Goal: Task Accomplishment & Management: Complete application form

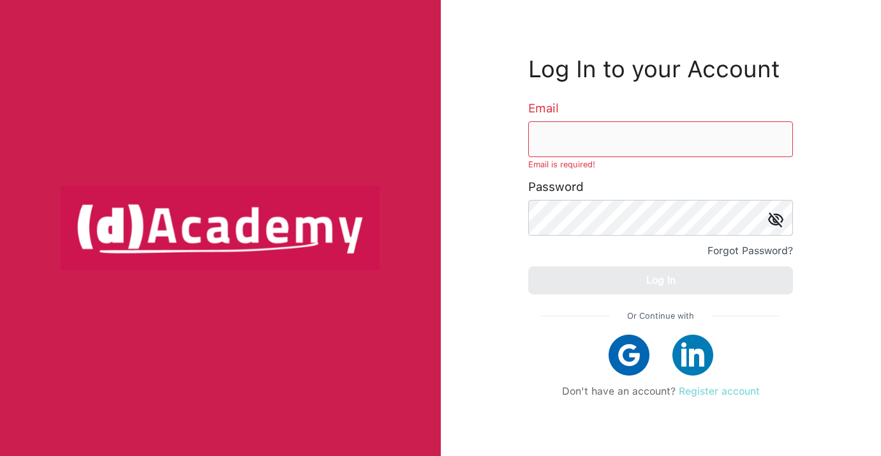
click at [709, 396] on link "Register account" at bounding box center [719, 391] width 81 height 12
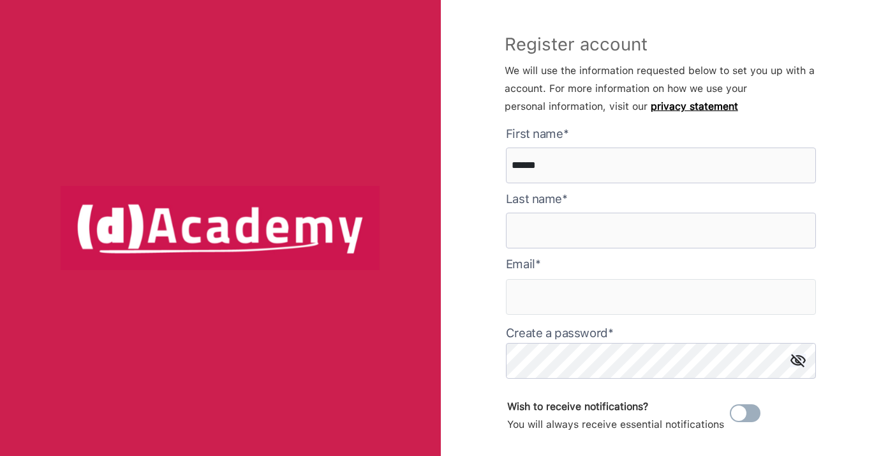
type here "******"
type input "*******"
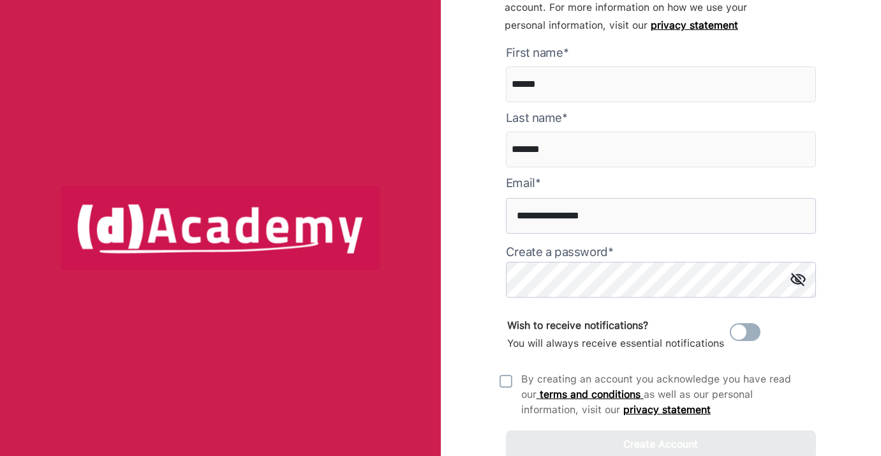
type input "**********"
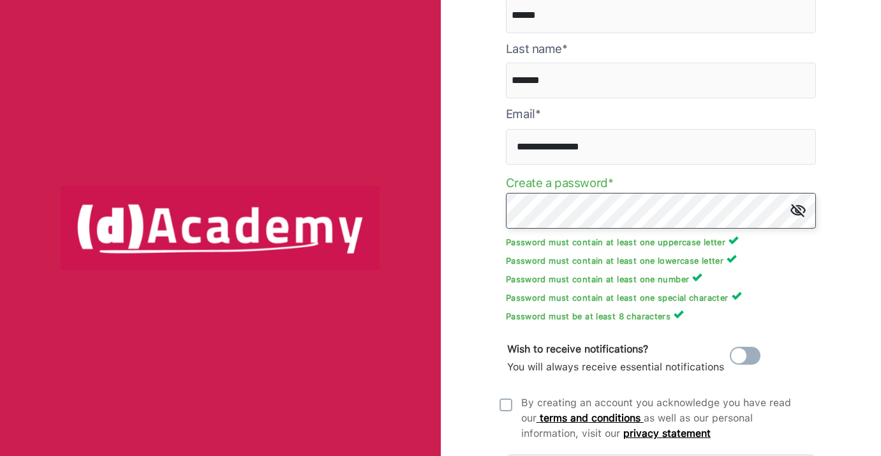
scroll to position [163, 0]
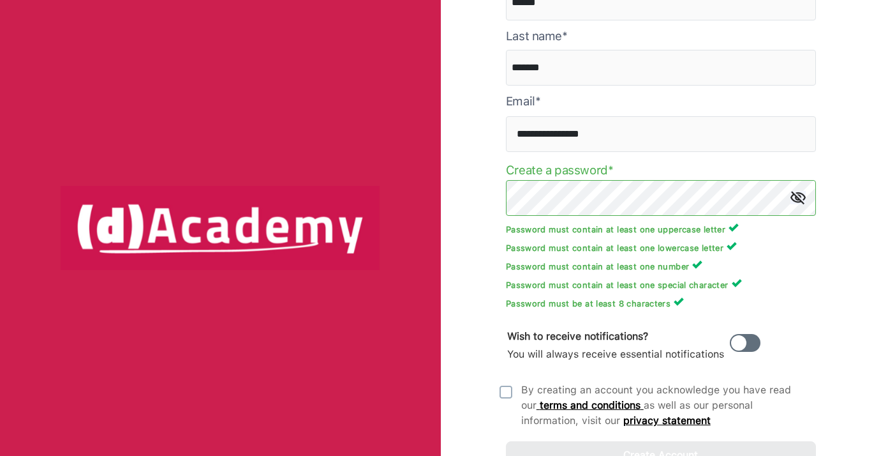
click at [738, 343] on span at bounding box center [745, 343] width 31 height 18
click at [510, 389] on img at bounding box center [506, 391] width 13 height 13
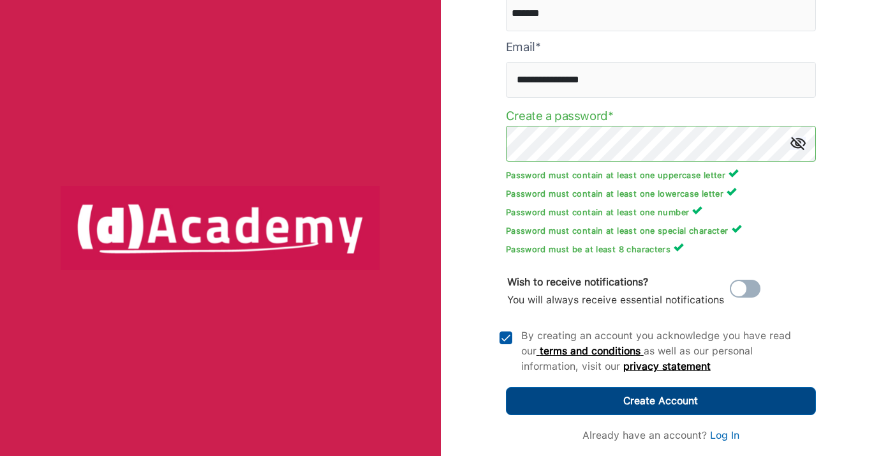
click at [552, 408] on button "Create Account" at bounding box center [661, 401] width 310 height 28
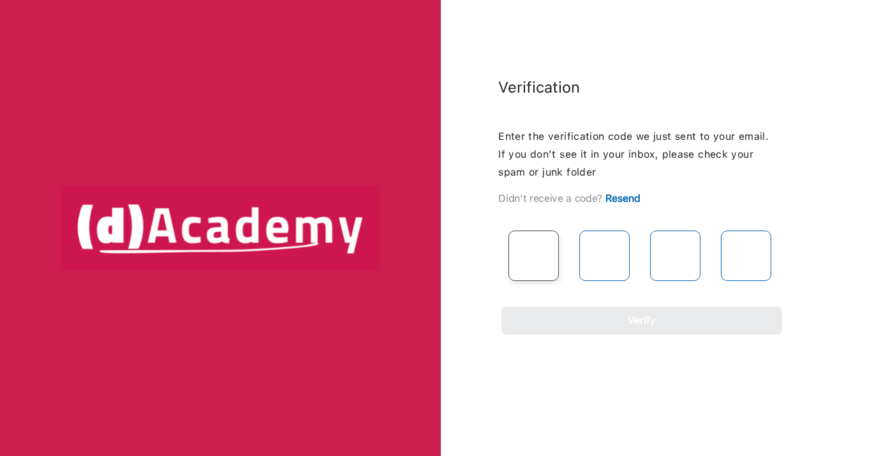
click at [545, 251] on input "text" at bounding box center [534, 255] width 50 height 50
type input "*"
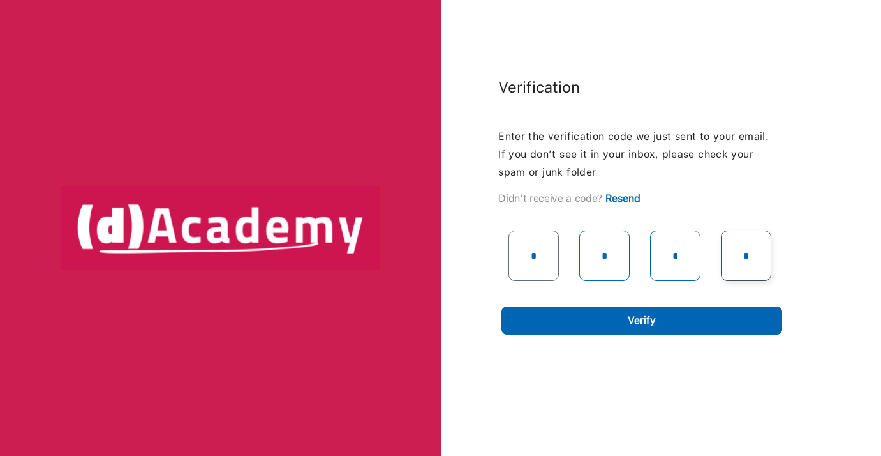
type input "*"
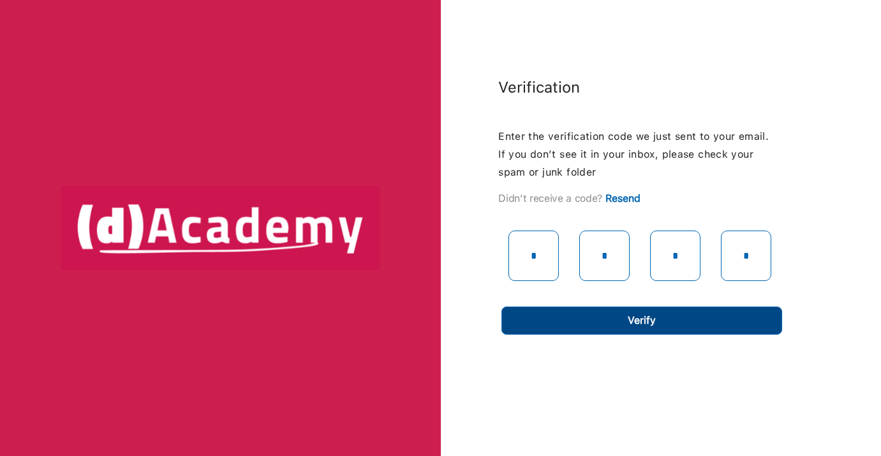
click at [641, 326] on div "Verify" at bounding box center [642, 320] width 28 height 18
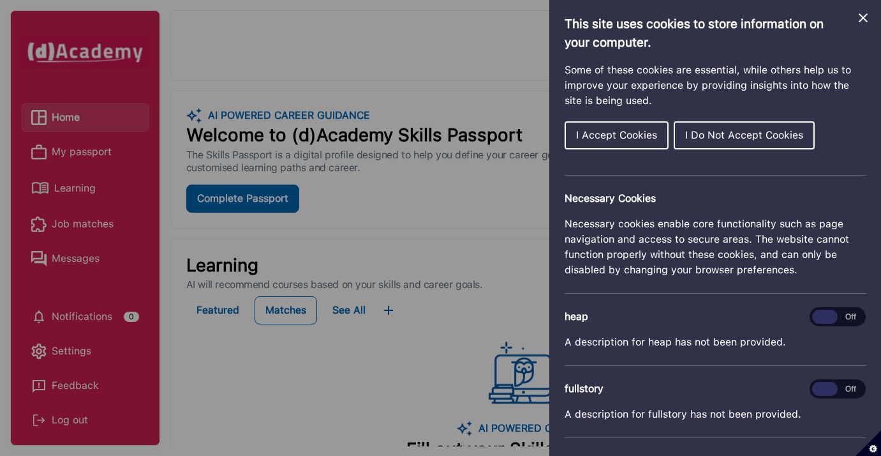
click at [646, 129] on span "I Accept Cookies" at bounding box center [616, 135] width 81 height 12
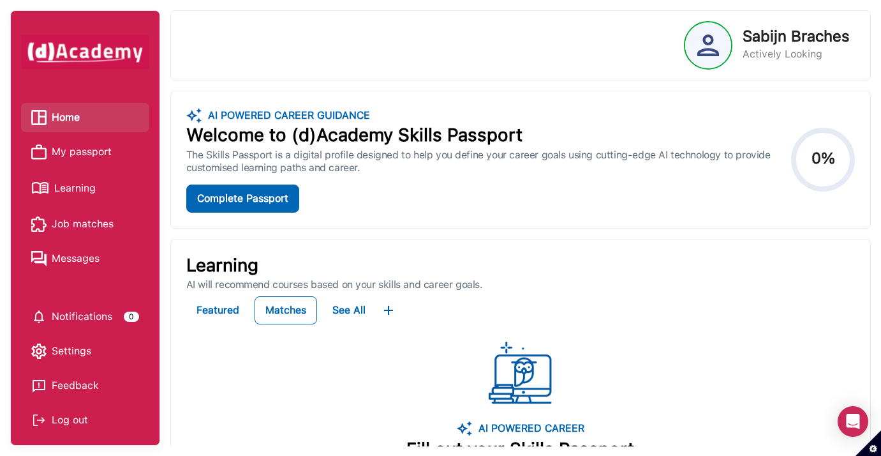
scroll to position [1, 0]
click at [56, 155] on span "My passport" at bounding box center [82, 151] width 60 height 19
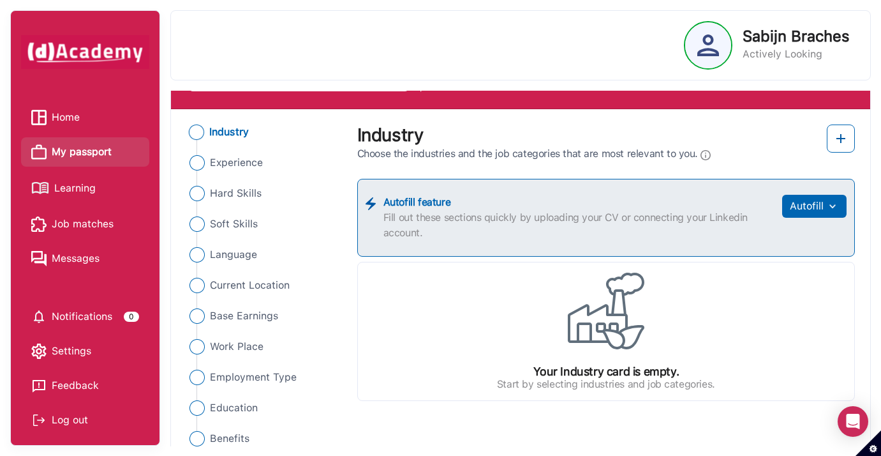
scroll to position [67, 0]
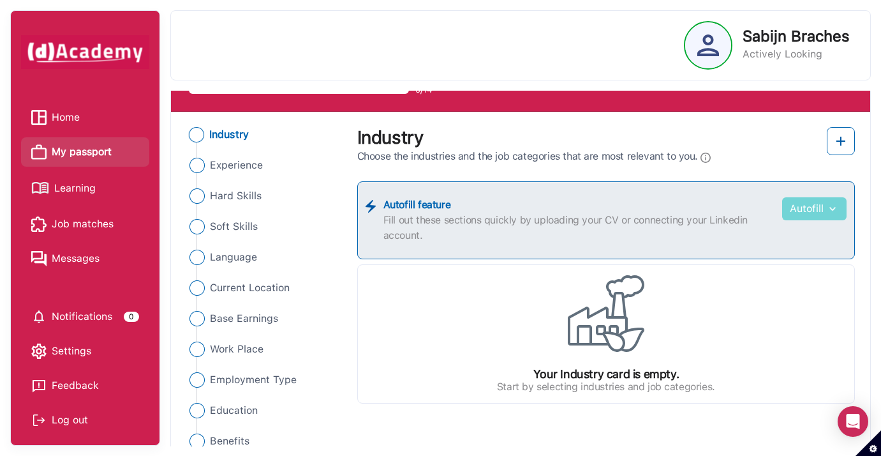
click at [840, 205] on button "Autofill" at bounding box center [814, 208] width 64 height 23
click at [837, 205] on img "button" at bounding box center [831, 208] width 15 height 13
click at [834, 208] on img "button" at bounding box center [831, 208] width 15 height 13
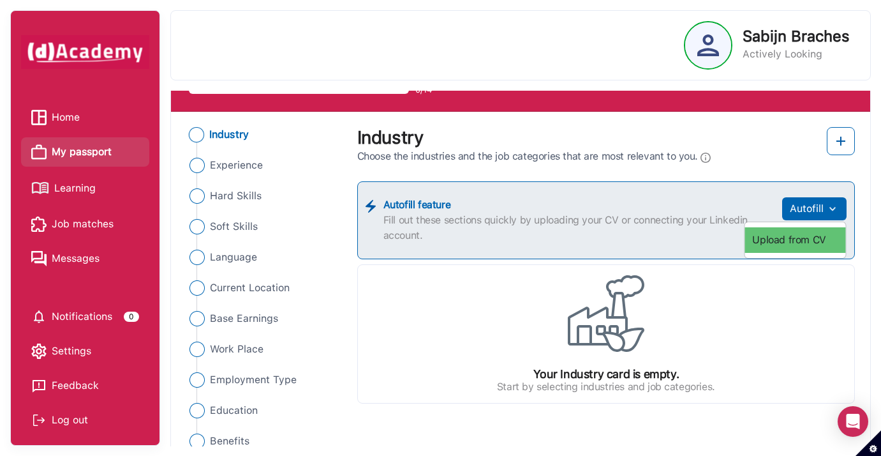
click at [813, 235] on link "Upload from CV" at bounding box center [795, 240] width 101 height 26
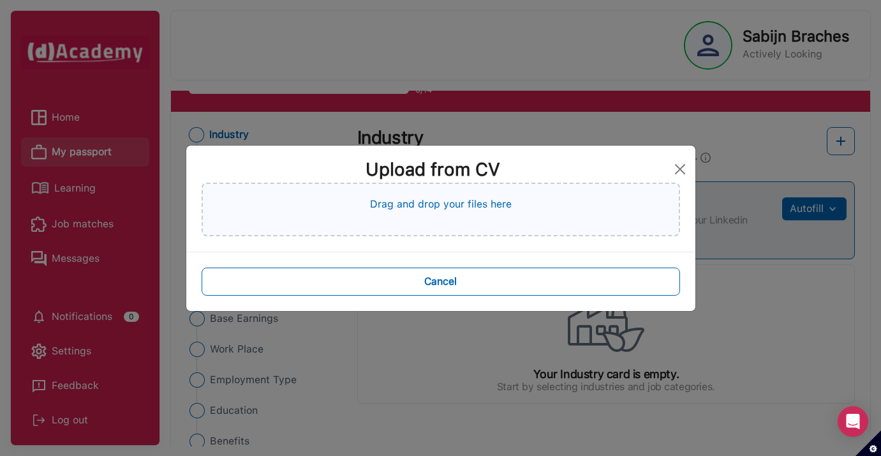
click at [536, 201] on div "Drag and drop your files here" at bounding box center [441, 209] width 479 height 54
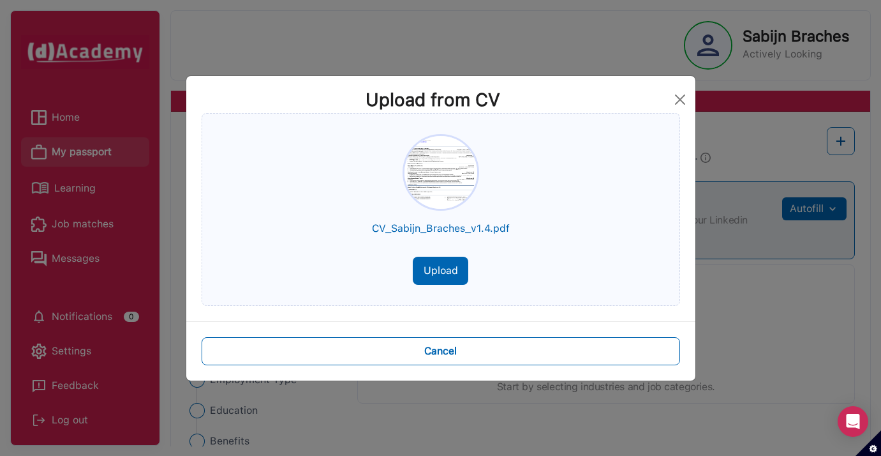
click at [454, 273] on button "Upload" at bounding box center [441, 270] width 56 height 28
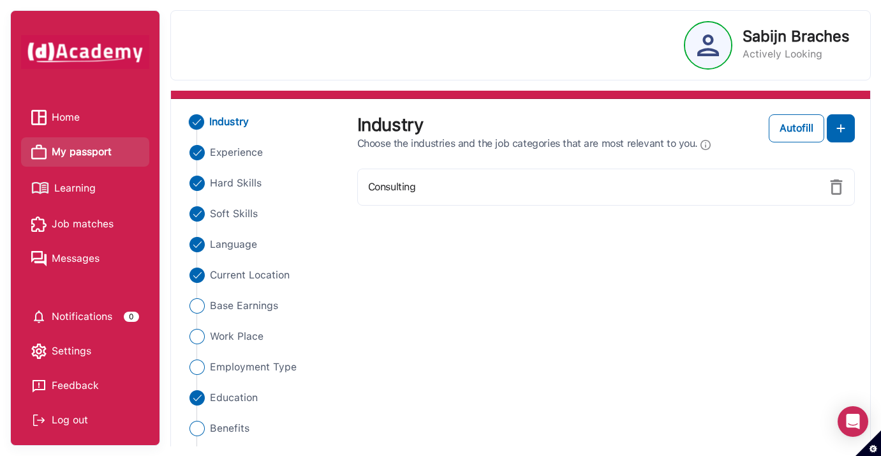
scroll to position [75, 0]
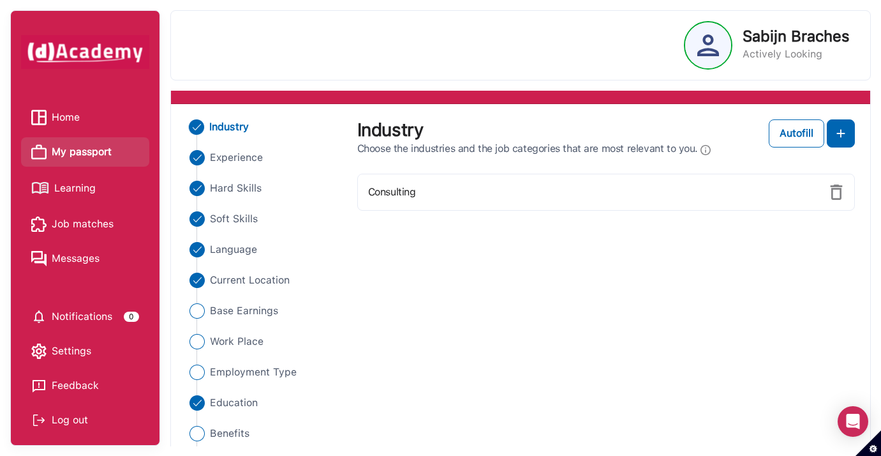
click at [836, 191] on img at bounding box center [836, 191] width 15 height 15
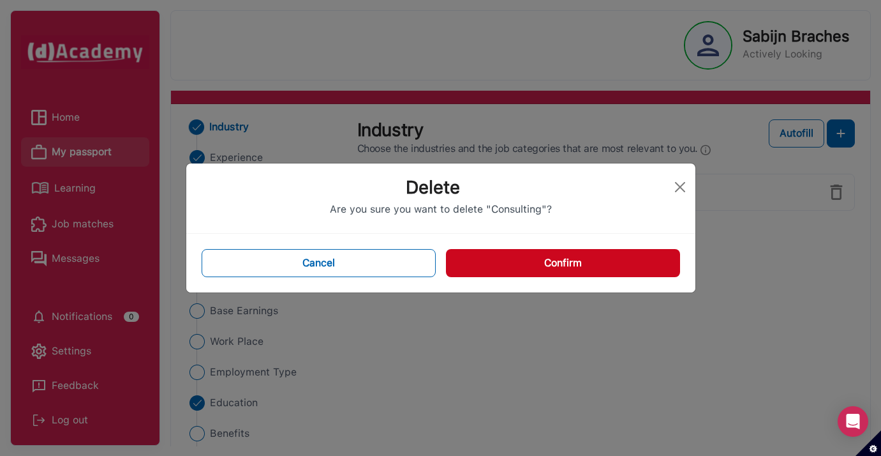
click at [568, 268] on button "Confirm" at bounding box center [563, 263] width 234 height 28
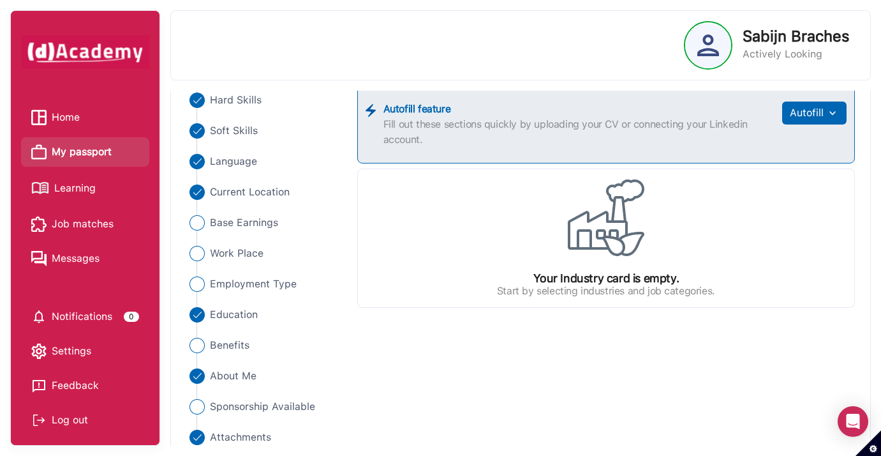
scroll to position [165, 0]
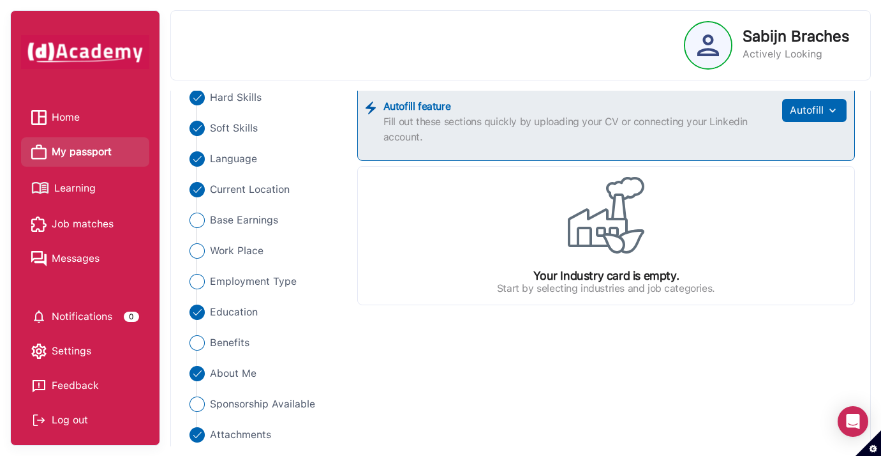
click at [634, 251] on img at bounding box center [606, 215] width 77 height 77
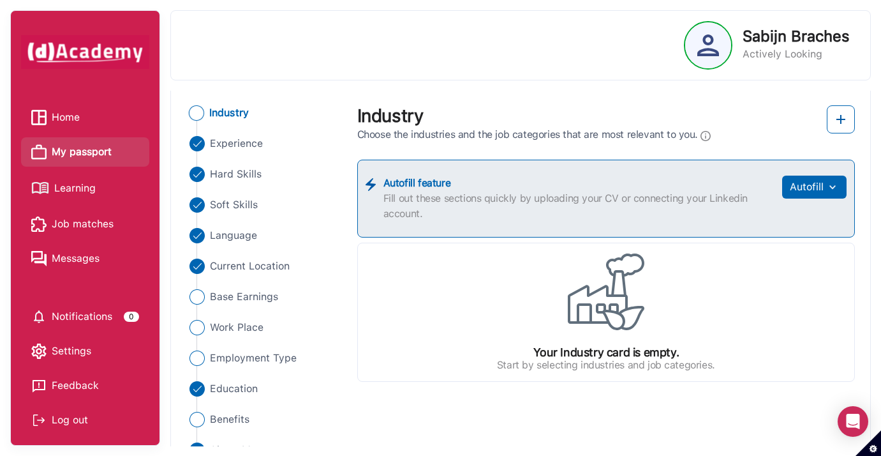
scroll to position [84, 0]
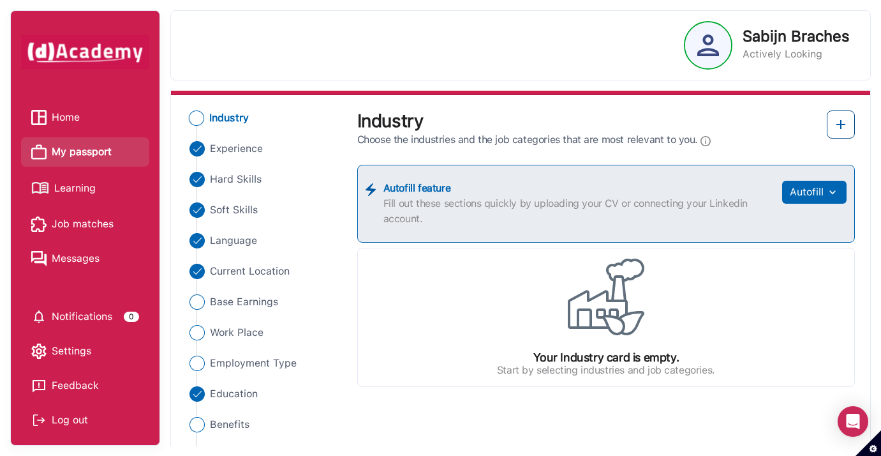
click at [847, 119] on img at bounding box center [840, 124] width 15 height 15
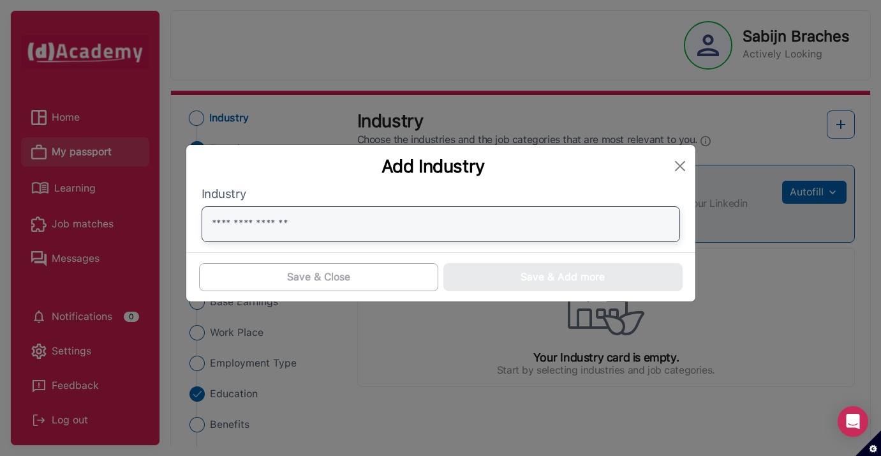
click at [623, 240] on input "text" at bounding box center [441, 224] width 479 height 36
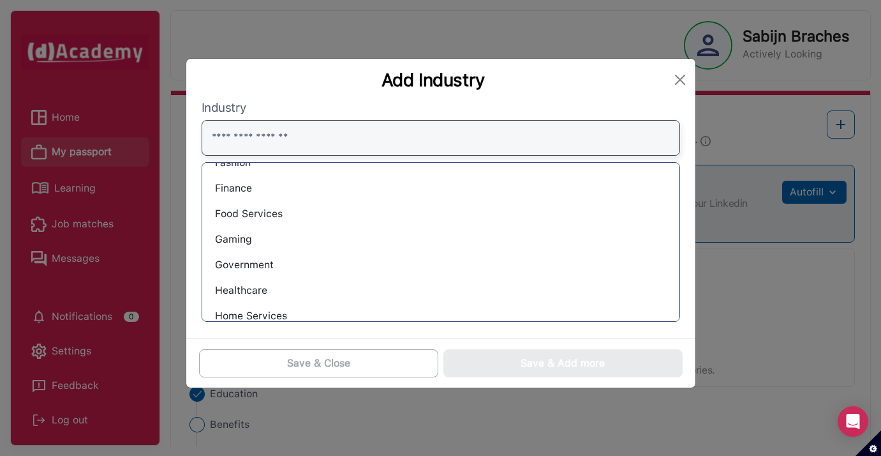
scroll to position [520, 0]
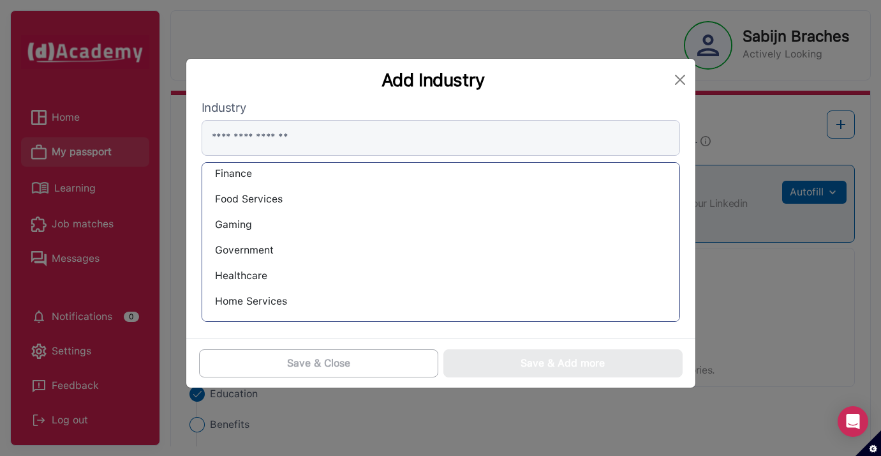
click at [477, 241] on div "Government" at bounding box center [440, 250] width 457 height 20
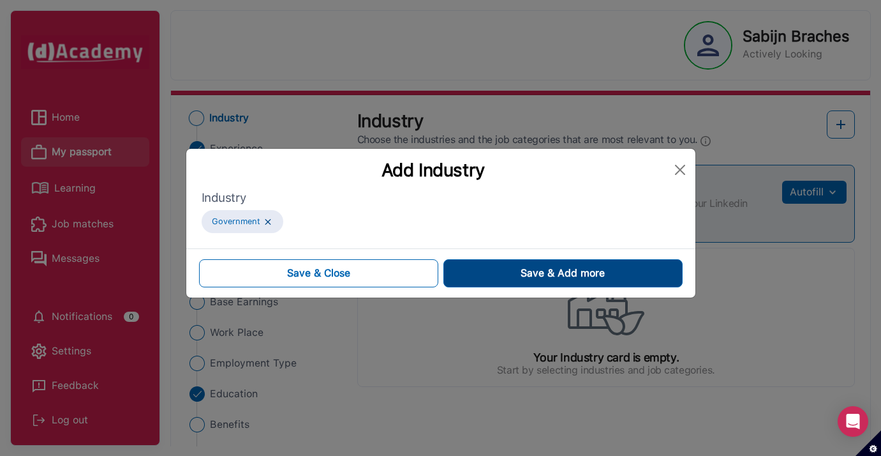
click at [490, 269] on button "Save & Add more" at bounding box center [562, 273] width 239 height 28
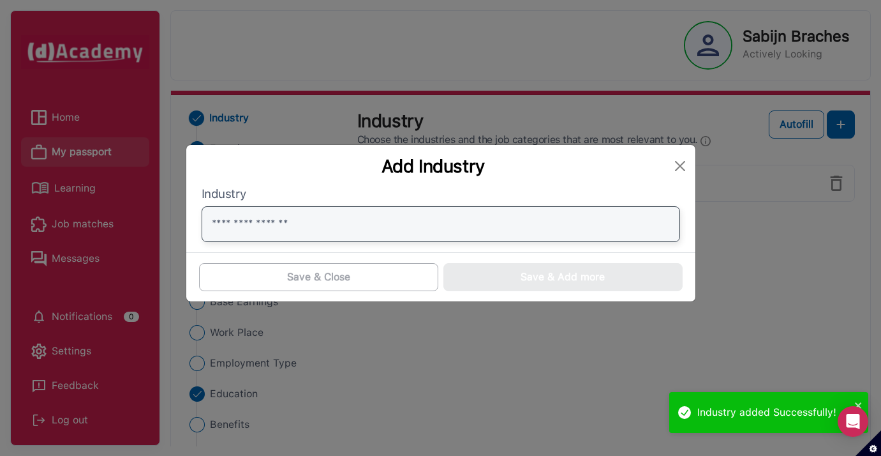
click at [362, 219] on input "text" at bounding box center [441, 224] width 479 height 36
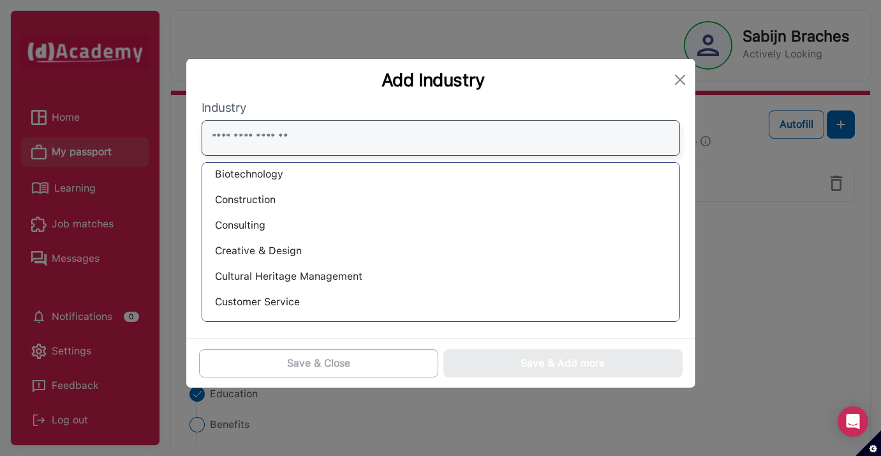
scroll to position [140, 0]
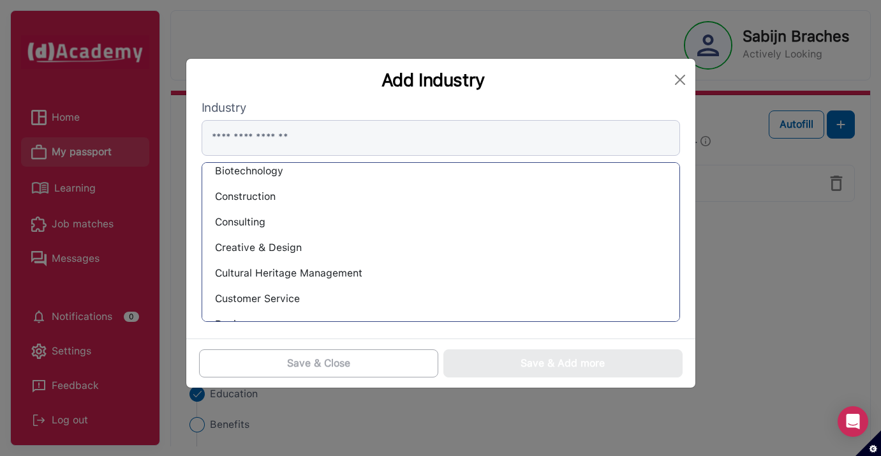
click at [357, 223] on div "Consulting" at bounding box center [440, 222] width 457 height 20
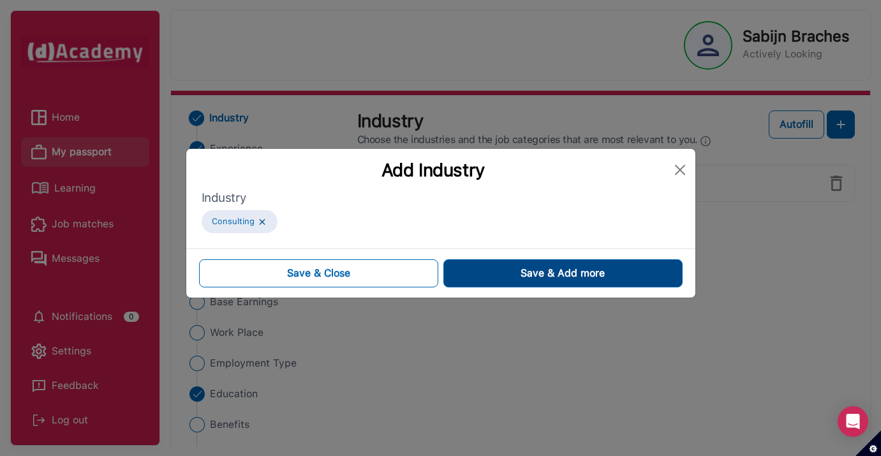
click at [457, 265] on button "Save & Add more" at bounding box center [562, 273] width 239 height 28
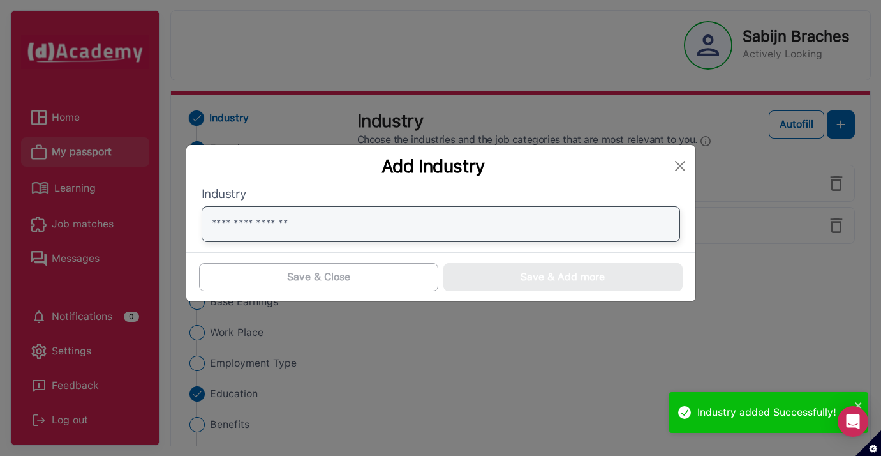
click at [451, 226] on input "text" at bounding box center [441, 224] width 479 height 36
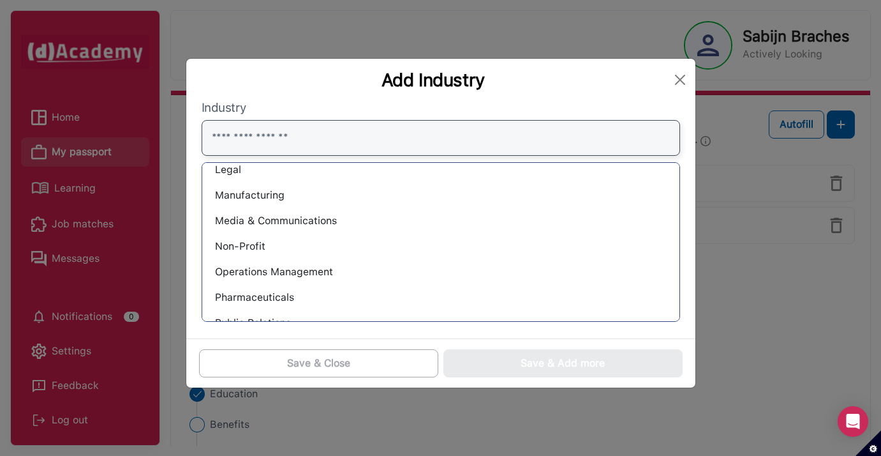
scroll to position [704, 0]
click at [385, 247] on div "Non-Profit" at bounding box center [440, 245] width 457 height 20
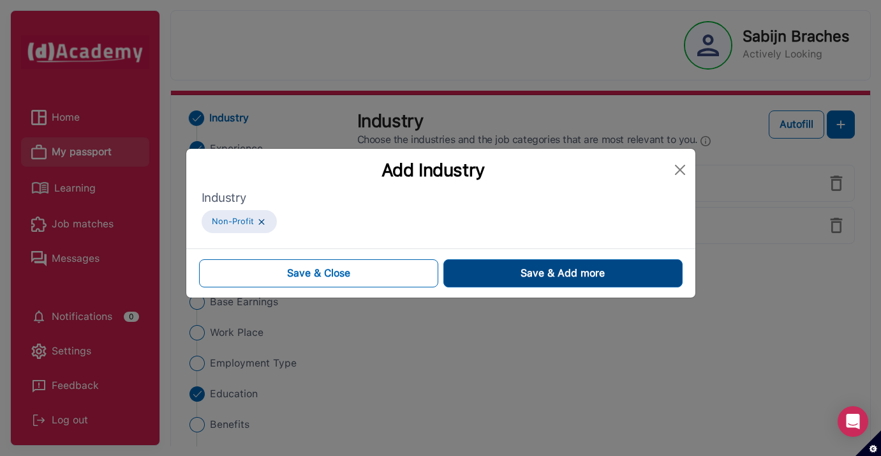
click at [488, 267] on button "Save & Add more" at bounding box center [562, 273] width 239 height 28
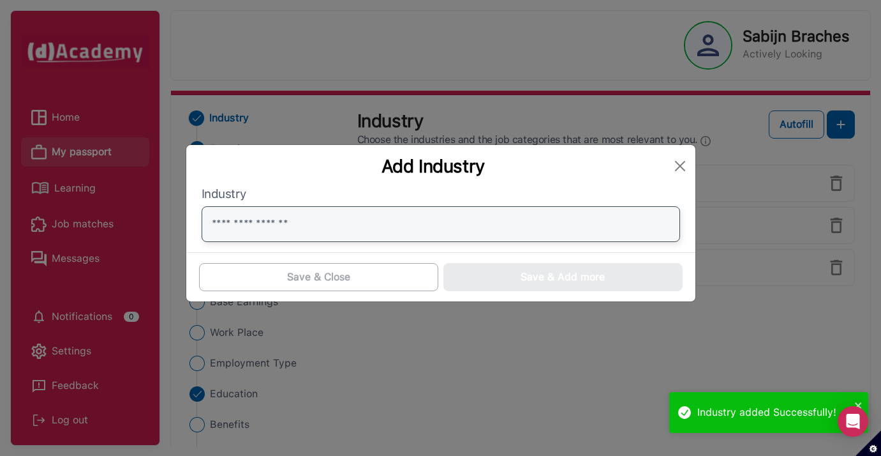
click at [307, 222] on input "text" at bounding box center [441, 224] width 479 height 36
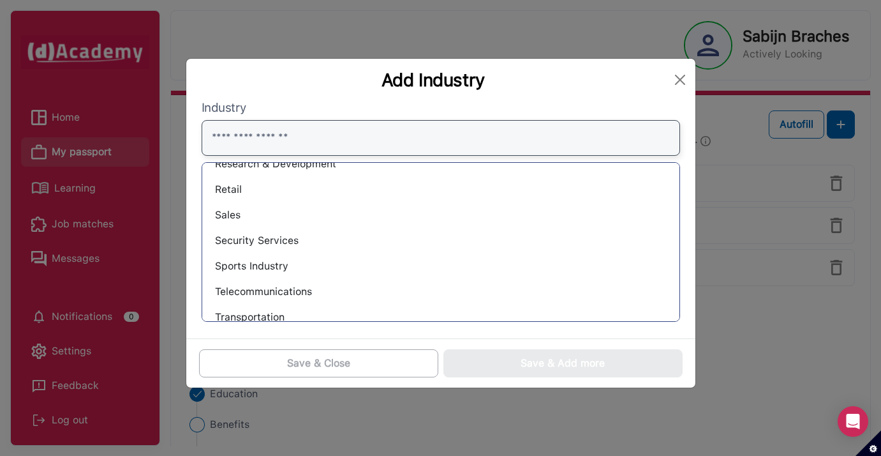
scroll to position [872, 0]
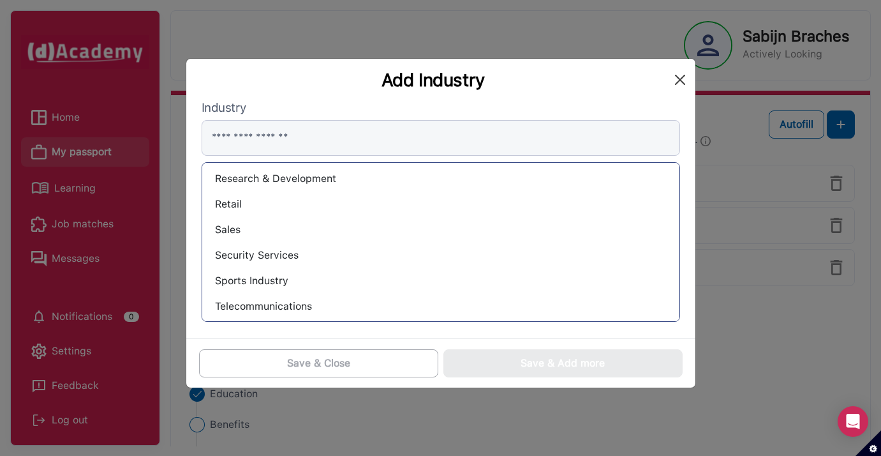
click at [679, 80] on button "Close" at bounding box center [680, 80] width 20 height 20
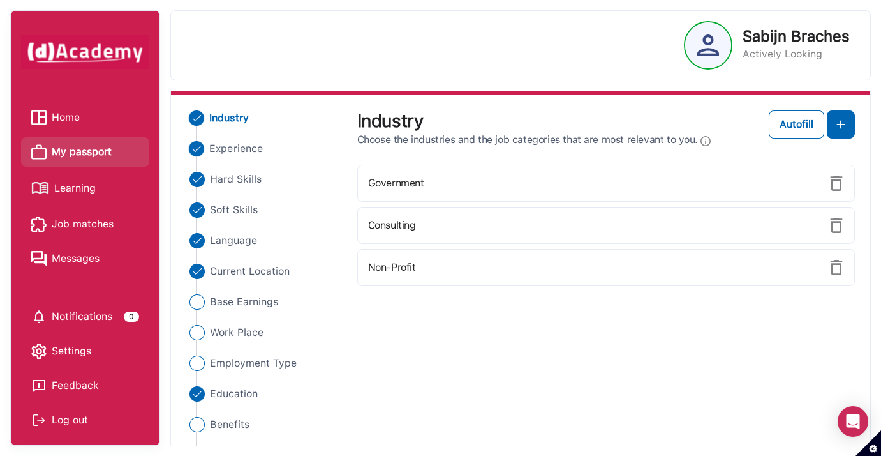
click at [249, 148] on span "Experience" at bounding box center [236, 148] width 54 height 15
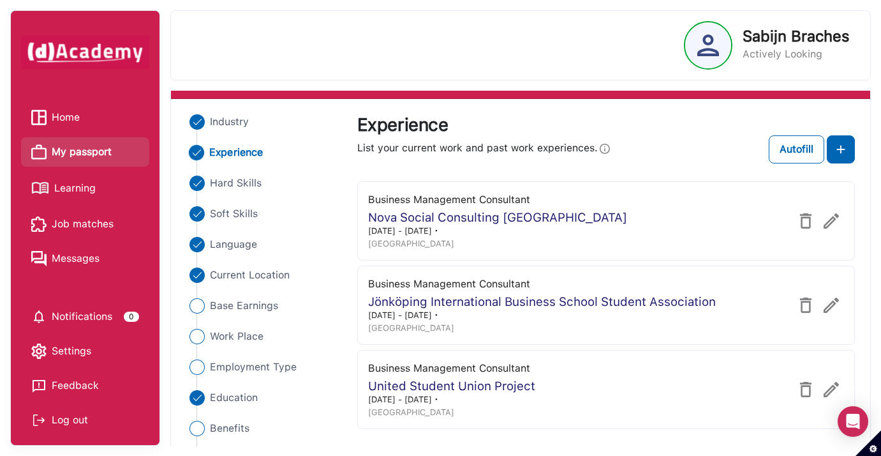
scroll to position [78, 0]
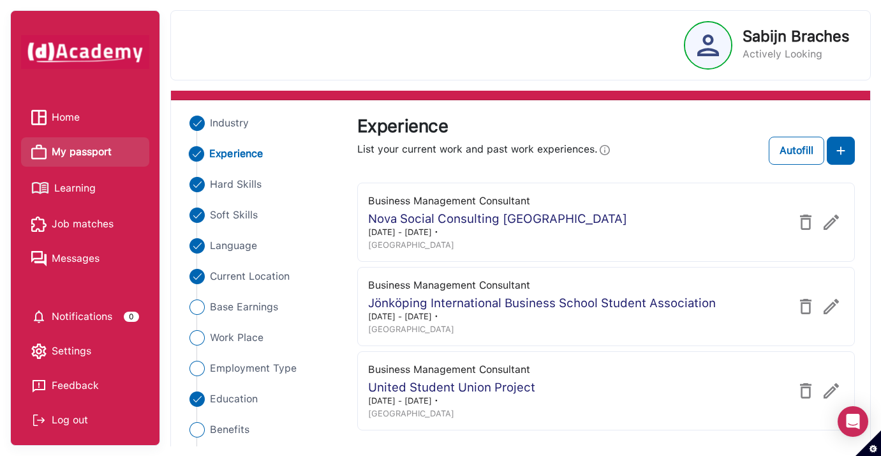
click at [805, 218] on img at bounding box center [805, 221] width 15 height 15
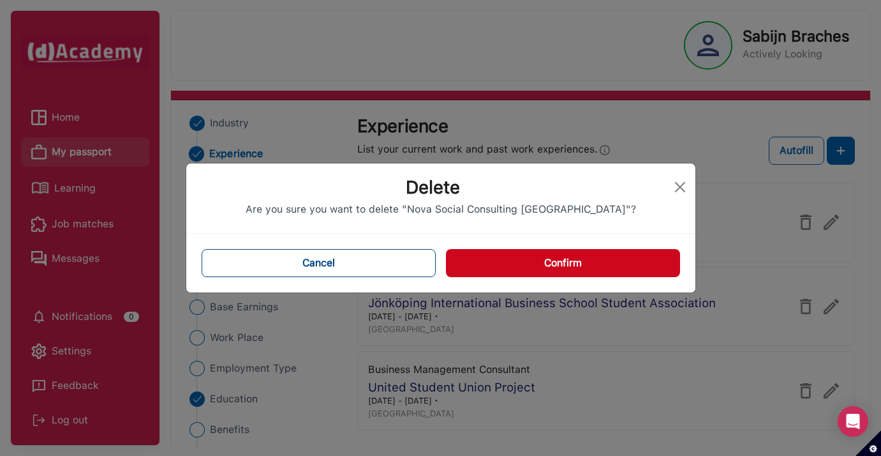
click at [403, 260] on button "Cancel" at bounding box center [319, 263] width 235 height 28
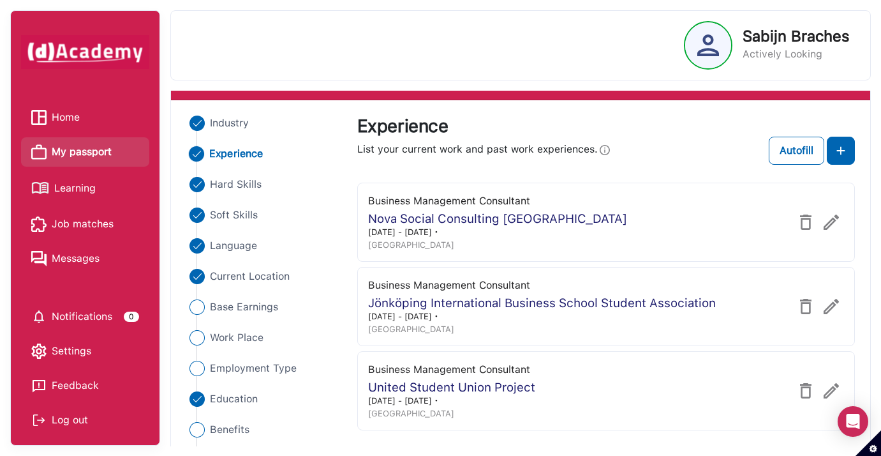
click at [835, 225] on img at bounding box center [831, 221] width 15 height 15
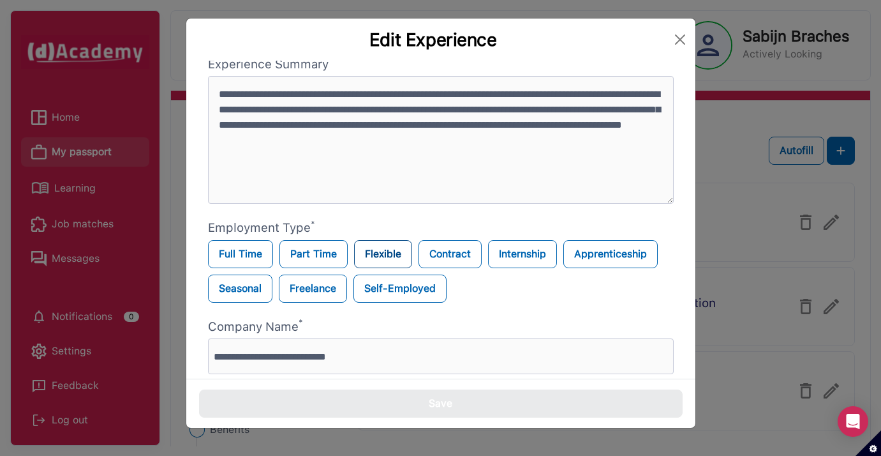
scroll to position [151, 0]
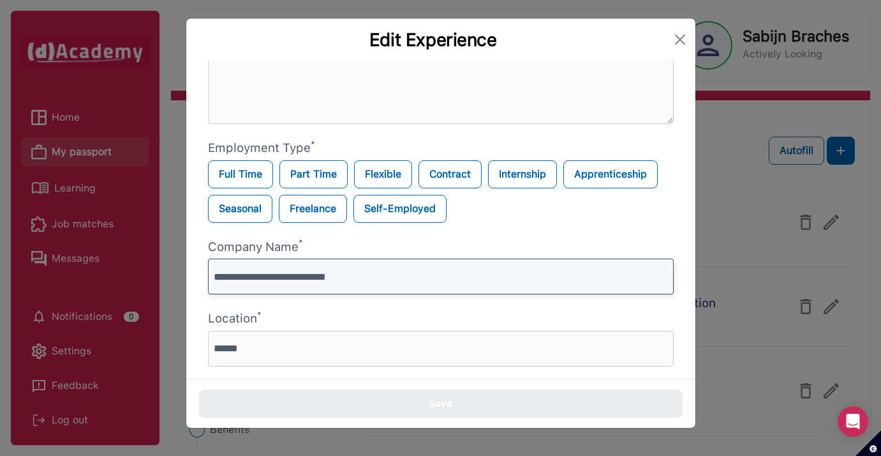
click at [369, 272] on input "**********" at bounding box center [441, 276] width 466 height 36
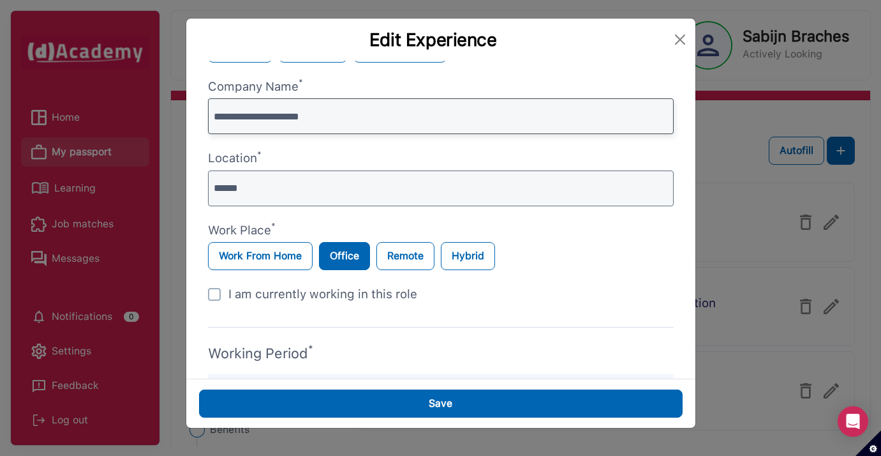
scroll to position [322, 0]
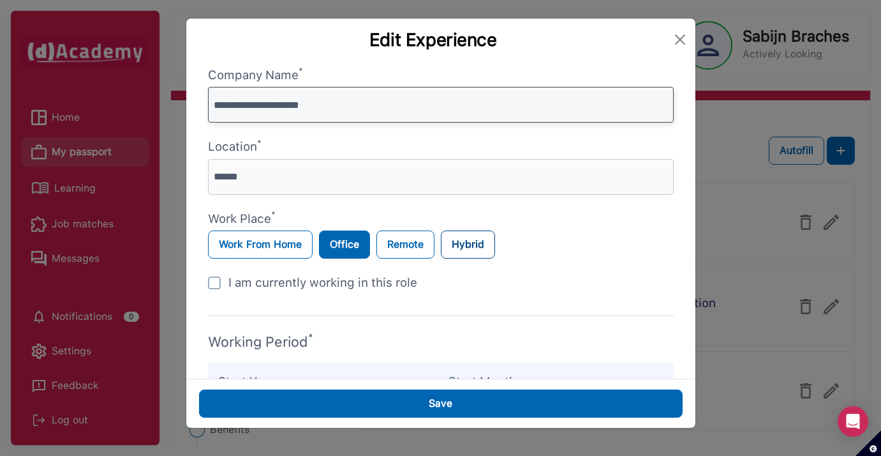
type input "**********"
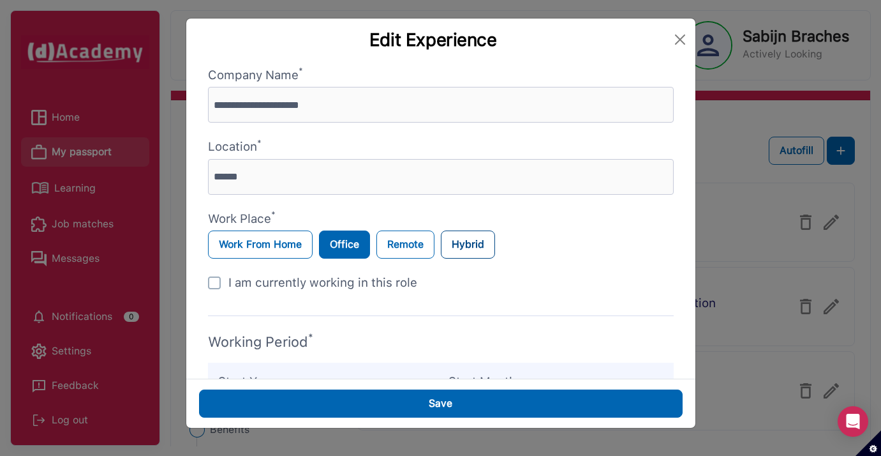
click at [467, 241] on label "Hybrid" at bounding box center [468, 244] width 54 height 28
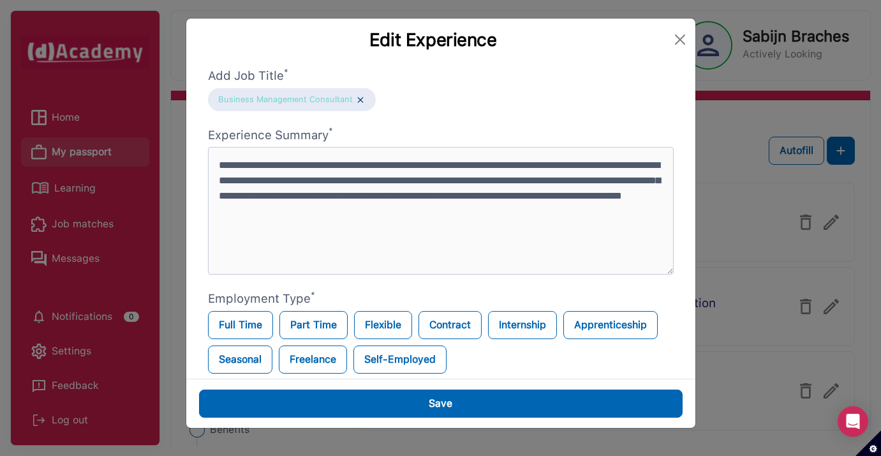
scroll to position [0, 0]
click at [673, 37] on button "Close" at bounding box center [680, 39] width 20 height 20
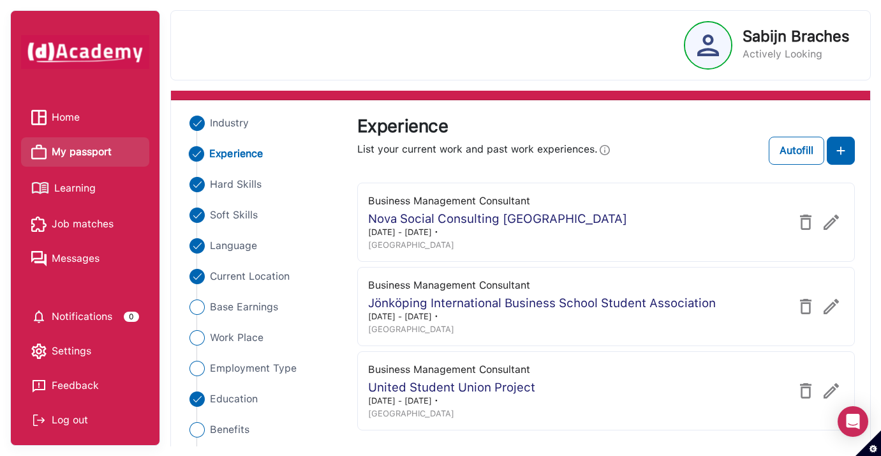
click at [835, 304] on img at bounding box center [831, 306] width 15 height 15
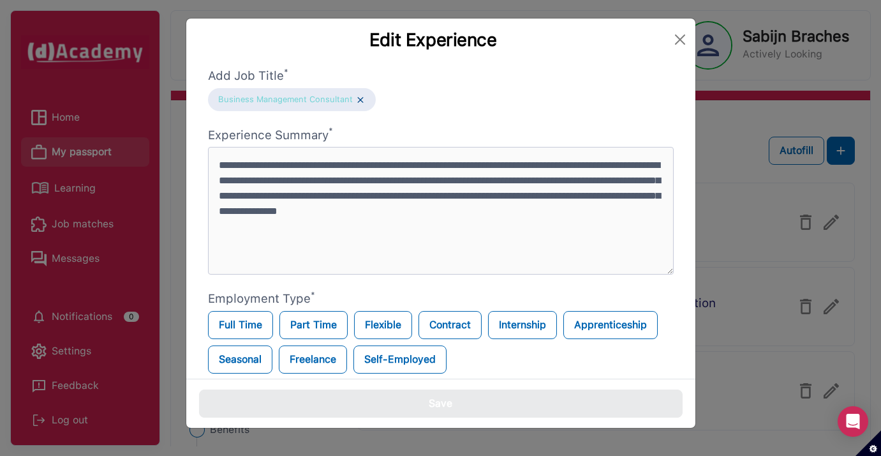
click at [361, 100] on img at bounding box center [360, 99] width 10 height 11
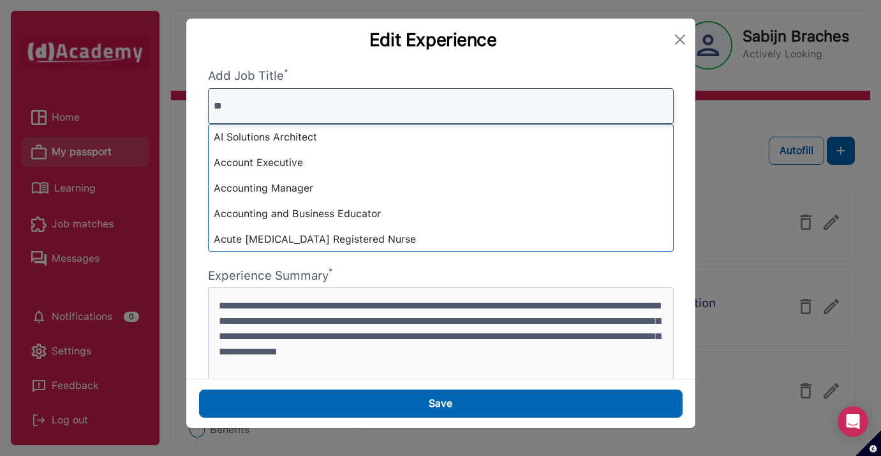
type input "*"
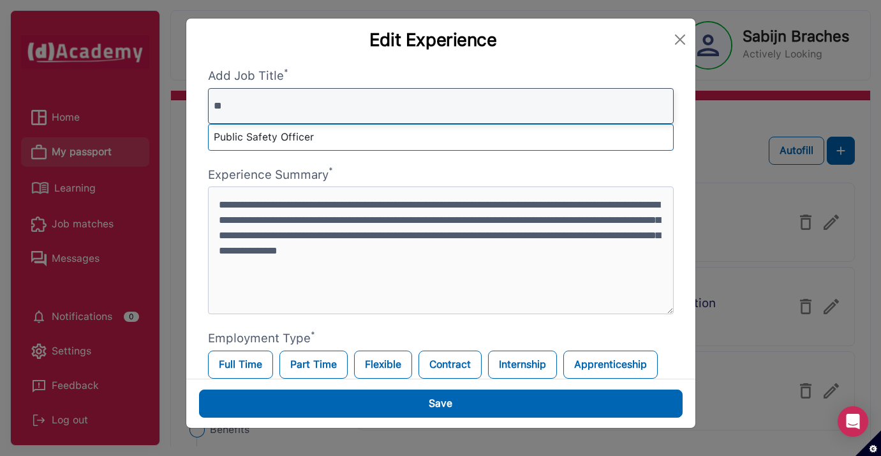
type input "*"
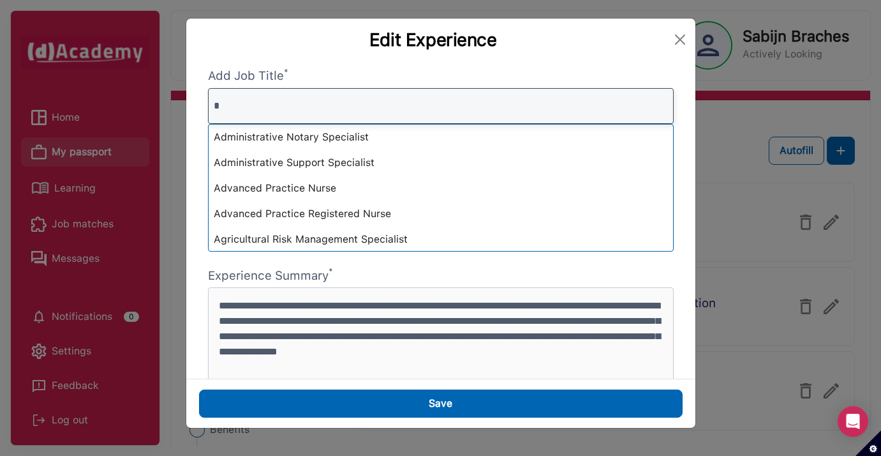
type input "**"
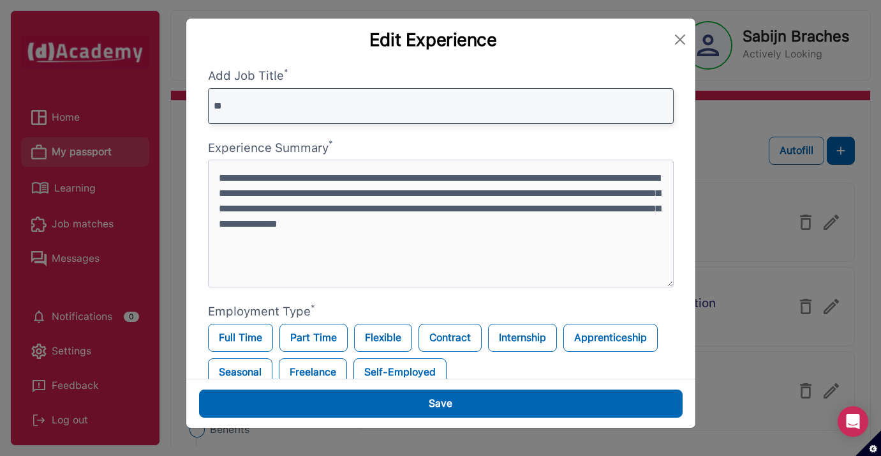
drag, startPoint x: 291, startPoint y: 105, endPoint x: 204, endPoint y: 103, distance: 86.8
type input "*"
type input "**********"
click at [664, 107] on input "**********" at bounding box center [441, 106] width 466 height 36
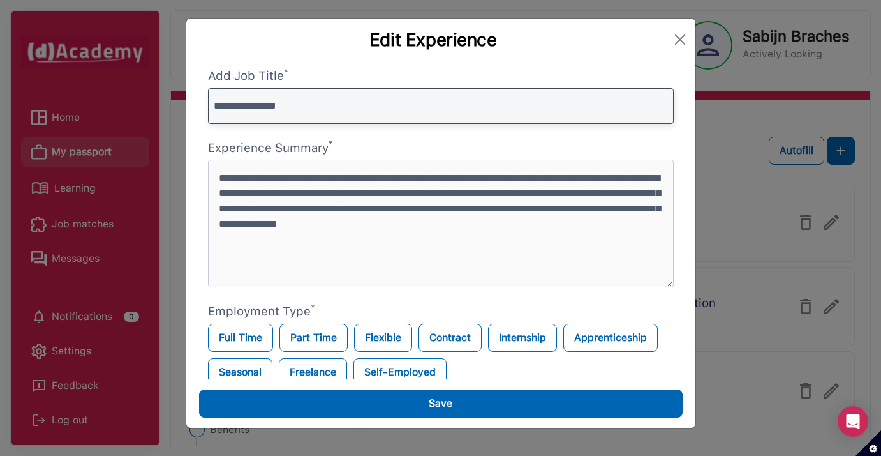
click at [555, 96] on input "**********" at bounding box center [441, 106] width 466 height 36
drag, startPoint x: 307, startPoint y: 107, endPoint x: 187, endPoint y: 107, distance: 120.0
click at [187, 107] on div "**********" at bounding box center [440, 220] width 509 height 318
type input "**********"
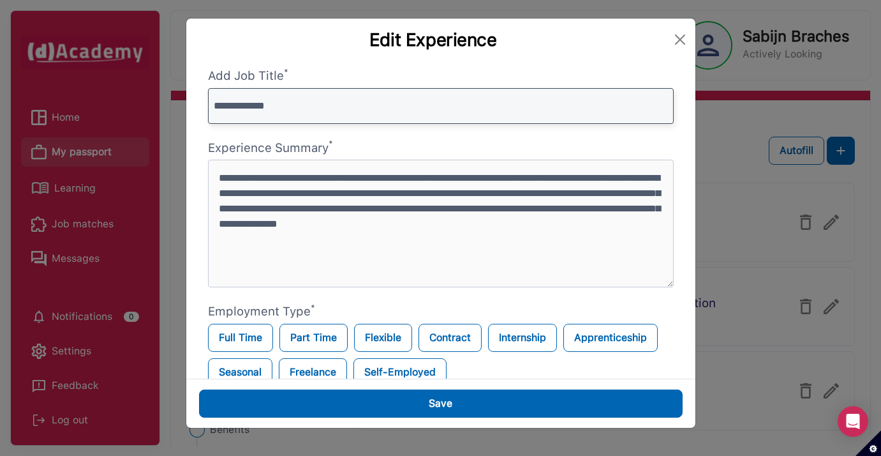
click at [656, 106] on input "**********" at bounding box center [441, 106] width 466 height 36
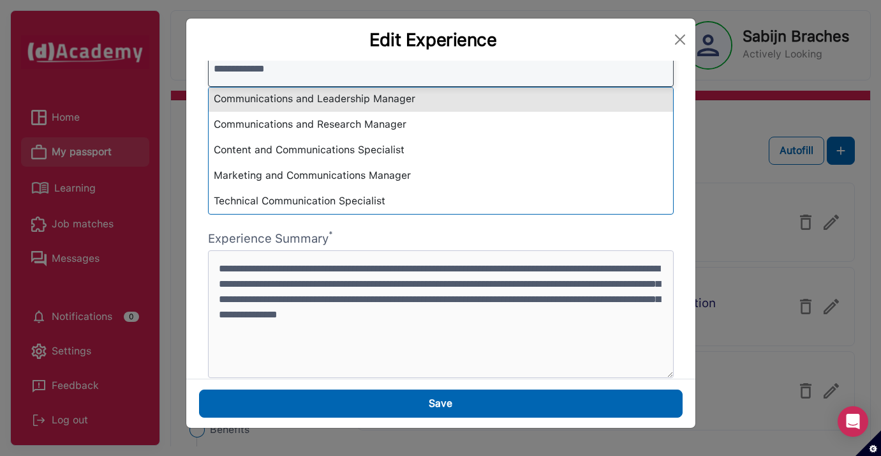
scroll to position [43, 0]
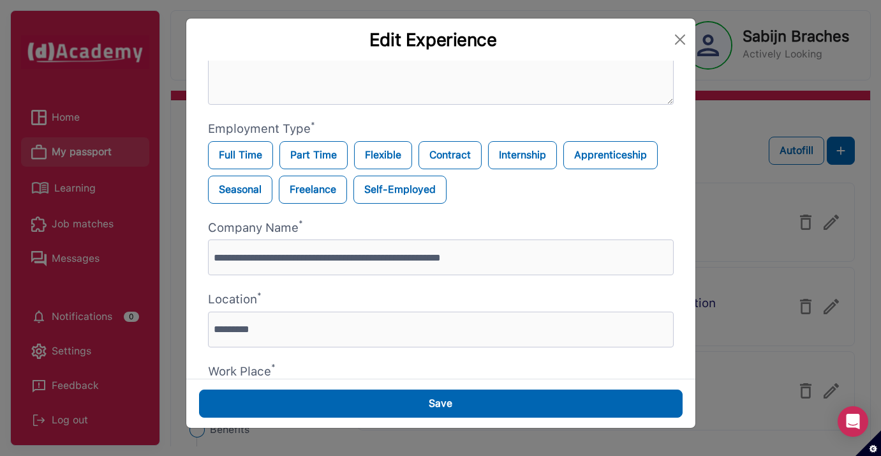
scroll to position [186, 0]
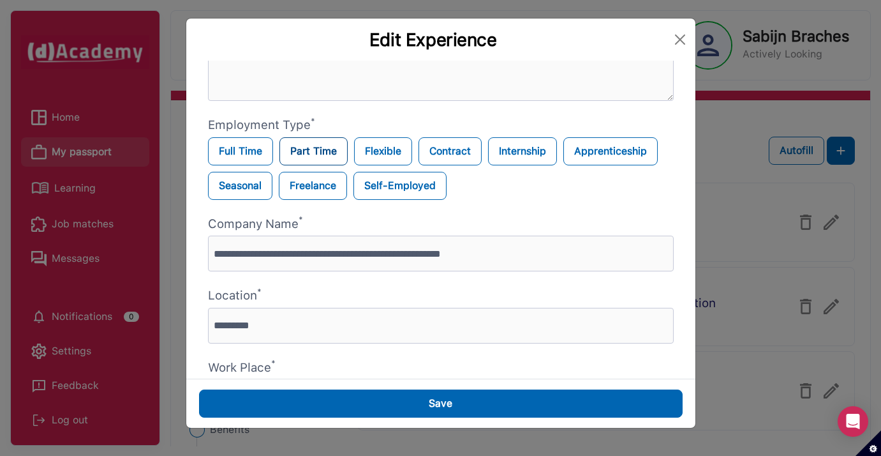
click at [335, 149] on label "Part Time" at bounding box center [313, 151] width 68 height 28
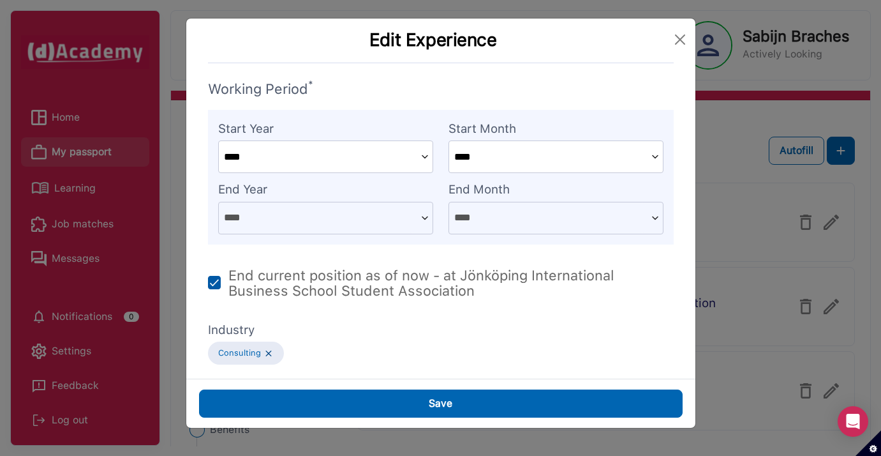
scroll to position [587, 0]
click at [211, 279] on img at bounding box center [214, 282] width 13 height 13
type input "****"
type input "*******"
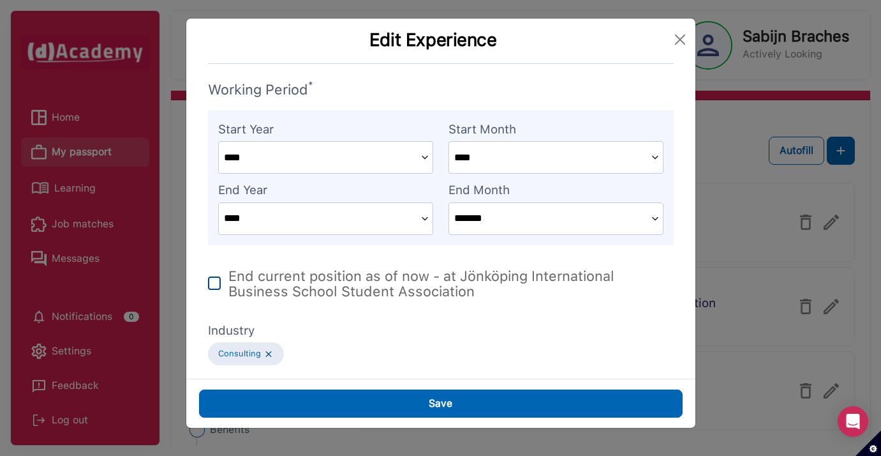
click at [212, 280] on img at bounding box center [214, 282] width 13 height 13
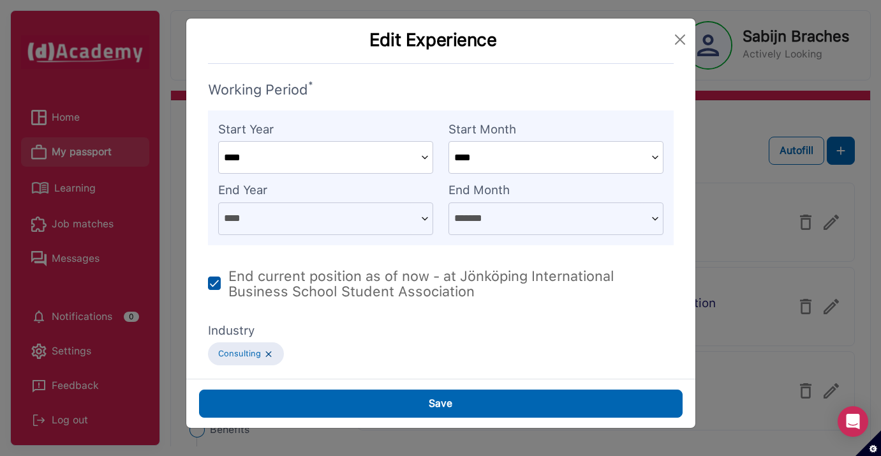
click at [214, 279] on img at bounding box center [214, 282] width 13 height 13
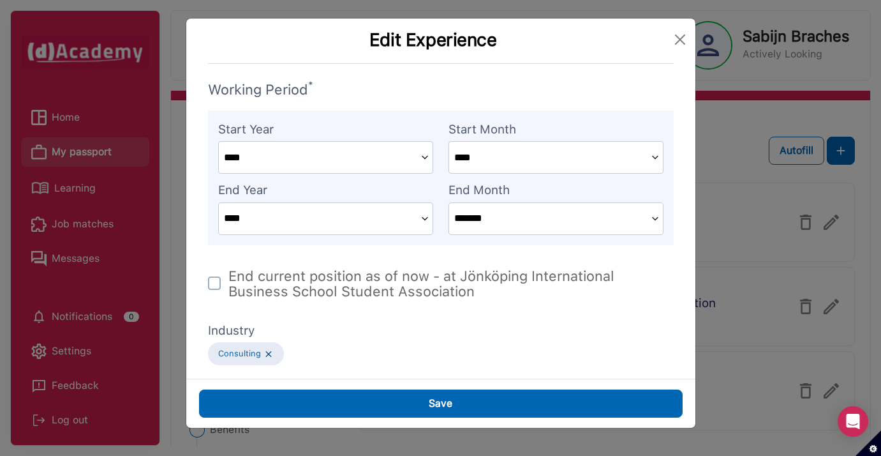
click at [426, 212] on img at bounding box center [424, 218] width 15 height 31
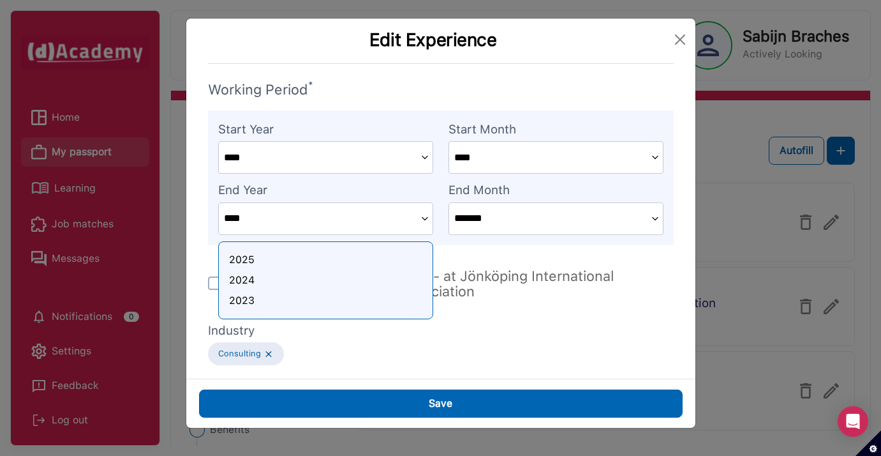
click at [426, 211] on img at bounding box center [424, 218] width 15 height 31
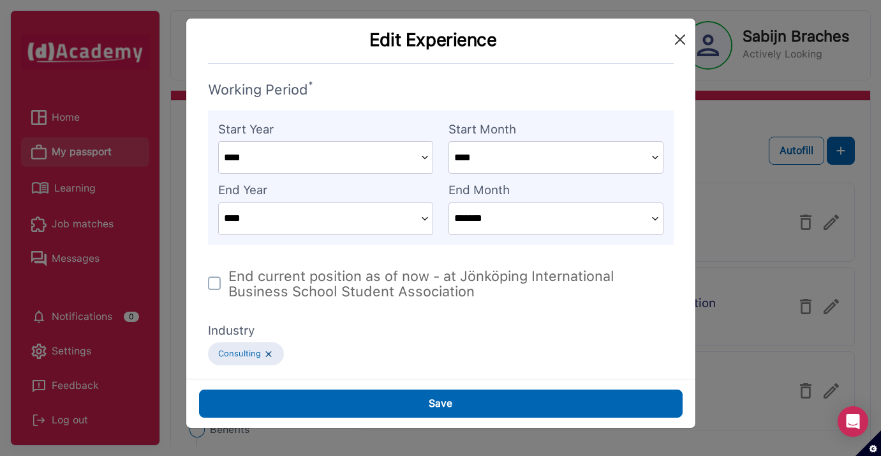
click at [678, 41] on button "Close" at bounding box center [680, 39] width 20 height 20
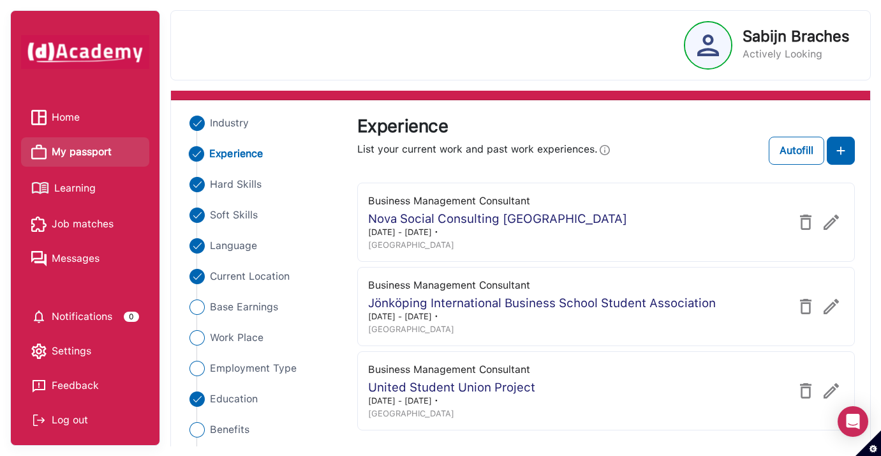
click at [831, 223] on img at bounding box center [831, 221] width 15 height 15
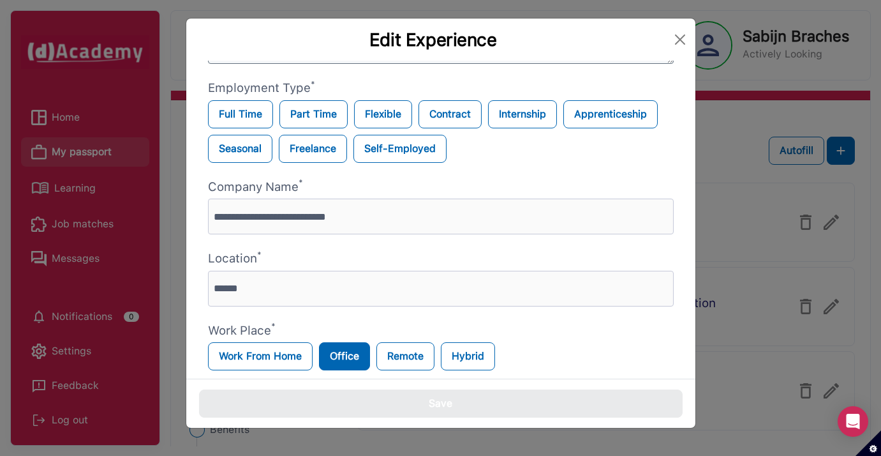
scroll to position [265, 0]
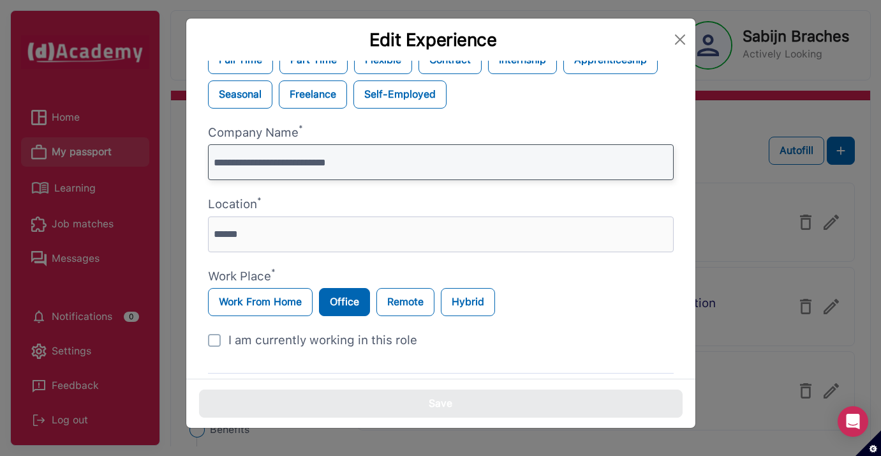
drag, startPoint x: 357, startPoint y: 161, endPoint x: 327, endPoint y: 161, distance: 29.3
click at [327, 161] on input "**********" at bounding box center [441, 162] width 466 height 36
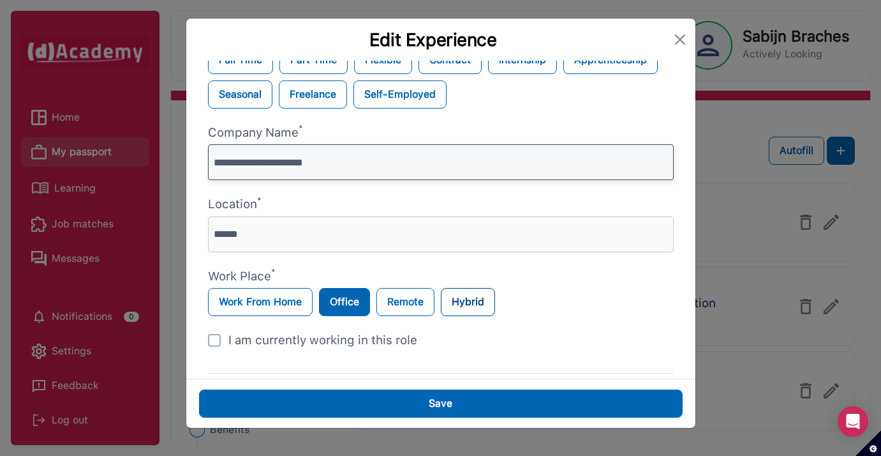
type input "**********"
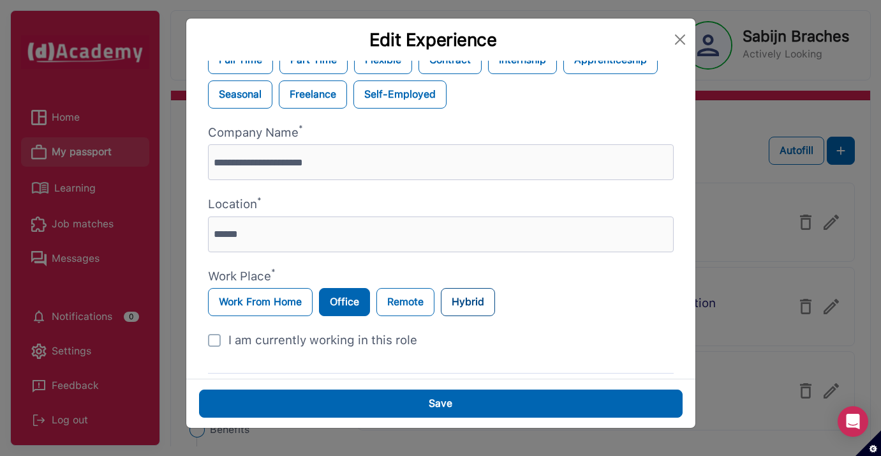
click at [472, 302] on label "Hybrid" at bounding box center [468, 302] width 54 height 28
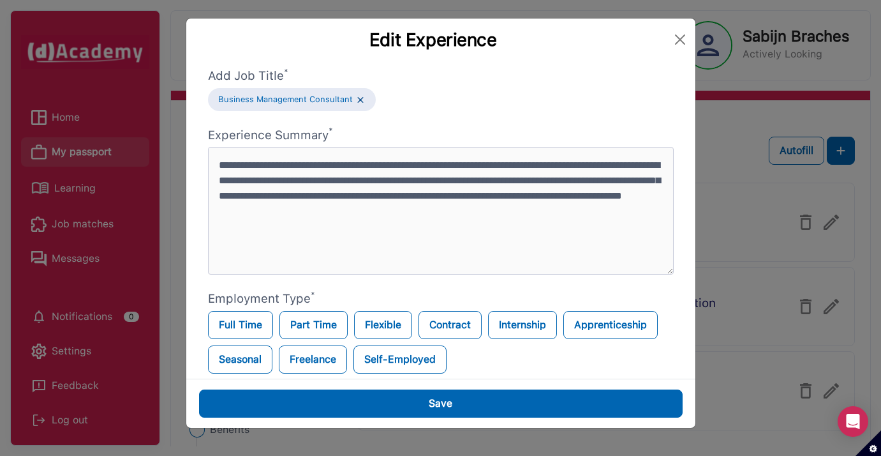
scroll to position [0, 0]
click at [360, 100] on img at bounding box center [360, 99] width 10 height 11
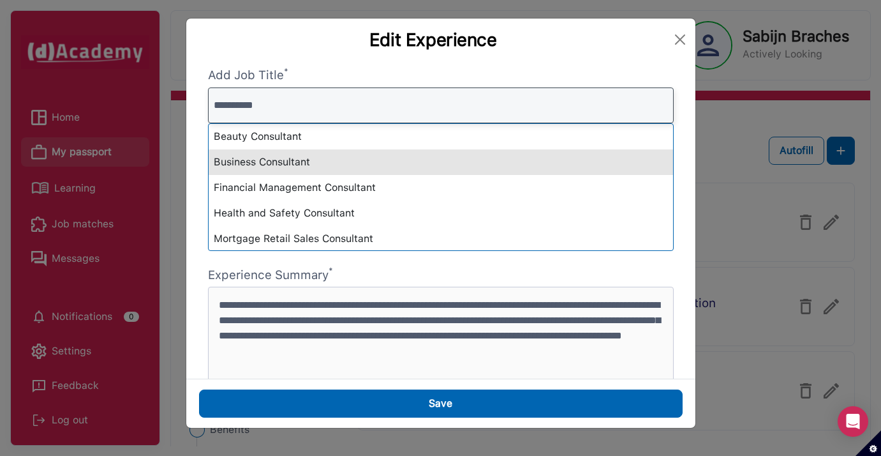
type input "**********"
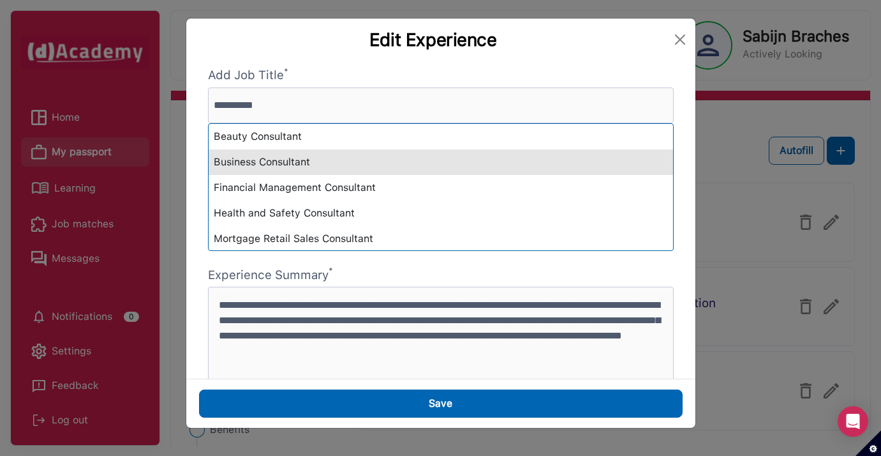
click at [315, 161] on div "Business Consultant" at bounding box center [441, 162] width 464 height 26
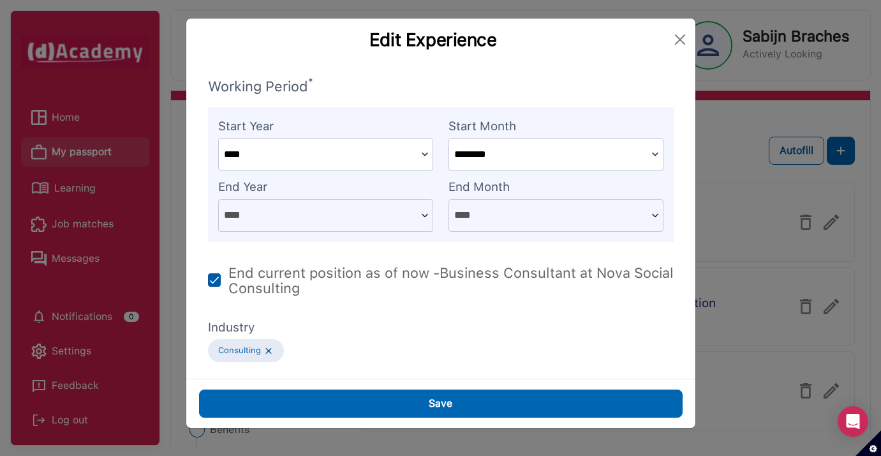
scroll to position [574, 0]
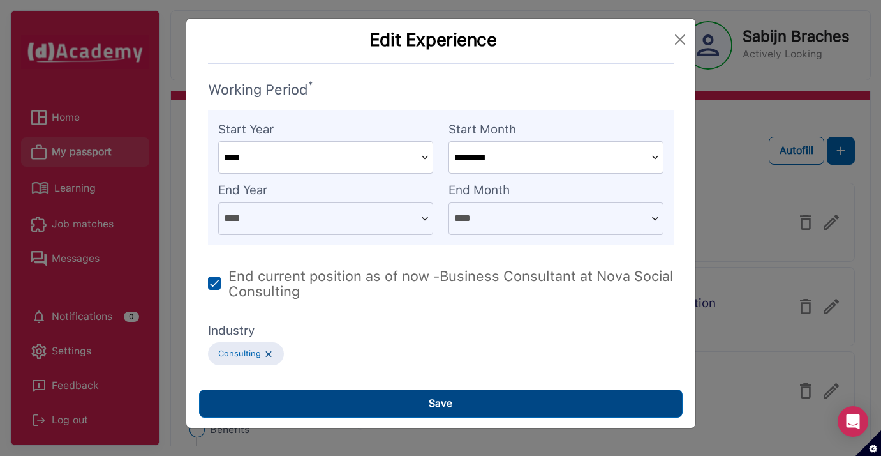
click at [344, 396] on button "Save" at bounding box center [441, 403] width 484 height 28
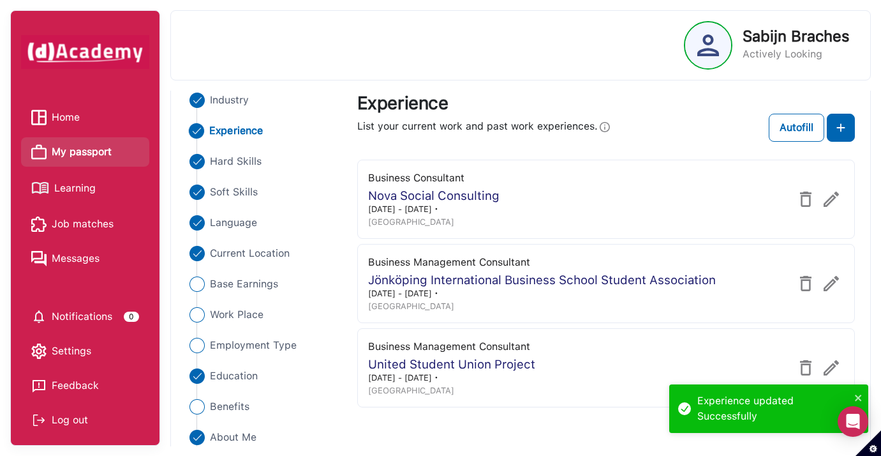
scroll to position [108, 0]
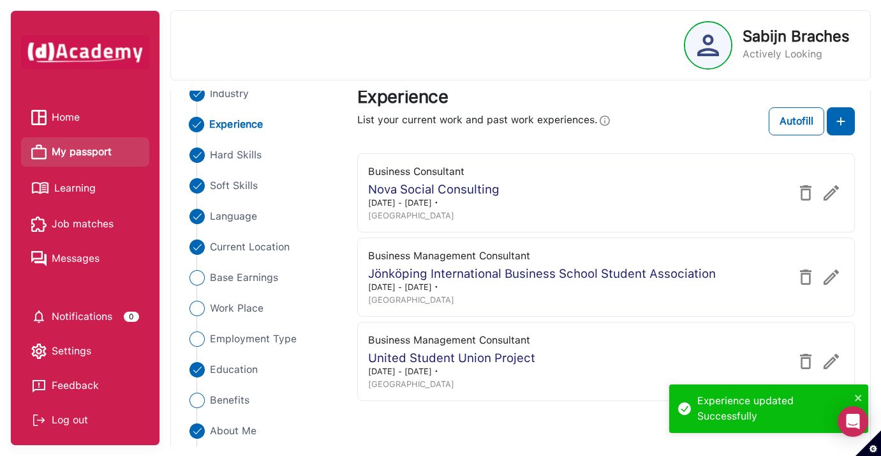
click at [835, 277] on img at bounding box center [831, 276] width 15 height 15
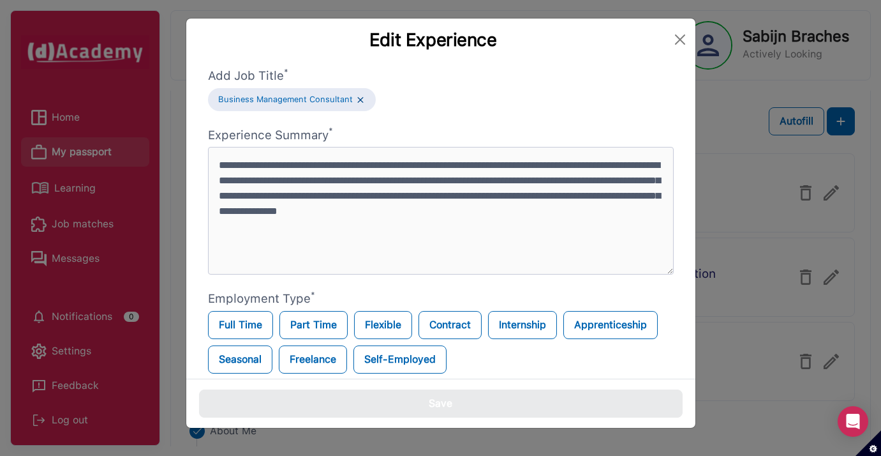
scroll to position [0, 0]
click at [359, 100] on img at bounding box center [360, 99] width 10 height 11
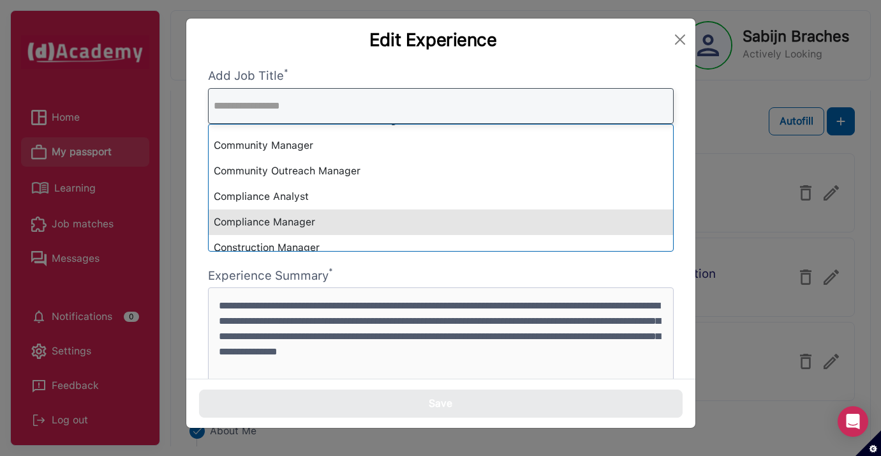
scroll to position [2550, 0]
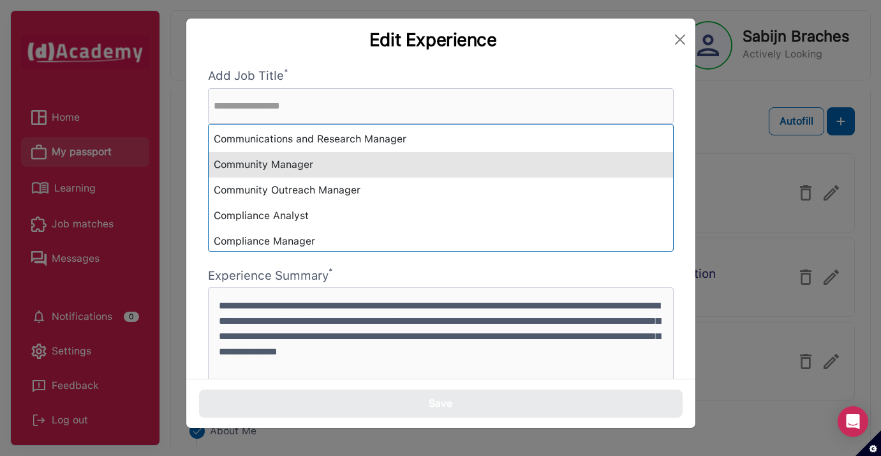
click at [412, 156] on div "Community Manager" at bounding box center [441, 165] width 464 height 26
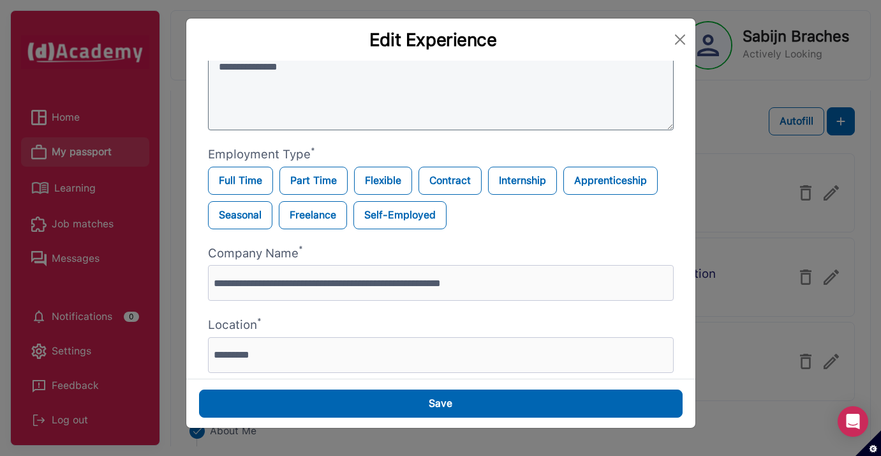
scroll to position [158, 0]
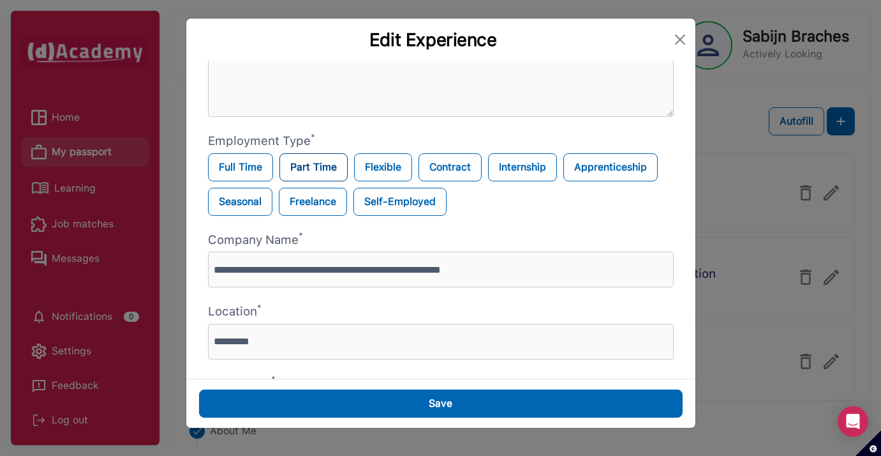
click at [324, 170] on label "Part Time" at bounding box center [313, 167] width 68 height 28
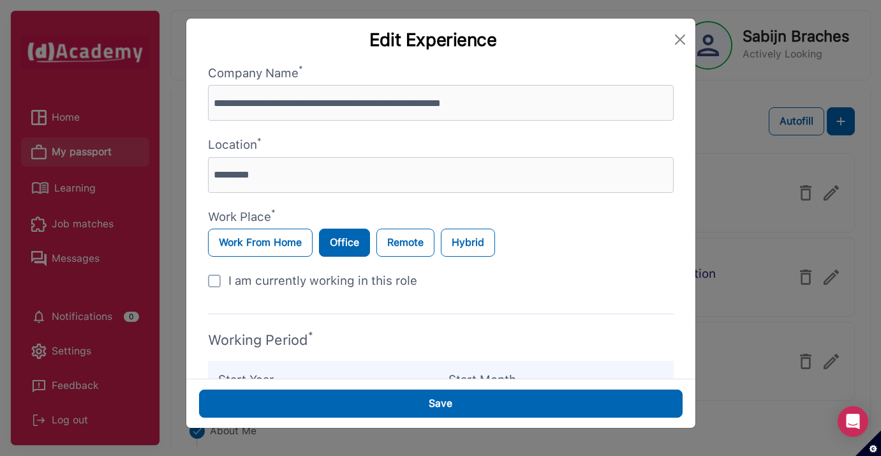
scroll to position [371, 0]
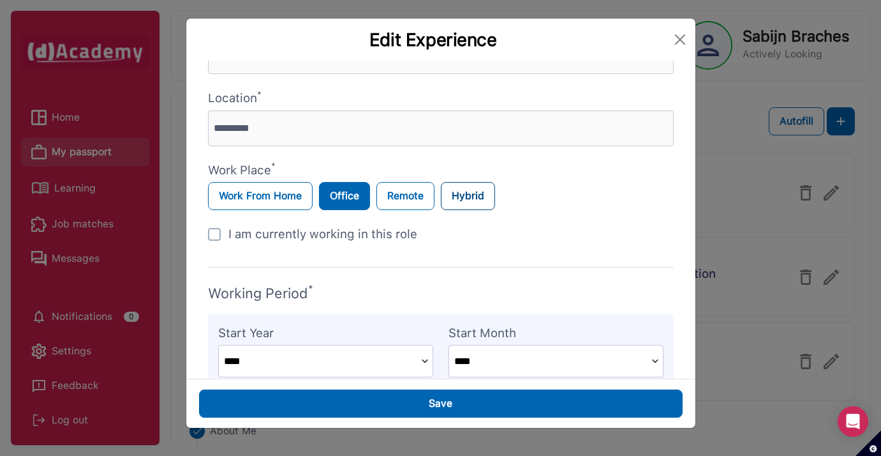
click at [475, 195] on label "Hybrid" at bounding box center [468, 196] width 54 height 28
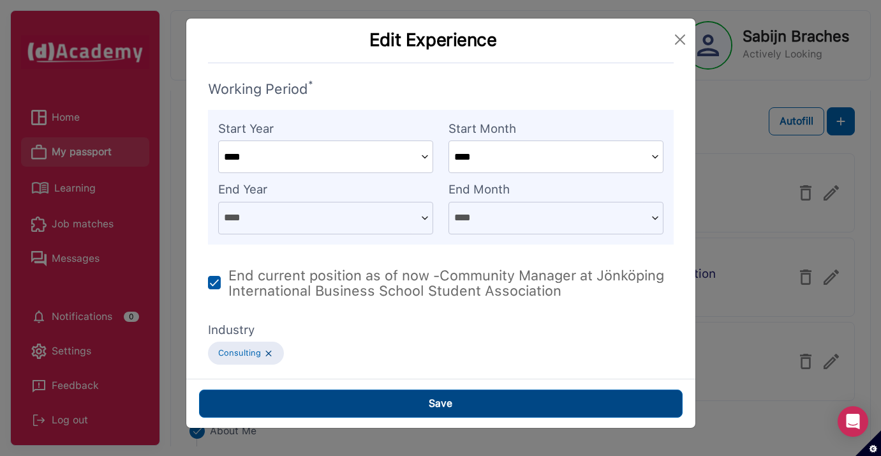
scroll to position [574, 0]
click at [405, 404] on button "Save" at bounding box center [441, 403] width 484 height 28
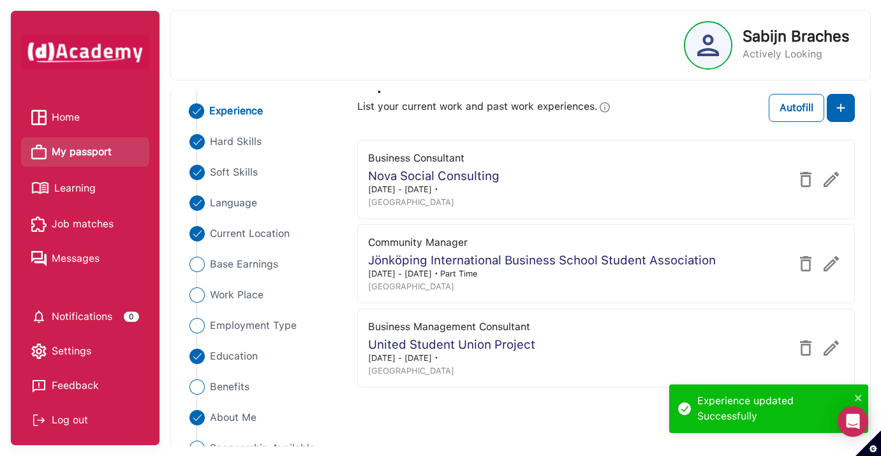
scroll to position [124, 0]
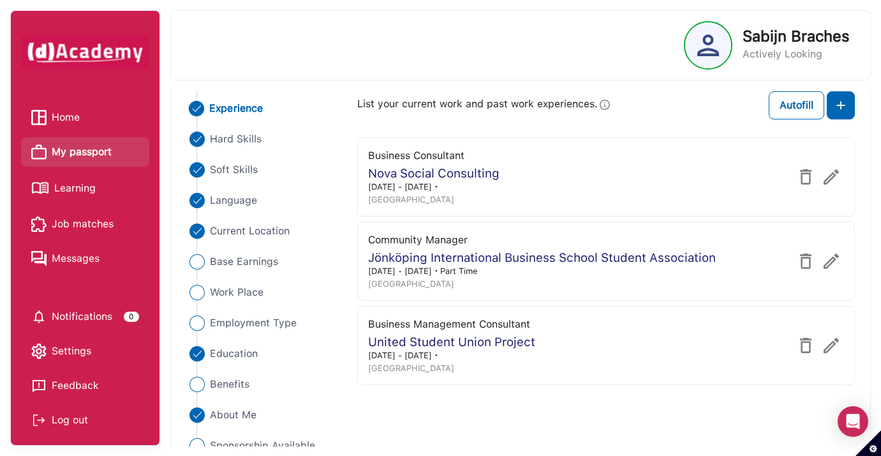
click at [805, 345] on img at bounding box center [805, 345] width 15 height 15
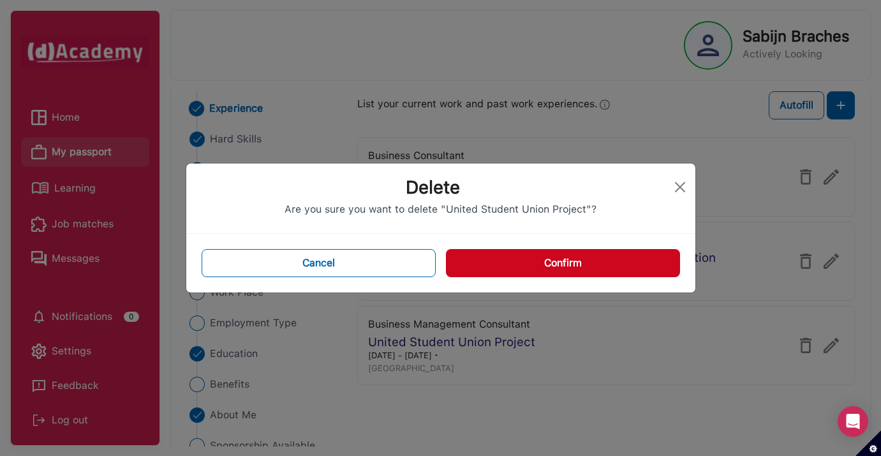
click at [563, 260] on button "Confirm" at bounding box center [563, 263] width 234 height 28
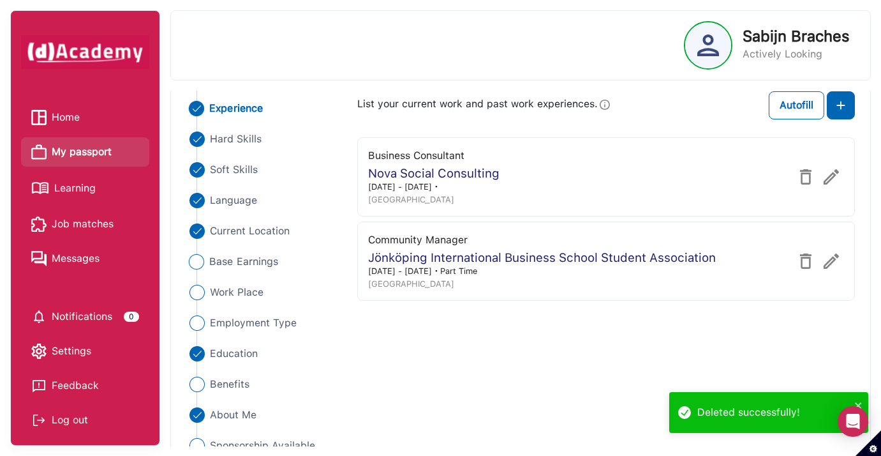
click at [199, 265] on img "Close" at bounding box center [195, 261] width 15 height 15
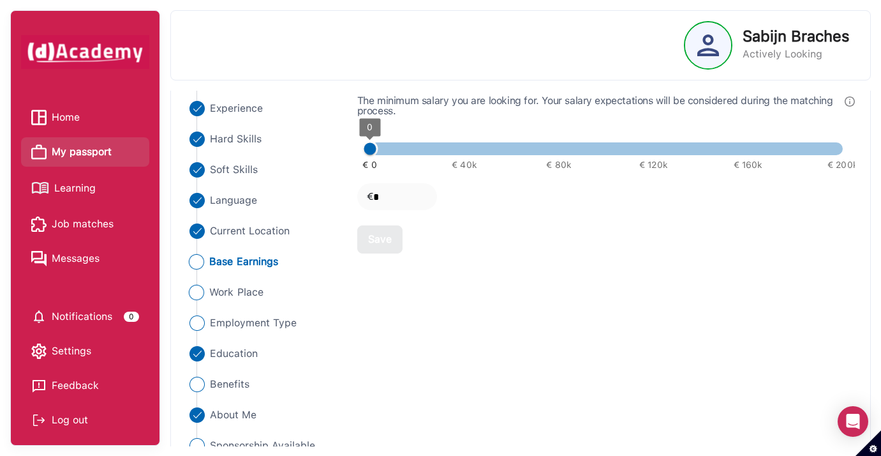
click at [200, 292] on img "Close" at bounding box center [195, 292] width 15 height 15
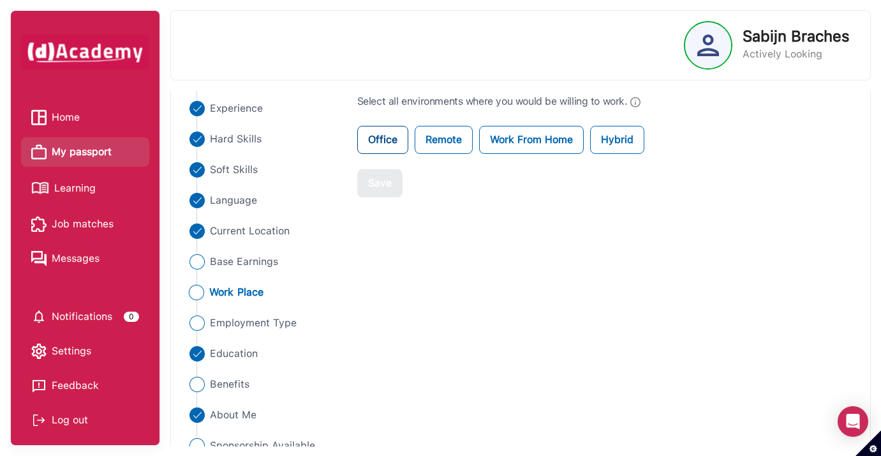
click at [378, 142] on label "Office" at bounding box center [382, 140] width 51 height 28
click at [445, 143] on label "Remote" at bounding box center [444, 140] width 58 height 28
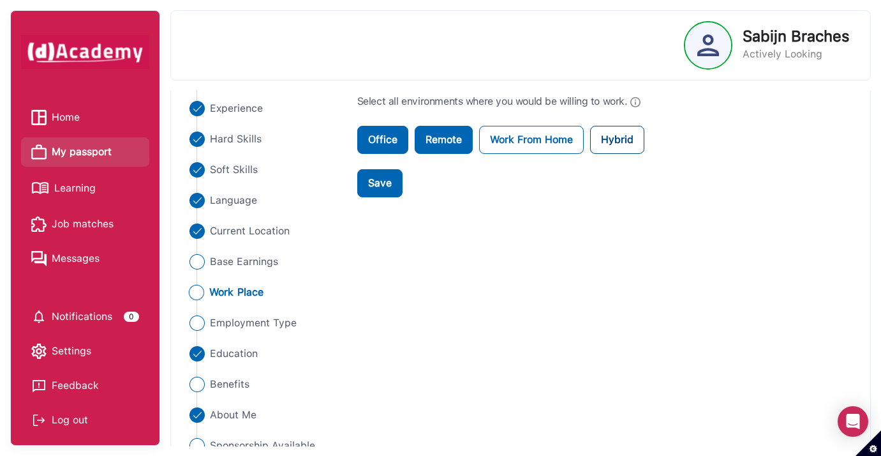
click at [617, 135] on label "Hybrid" at bounding box center [617, 140] width 54 height 28
click at [634, 105] on div "What is this information used for? We use this information to help build your p…" at bounding box center [440, 228] width 881 height 456
click at [633, 99] on div at bounding box center [440, 228] width 881 height 456
click at [448, 292] on div "What is this information used for? We use this information to help build your p…" at bounding box center [440, 228] width 881 height 456
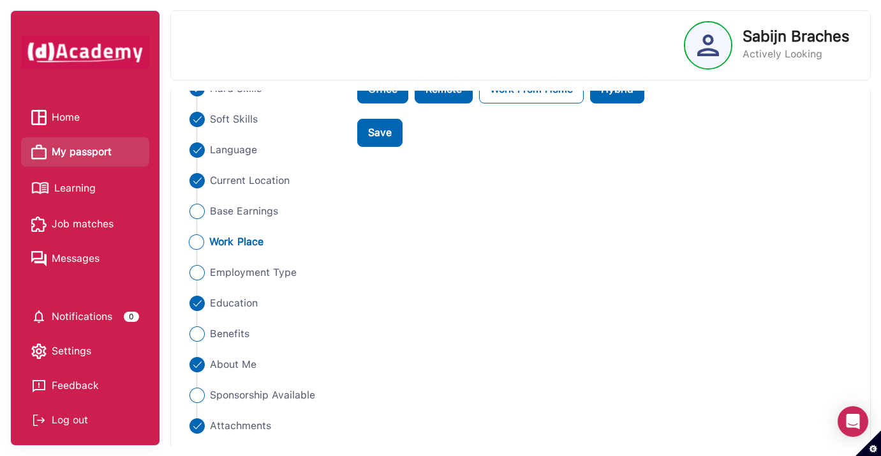
scroll to position [175, 0]
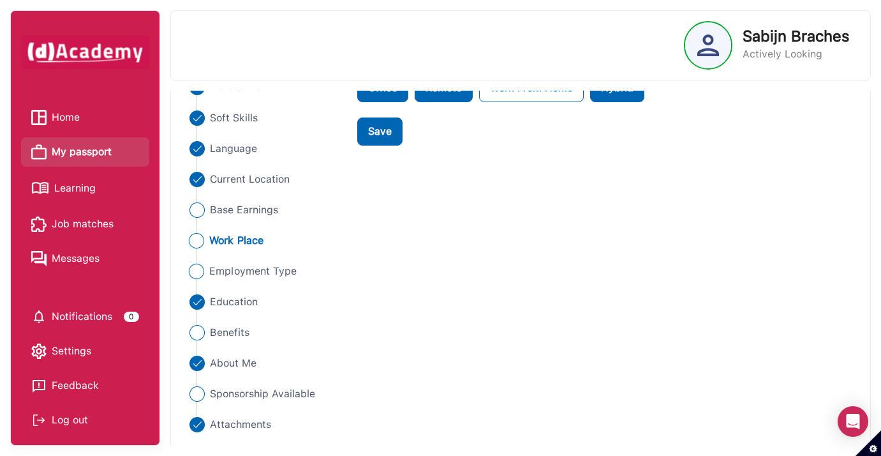
click at [202, 271] on img "Close" at bounding box center [195, 271] width 15 height 15
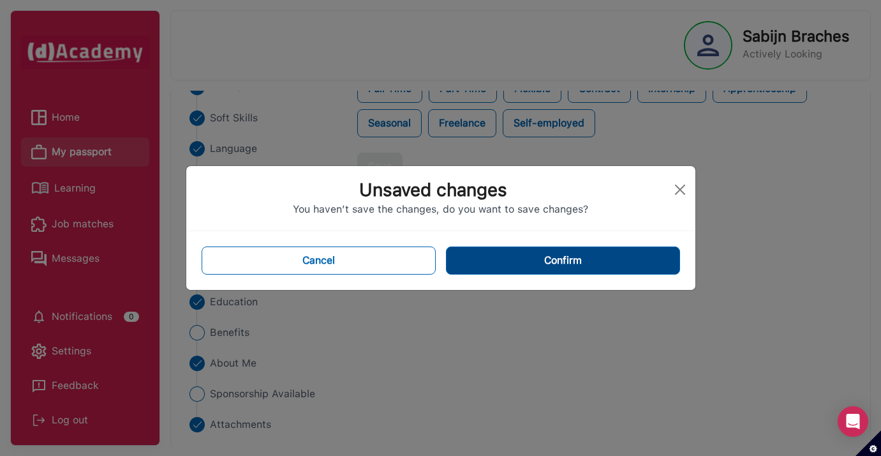
click at [491, 260] on button "Confirm" at bounding box center [563, 260] width 234 height 28
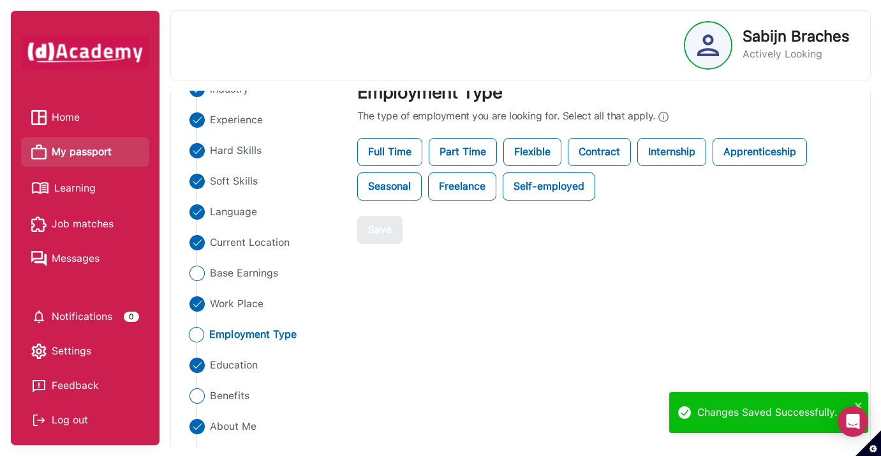
scroll to position [101, 0]
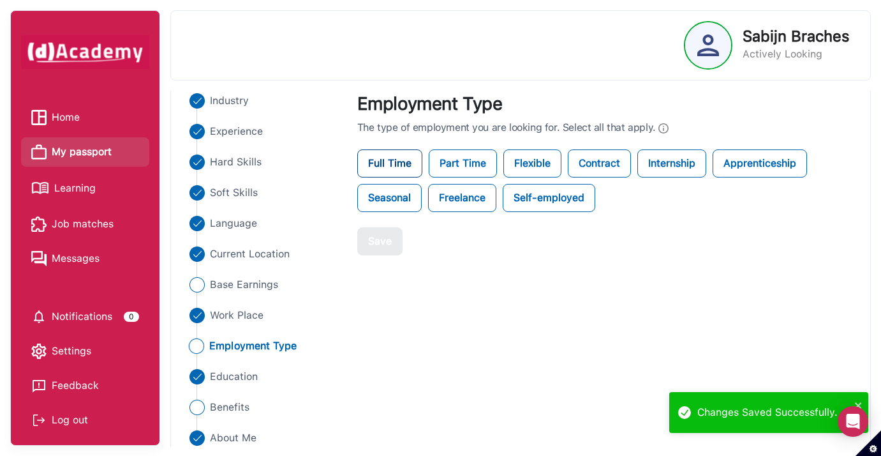
click at [399, 163] on label "Full Time" at bounding box center [389, 163] width 65 height 28
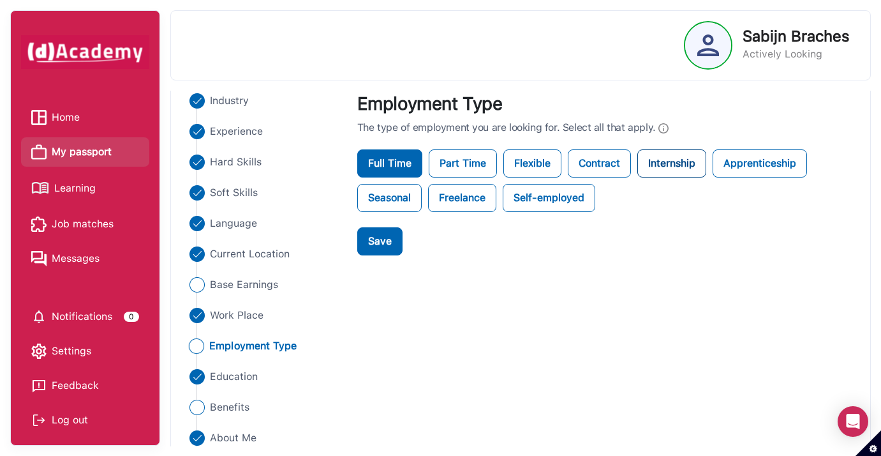
click at [683, 158] on label "Internship" at bounding box center [671, 163] width 69 height 28
click at [750, 161] on label "Apprenticeship" at bounding box center [760, 163] width 94 height 28
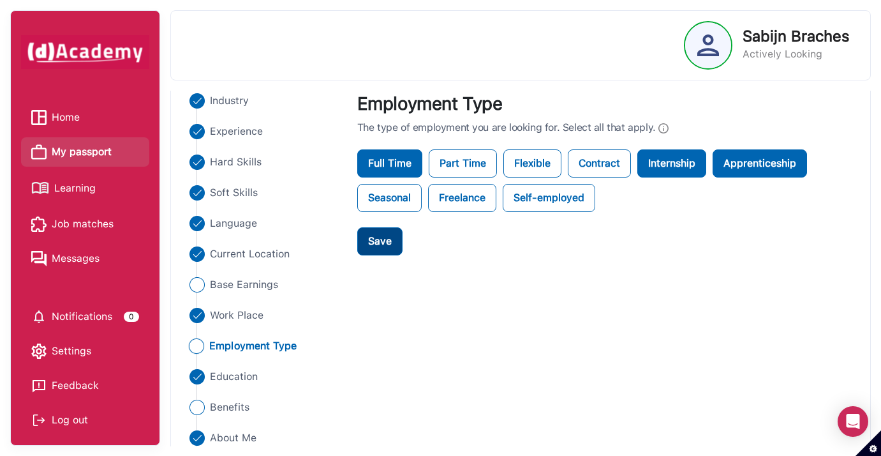
click at [390, 253] on button "Save" at bounding box center [379, 241] width 45 height 28
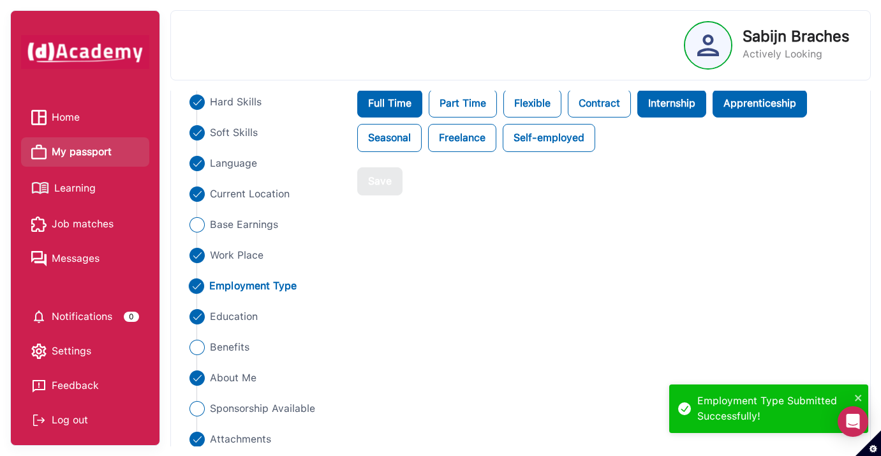
scroll to position [163, 0]
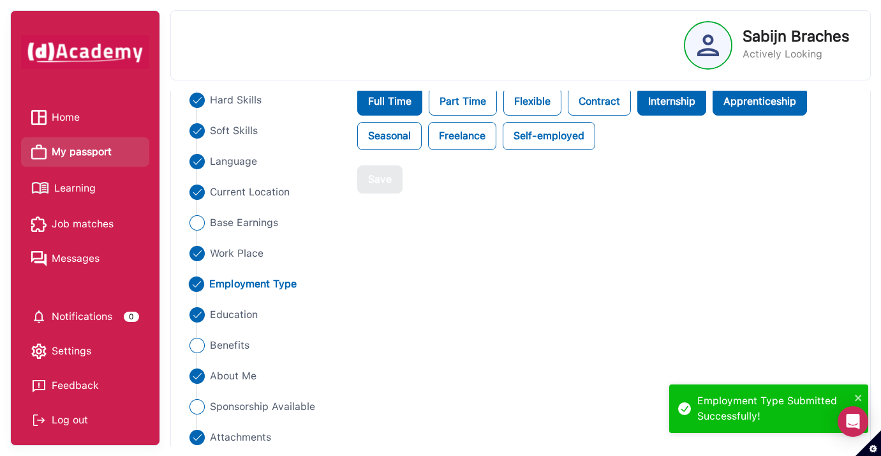
click at [197, 306] on li at bounding box center [197, 299] width 1 height 15
click at [197, 312] on img "Close" at bounding box center [195, 314] width 15 height 15
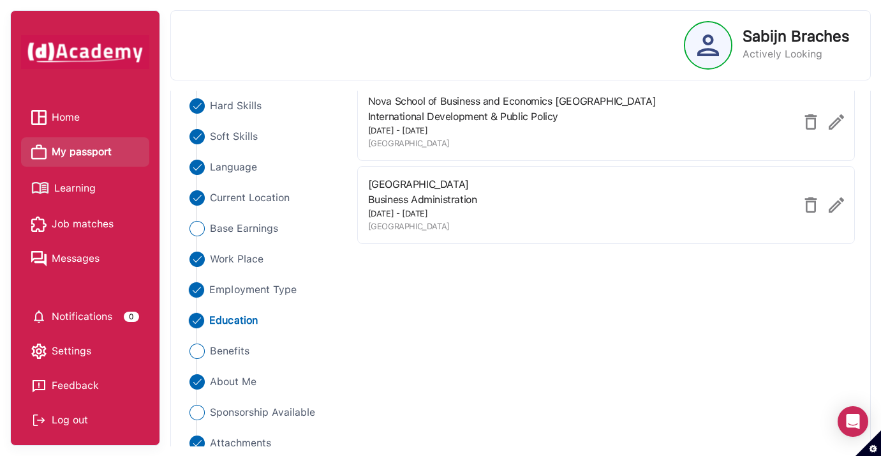
scroll to position [161, 0]
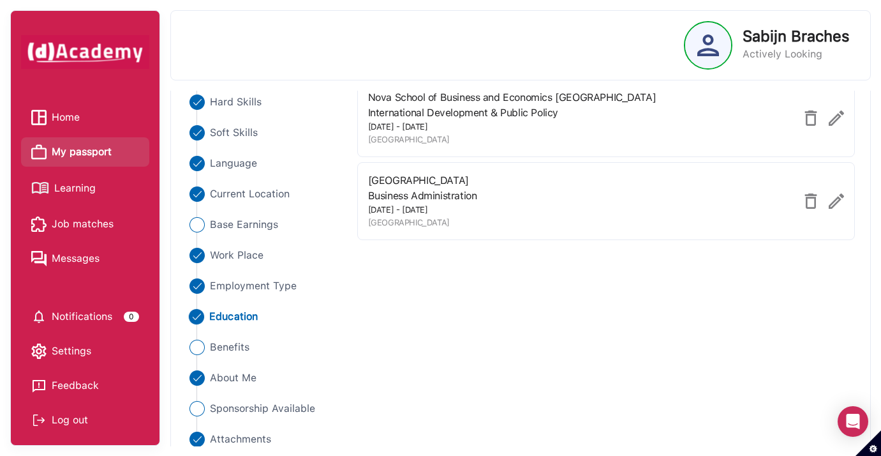
click at [835, 118] on img at bounding box center [836, 117] width 15 height 15
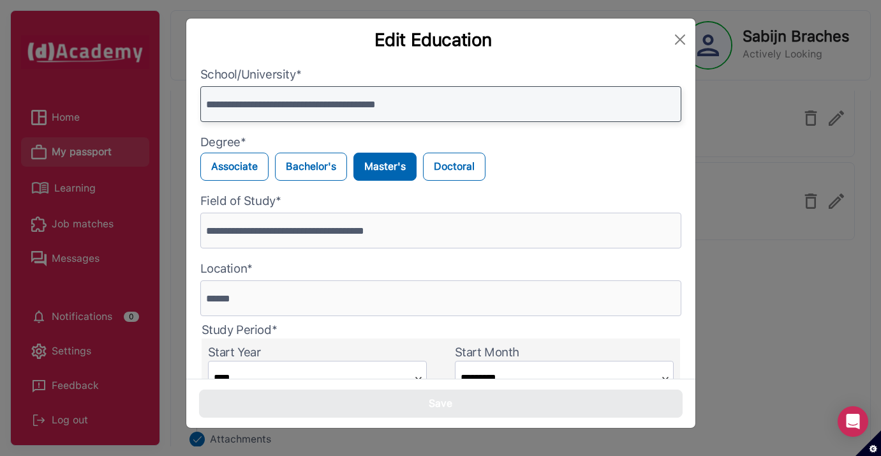
drag, startPoint x: 437, startPoint y: 105, endPoint x: 392, endPoint y: 106, distance: 44.7
click at [392, 106] on input "**********" at bounding box center [440, 104] width 481 height 36
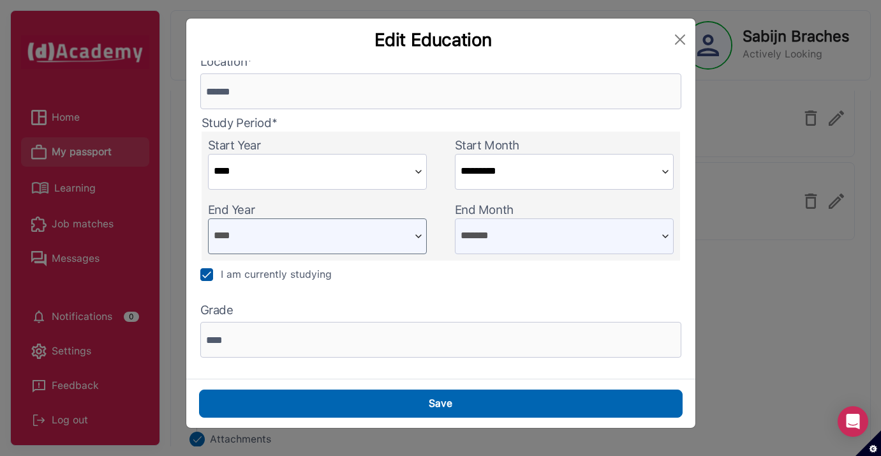
scroll to position [207, 0]
type input "**********"
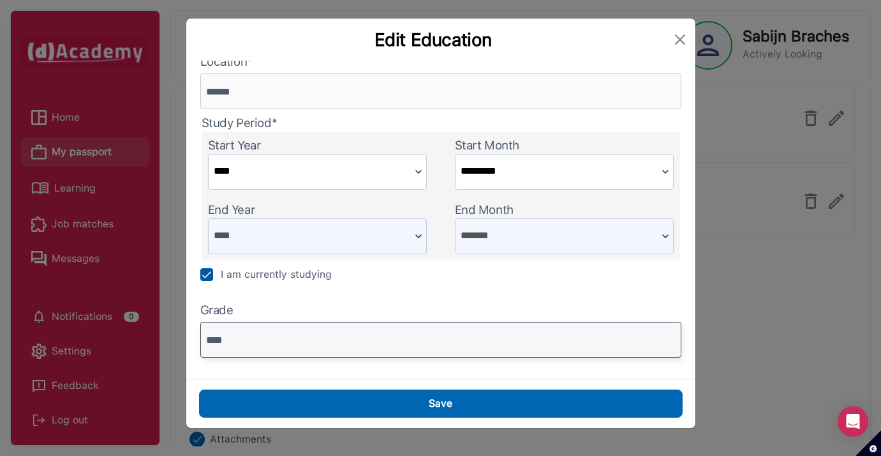
click at [308, 345] on input "****" at bounding box center [440, 340] width 481 height 36
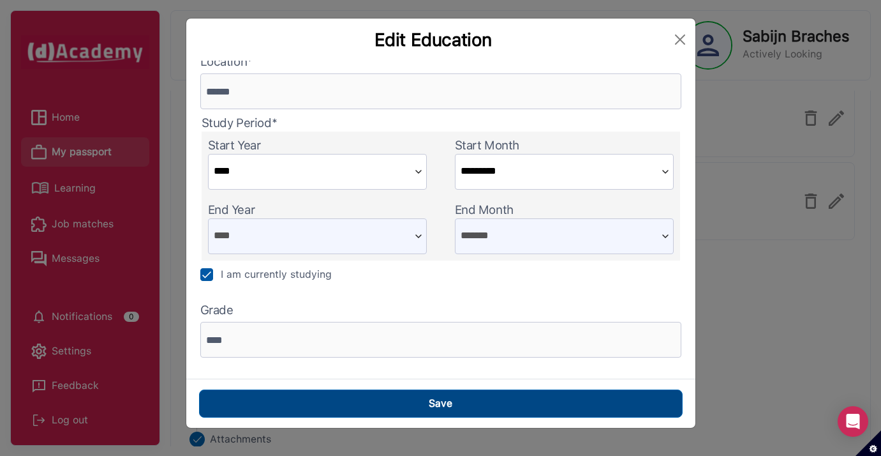
click at [306, 409] on button "Save" at bounding box center [441, 403] width 484 height 28
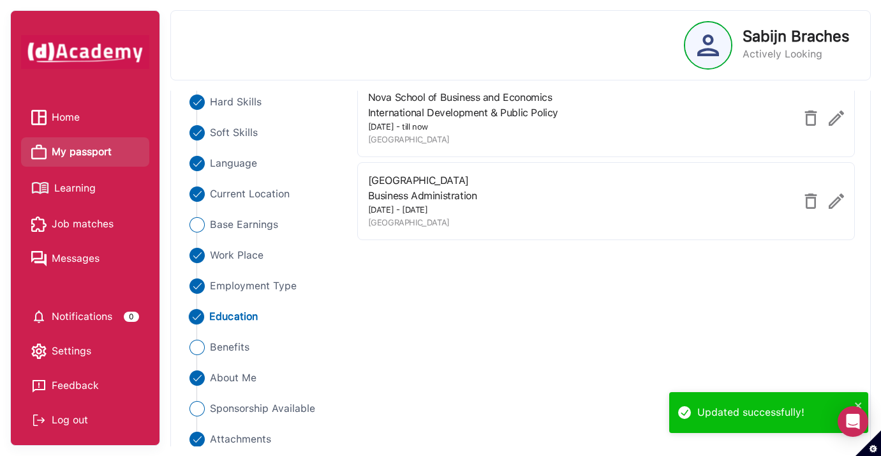
click at [835, 198] on img at bounding box center [836, 200] width 15 height 15
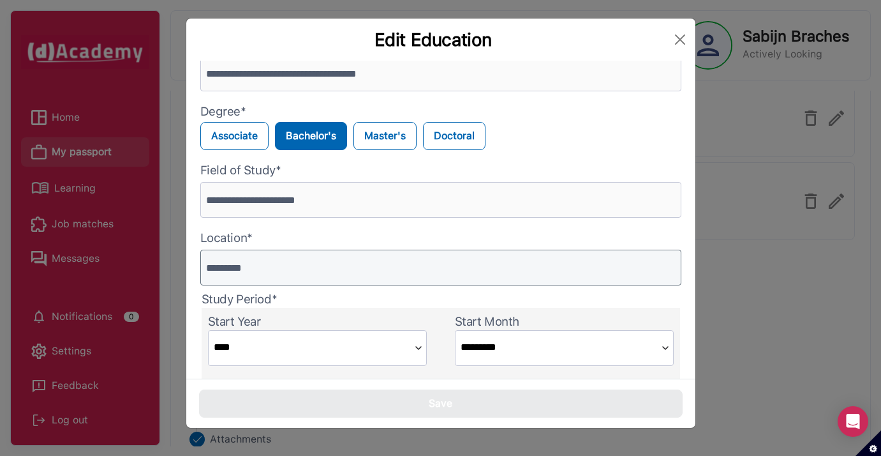
scroll to position [3, 0]
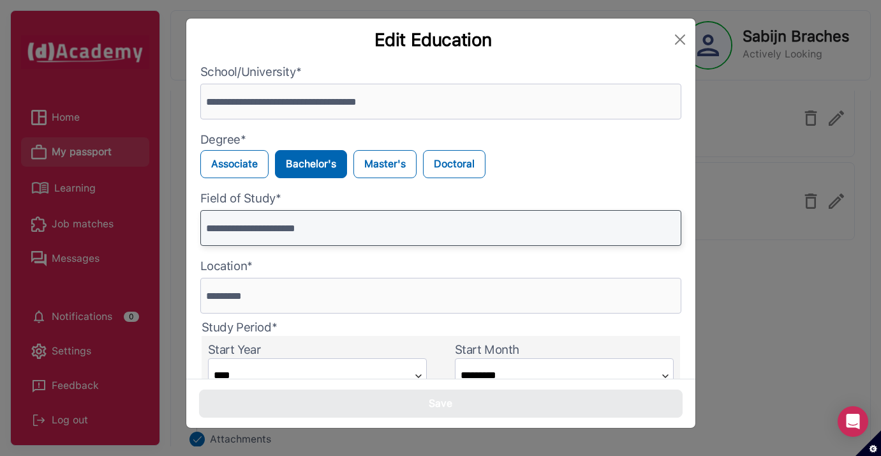
click at [330, 230] on input "**********" at bounding box center [440, 228] width 481 height 36
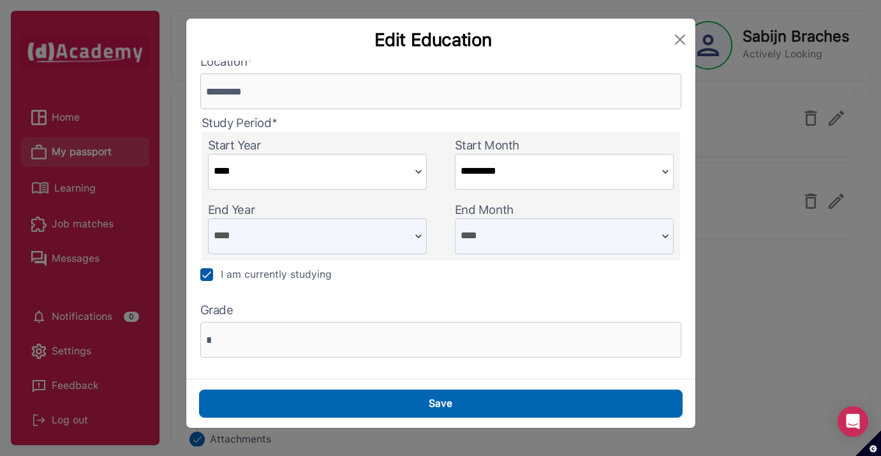
scroll to position [207, 0]
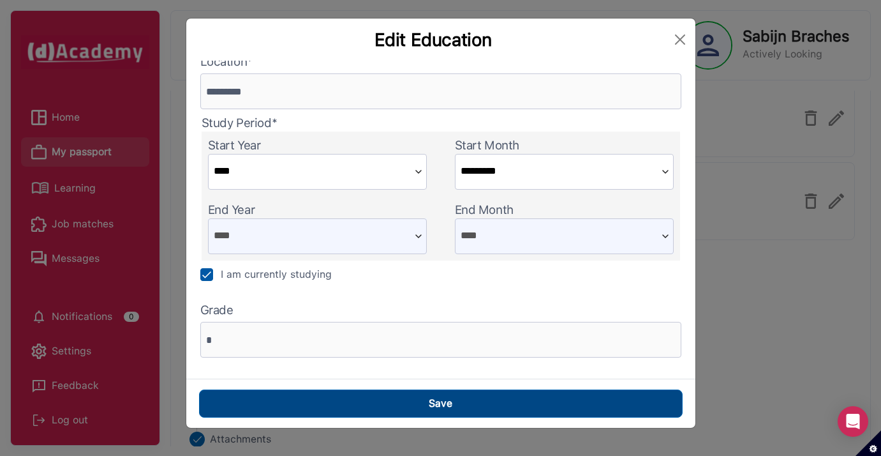
type input "**********"
click at [333, 410] on button "Save" at bounding box center [441, 403] width 484 height 28
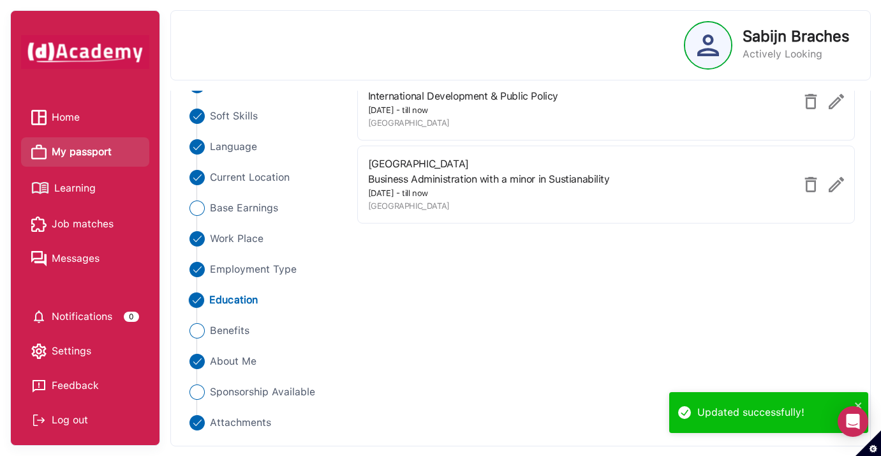
scroll to position [177, 0]
click at [192, 333] on img "Close" at bounding box center [195, 330] width 15 height 15
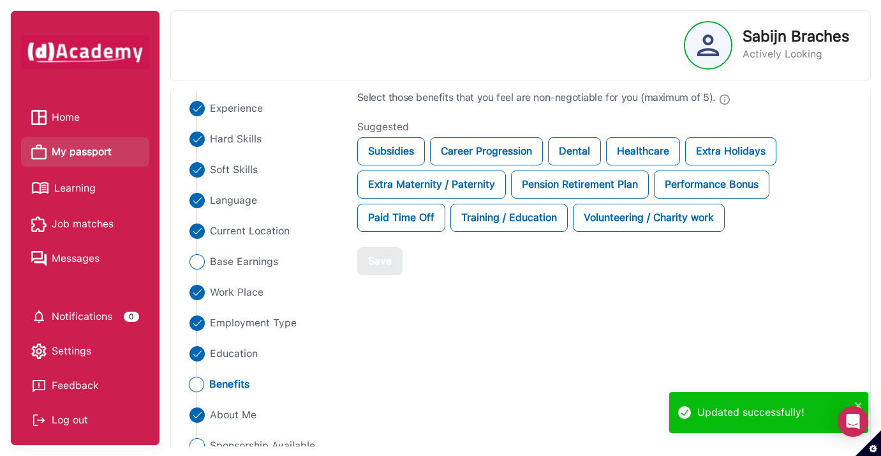
scroll to position [121, 0]
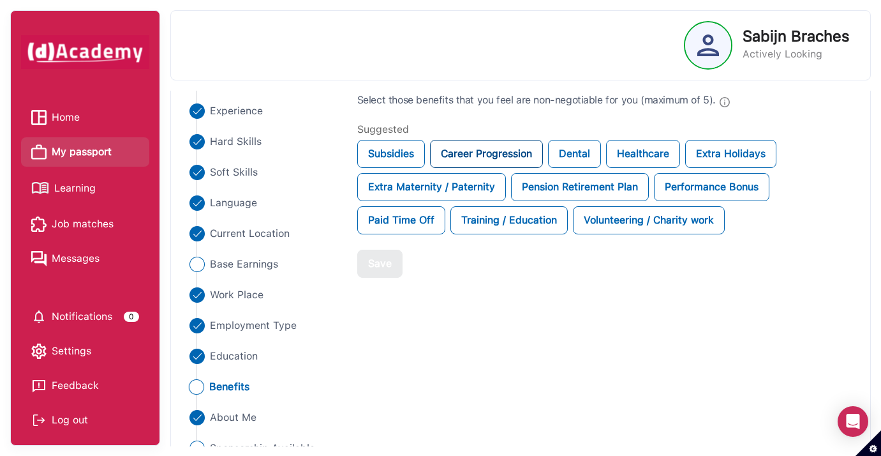
click at [484, 154] on div "Career Progression" at bounding box center [486, 154] width 113 height 28
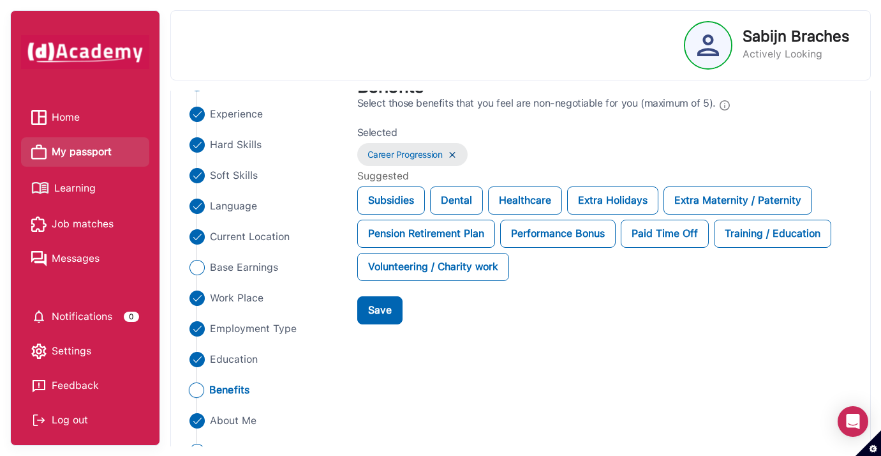
scroll to position [117, 0]
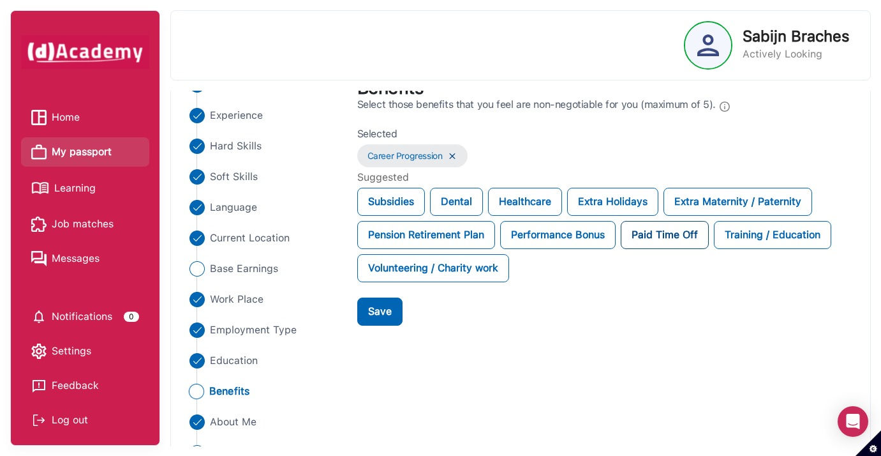
click at [672, 235] on div "Paid Time Off" at bounding box center [665, 235] width 88 height 28
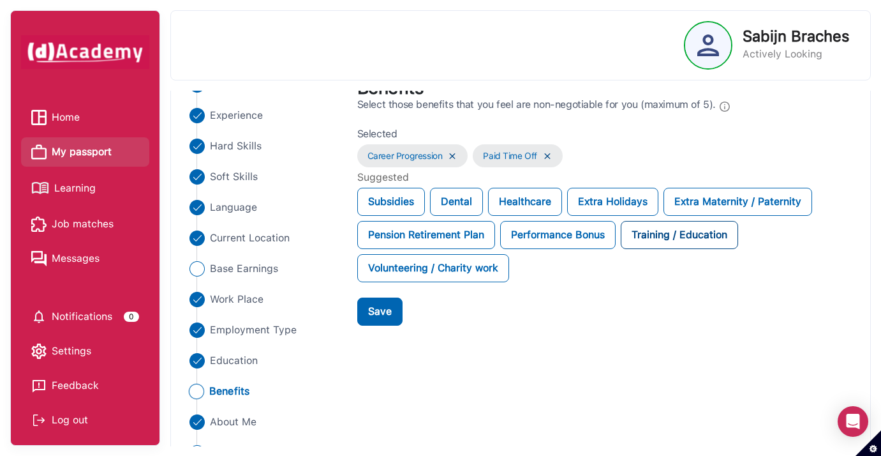
click at [664, 234] on div "Training / Education" at bounding box center [679, 235] width 117 height 28
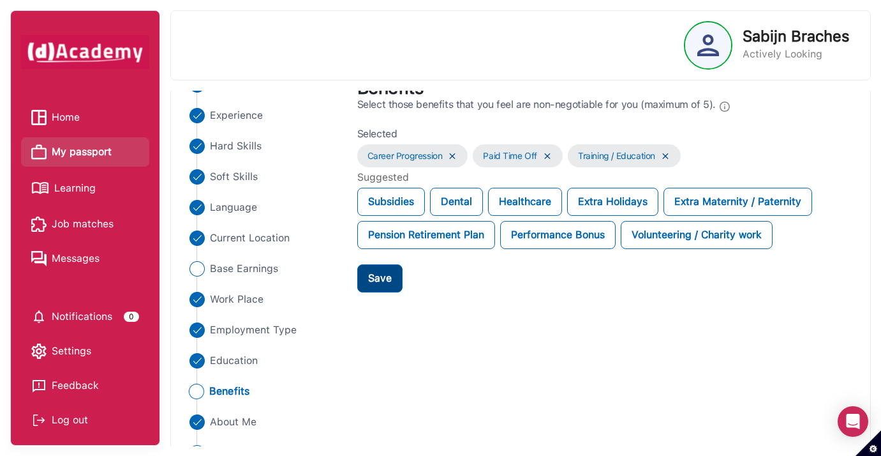
click at [382, 282] on div "Save" at bounding box center [380, 278] width 24 height 15
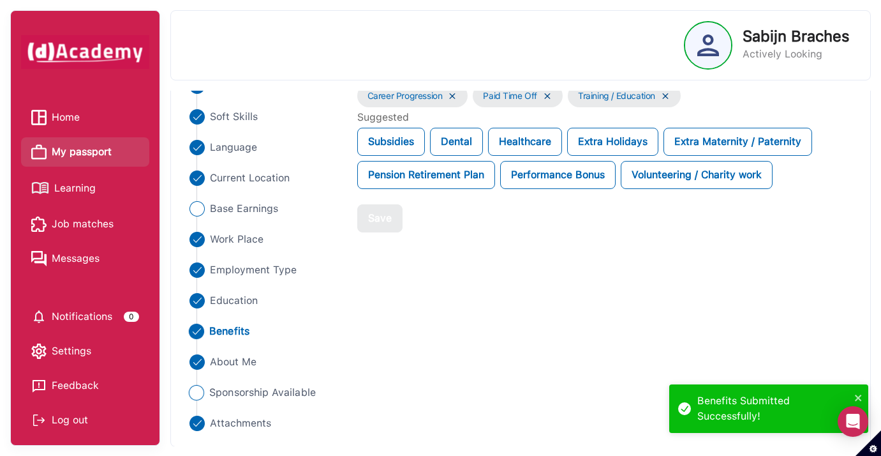
click at [200, 396] on img "Close" at bounding box center [195, 392] width 15 height 15
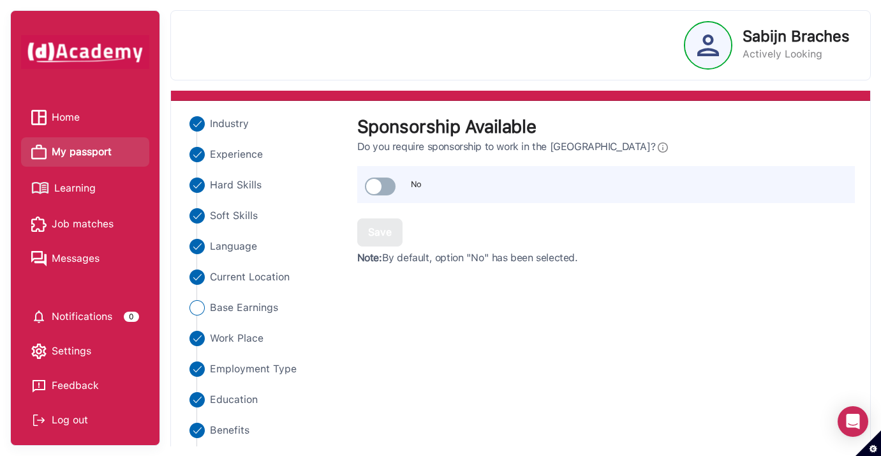
scroll to position [64, 0]
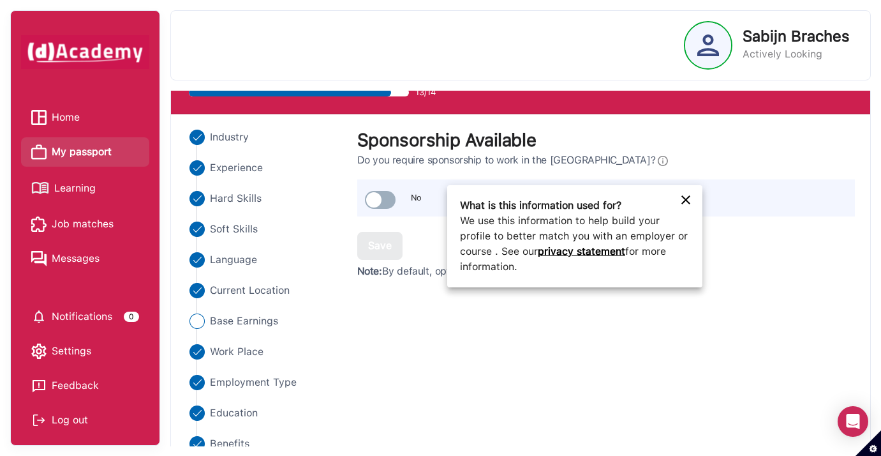
click at [576, 161] on div at bounding box center [440, 228] width 881 height 456
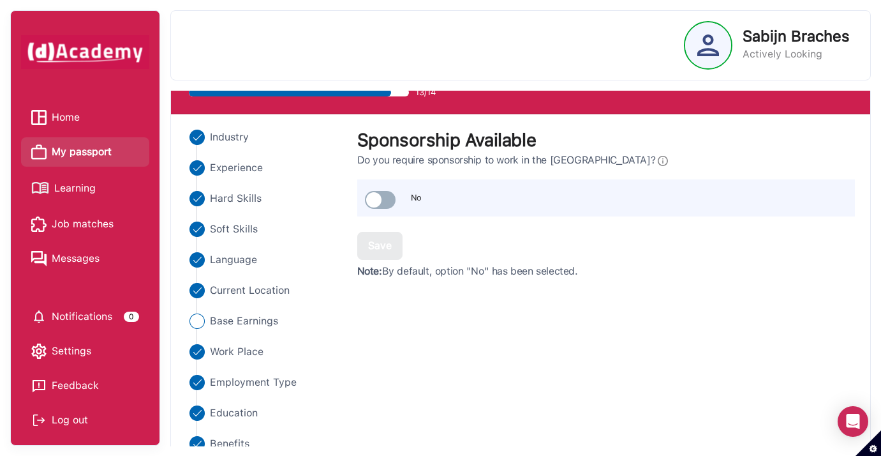
click at [576, 161] on body "Home My passport Learning Job matches Messages Notifications 0 Settings Feedbac…" at bounding box center [440, 228] width 881 height 456
click at [676, 194] on div "No" at bounding box center [606, 197] width 498 height 37
click at [373, 199] on span at bounding box center [380, 200] width 31 height 18
click at [384, 199] on span at bounding box center [380, 200] width 31 height 18
click at [382, 249] on div "Save" at bounding box center [380, 245] width 24 height 15
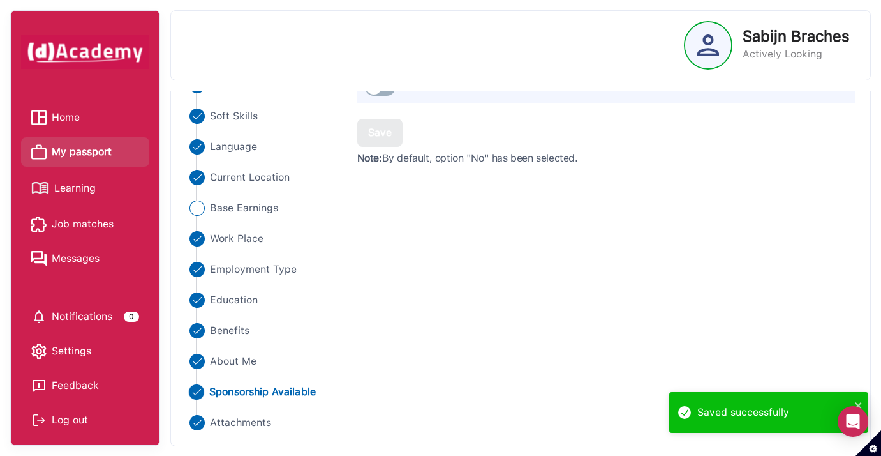
scroll to position [177, 0]
click at [200, 212] on img "Close" at bounding box center [195, 208] width 15 height 15
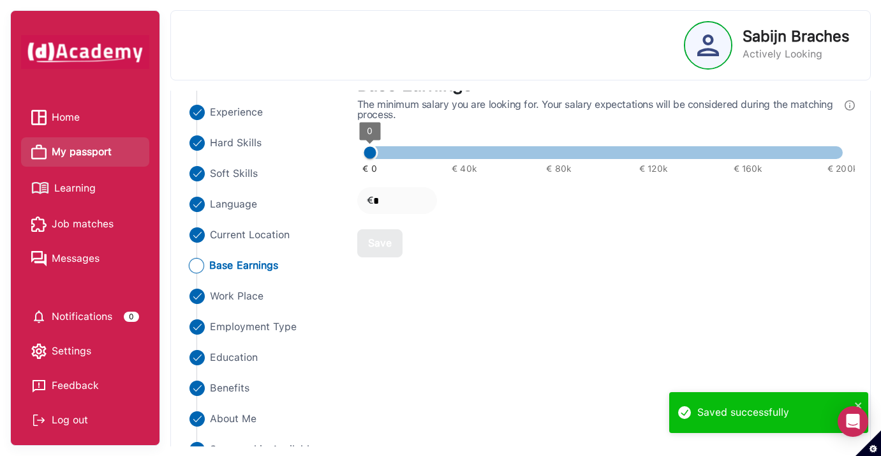
scroll to position [98, 0]
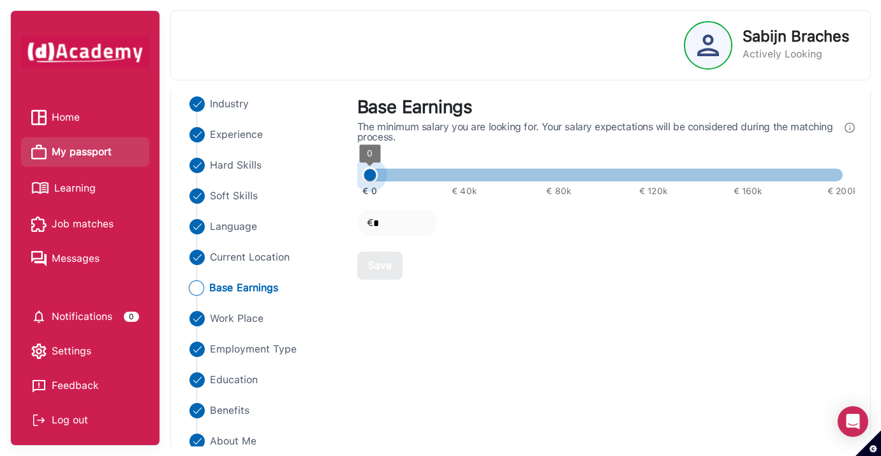
type input "****"
type input "*"
drag, startPoint x: 369, startPoint y: 173, endPoint x: 359, endPoint y: 177, distance: 11.5
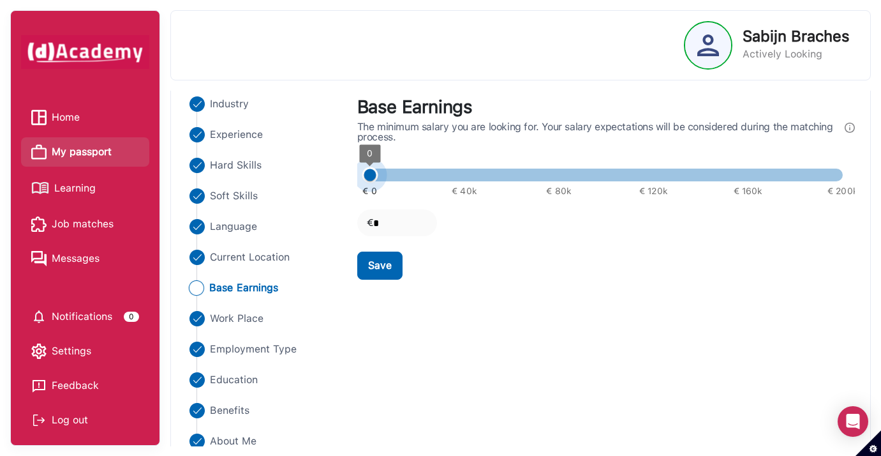
click at [362, 177] on span "0" at bounding box center [370, 175] width 16 height 16
click at [378, 263] on div "Save" at bounding box center [380, 265] width 24 height 15
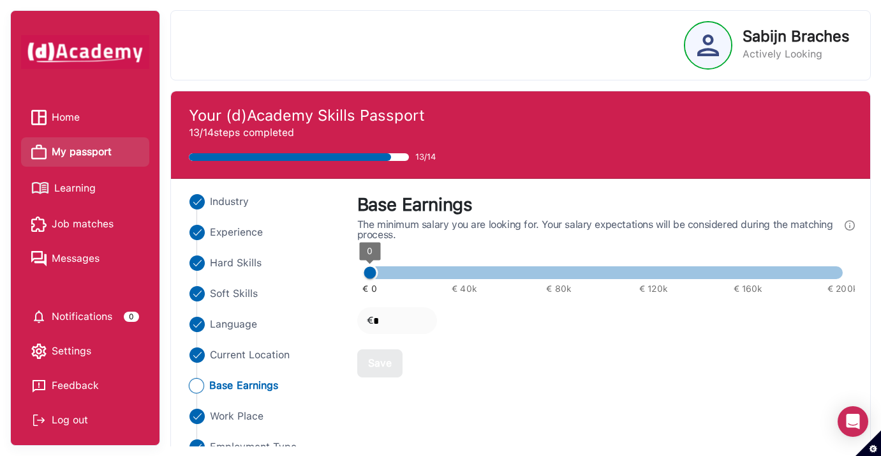
scroll to position [0, 0]
click at [197, 386] on img "Close" at bounding box center [195, 385] width 15 height 15
click at [196, 350] on img "Close" at bounding box center [195, 354] width 15 height 15
select select "********"
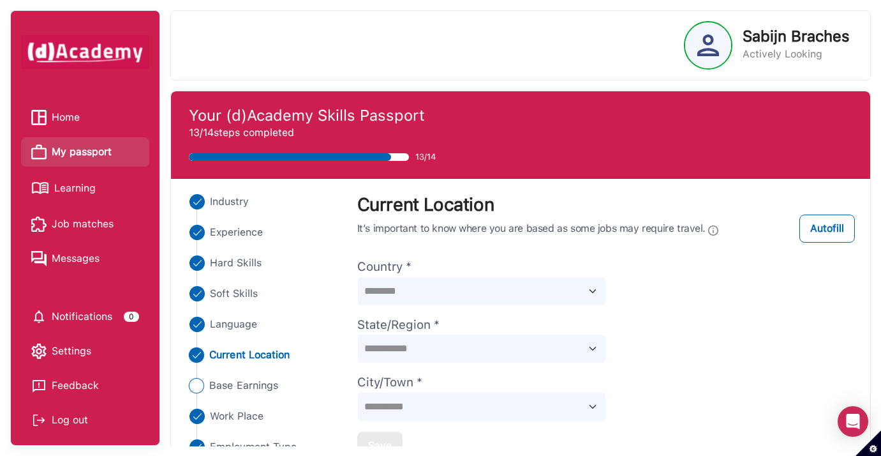
click at [196, 387] on img "Close" at bounding box center [195, 385] width 15 height 15
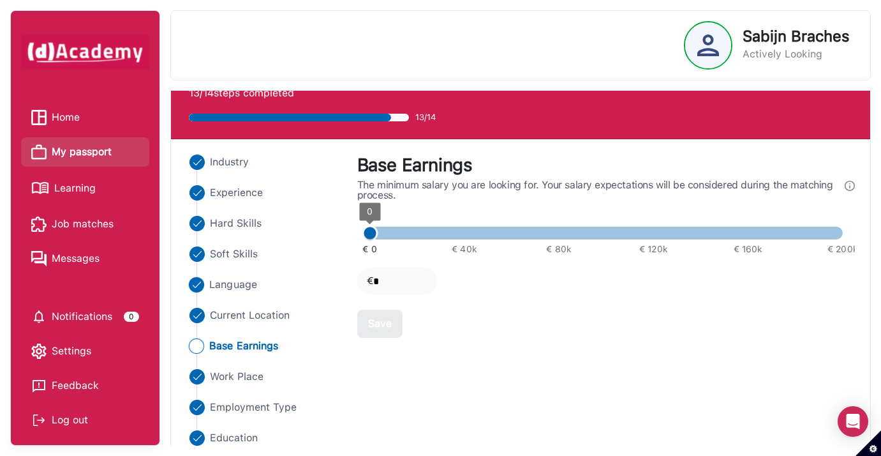
scroll to position [41, 0]
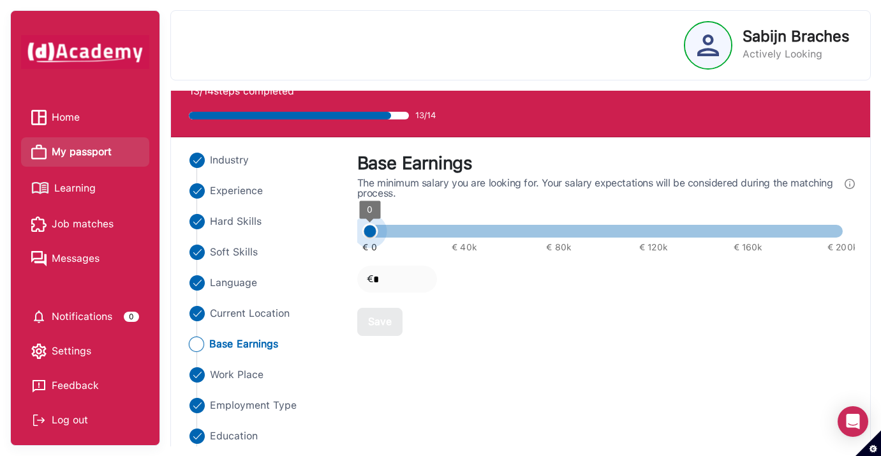
type input "****"
type input "*****"
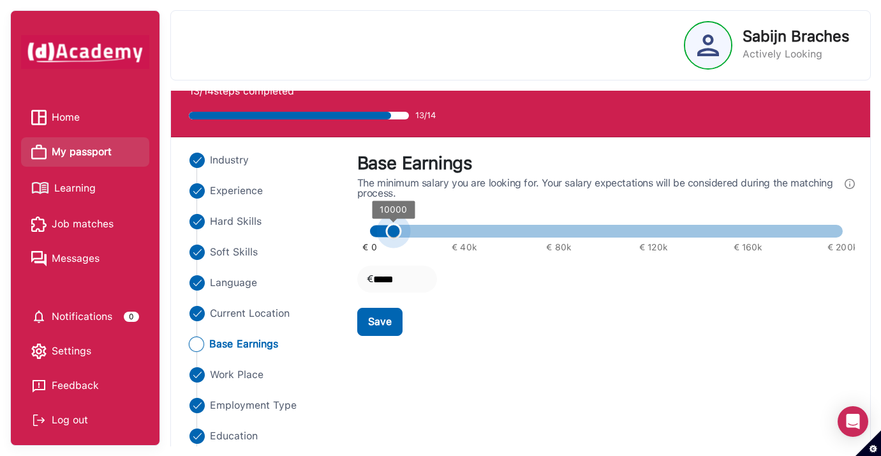
type input "****"
drag, startPoint x: 371, startPoint y: 236, endPoint x: 383, endPoint y: 230, distance: 13.4
click at [383, 230] on span "5000" at bounding box center [382, 231] width 16 height 16
click at [382, 324] on div "Save" at bounding box center [380, 321] width 24 height 15
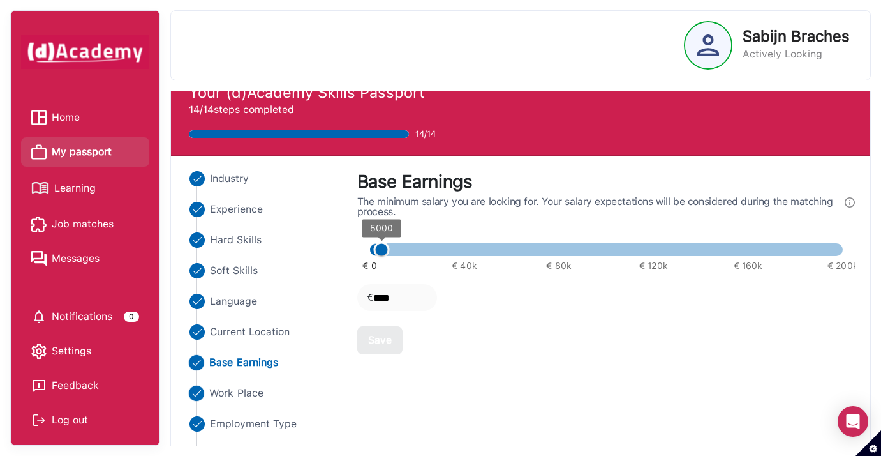
scroll to position [22, 0]
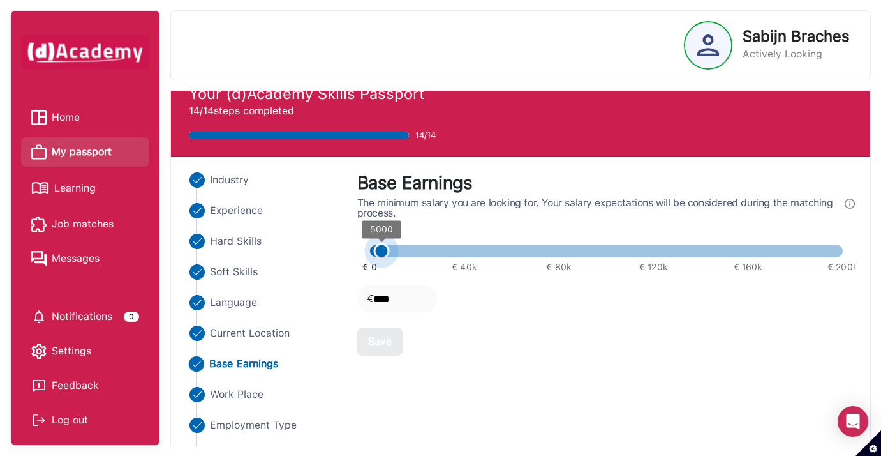
type input "*"
drag, startPoint x: 380, startPoint y: 245, endPoint x: 362, endPoint y: 246, distance: 18.5
click at [362, 246] on span "0" at bounding box center [370, 251] width 16 height 16
click at [373, 340] on div "Save" at bounding box center [380, 341] width 24 height 15
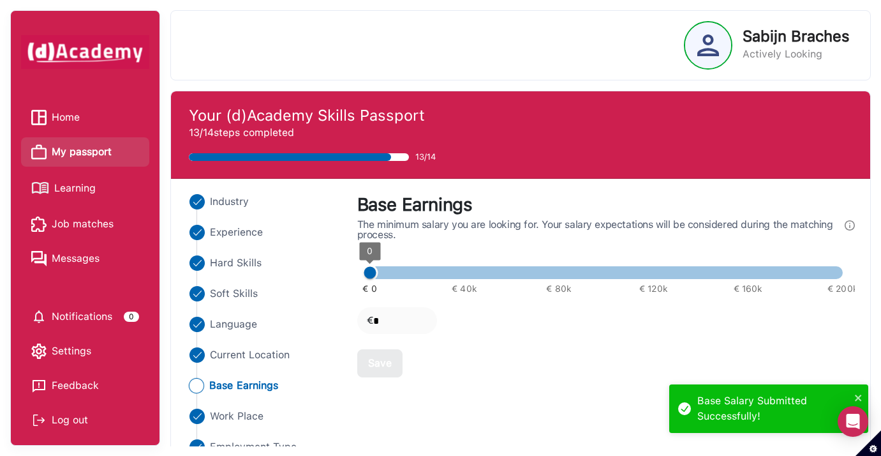
scroll to position [0, 0]
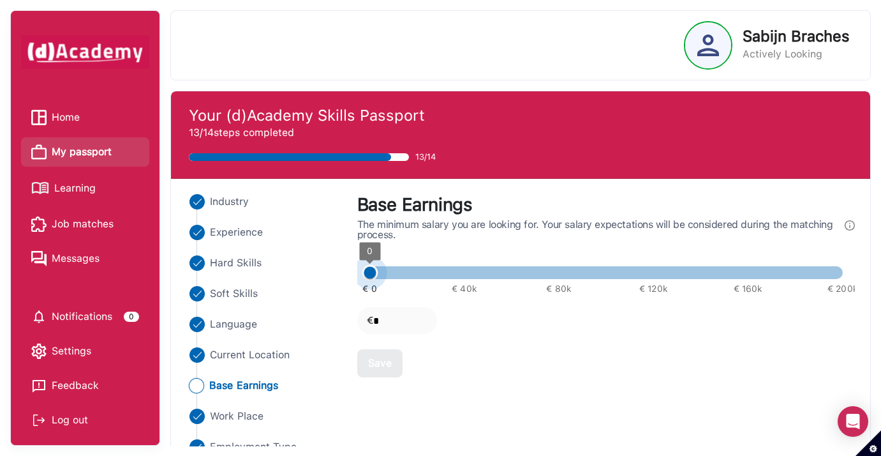
type input "****"
drag, startPoint x: 369, startPoint y: 274, endPoint x: 379, endPoint y: 276, distance: 9.8
click at [379, 274] on span "5000" at bounding box center [382, 273] width 16 height 16
click at [401, 316] on input "****" at bounding box center [415, 320] width 80 height 27
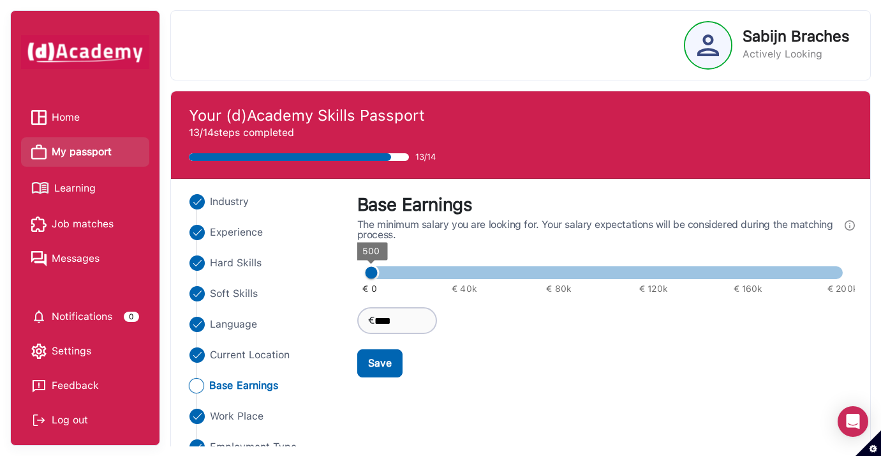
type input "*"
type input "***"
type input "*"
type input "**"
type input "*"
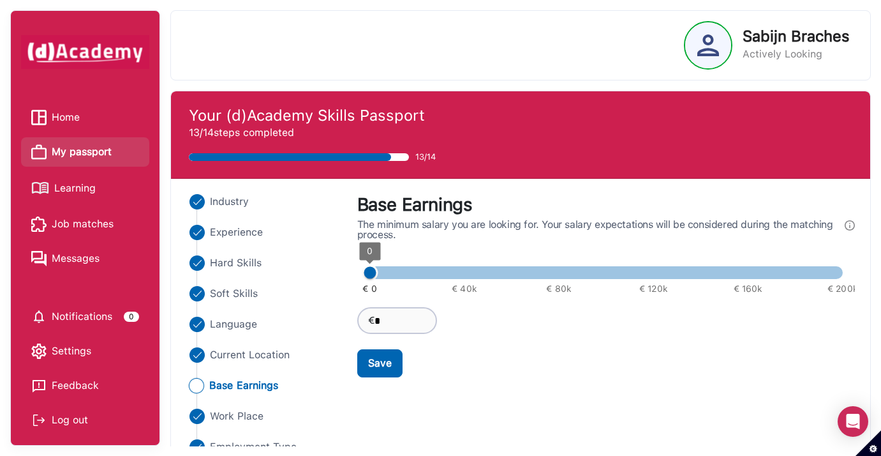
type input "*"
click at [396, 361] on button "Save" at bounding box center [379, 363] width 45 height 28
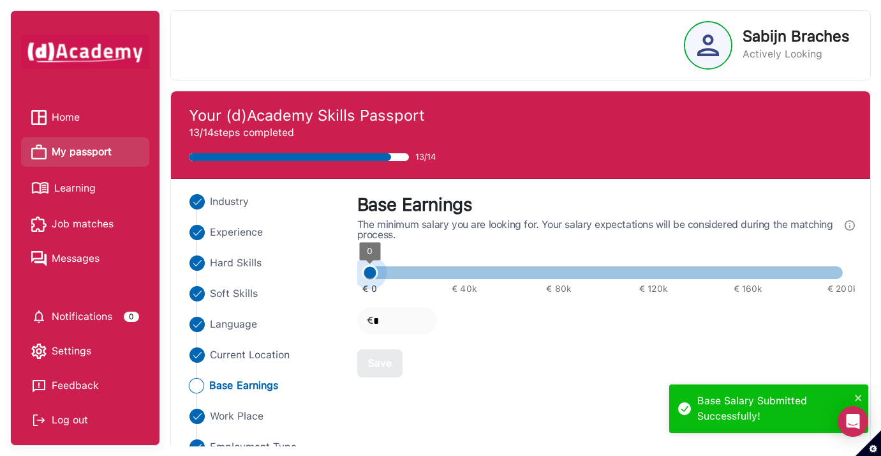
type input "****"
drag, startPoint x: 369, startPoint y: 275, endPoint x: 378, endPoint y: 275, distance: 8.9
click at [378, 275] on span "5000" at bounding box center [382, 273] width 16 height 16
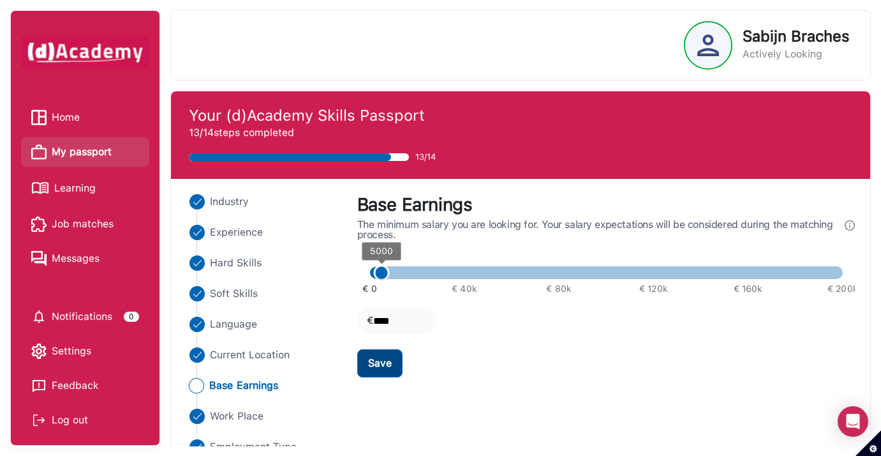
click at [385, 371] on button "Save" at bounding box center [379, 363] width 45 height 28
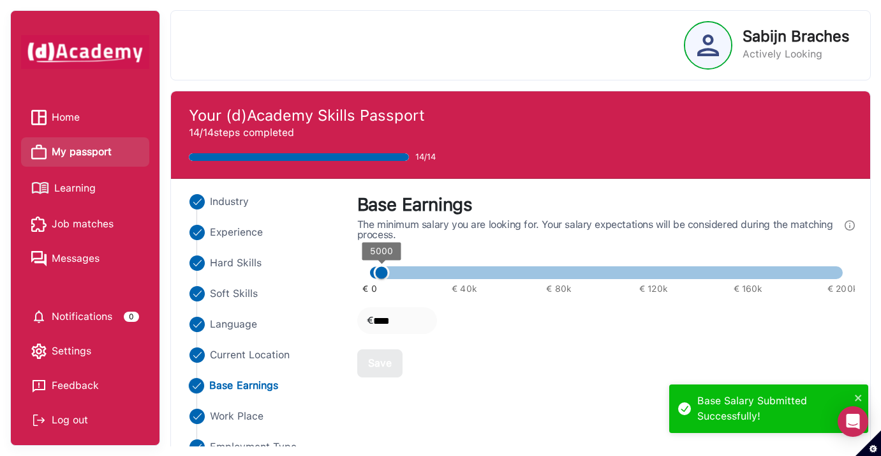
click at [98, 189] on link "Learning" at bounding box center [85, 188] width 108 height 22
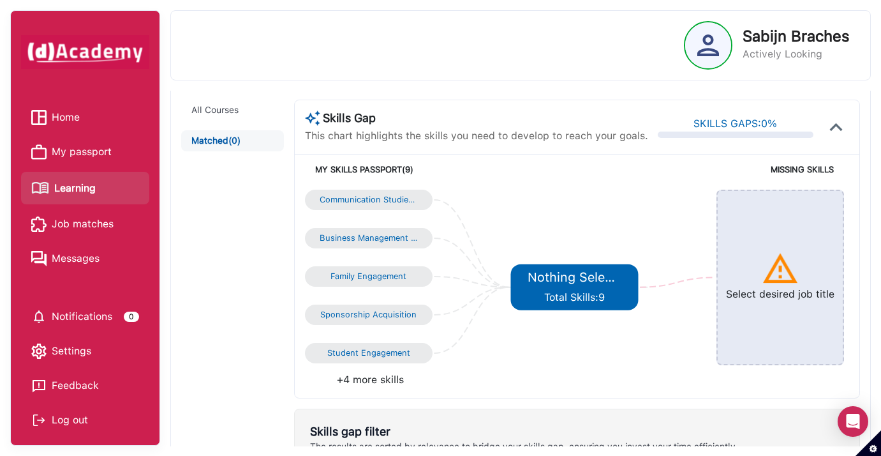
scroll to position [76, 0]
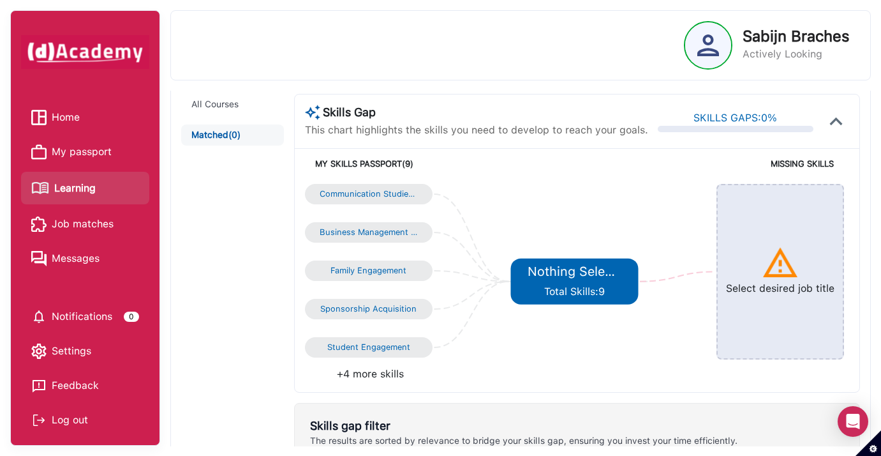
click at [385, 375] on li "+4 more skills" at bounding box center [441, 373] width 272 height 15
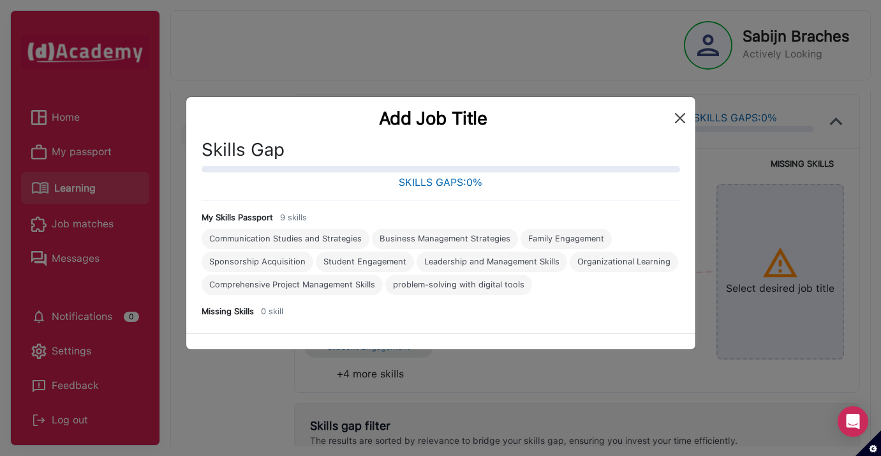
click at [678, 114] on button "Close" at bounding box center [680, 118] width 20 height 20
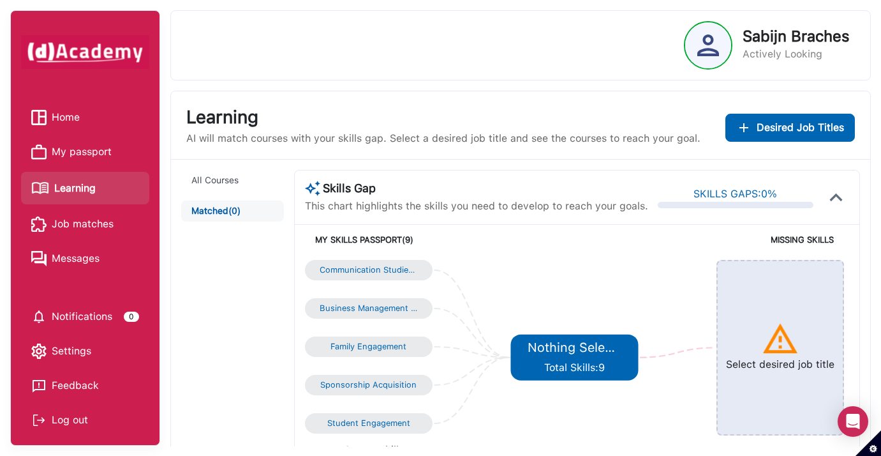
scroll to position [0, 0]
click at [759, 131] on span "Desired Job Titles" at bounding box center [800, 127] width 87 height 15
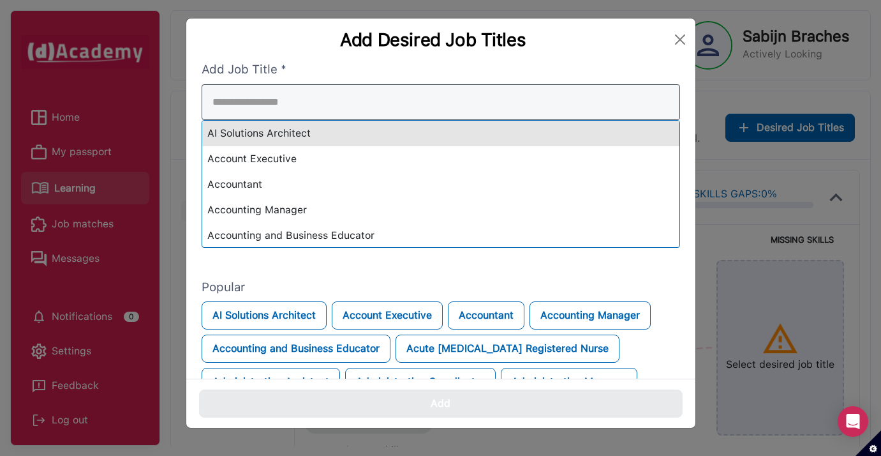
click at [470, 132] on div "AI Solutions Architect Account Executive Accountant Accounting Manager Accounti…" at bounding box center [441, 165] width 479 height 163
type input "*"
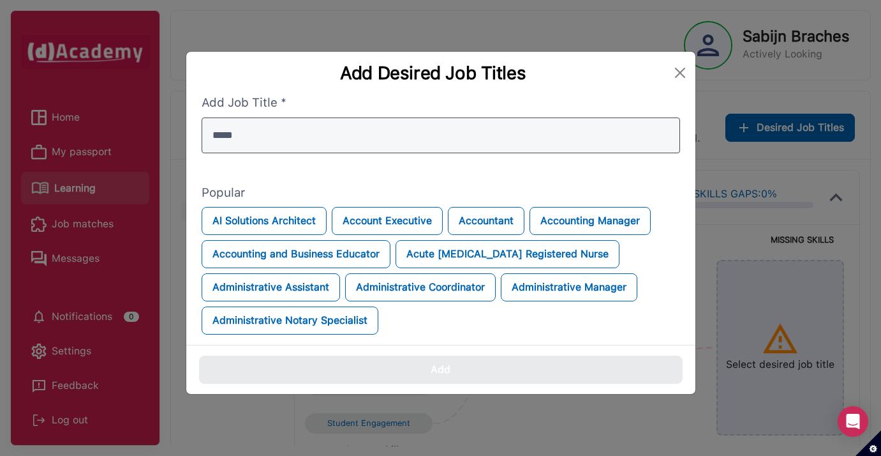
drag, startPoint x: 258, startPoint y: 123, endPoint x: 212, endPoint y: 123, distance: 45.9
click at [212, 123] on input "*****" at bounding box center [441, 135] width 479 height 36
drag, startPoint x: 291, startPoint y: 126, endPoint x: 212, endPoint y: 126, distance: 78.5
click at [212, 126] on input "*****" at bounding box center [441, 135] width 479 height 36
click at [235, 124] on input "*****" at bounding box center [441, 135] width 479 height 36
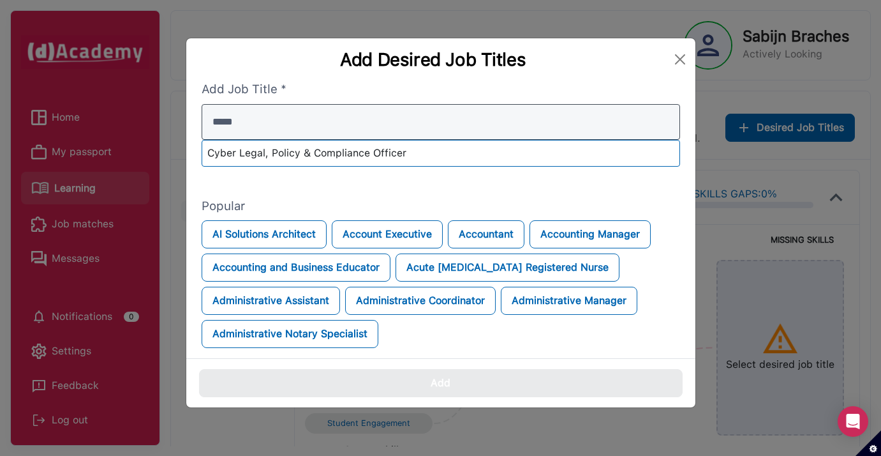
click at [657, 126] on input "*****" at bounding box center [441, 122] width 479 height 36
click at [662, 120] on input "*****" at bounding box center [441, 122] width 479 height 36
type input "*****"
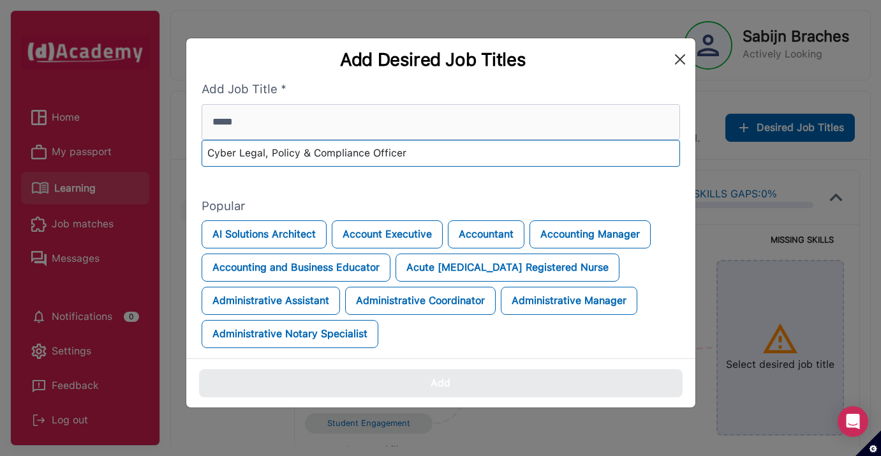
click at [683, 59] on div "Add Desired Job Titles" at bounding box center [440, 59] width 509 height 42
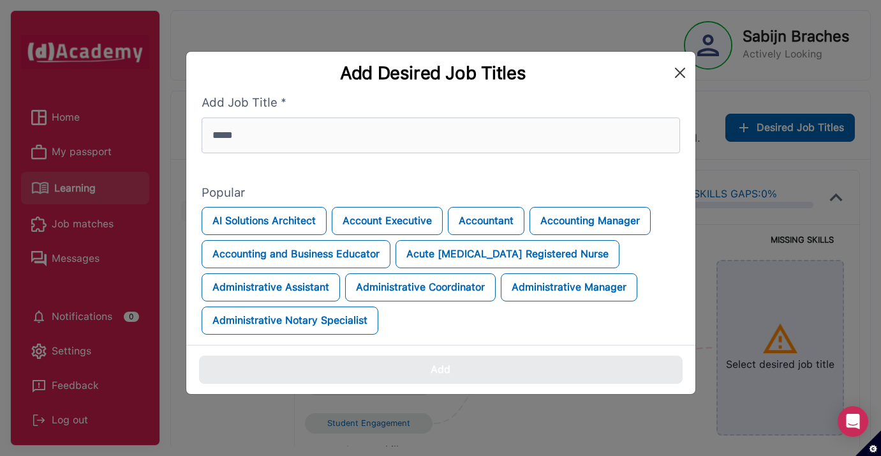
click at [678, 71] on button "Close" at bounding box center [680, 73] width 20 height 20
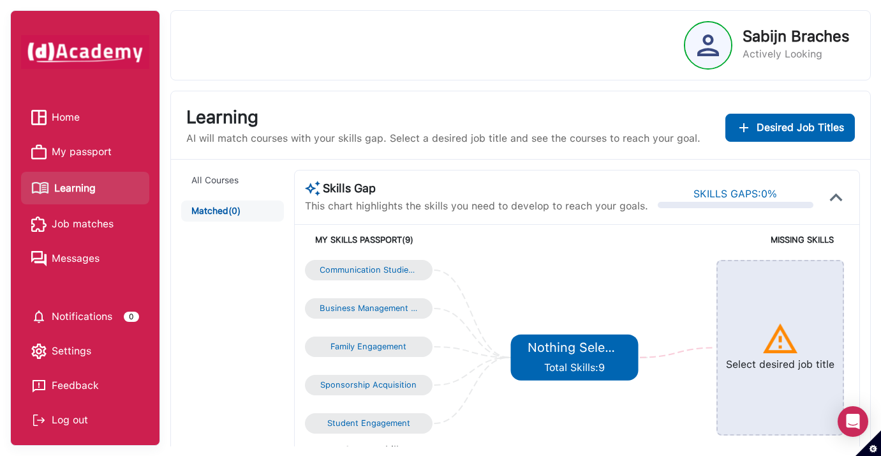
click at [109, 229] on span "Job matches" at bounding box center [83, 223] width 62 height 19
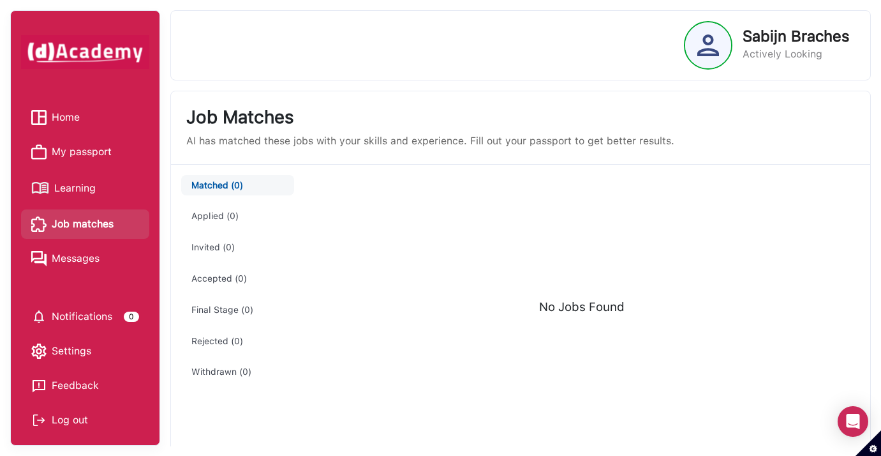
click at [242, 210] on button "Applied (0)" at bounding box center [237, 215] width 113 height 21
click at [98, 258] on span "Messages" at bounding box center [76, 258] width 48 height 19
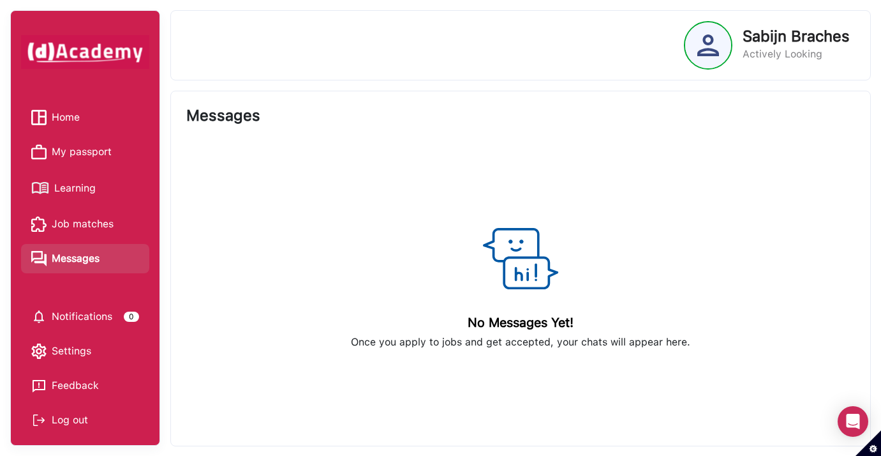
click at [89, 117] on link "Home" at bounding box center [85, 117] width 108 height 19
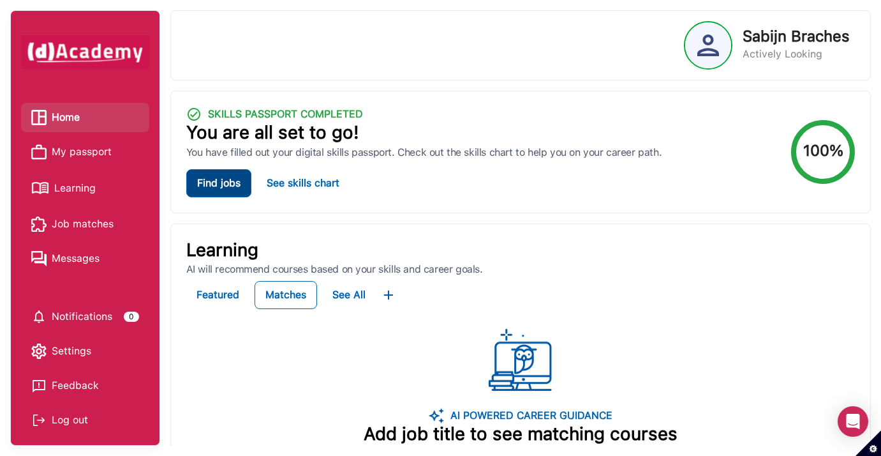
click at [225, 185] on button "Find jobs" at bounding box center [218, 183] width 65 height 28
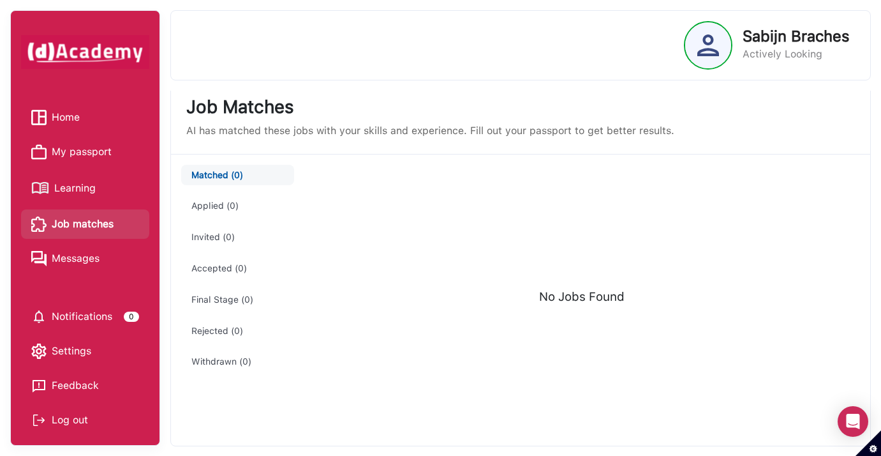
scroll to position [10, 0]
click at [112, 313] on span "Notifications" at bounding box center [82, 316] width 61 height 19
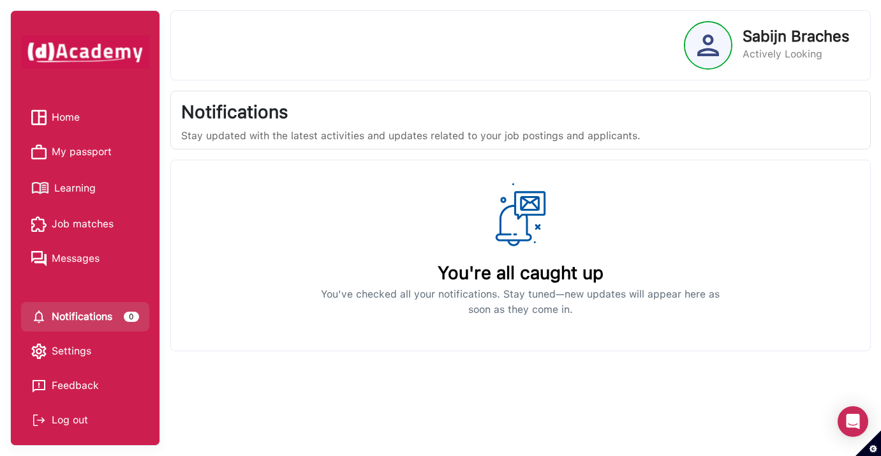
click at [110, 112] on link "Home" at bounding box center [85, 117] width 108 height 19
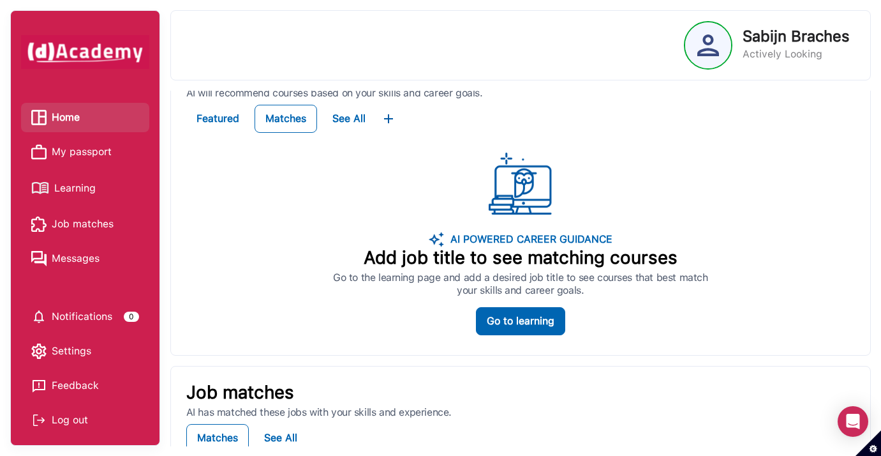
scroll to position [177, 0]
drag, startPoint x: 528, startPoint y: 321, endPoint x: 514, endPoint y: 236, distance: 86.1
click at [514, 236] on div "AI POWERED CAREER GUIDANCE Add job title to see matching courses Go to the lear…" at bounding box center [520, 242] width 669 height 191
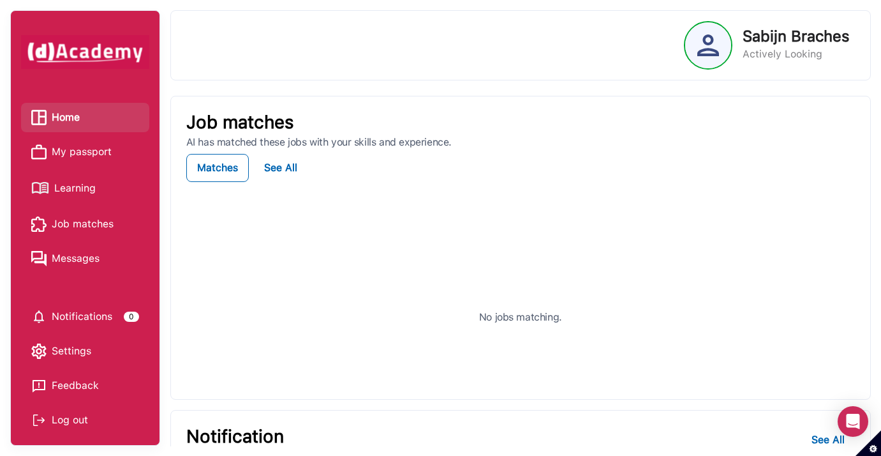
scroll to position [447, 0]
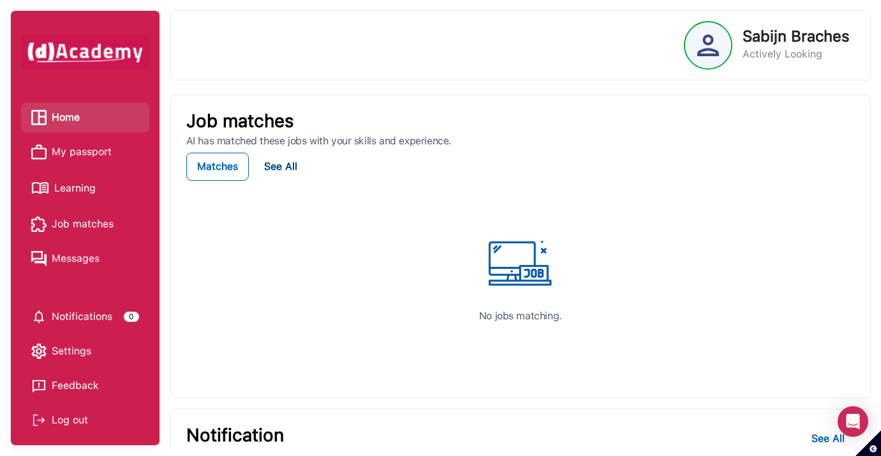
click at [269, 166] on div "See All" at bounding box center [280, 166] width 33 height 15
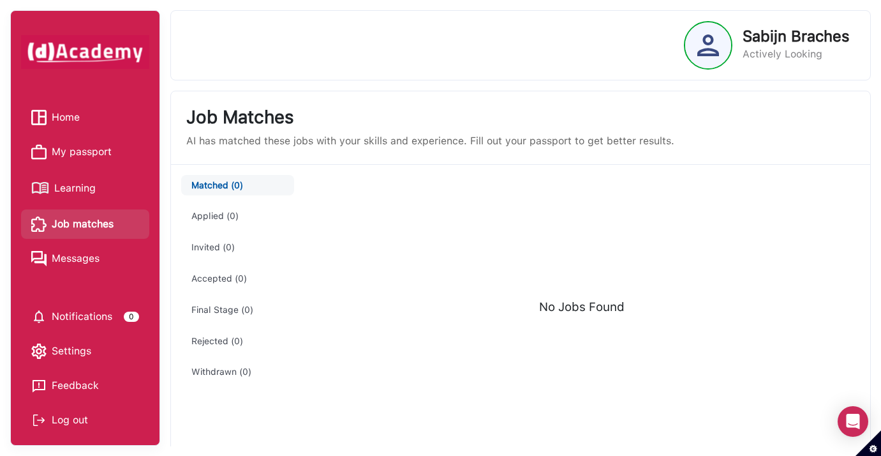
click at [100, 152] on span "My passport" at bounding box center [82, 151] width 60 height 19
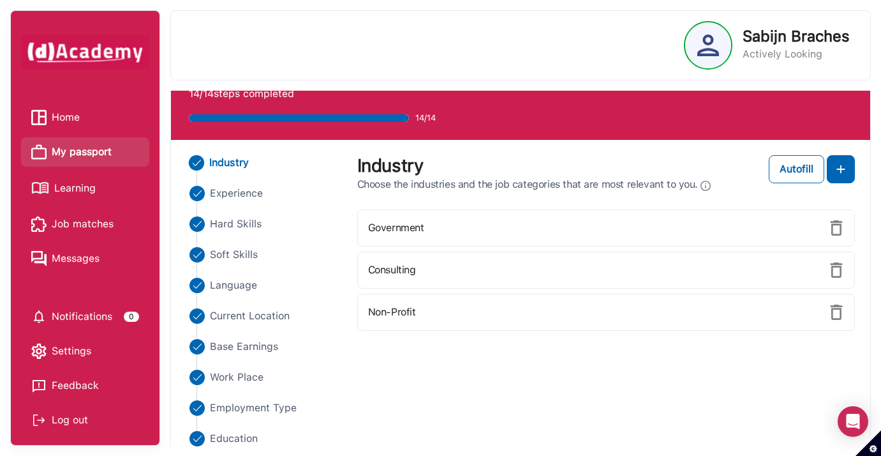
scroll to position [41, 0]
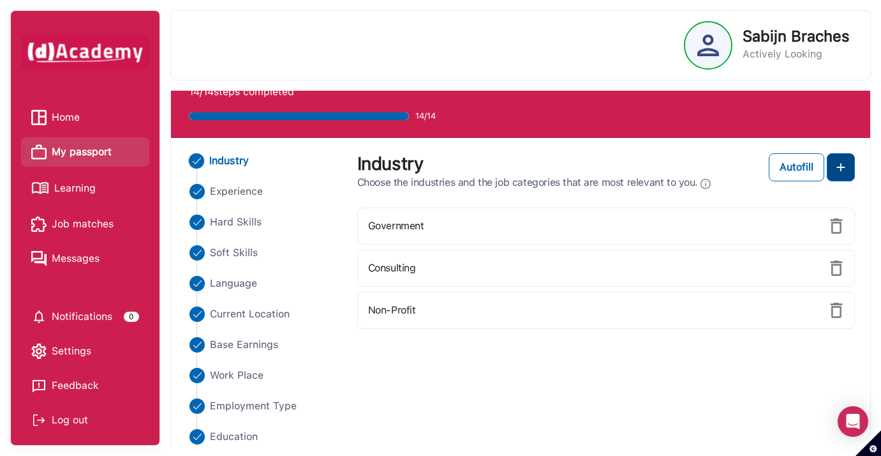
click at [850, 168] on button at bounding box center [841, 167] width 28 height 28
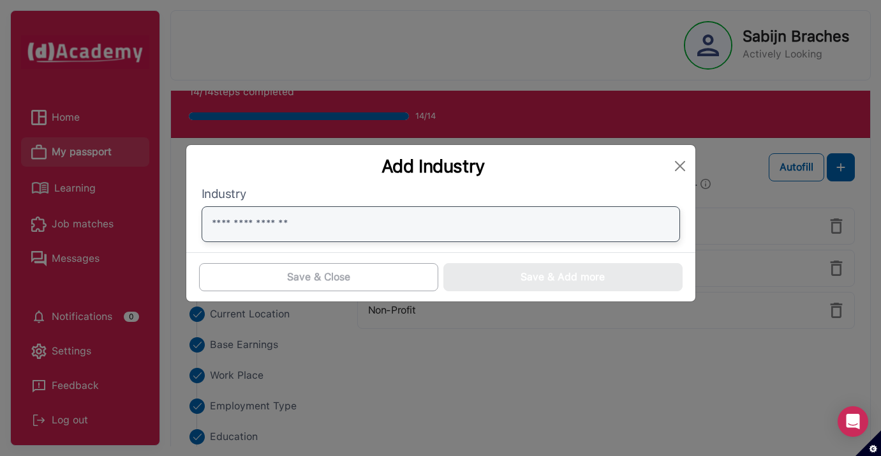
click at [405, 225] on input "text" at bounding box center [441, 224] width 479 height 36
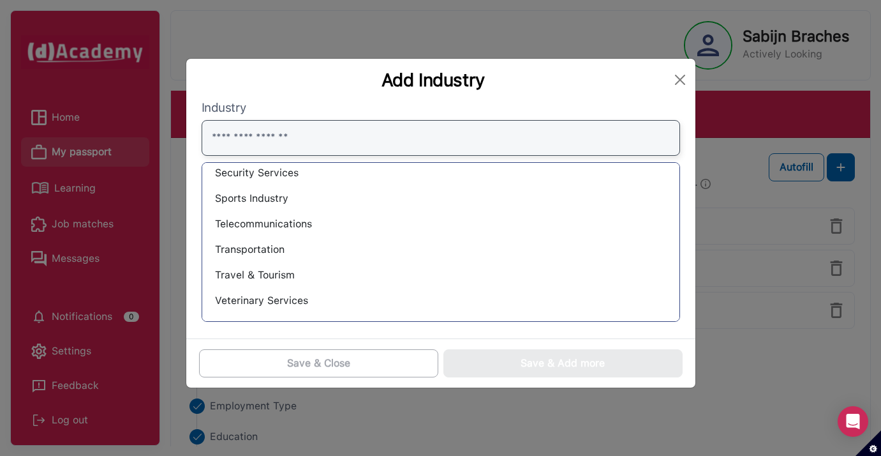
scroll to position [954, 0]
click at [676, 73] on button "Close" at bounding box center [680, 80] width 20 height 20
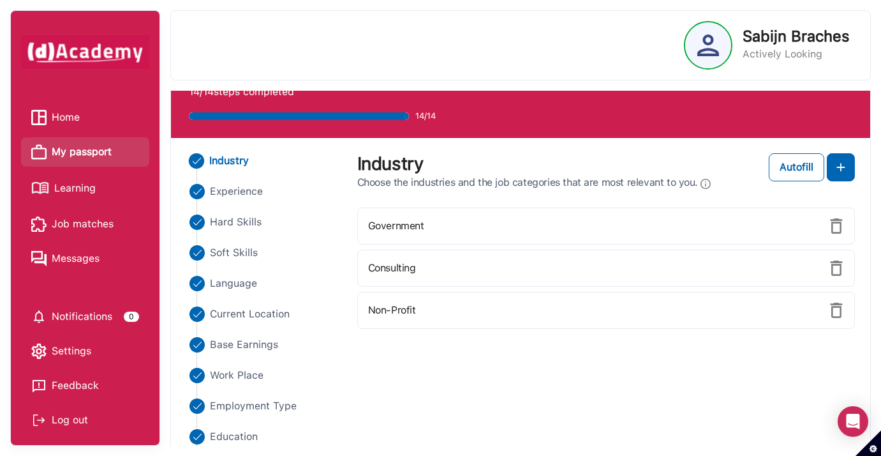
scroll to position [0, 0]
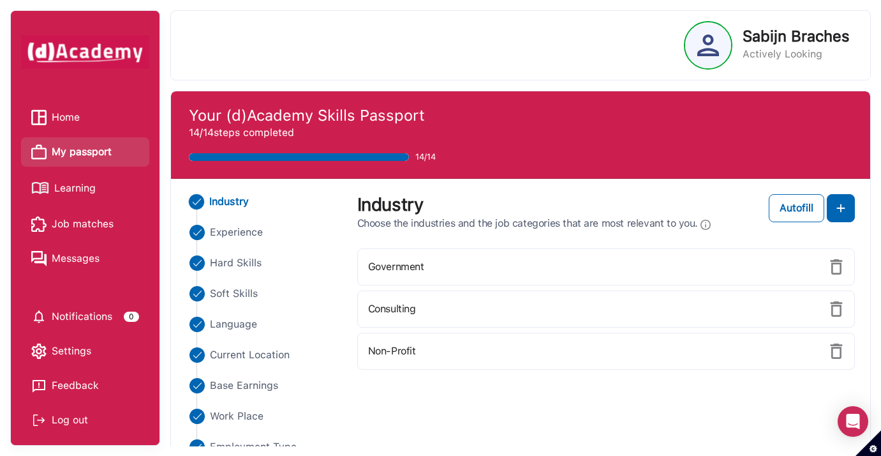
click at [72, 190] on span "Learning" at bounding box center [74, 188] width 41 height 19
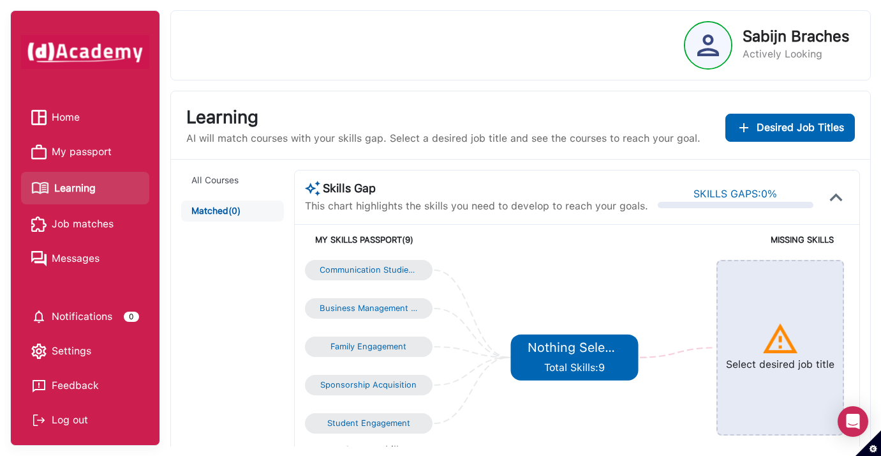
click at [83, 163] on li "My passport" at bounding box center [85, 151] width 128 height 29
click at [83, 151] on span "My passport" at bounding box center [82, 151] width 60 height 19
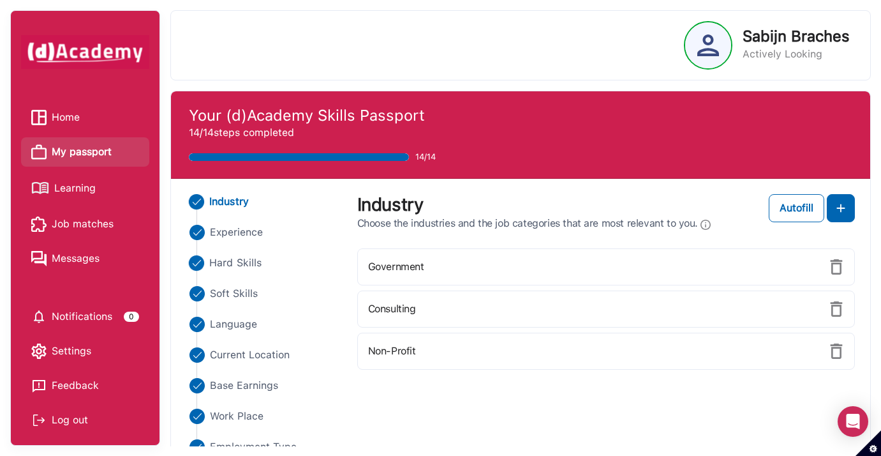
click at [211, 264] on span "Hard Skills" at bounding box center [235, 262] width 52 height 15
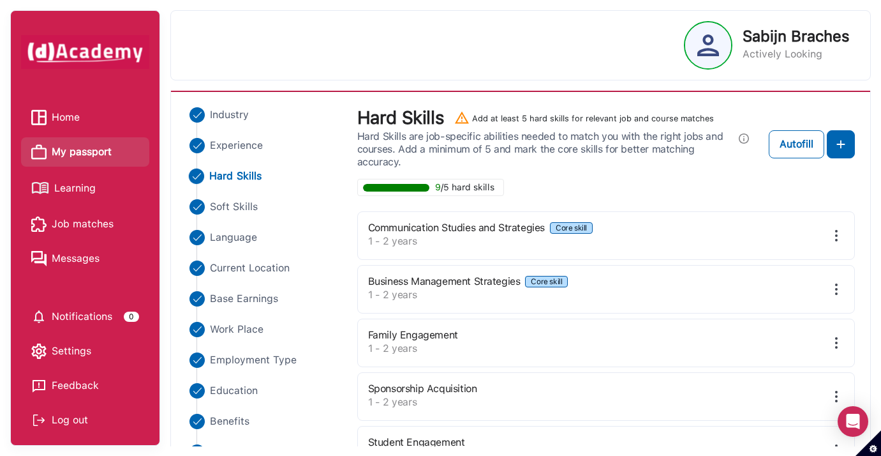
scroll to position [54, 0]
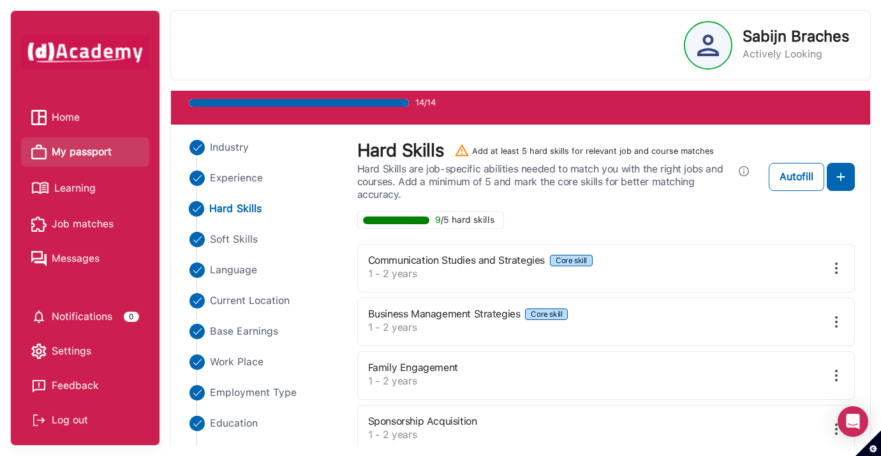
click at [834, 264] on img at bounding box center [836, 267] width 15 height 15
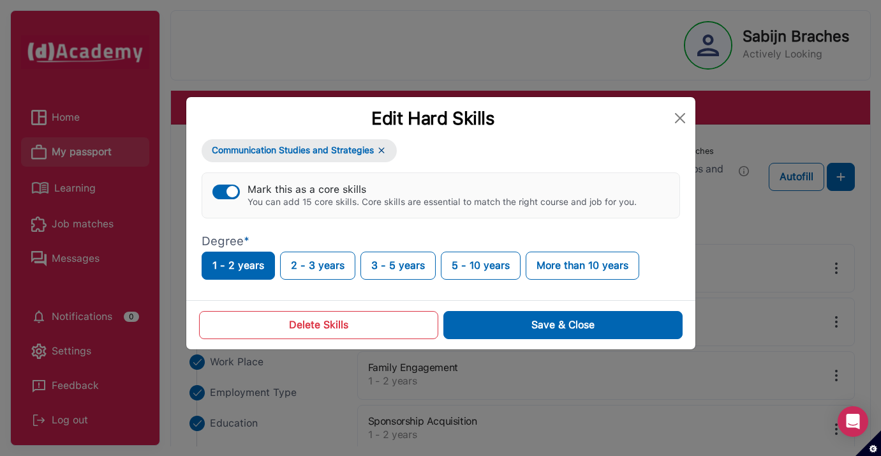
click at [422, 321] on button "Delete Skills" at bounding box center [318, 325] width 239 height 28
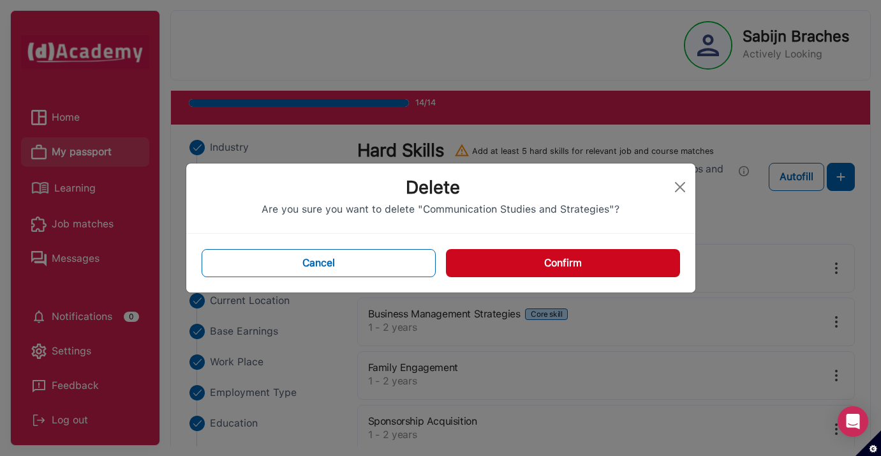
click at [621, 268] on button "Confirm" at bounding box center [563, 263] width 234 height 28
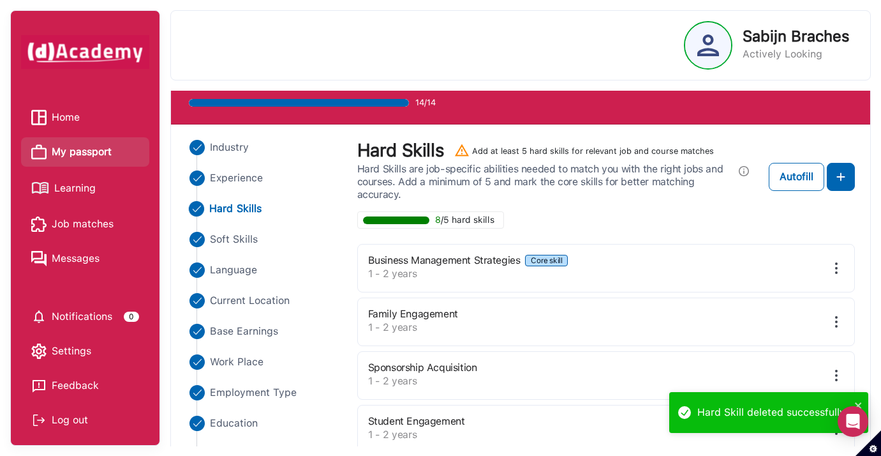
click at [837, 265] on img at bounding box center [836, 267] width 15 height 15
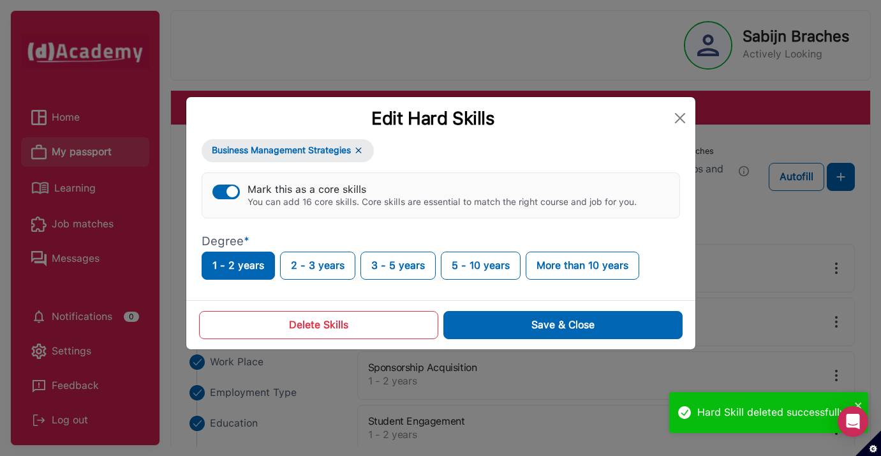
click at [342, 338] on button "Delete Skills" at bounding box center [318, 325] width 239 height 28
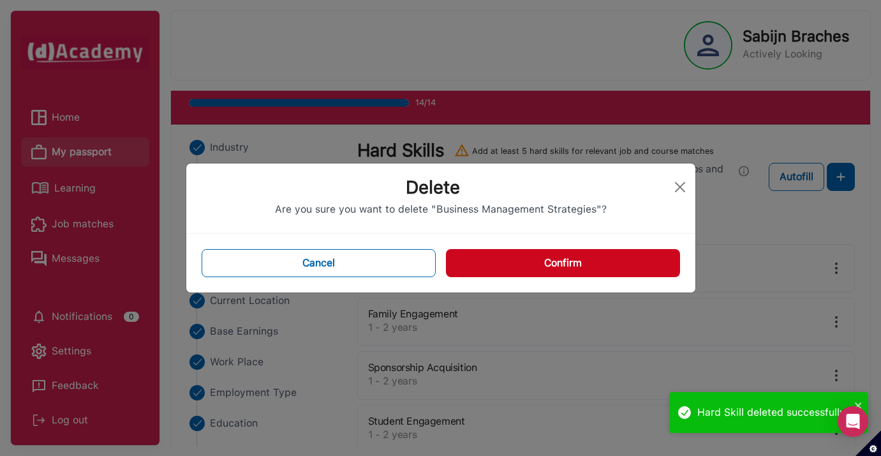
click at [479, 268] on button "Confirm" at bounding box center [563, 263] width 234 height 28
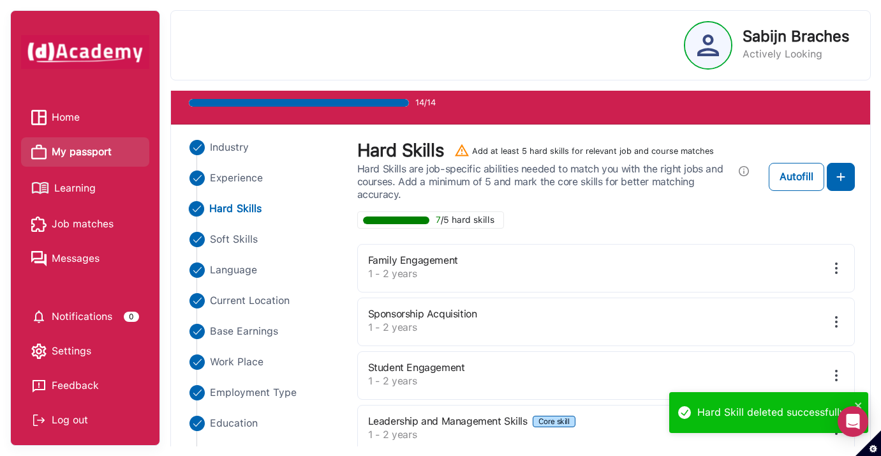
click at [831, 268] on img at bounding box center [836, 267] width 15 height 15
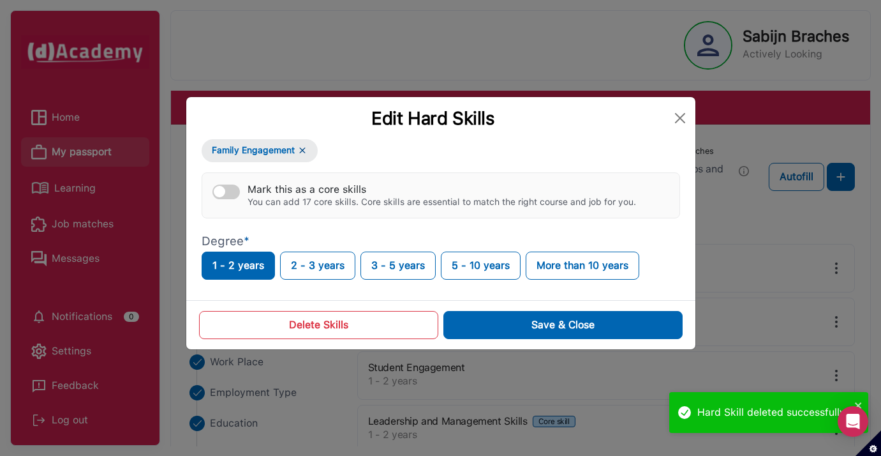
click at [338, 329] on button "Delete Skills" at bounding box center [318, 325] width 239 height 28
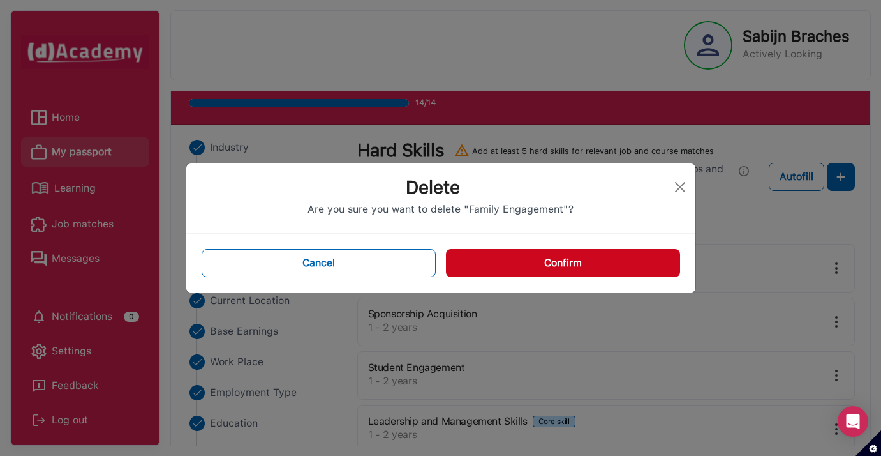
click at [619, 267] on button "Confirm" at bounding box center [563, 263] width 234 height 28
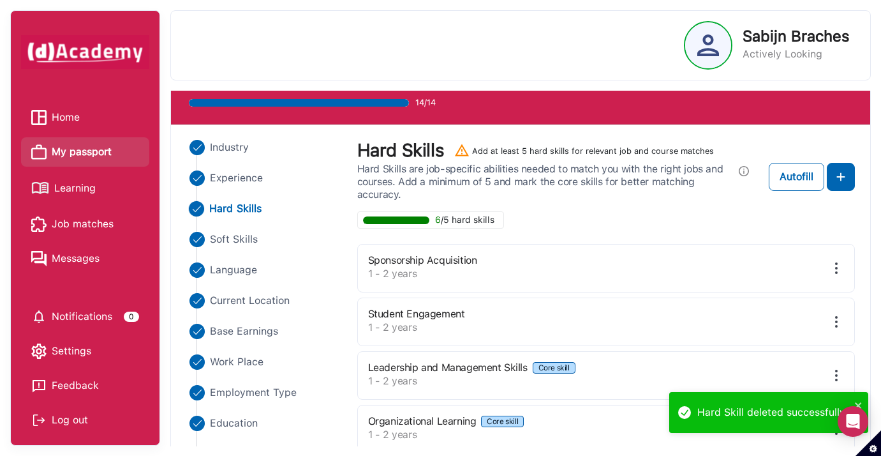
click at [831, 266] on img at bounding box center [836, 267] width 15 height 15
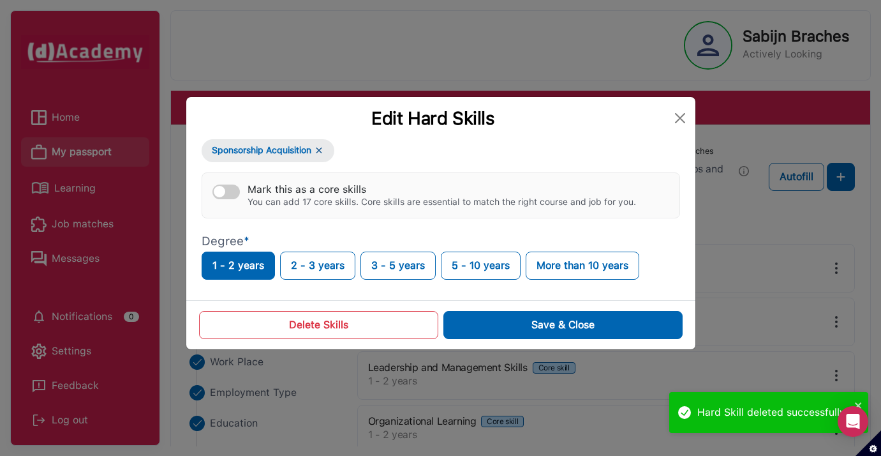
click at [379, 320] on button "Delete Skills" at bounding box center [318, 325] width 239 height 28
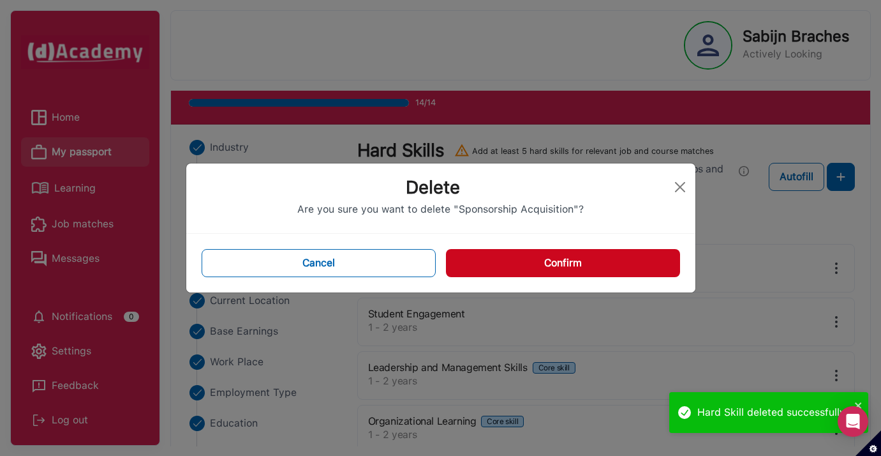
click at [583, 268] on button "Confirm" at bounding box center [563, 263] width 234 height 28
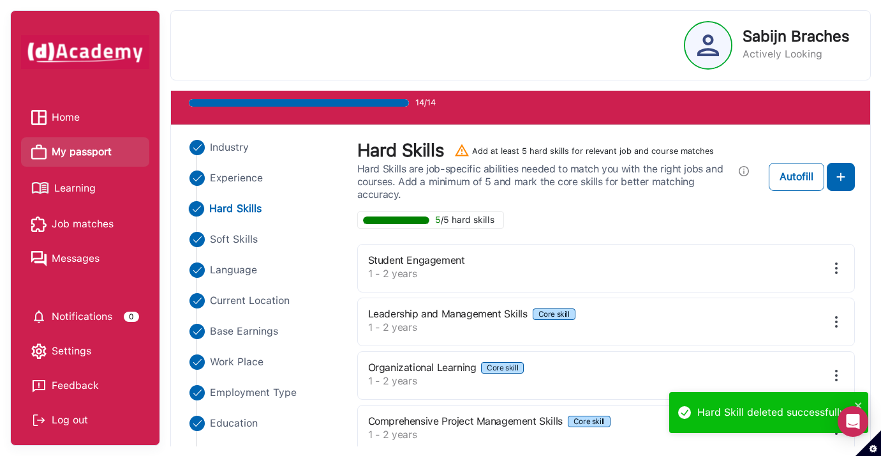
click at [840, 268] on img at bounding box center [836, 267] width 15 height 15
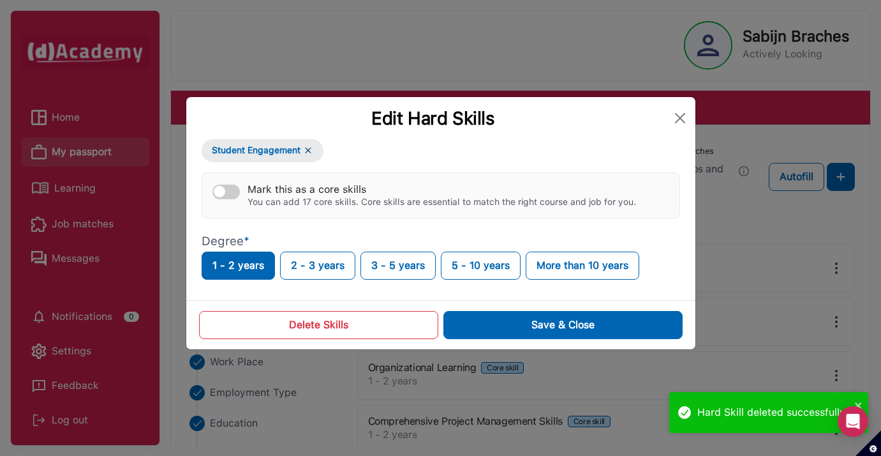
click at [353, 332] on button "Delete Skills" at bounding box center [318, 325] width 239 height 28
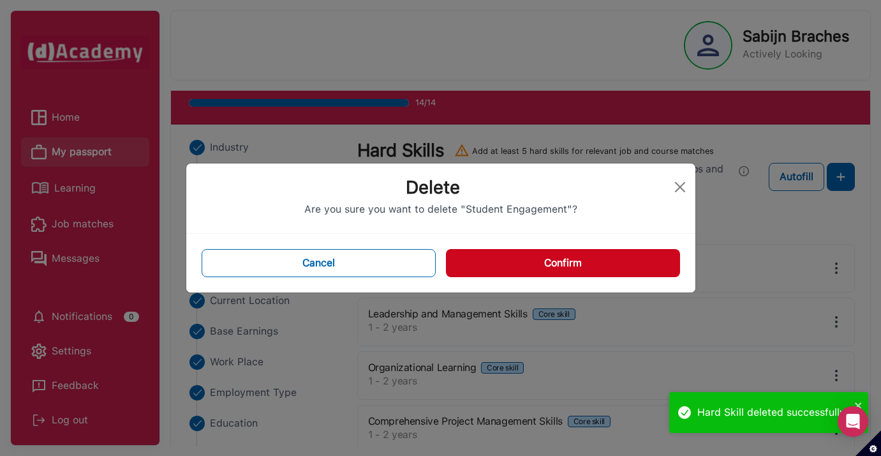
click at [611, 265] on button "Confirm" at bounding box center [563, 263] width 234 height 28
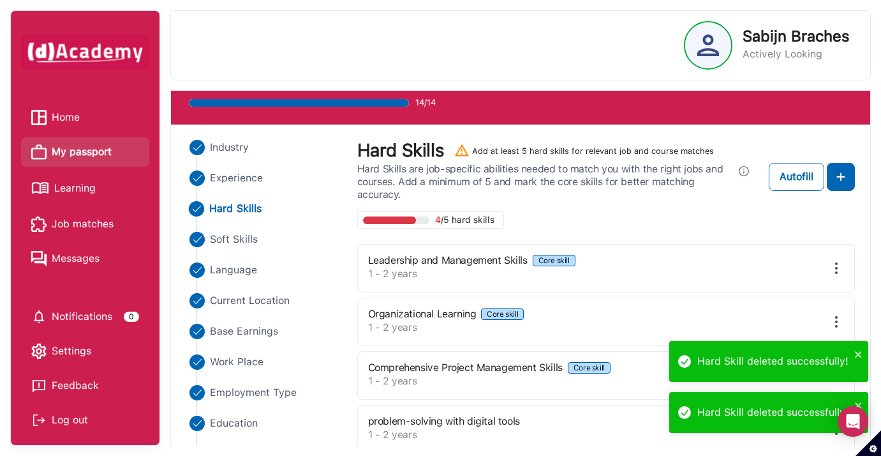
click at [836, 267] on img at bounding box center [836, 267] width 15 height 15
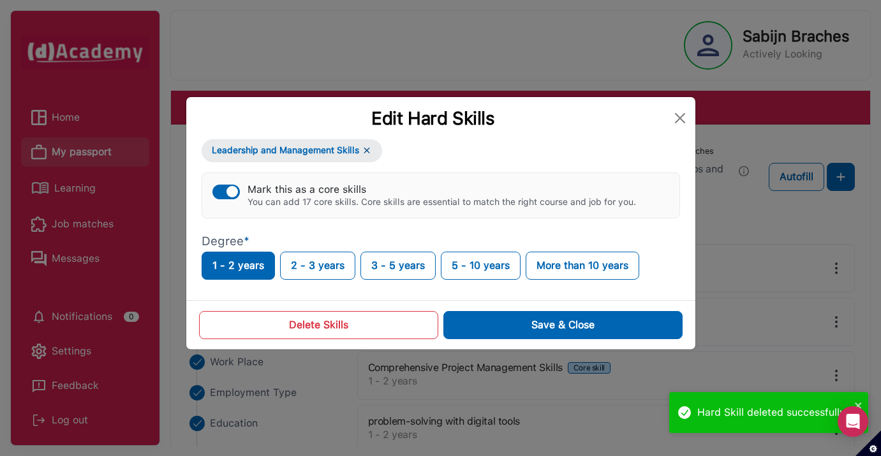
click at [366, 326] on button "Delete Skills" at bounding box center [318, 325] width 239 height 28
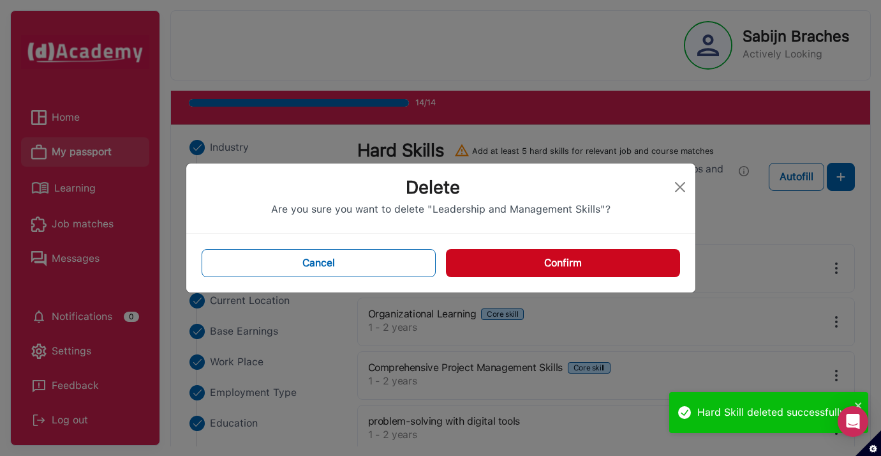
click at [540, 257] on button "Confirm" at bounding box center [563, 263] width 234 height 28
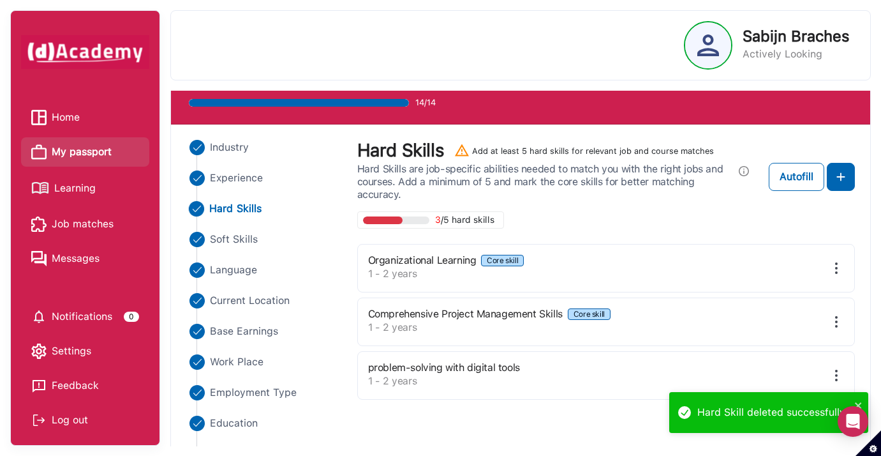
click at [835, 262] on img at bounding box center [836, 267] width 15 height 15
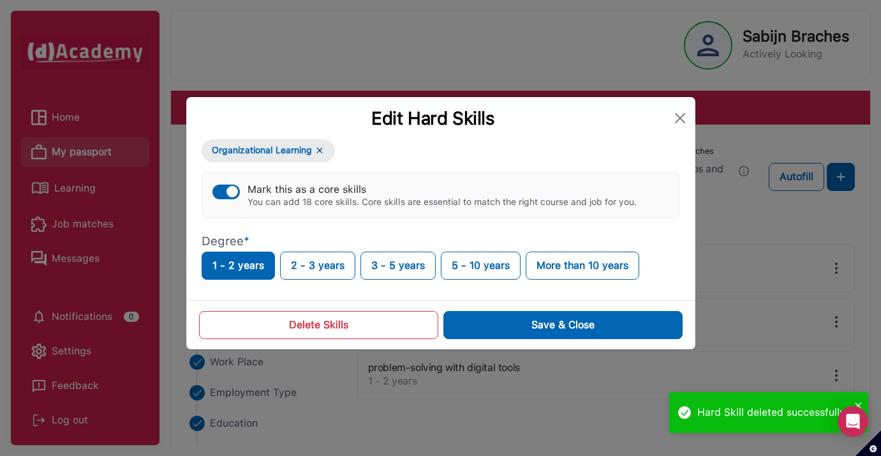
click at [360, 325] on button "Delete Skills" at bounding box center [318, 325] width 239 height 28
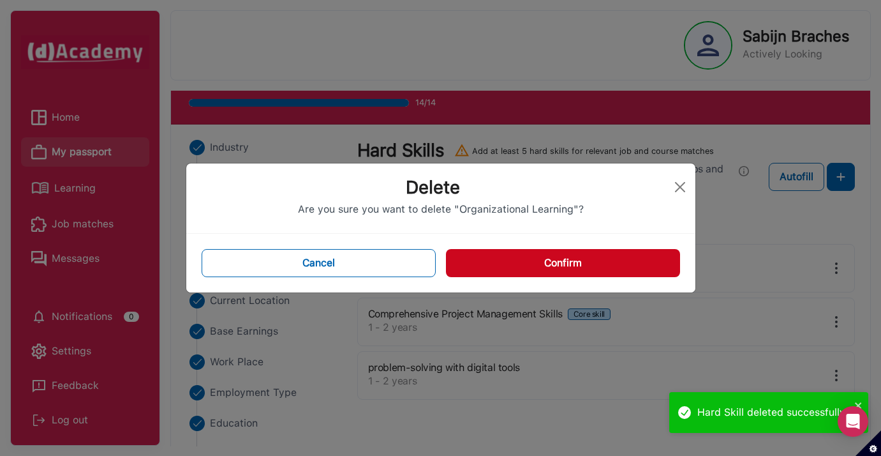
click at [606, 263] on button "Confirm" at bounding box center [563, 263] width 234 height 28
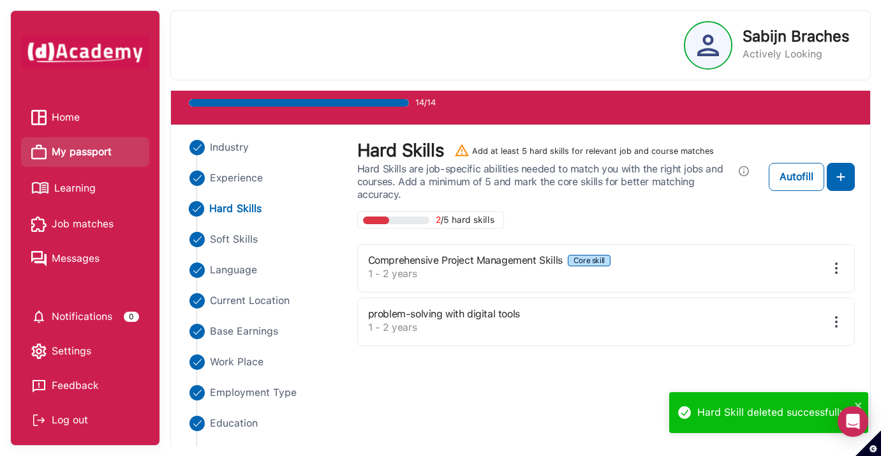
click at [832, 271] on img at bounding box center [836, 267] width 15 height 15
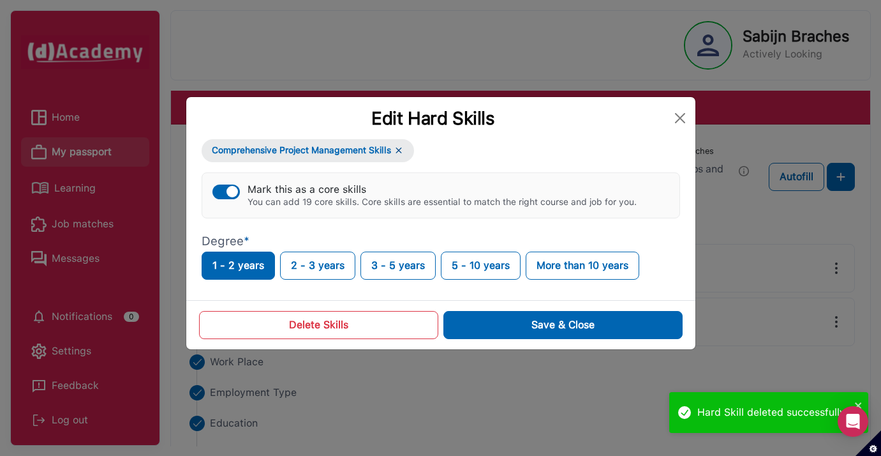
click at [350, 327] on button "Delete Skills" at bounding box center [318, 325] width 239 height 28
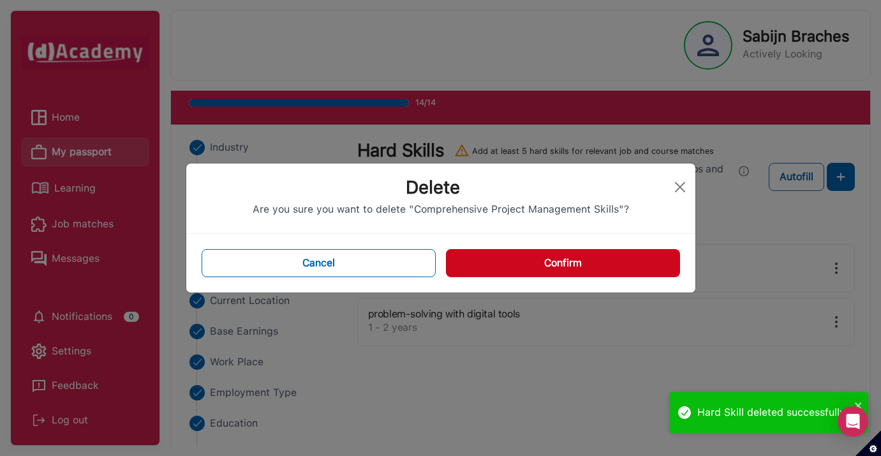
click at [634, 265] on button "Confirm" at bounding box center [563, 263] width 234 height 28
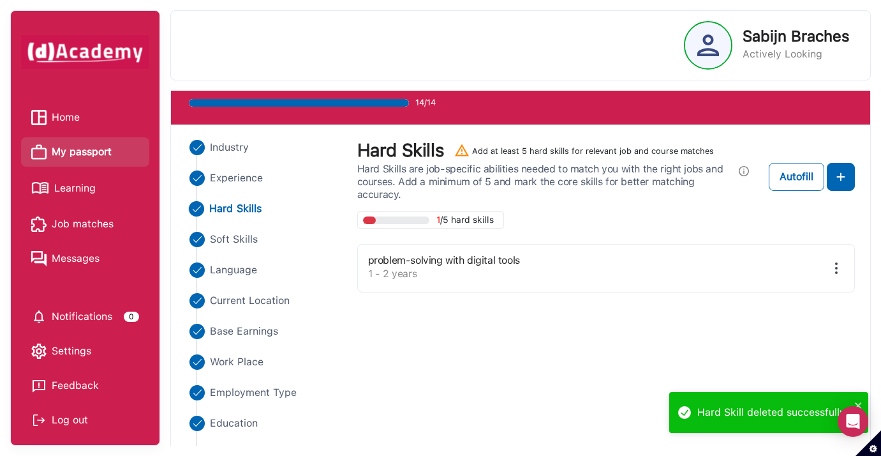
click at [838, 269] on img at bounding box center [836, 267] width 15 height 15
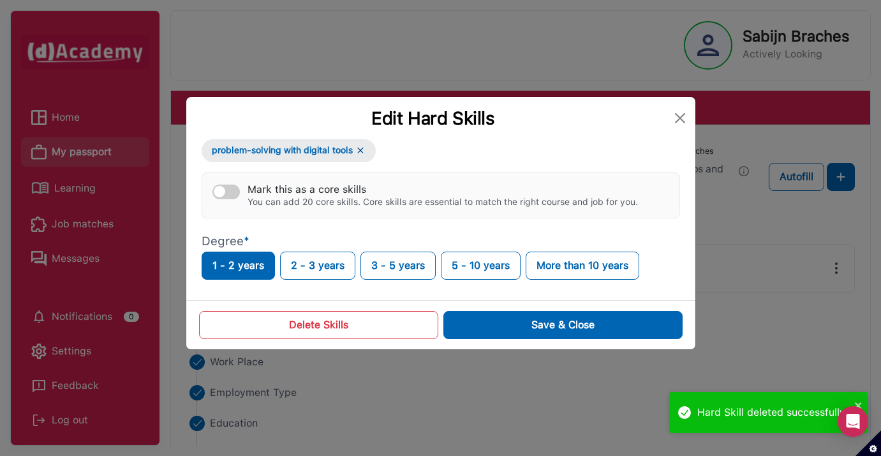
click at [362, 325] on button "Delete Skills" at bounding box center [318, 325] width 239 height 28
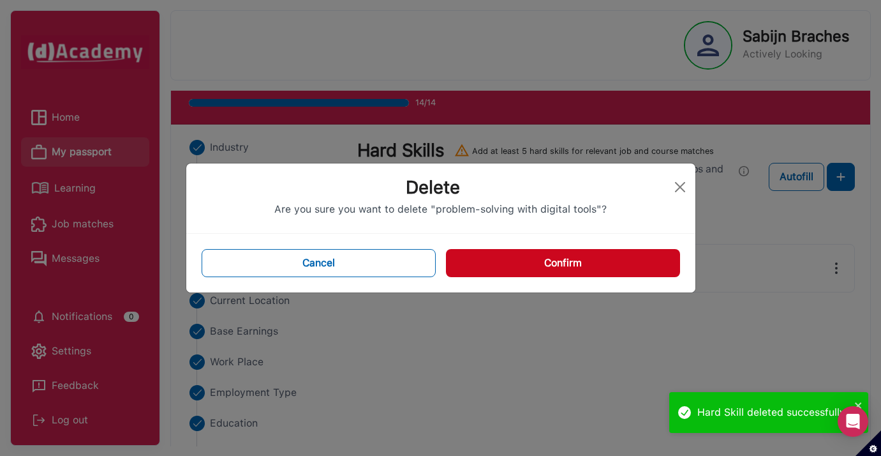
click at [547, 270] on button "Confirm" at bounding box center [563, 263] width 234 height 28
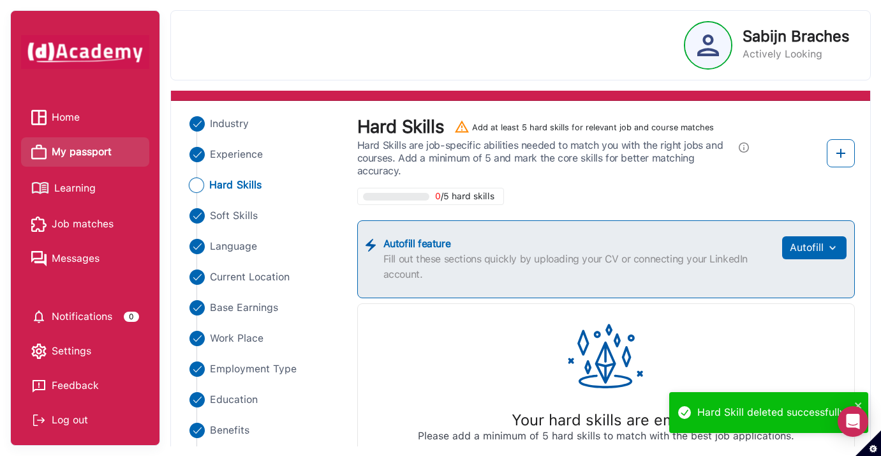
scroll to position [88, 0]
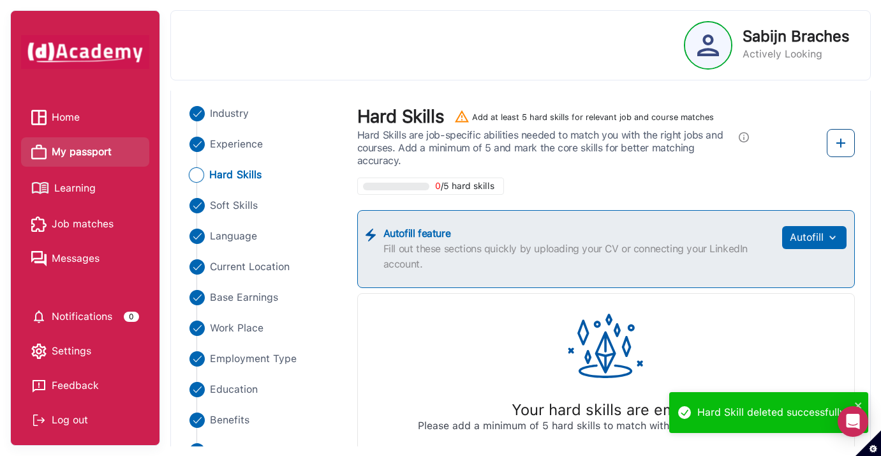
click at [837, 135] on img at bounding box center [840, 142] width 15 height 15
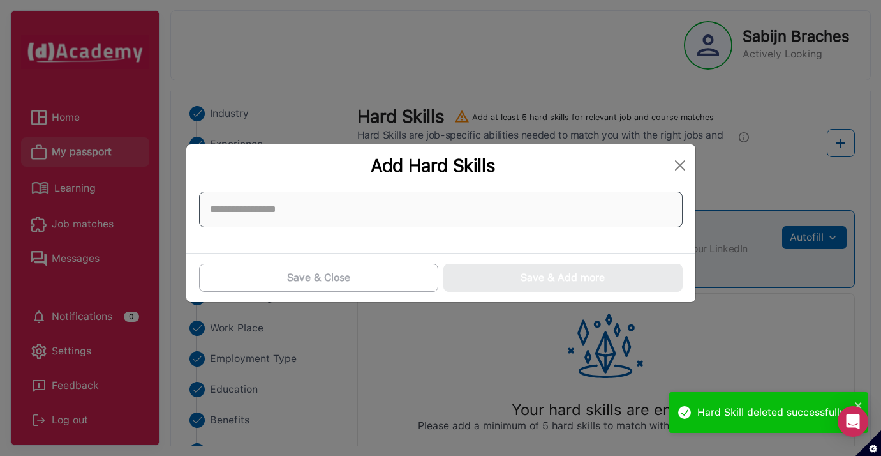
click at [347, 211] on input at bounding box center [441, 209] width 484 height 36
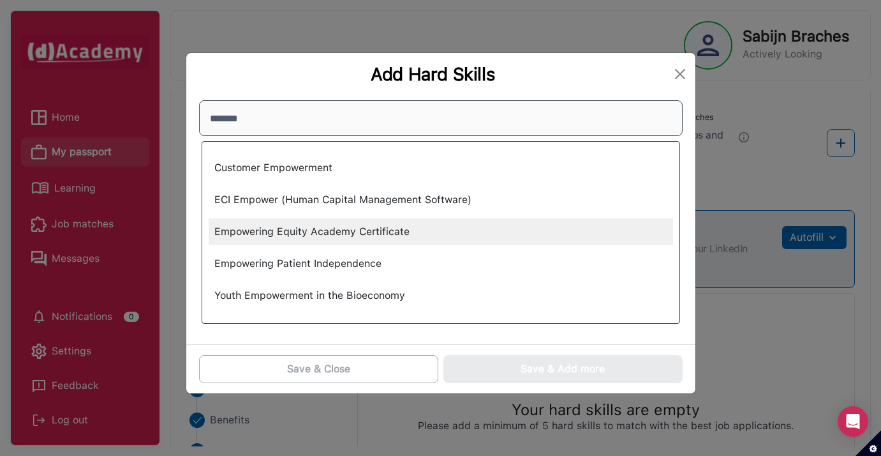
type input "*******"
click at [331, 232] on div "Empowering Equity Academy Certificate" at bounding box center [441, 231] width 464 height 27
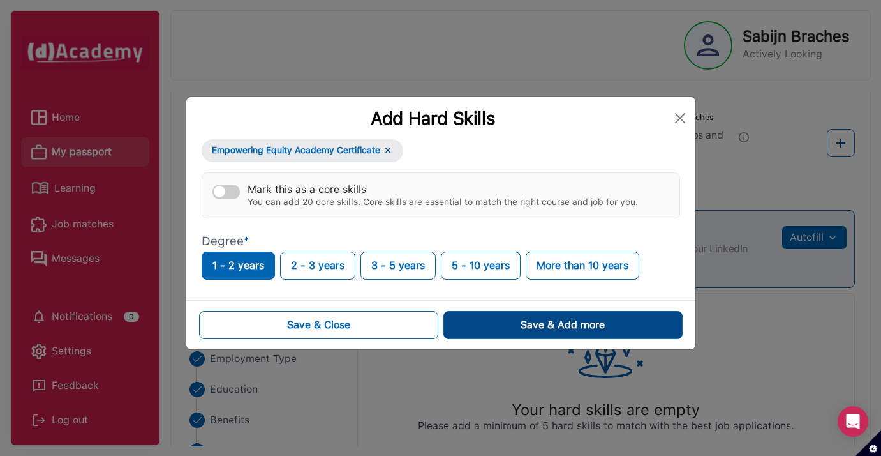
click at [484, 322] on button "Save & Add more" at bounding box center [562, 325] width 239 height 28
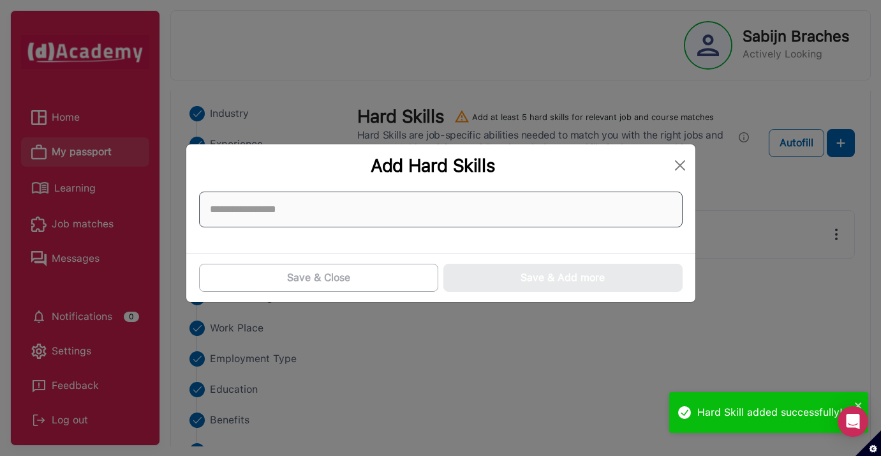
click at [498, 210] on input at bounding box center [441, 209] width 484 height 36
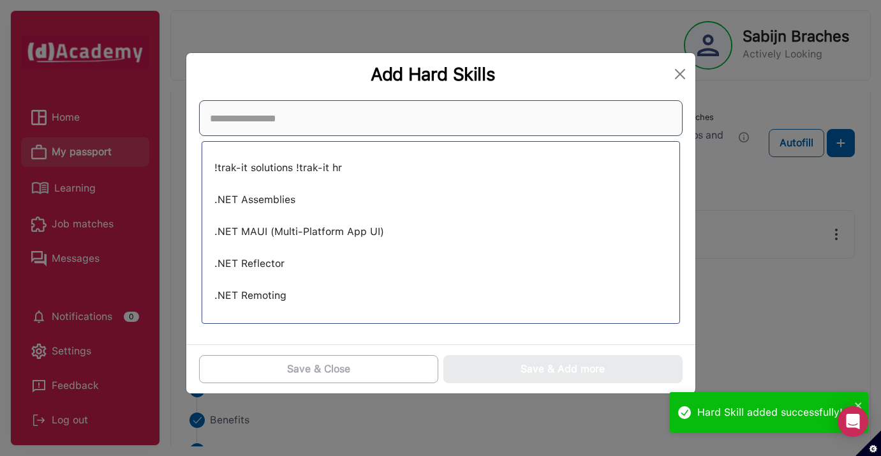
type input "*"
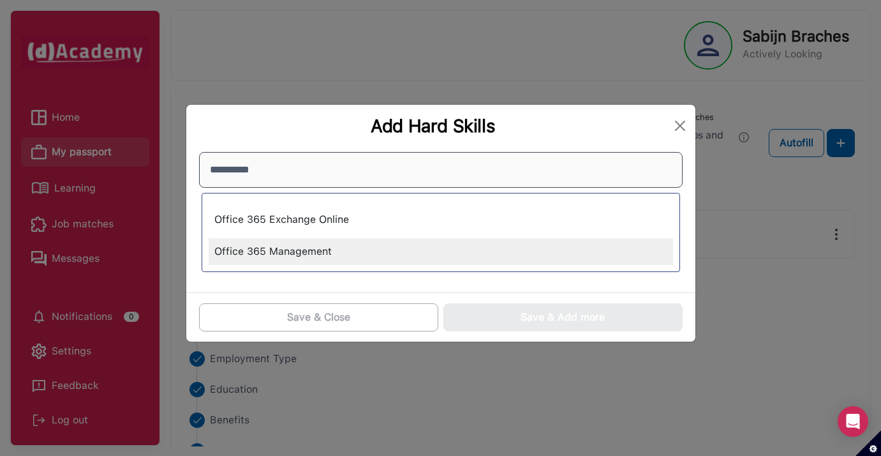
type input "**********"
click at [358, 242] on div "Office 365 Management" at bounding box center [441, 251] width 464 height 27
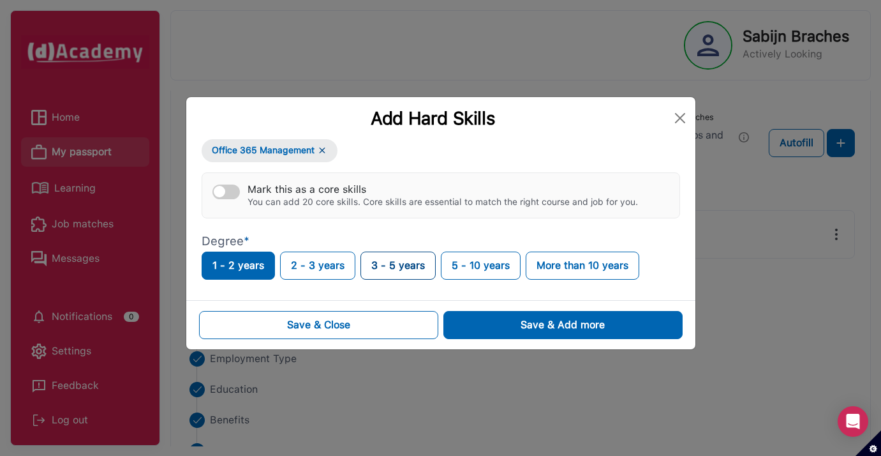
click at [387, 265] on button "3 - 5 years" at bounding box center [397, 265] width 75 height 28
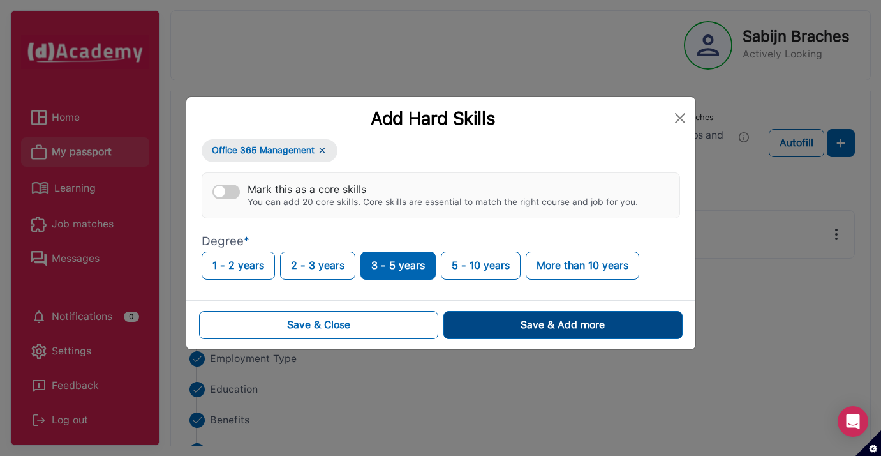
click at [493, 325] on button "Save & Add more" at bounding box center [562, 325] width 239 height 28
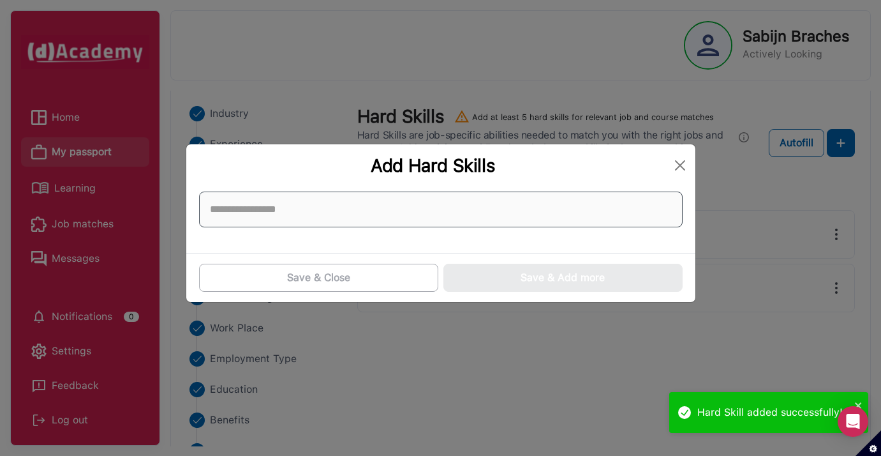
click at [406, 214] on input at bounding box center [441, 209] width 484 height 36
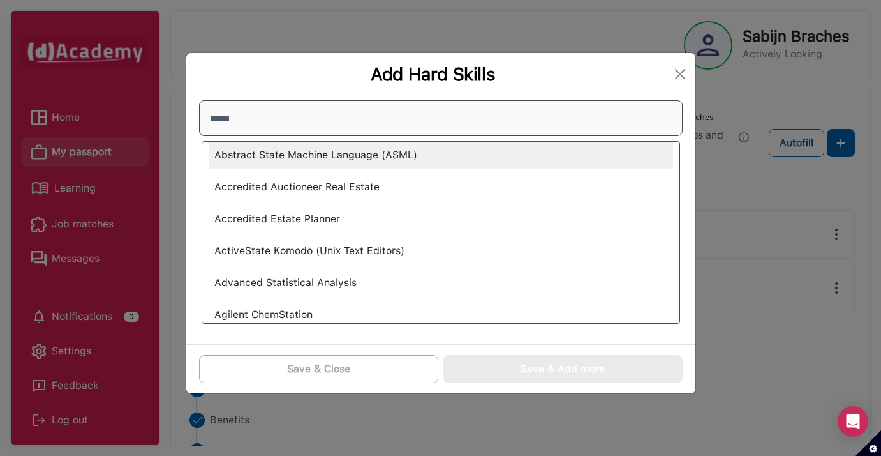
scroll to position [0, 0]
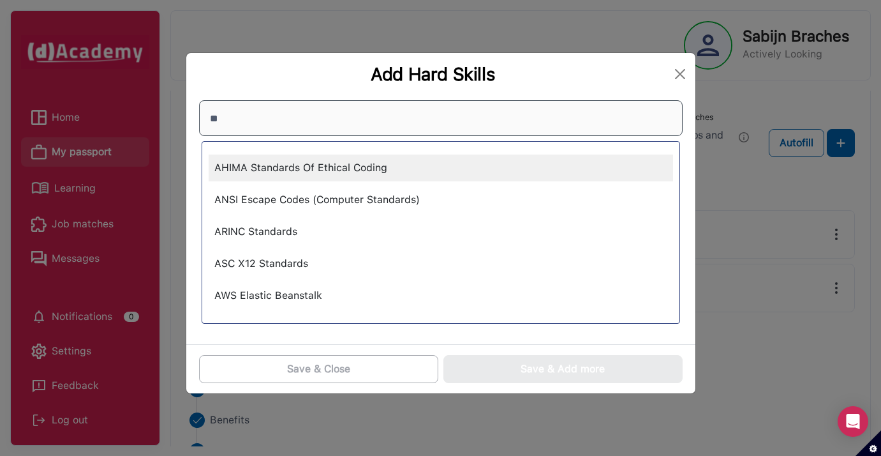
type input "*"
type input "*****"
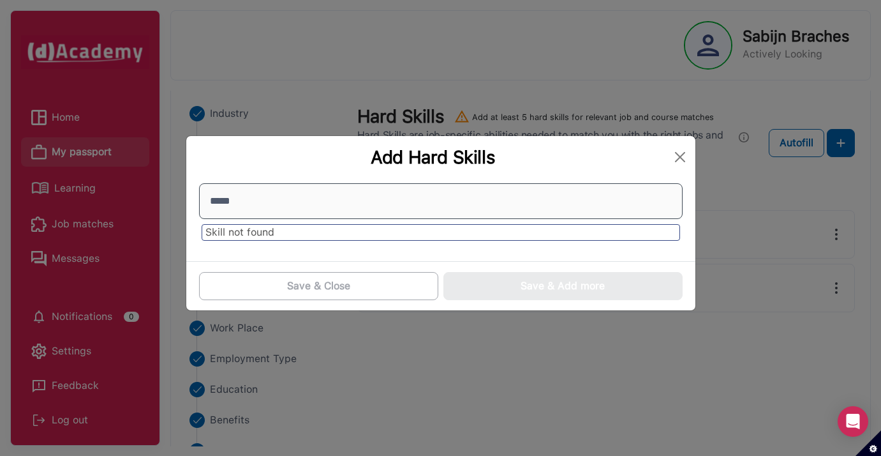
drag, startPoint x: 266, startPoint y: 202, endPoint x: 209, endPoint y: 202, distance: 57.4
click at [209, 202] on input "*****" at bounding box center [441, 201] width 484 height 36
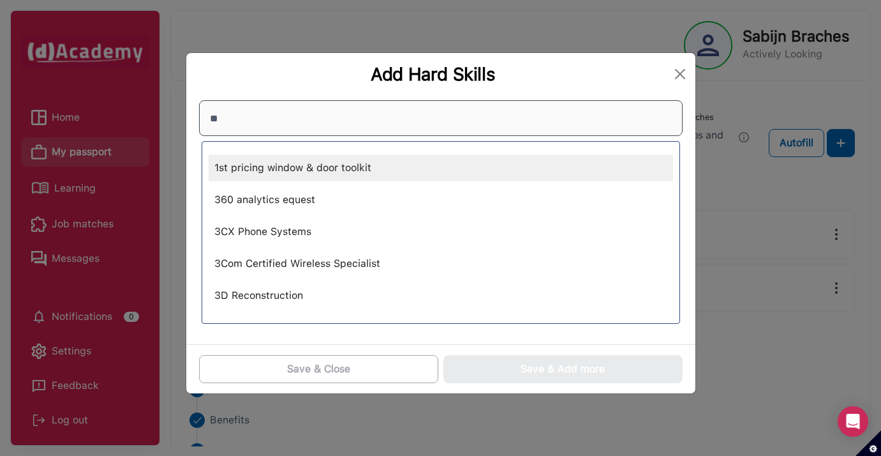
type input "*"
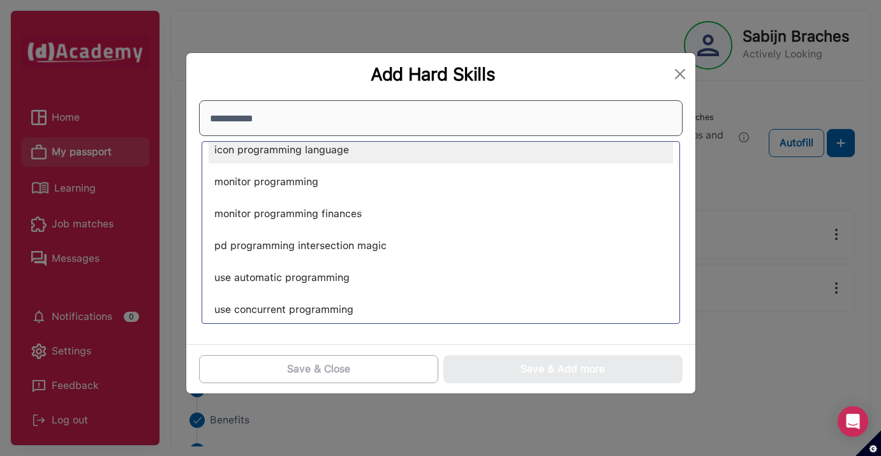
scroll to position [5085, 0]
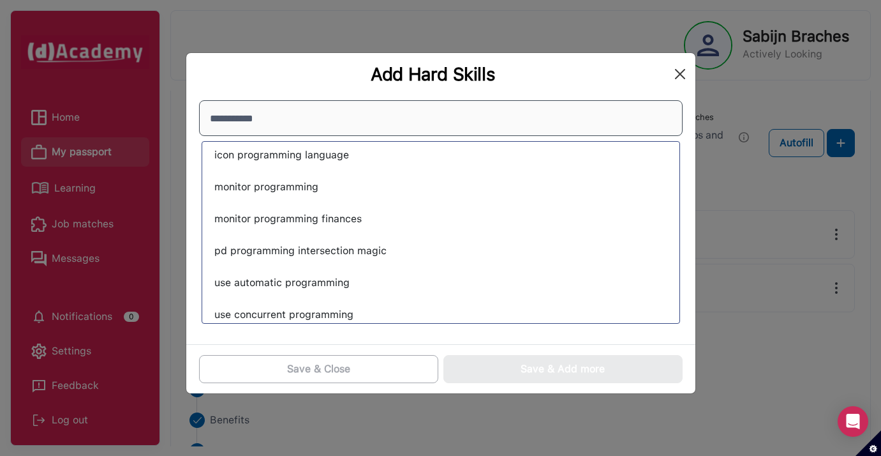
type input "**********"
click at [676, 71] on button "Close" at bounding box center [680, 74] width 20 height 20
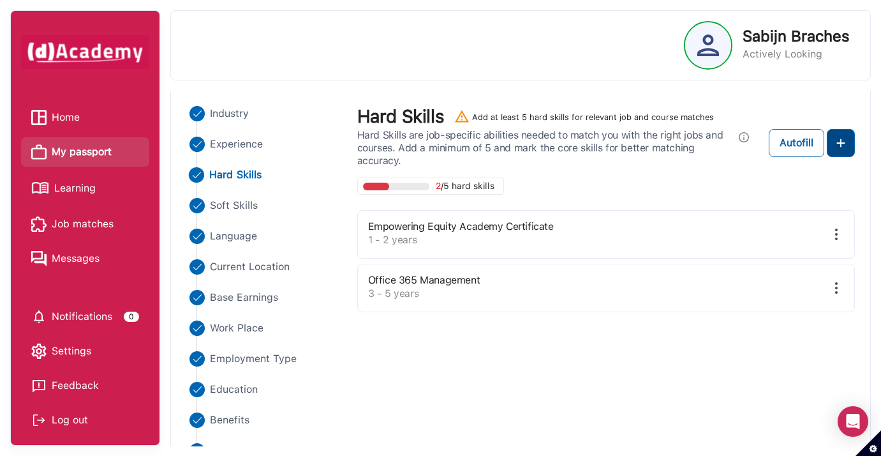
click at [839, 141] on img at bounding box center [840, 142] width 15 height 15
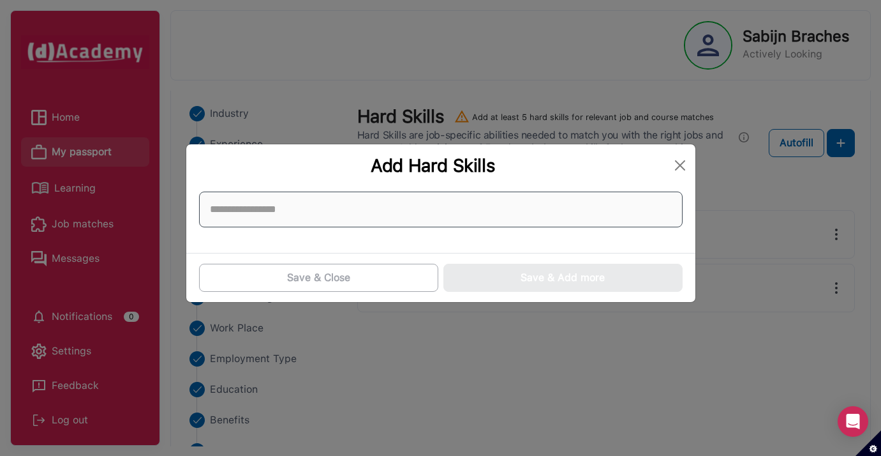
click at [423, 205] on input at bounding box center [441, 209] width 484 height 36
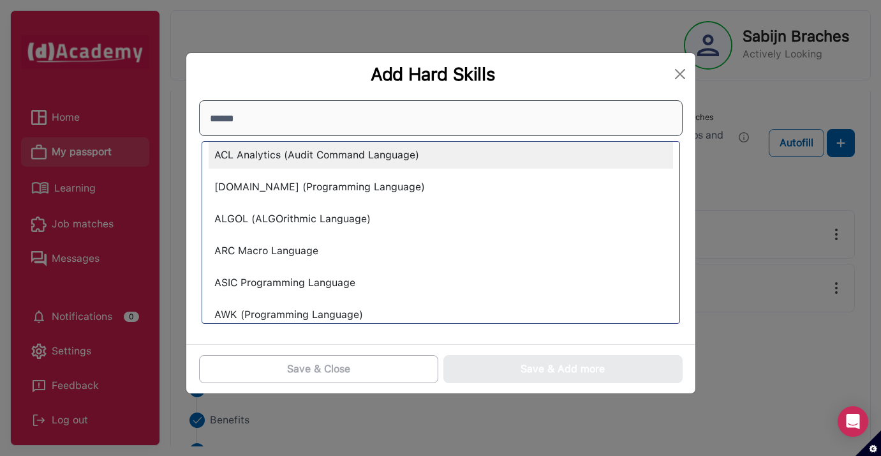
scroll to position [0, 0]
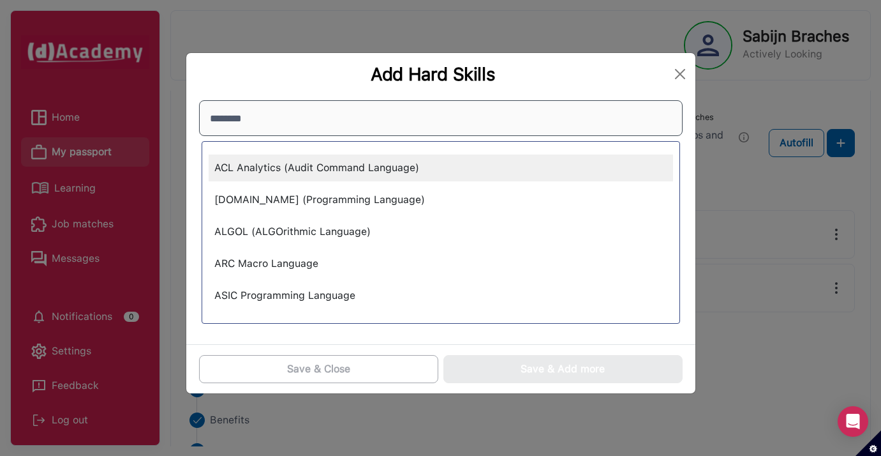
type input "********"
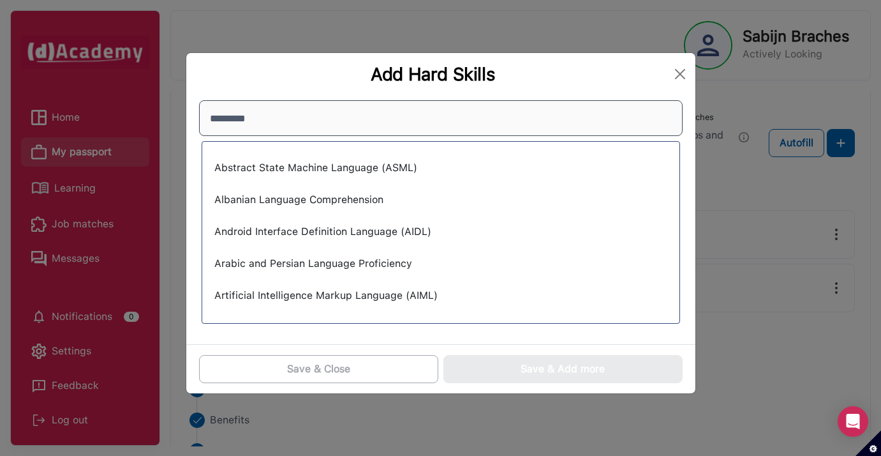
drag, startPoint x: 403, startPoint y: 121, endPoint x: 199, endPoint y: 115, distance: 204.2
click at [199, 116] on input "********" at bounding box center [441, 118] width 484 height 36
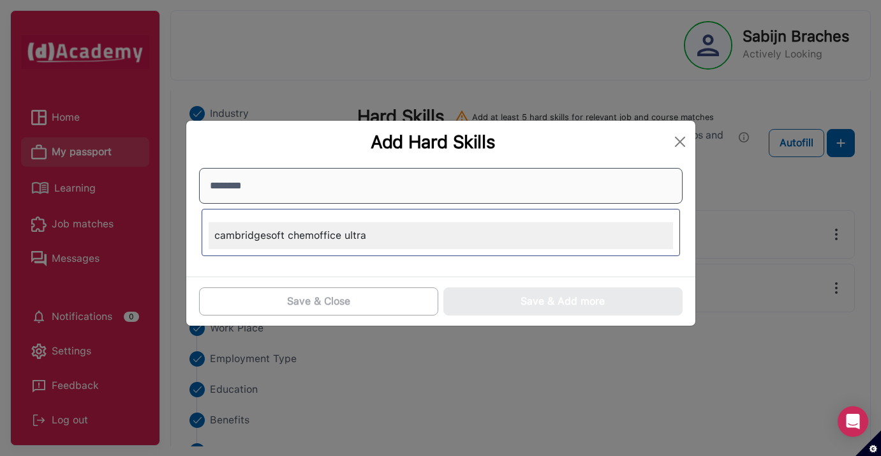
type input "*********"
drag, startPoint x: 341, startPoint y: 189, endPoint x: 186, endPoint y: 184, distance: 155.7
click at [186, 184] on div "********* cambridgesoft chemoffice ultra" at bounding box center [440, 220] width 509 height 114
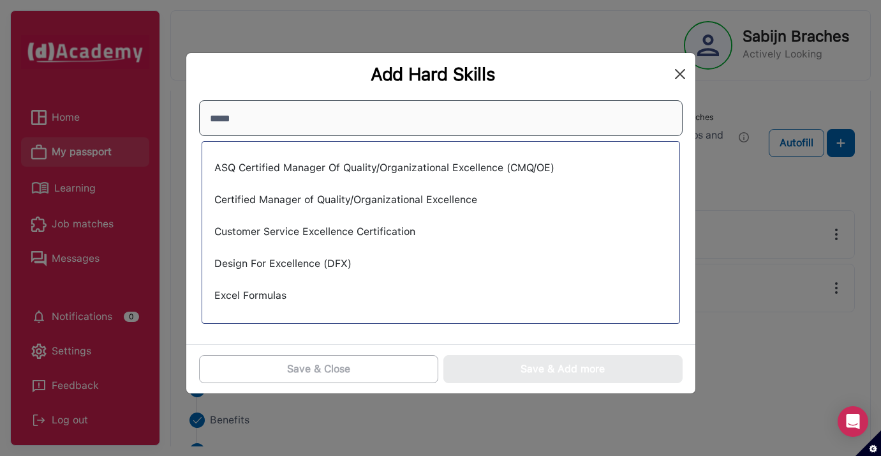
type input "*****"
click at [681, 73] on button "Close" at bounding box center [680, 74] width 20 height 20
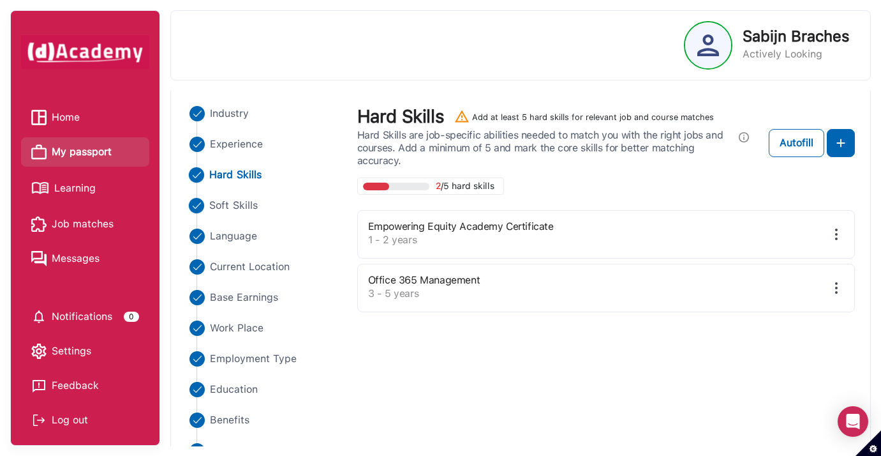
click at [205, 207] on Skills "Soft Skills" at bounding box center [264, 205] width 158 height 15
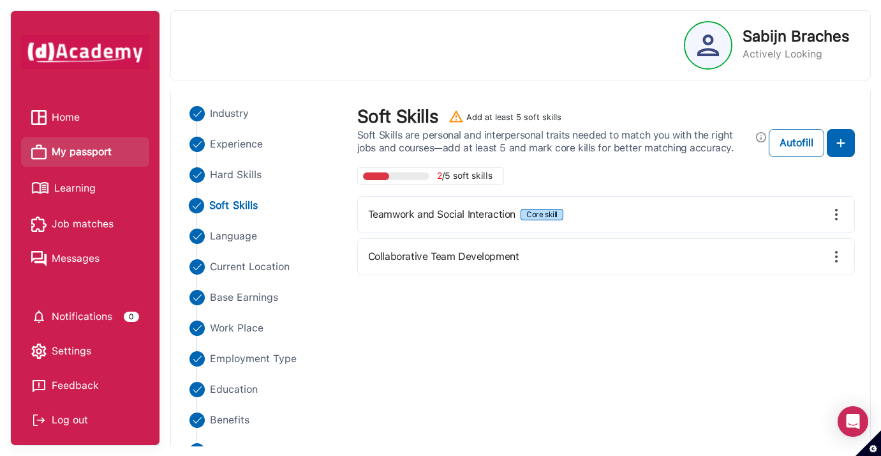
click at [551, 215] on div "Core skill" at bounding box center [541, 214] width 31 height 9
click at [839, 137] on img at bounding box center [840, 142] width 15 height 15
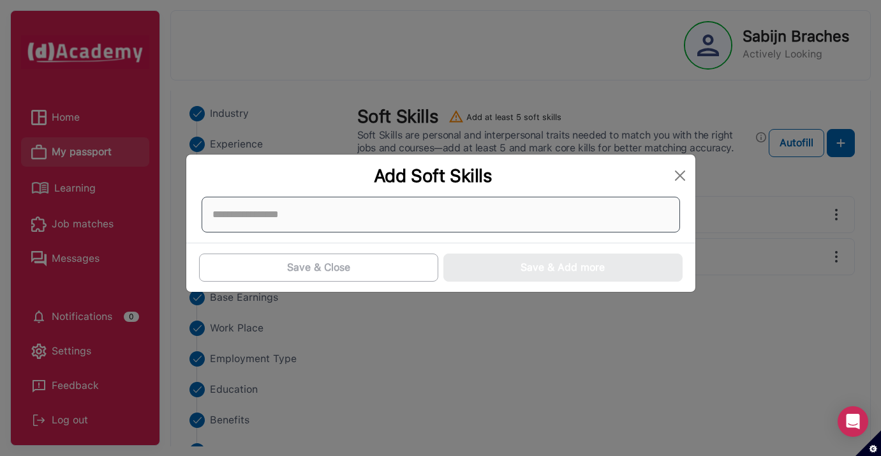
click at [450, 216] on div at bounding box center [441, 215] width 479 height 36
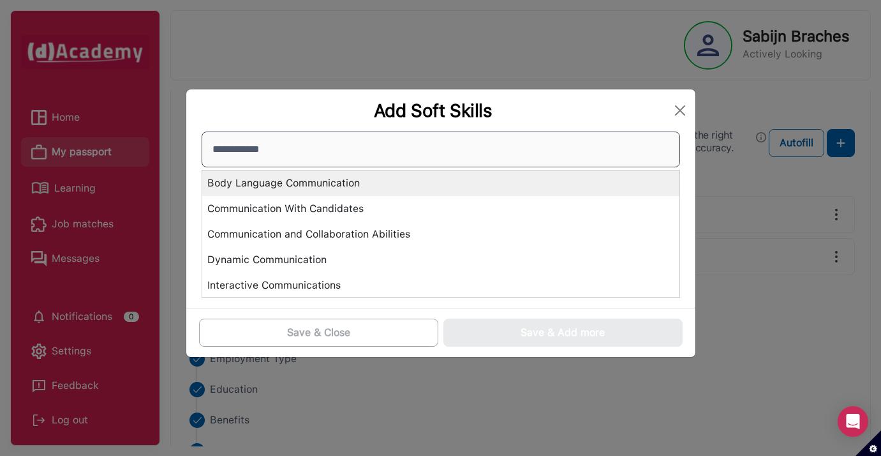
type input "**********"
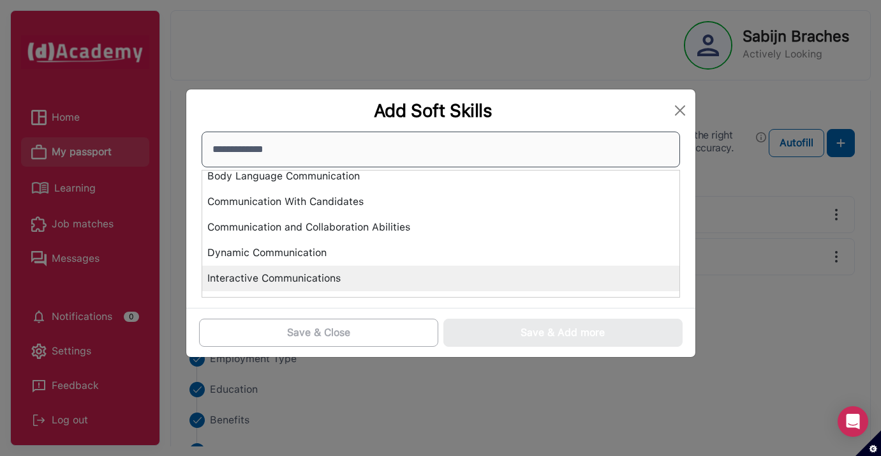
scroll to position [11, 0]
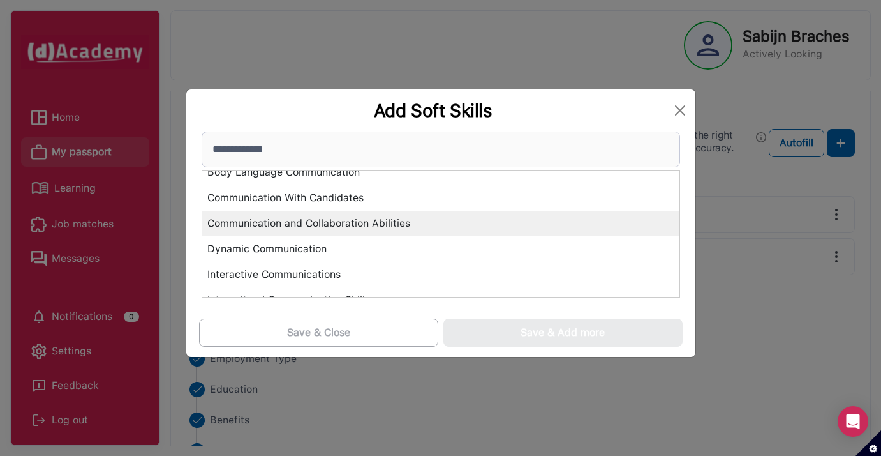
click at [380, 227] on div "Communication and Collaboration Abilities" at bounding box center [440, 224] width 477 height 26
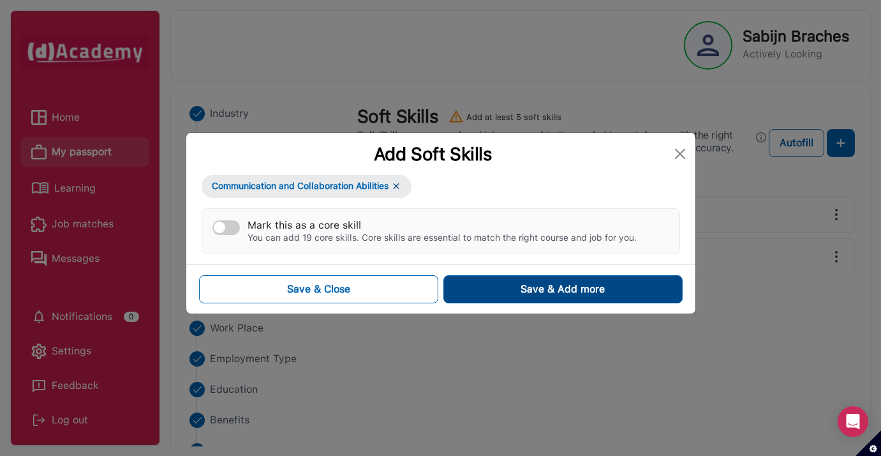
click at [535, 296] on div "Save & Add more" at bounding box center [563, 288] width 84 height 15
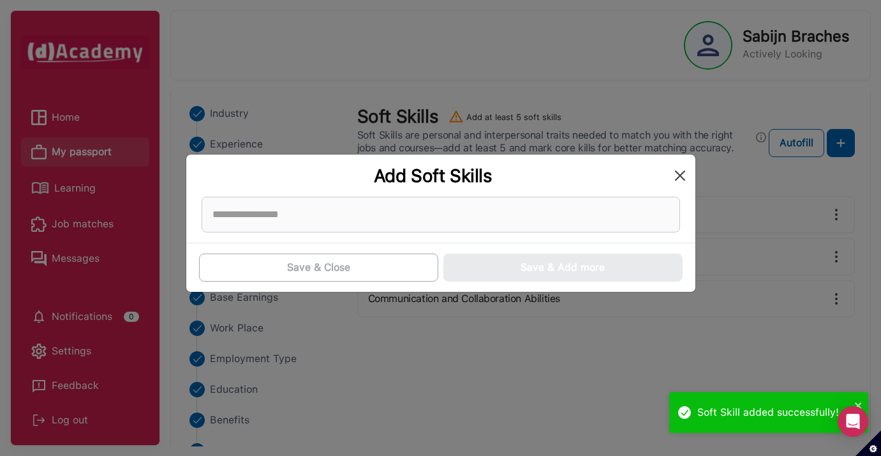
click at [678, 176] on button "Close" at bounding box center [680, 175] width 20 height 20
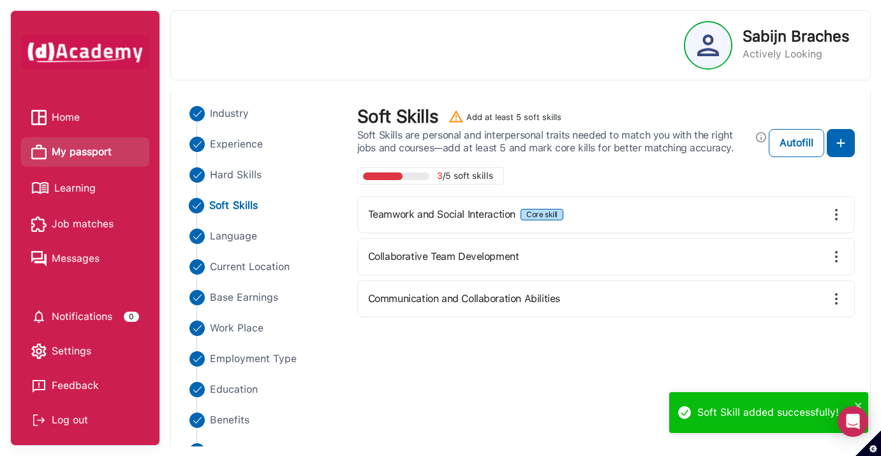
click at [837, 212] on img at bounding box center [836, 214] width 15 height 15
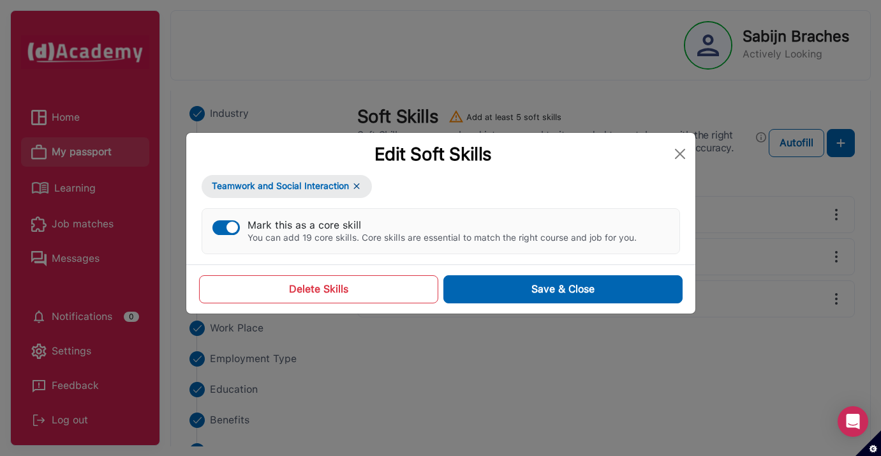
click at [336, 294] on button "Delete Skills" at bounding box center [318, 289] width 239 height 28
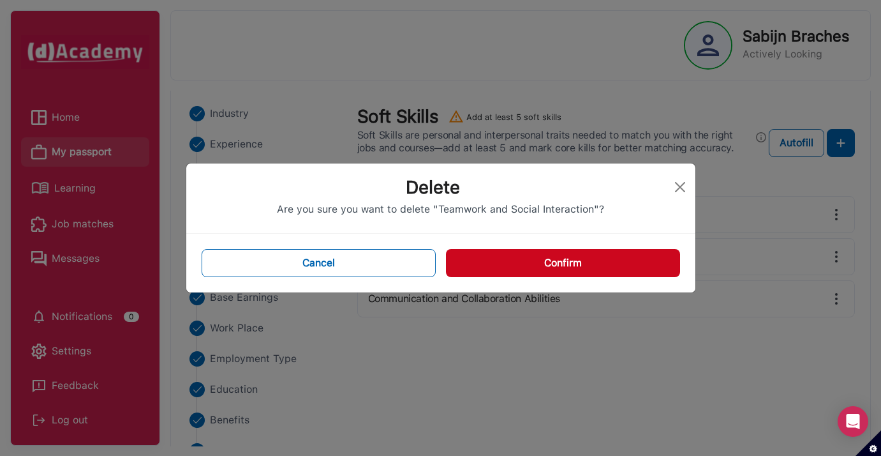
click at [530, 263] on button "Confirm" at bounding box center [563, 263] width 234 height 28
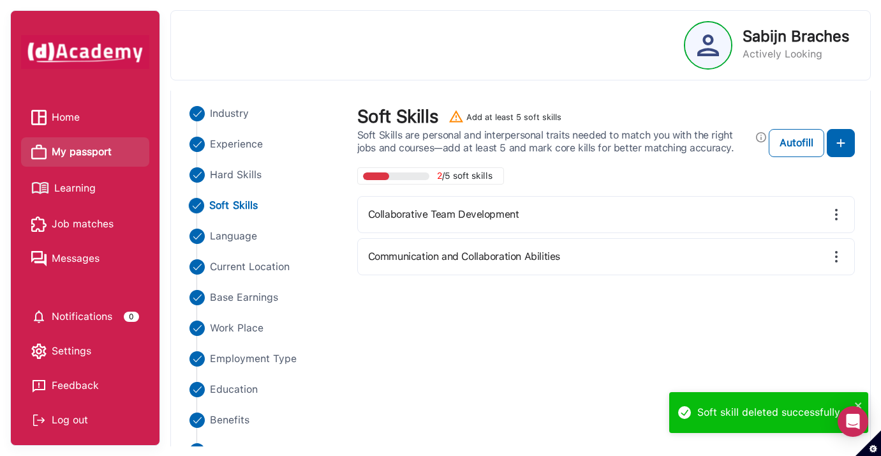
click at [834, 211] on img at bounding box center [836, 214] width 15 height 15
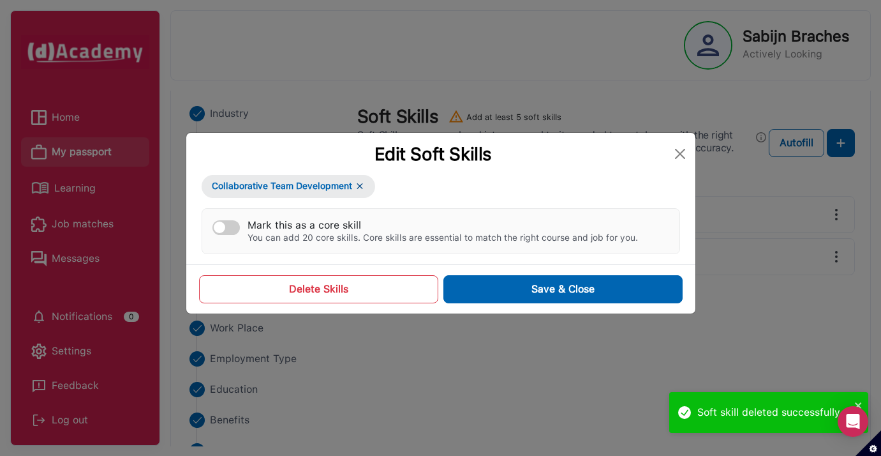
click at [371, 291] on button "Delete Skills" at bounding box center [318, 289] width 239 height 28
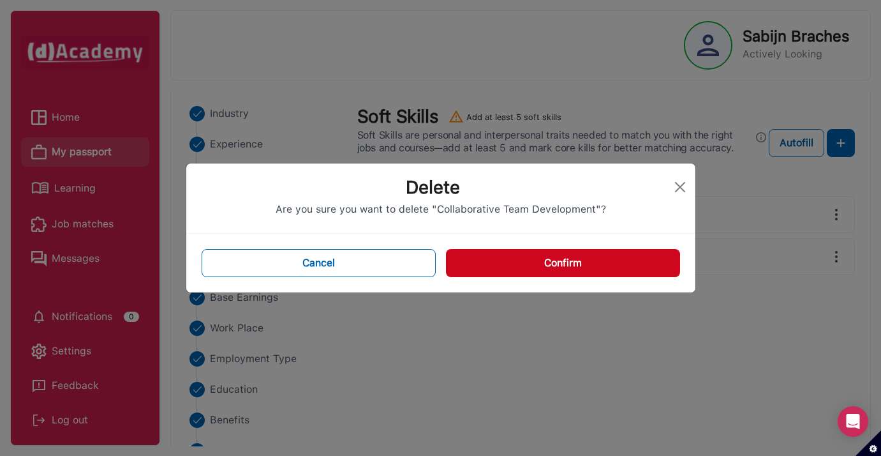
click at [550, 257] on button "Confirm" at bounding box center [563, 263] width 234 height 28
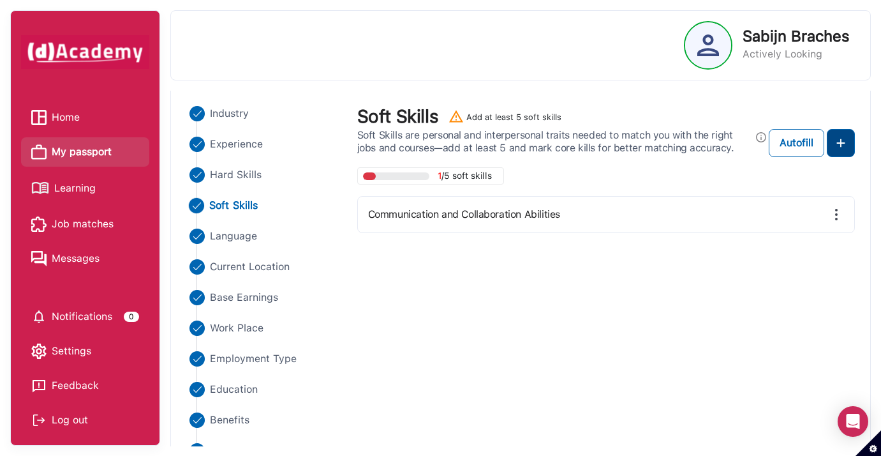
click at [842, 140] on img at bounding box center [840, 142] width 15 height 15
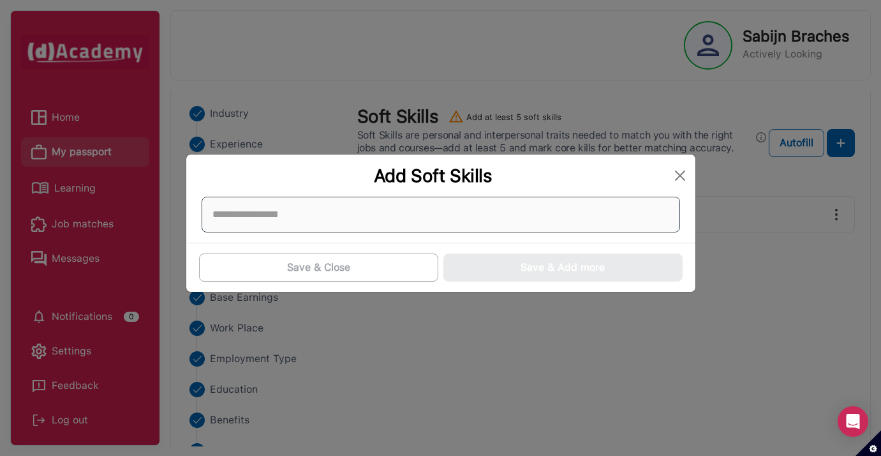
click at [453, 214] on div at bounding box center [441, 215] width 479 height 36
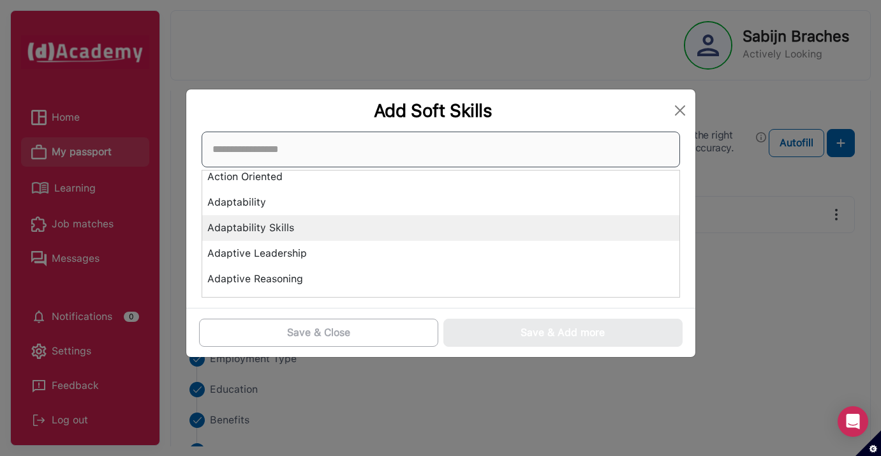
scroll to position [1, 0]
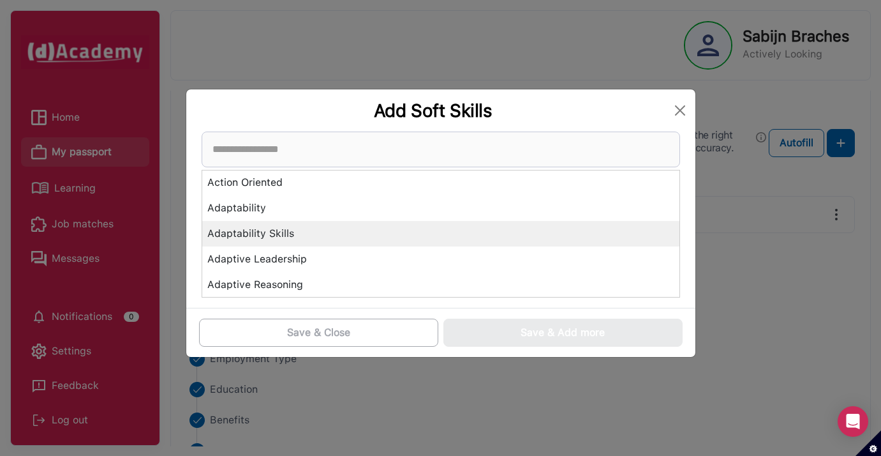
click at [438, 235] on div "Adaptability Skills" at bounding box center [440, 234] width 477 height 26
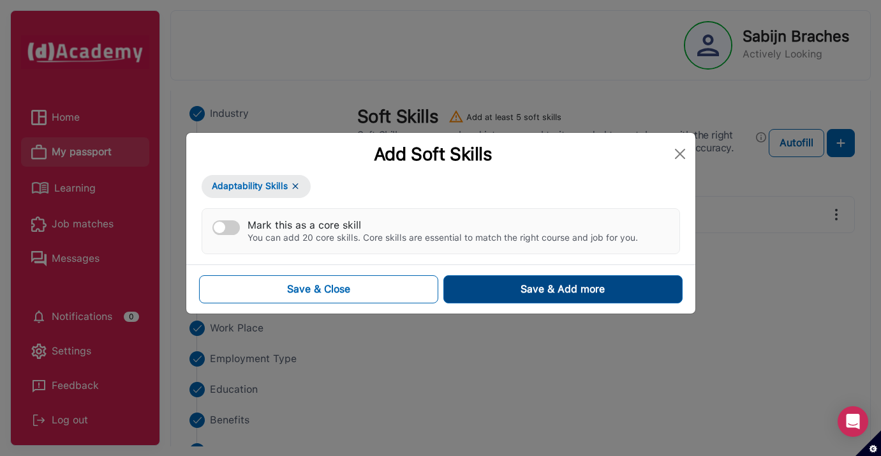
click at [511, 283] on button "Save & Add more" at bounding box center [562, 289] width 239 height 28
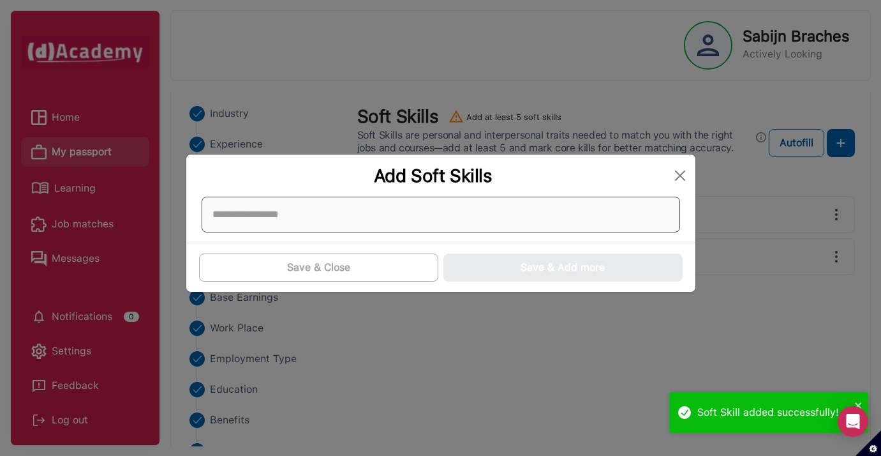
click at [485, 198] on div at bounding box center [441, 215] width 479 height 36
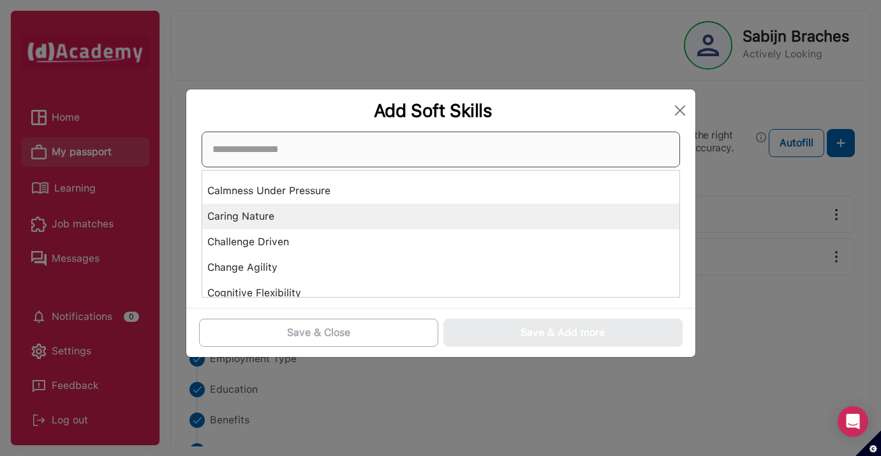
scroll to position [475, 0]
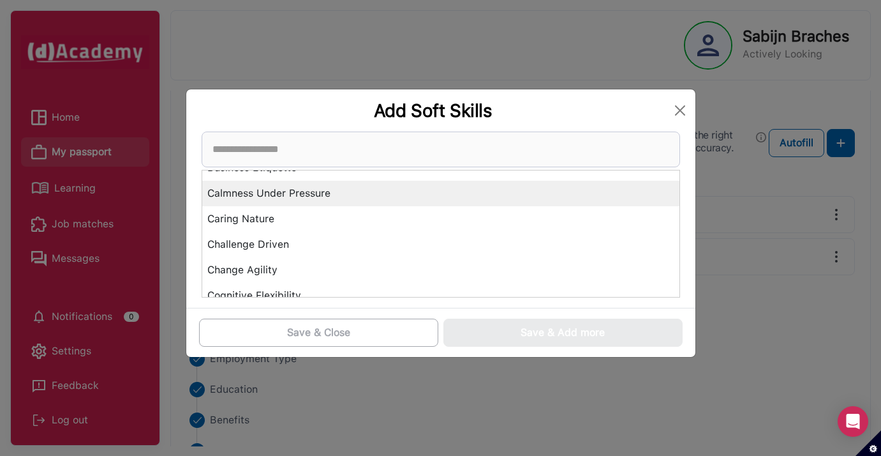
click at [419, 200] on div "Calmness Under Pressure" at bounding box center [440, 194] width 477 height 26
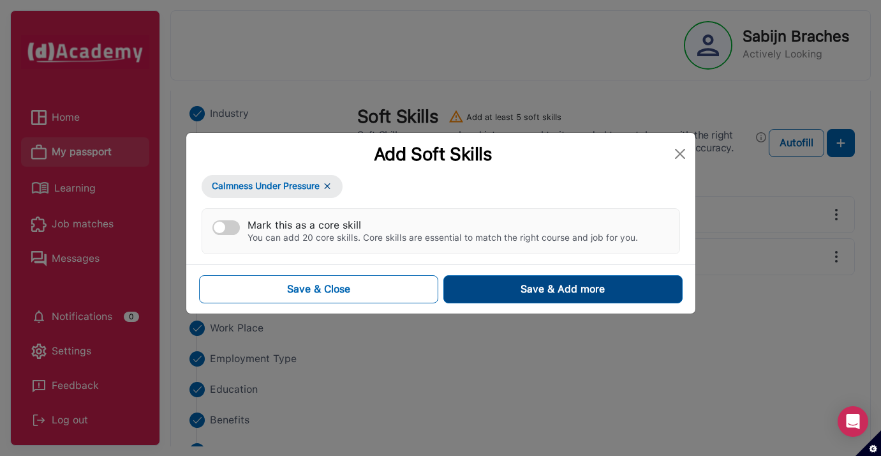
click at [499, 285] on button "Save & Add more" at bounding box center [562, 289] width 239 height 28
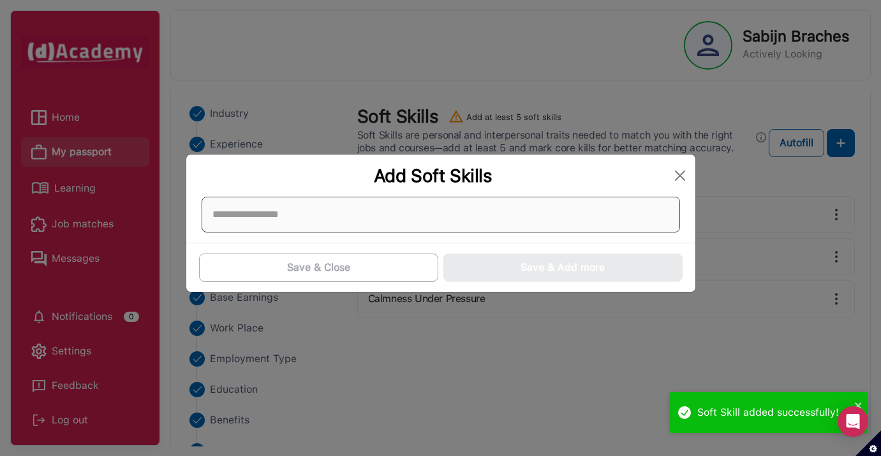
click at [604, 199] on div at bounding box center [441, 215] width 479 height 36
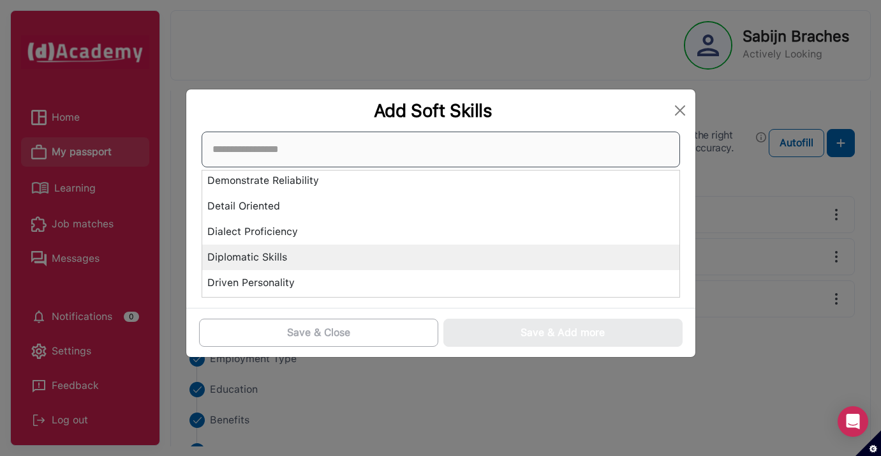
scroll to position [1563, 0]
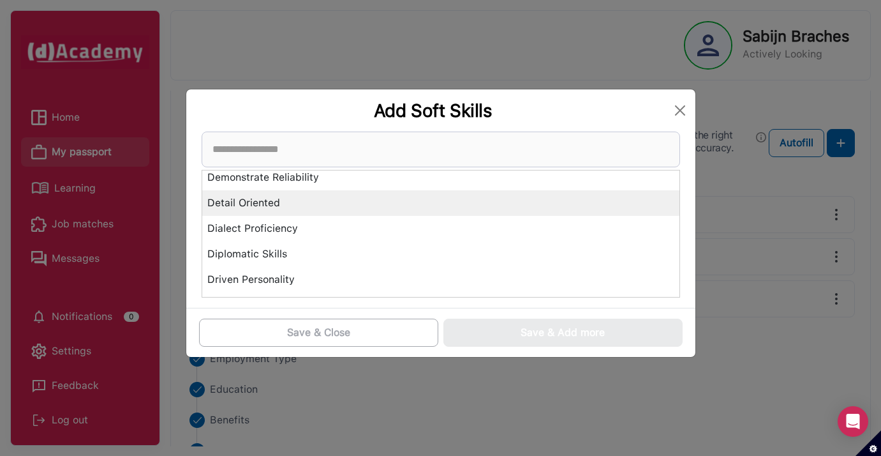
click at [492, 205] on div "Detail Oriented" at bounding box center [440, 203] width 477 height 26
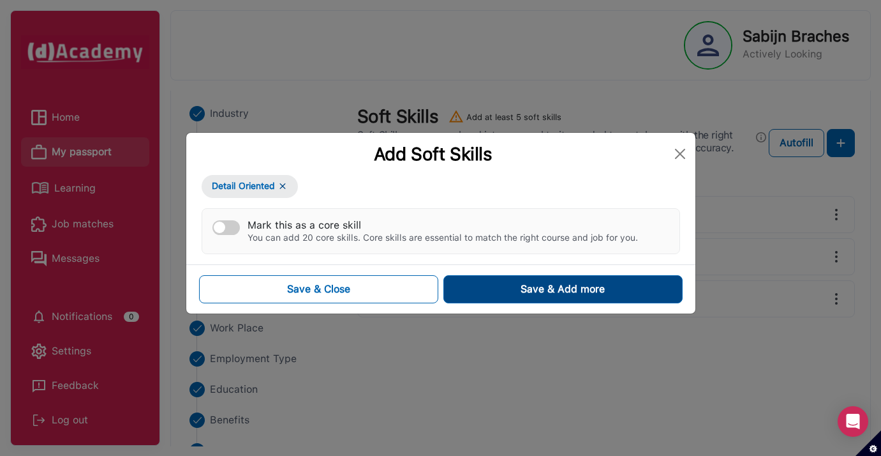
click at [522, 285] on div "Save & Add more" at bounding box center [563, 288] width 84 height 15
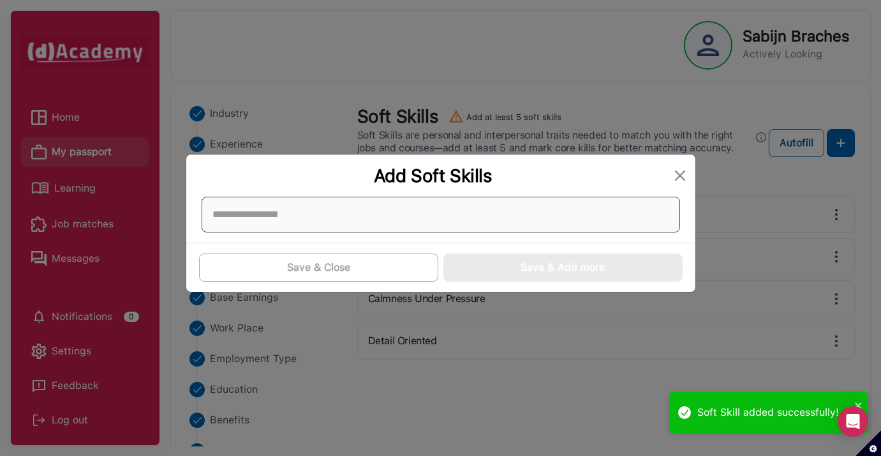
click at [387, 210] on div at bounding box center [441, 215] width 479 height 36
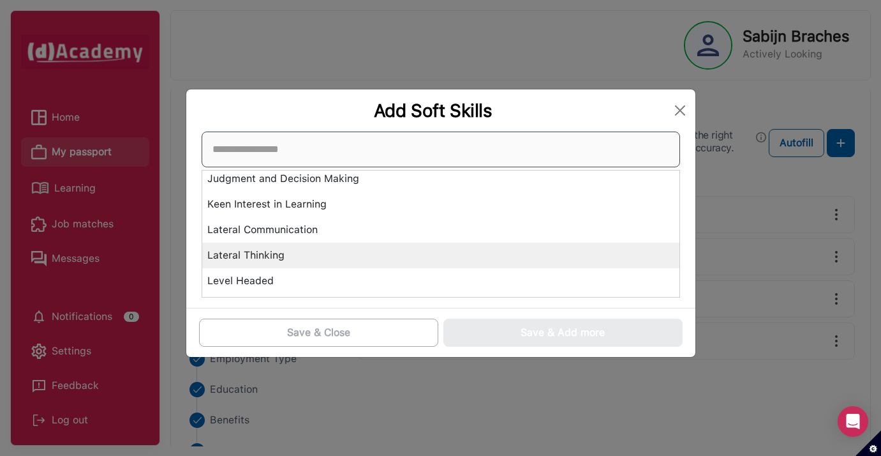
scroll to position [2842, 0]
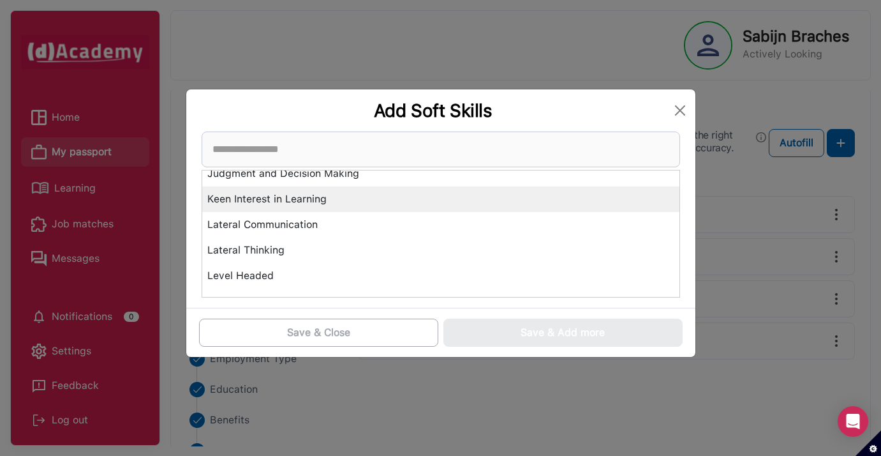
click at [396, 197] on div "Keen Interest in Learning" at bounding box center [440, 199] width 477 height 26
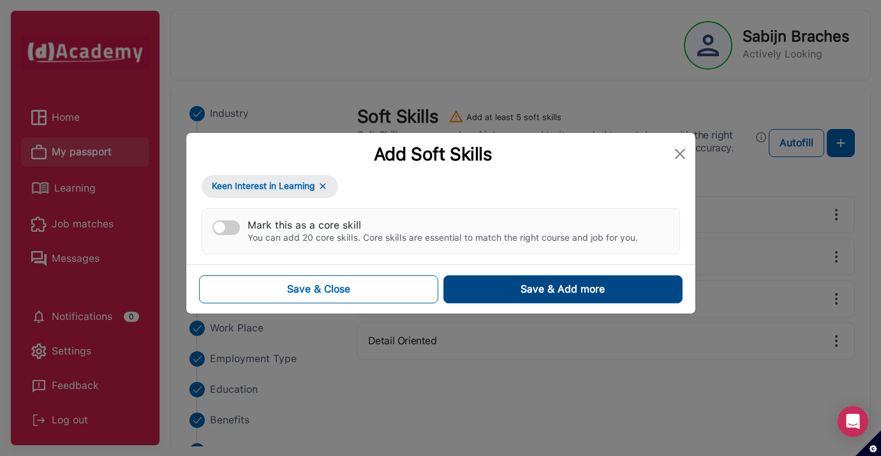
click at [510, 297] on button "Save & Add more" at bounding box center [562, 289] width 239 height 28
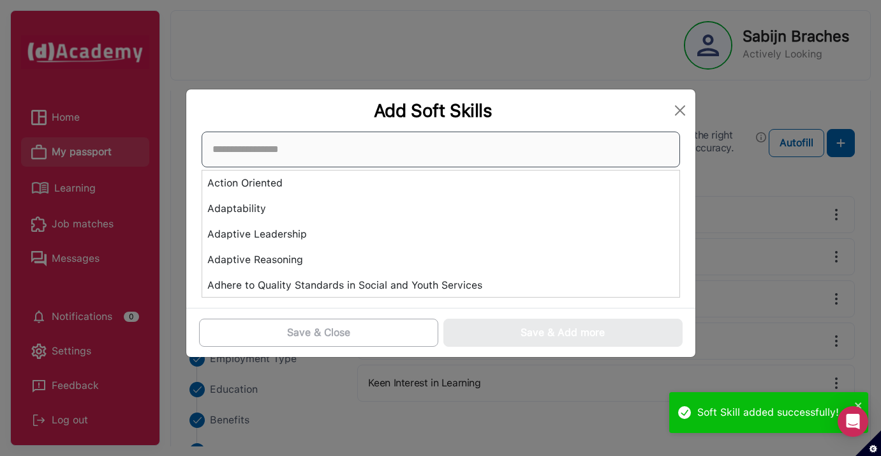
click at [436, 205] on div "Action Oriented Adaptability Adaptive Leadership Adaptive Reasoning Adhere to Q…" at bounding box center [441, 214] width 479 height 166
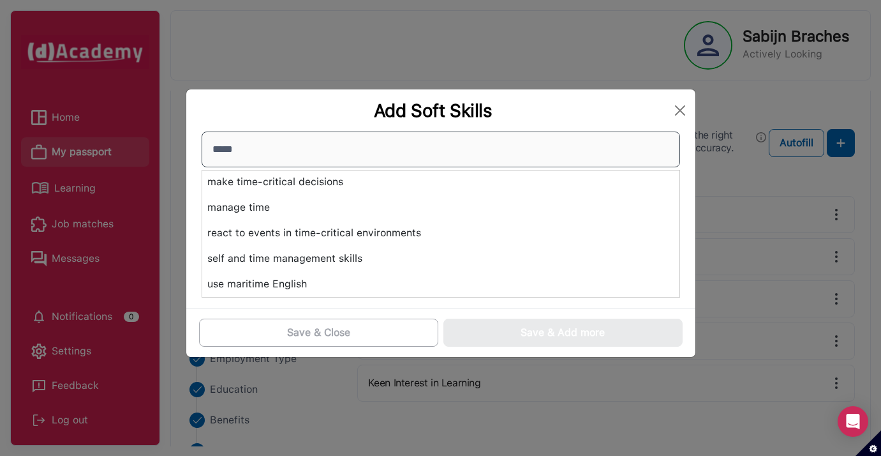
scroll to position [0, 0]
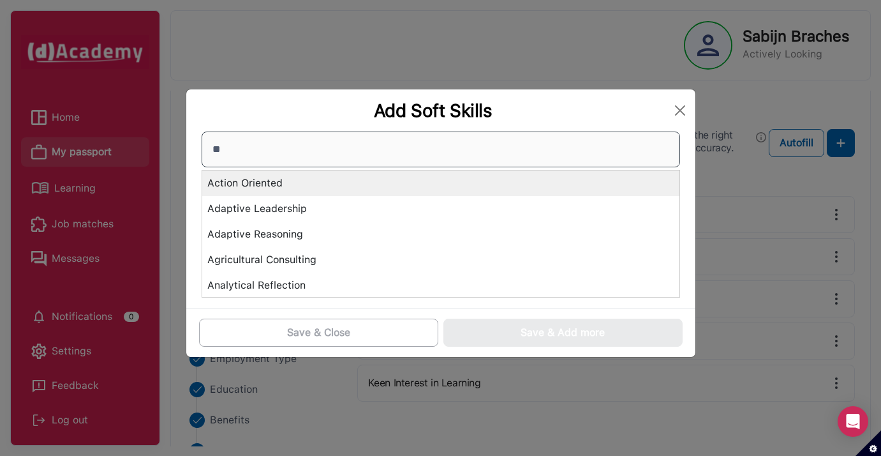
type input "*"
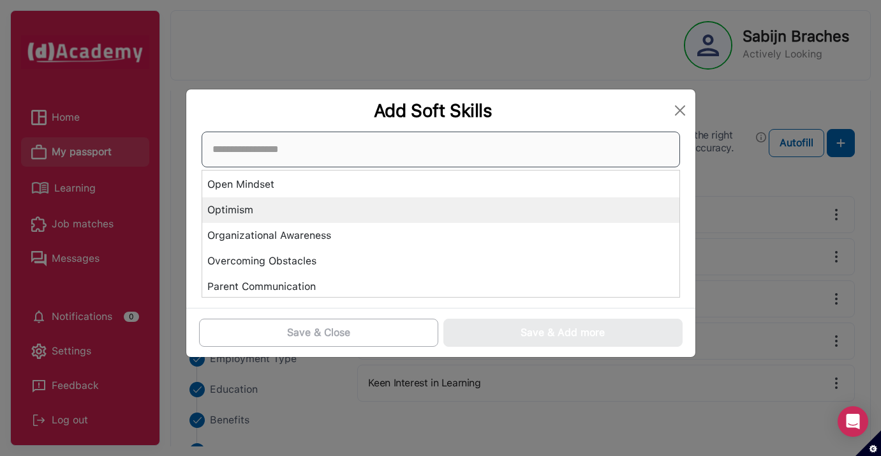
scroll to position [3167, 0]
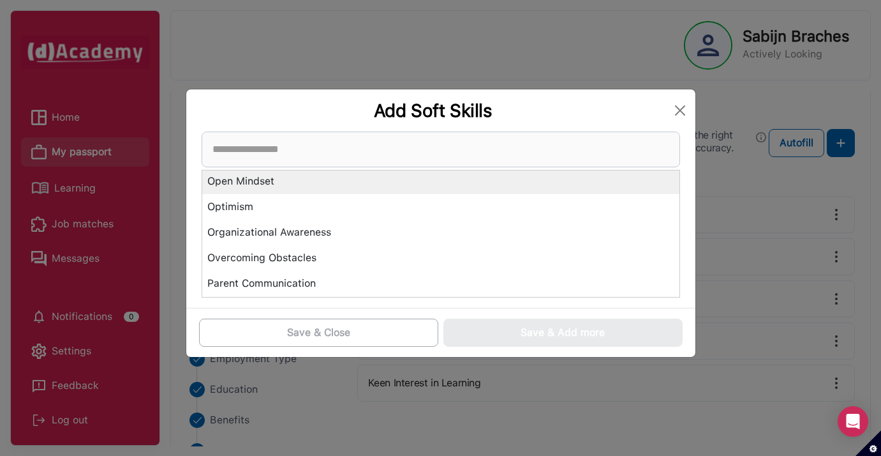
click at [413, 174] on div "Open Mindset" at bounding box center [440, 181] width 477 height 26
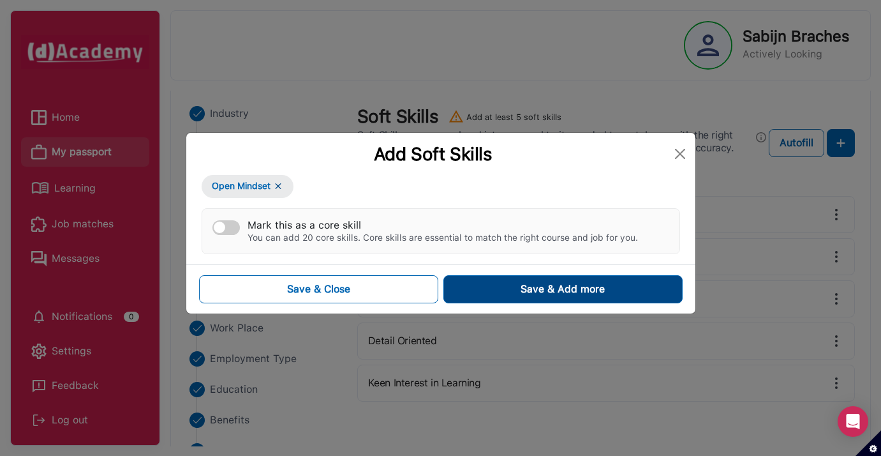
click at [512, 279] on button "Save & Add more" at bounding box center [562, 289] width 239 height 28
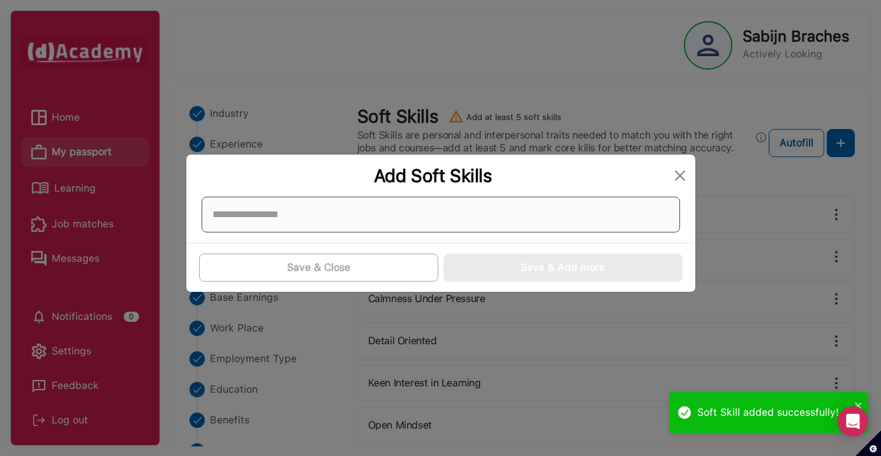
click at [429, 204] on div at bounding box center [441, 215] width 479 height 36
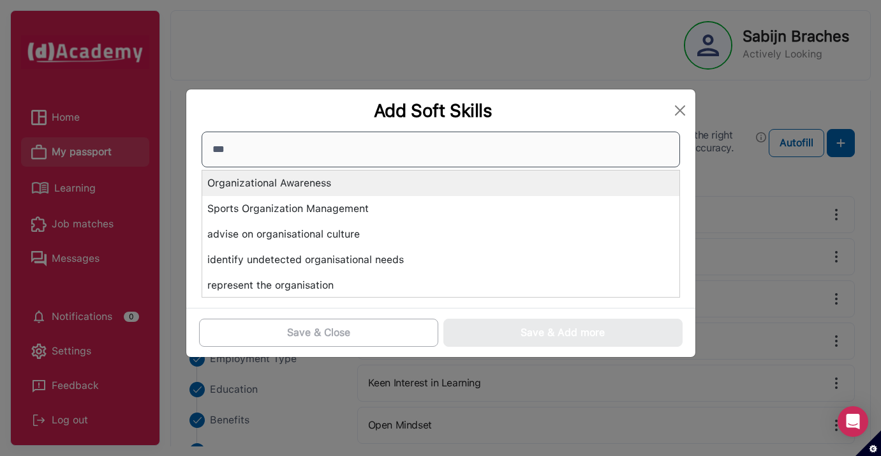
type input "***"
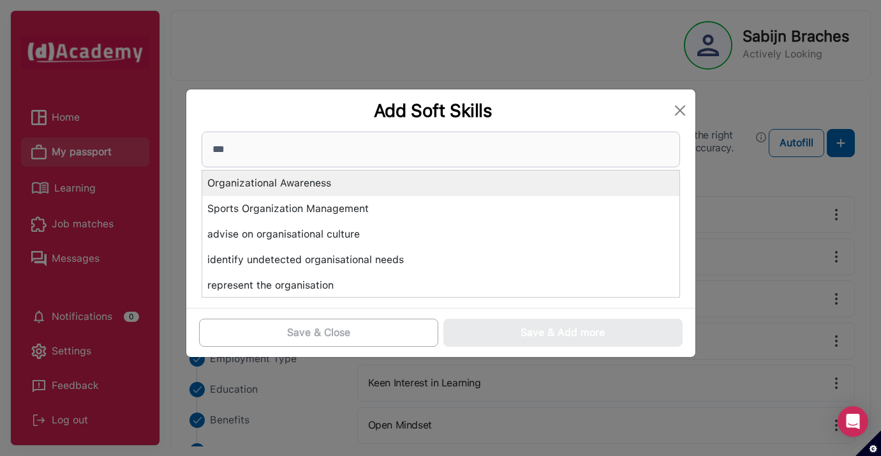
click at [433, 184] on div "Organizational Awareness" at bounding box center [440, 183] width 477 height 26
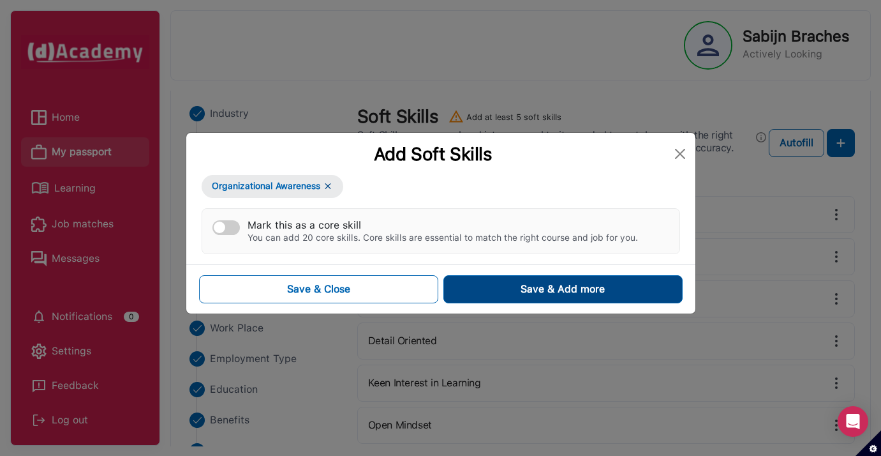
click at [503, 289] on button "Save & Add more" at bounding box center [562, 289] width 239 height 28
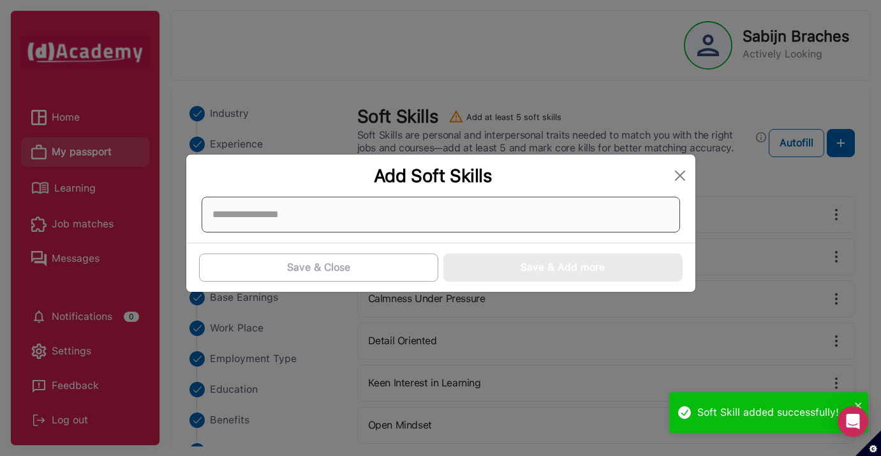
click at [391, 217] on div at bounding box center [441, 215] width 479 height 36
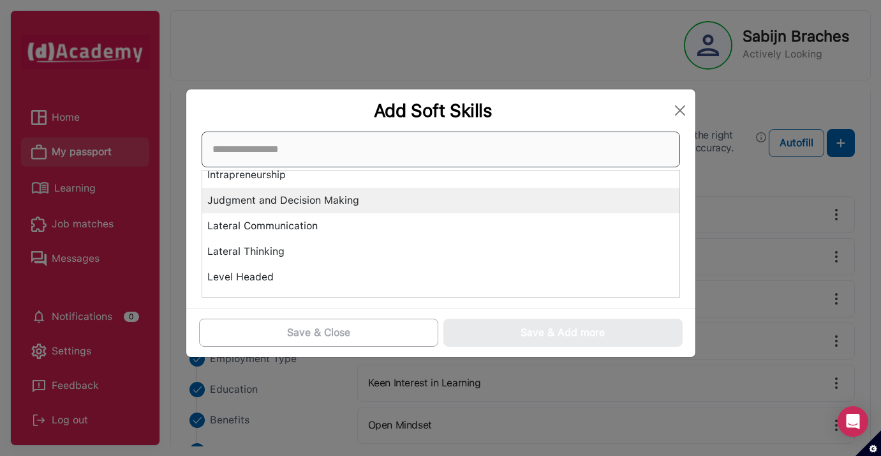
scroll to position [2818, 0]
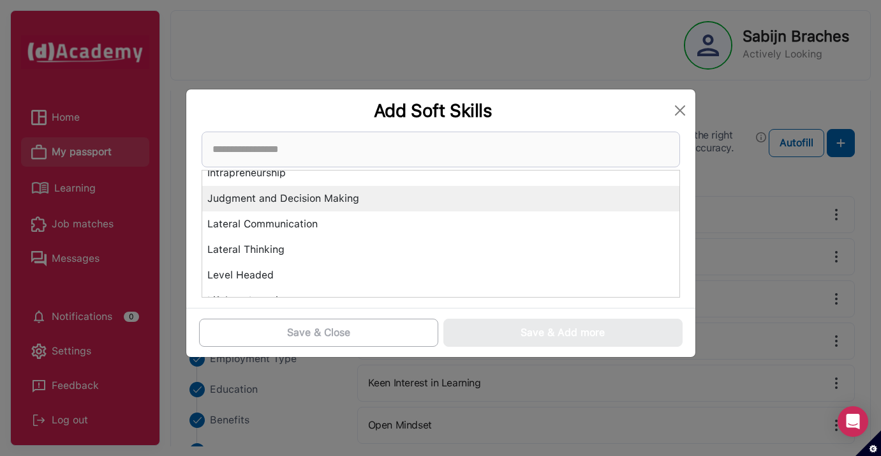
click at [397, 205] on div "Judgment and Decision Making" at bounding box center [440, 199] width 477 height 26
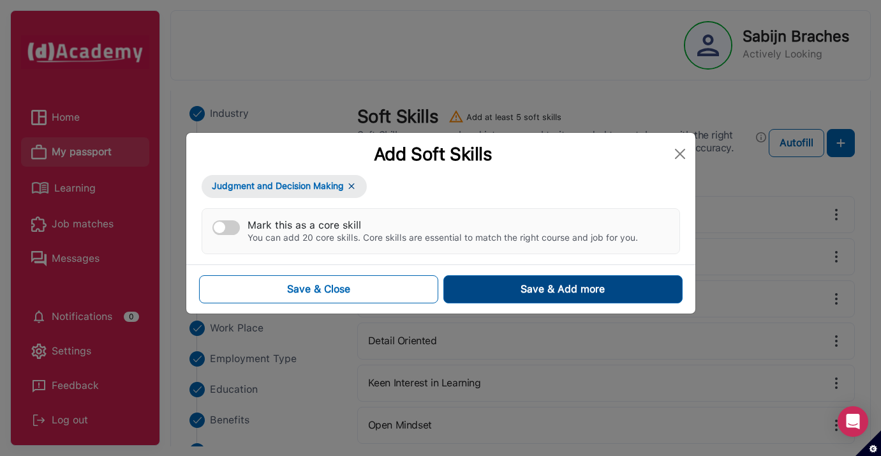
click at [489, 291] on button "Save & Add more" at bounding box center [562, 289] width 239 height 28
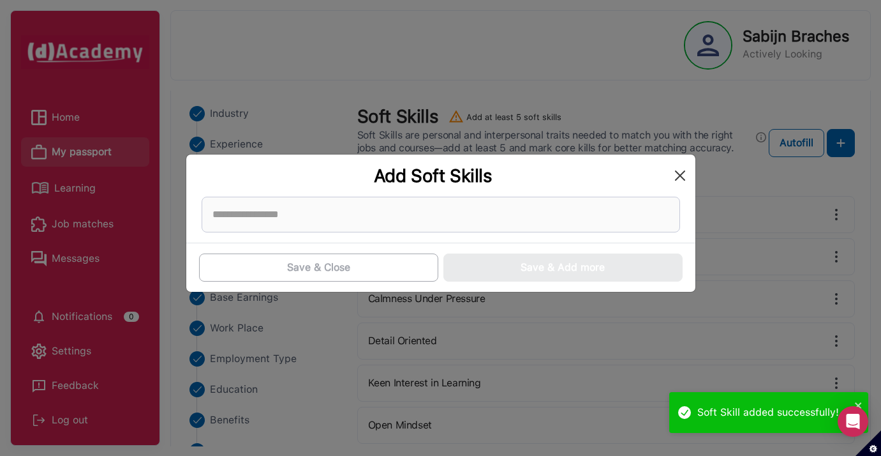
click at [679, 175] on button "Close" at bounding box center [680, 175] width 20 height 20
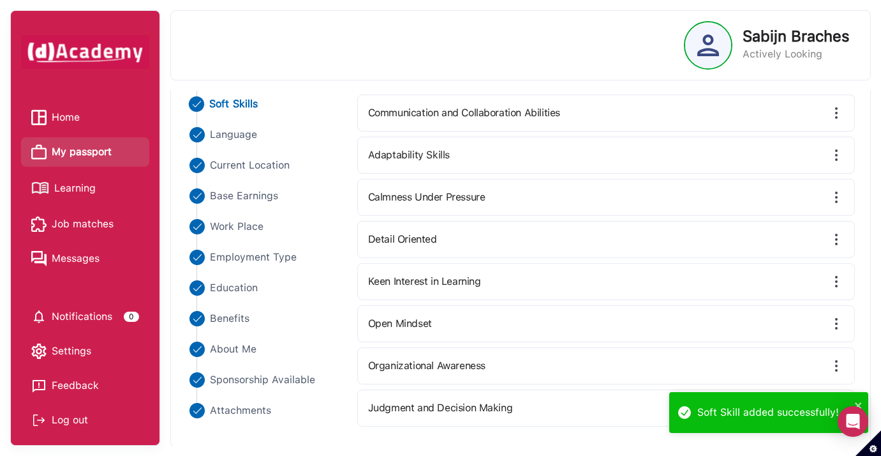
scroll to position [0, 0]
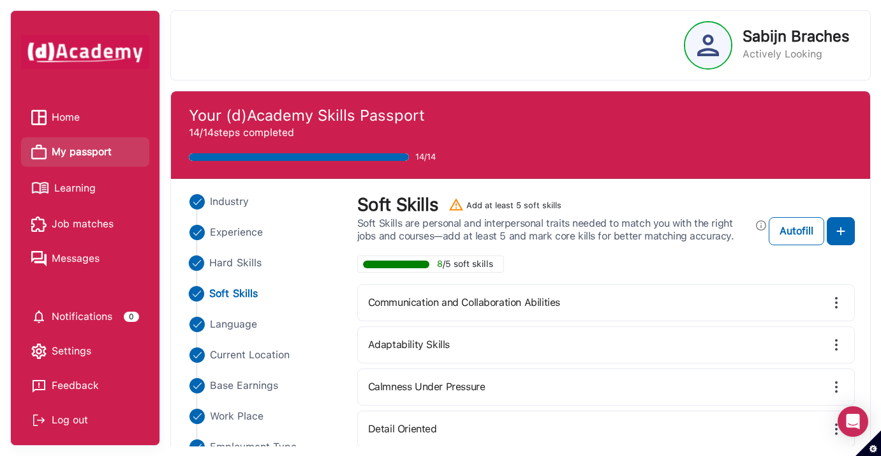
click at [195, 269] on img "Close" at bounding box center [195, 262] width 15 height 15
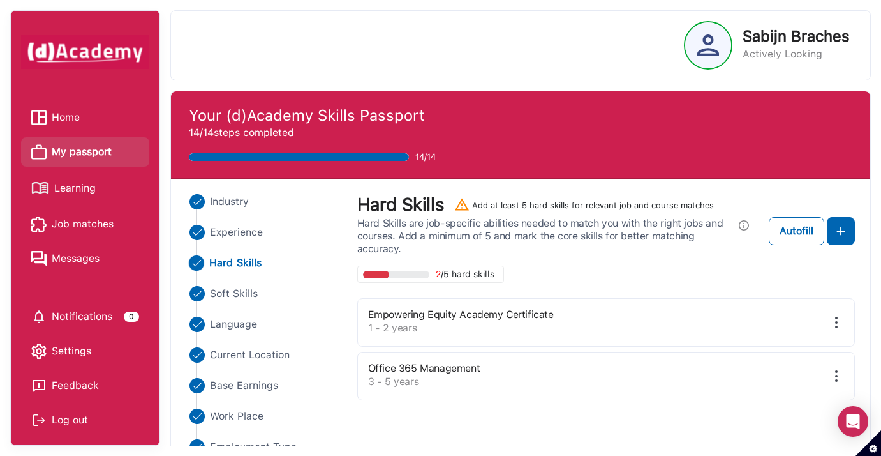
click at [93, 219] on span "Job matches" at bounding box center [83, 223] width 62 height 19
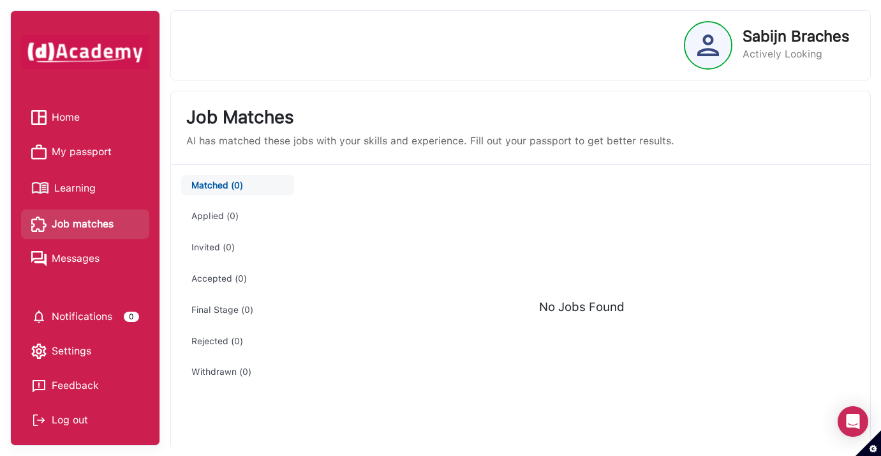
click at [88, 156] on span "My passport" at bounding box center [82, 151] width 60 height 19
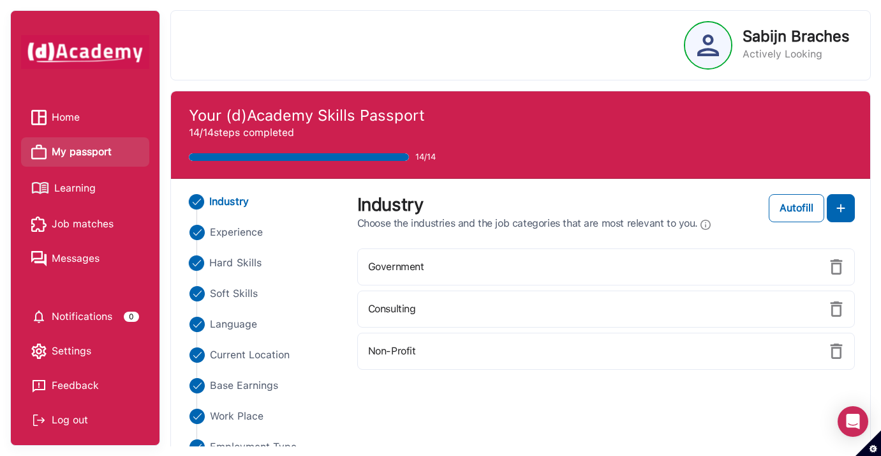
click at [195, 255] on img "Close" at bounding box center [195, 262] width 15 height 15
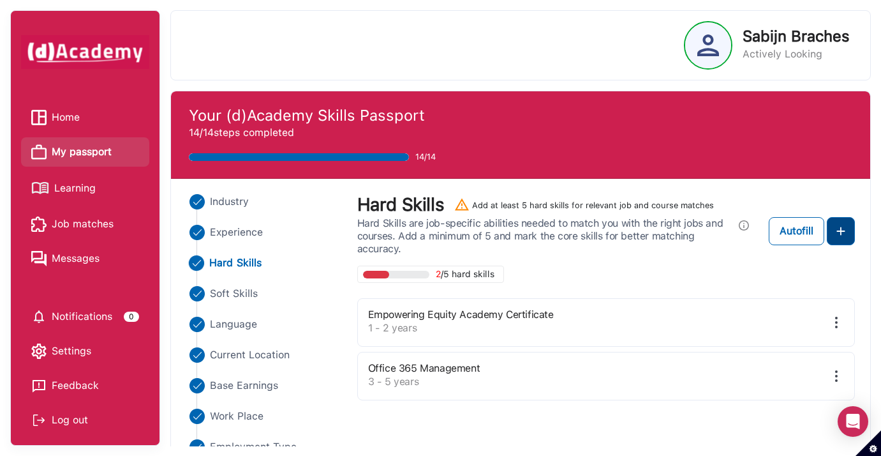
click at [845, 234] on img at bounding box center [840, 230] width 15 height 15
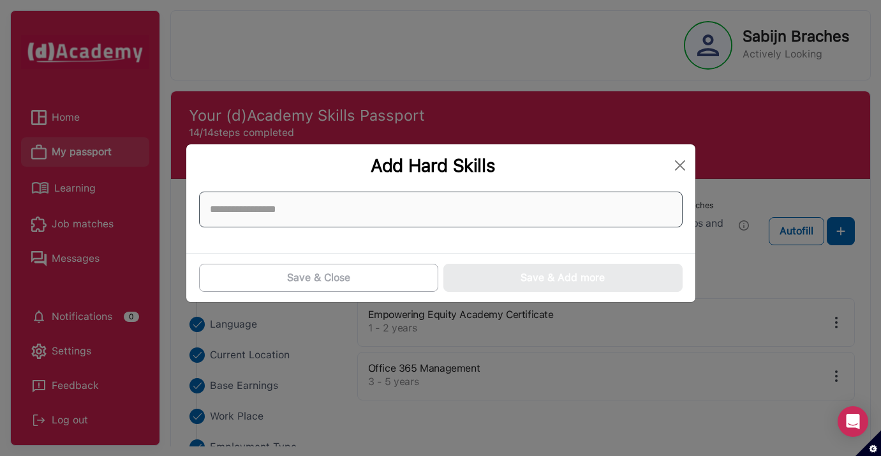
click at [432, 225] on input at bounding box center [441, 209] width 484 height 36
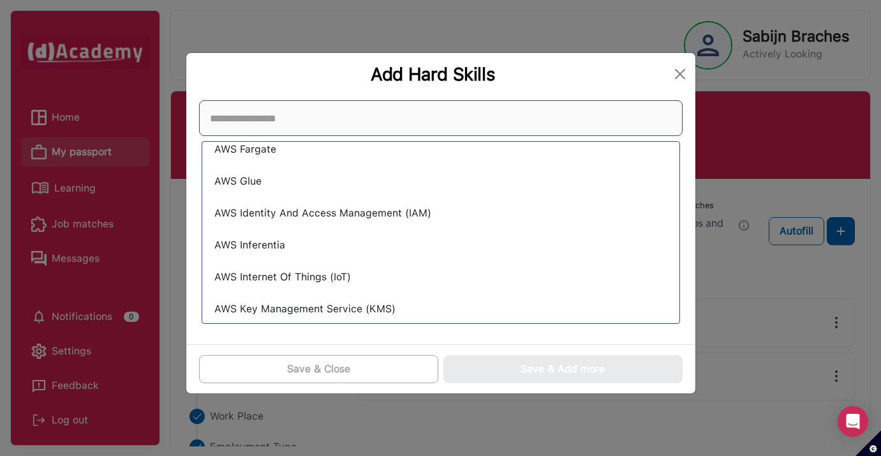
scroll to position [9232, 0]
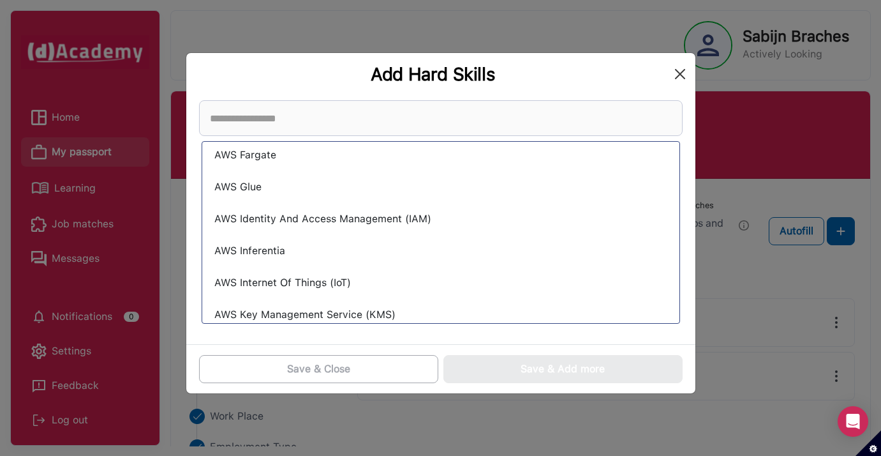
click at [682, 68] on button "Close" at bounding box center [680, 74] width 20 height 20
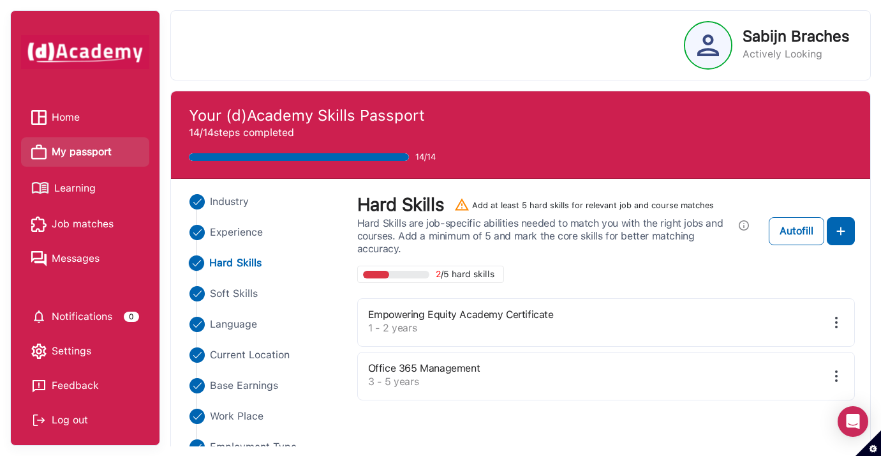
scroll to position [46, 0]
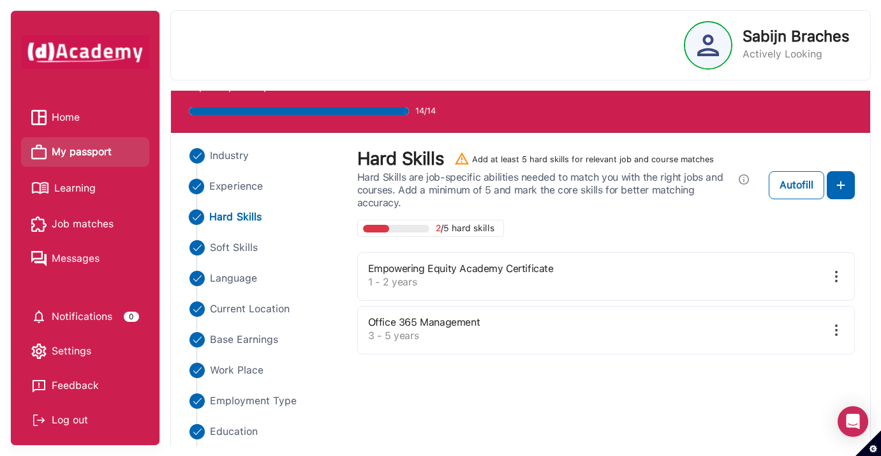
click at [240, 182] on span "Experience" at bounding box center [236, 186] width 54 height 15
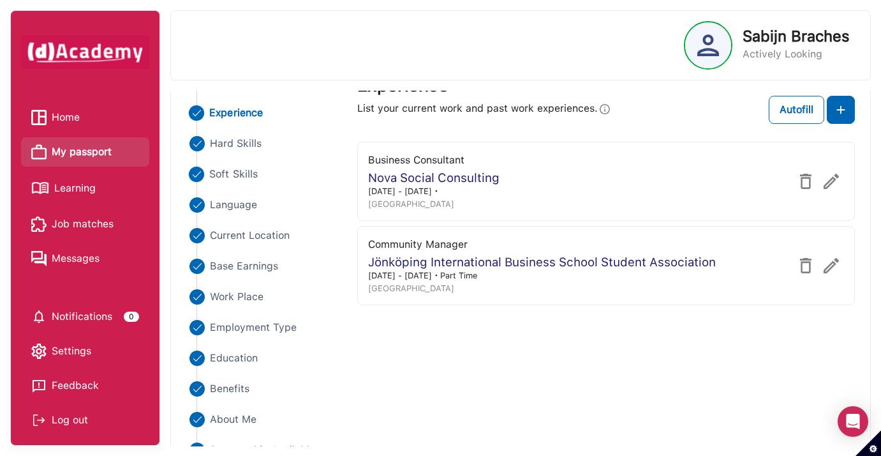
scroll to position [122, 0]
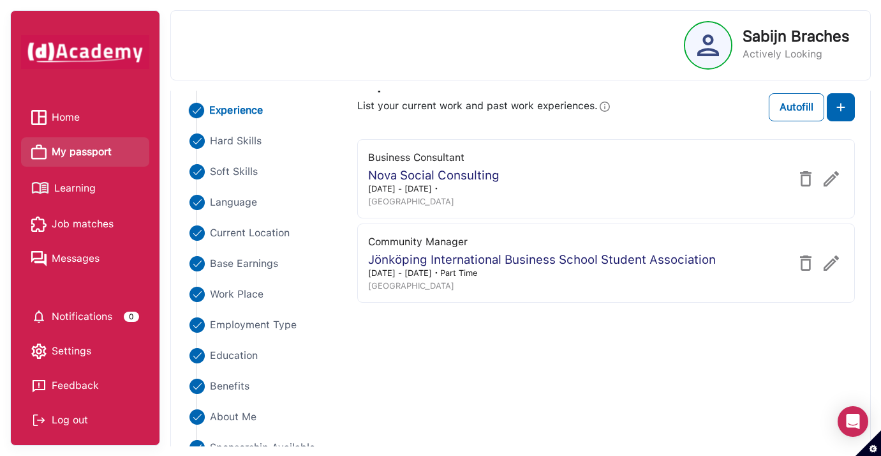
click at [831, 258] on img at bounding box center [831, 262] width 15 height 15
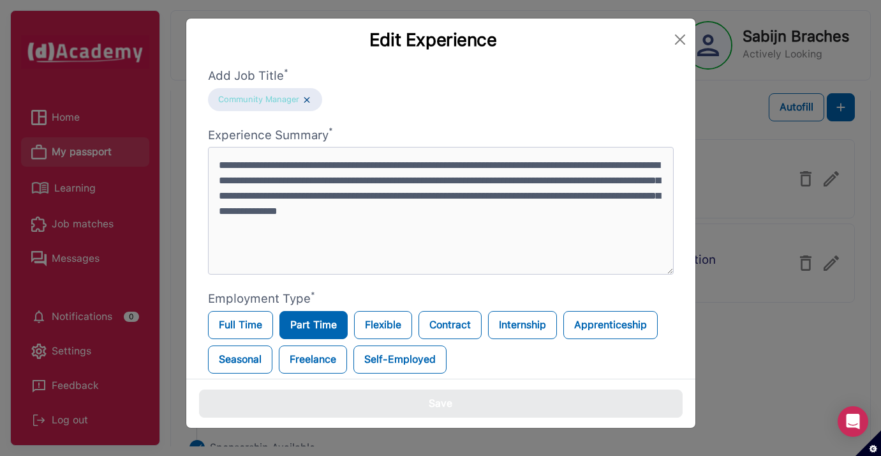
click at [311, 99] on img at bounding box center [307, 99] width 10 height 11
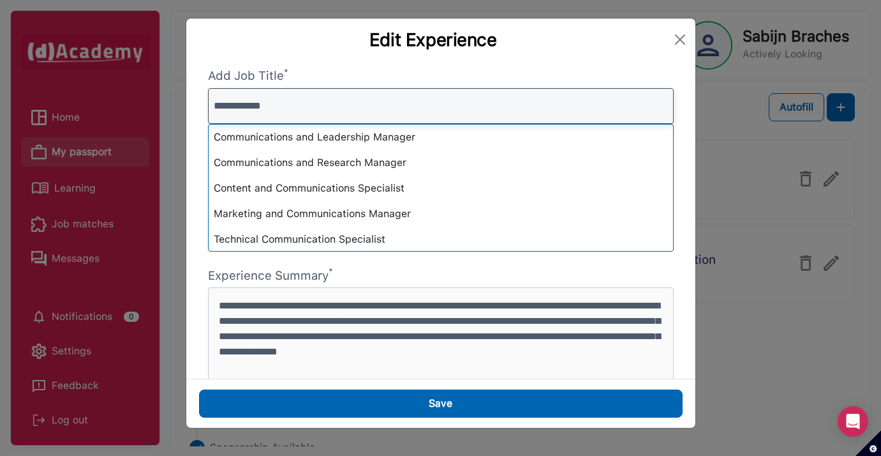
type input "**********"
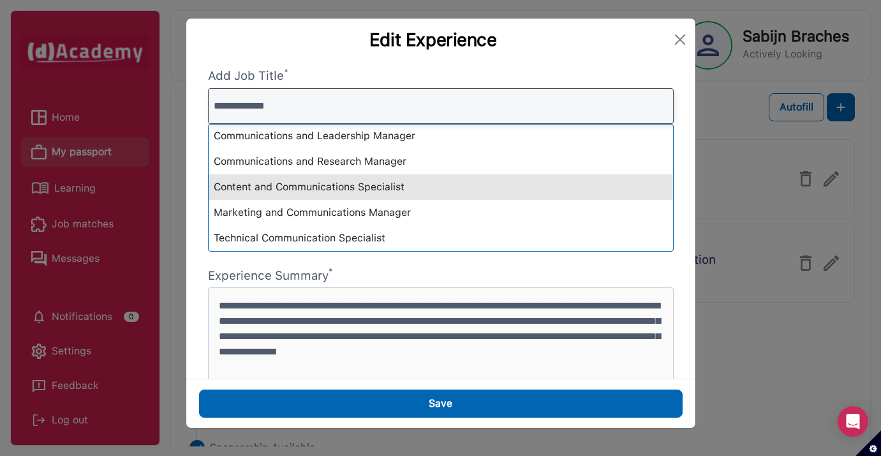
scroll to position [0, 0]
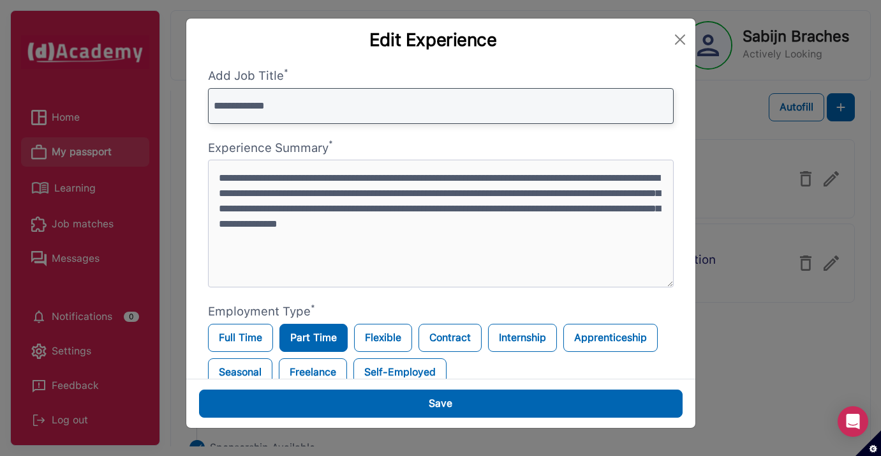
drag, startPoint x: 308, startPoint y: 107, endPoint x: 204, endPoint y: 105, distance: 103.4
type input "*********"
click at [667, 116] on input "*********" at bounding box center [441, 106] width 466 height 36
click at [665, 107] on input "*********" at bounding box center [441, 106] width 466 height 36
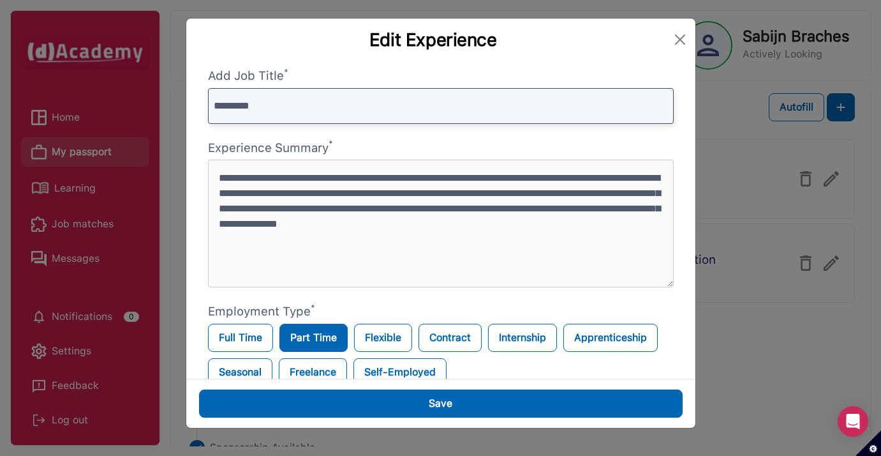
drag, startPoint x: 264, startPoint y: 106, endPoint x: 180, endPoint y: 104, distance: 84.2
click at [180, 104] on div "**********" at bounding box center [440, 228] width 881 height 456
type input "*"
type input "**********"
click at [664, 101] on input "**********" at bounding box center [441, 106] width 466 height 36
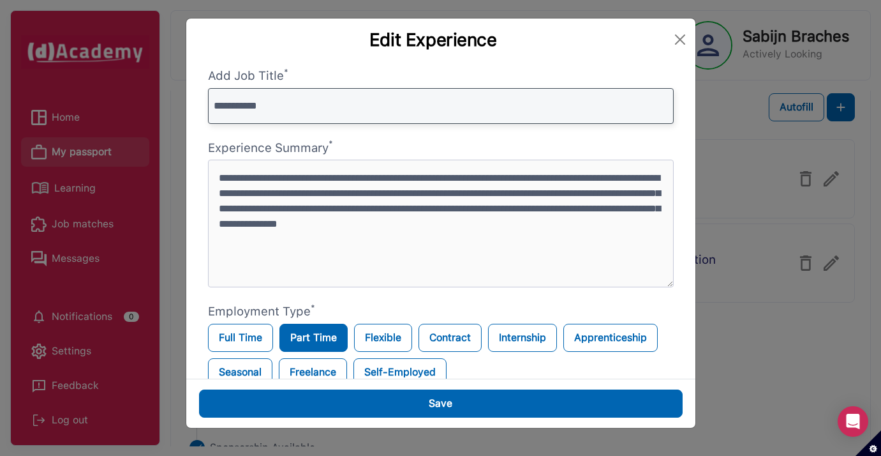
drag, startPoint x: 268, startPoint y: 104, endPoint x: 158, endPoint y: 105, distance: 110.4
click at [157, 105] on div "**********" at bounding box center [440, 228] width 881 height 456
type input "**********"
click at [663, 106] on input "**********" at bounding box center [441, 106] width 466 height 36
drag, startPoint x: 286, startPoint y: 102, endPoint x: 132, endPoint y: 96, distance: 154.5
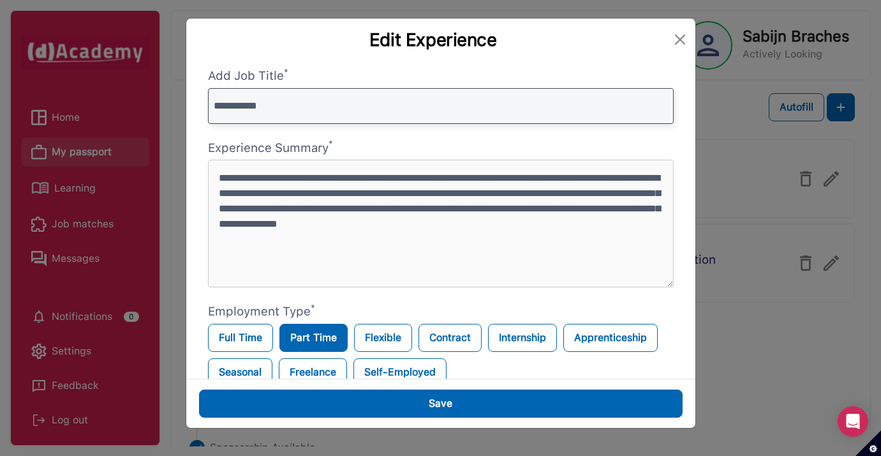
click at [132, 96] on div "**********" at bounding box center [440, 228] width 881 height 456
type input "**********"
click at [665, 110] on input "**********" at bounding box center [441, 106] width 466 height 36
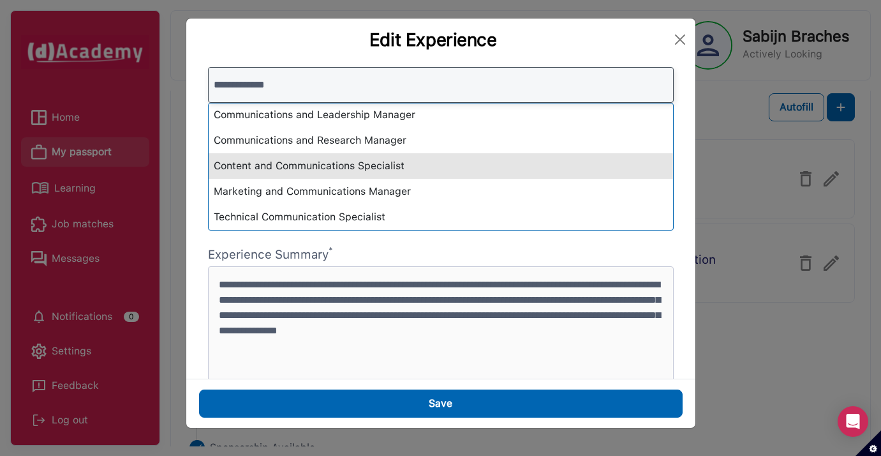
scroll to position [1, 0]
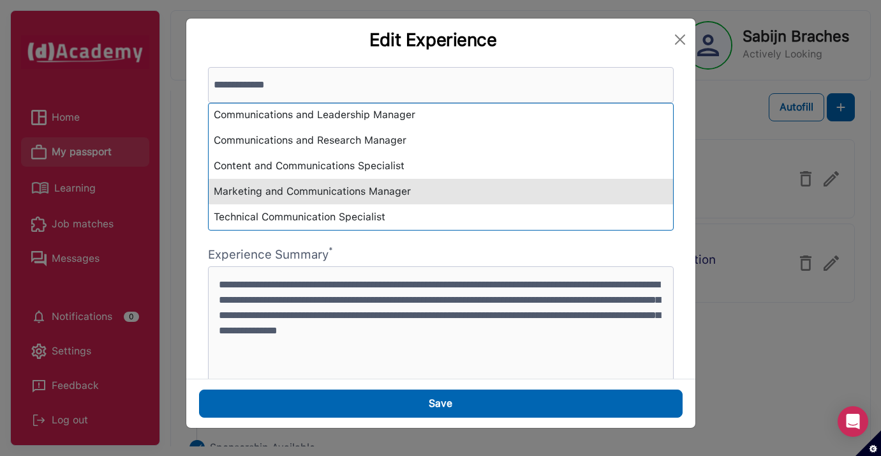
click at [522, 191] on div "Marketing and Communications Manager" at bounding box center [441, 192] width 464 height 26
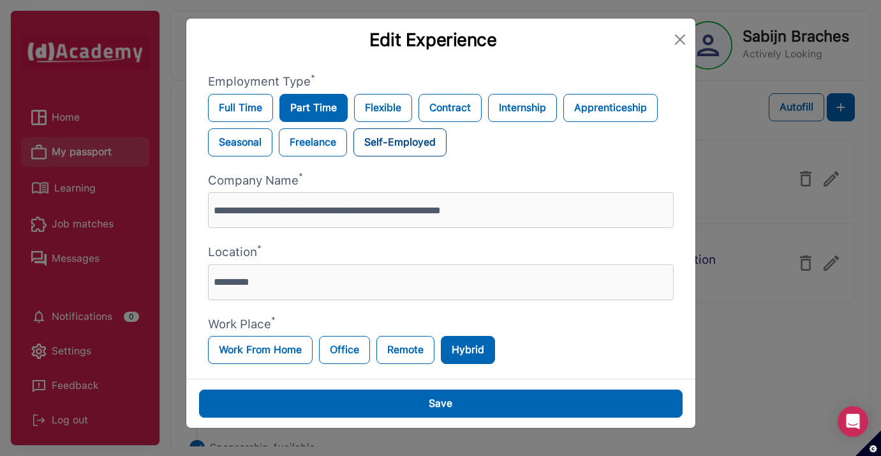
scroll to position [262, 0]
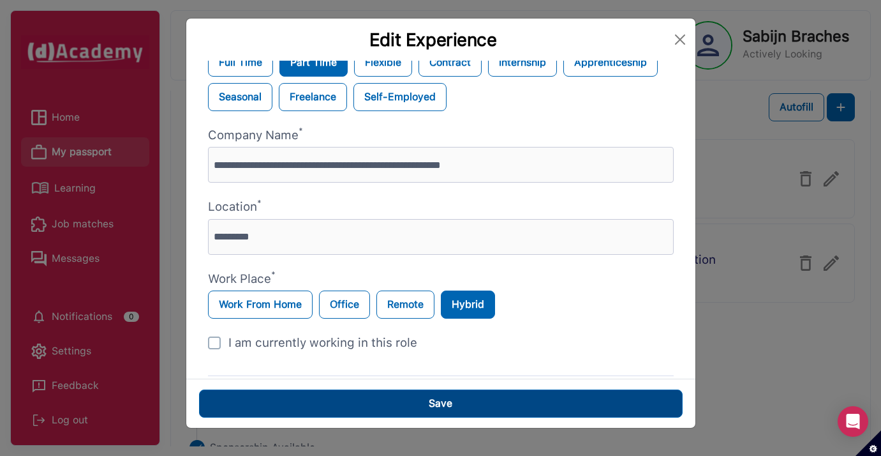
click at [473, 396] on button "Save" at bounding box center [441, 403] width 484 height 28
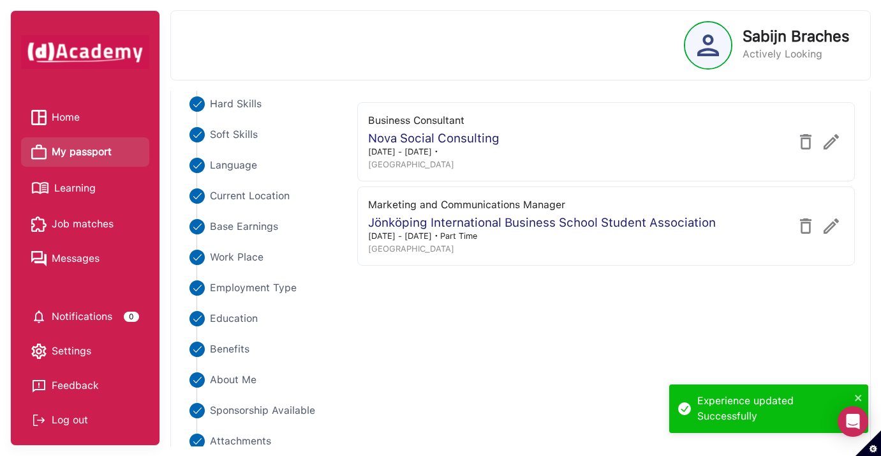
scroll to position [160, 0]
click at [109, 316] on span "Notifications" at bounding box center [82, 316] width 61 height 19
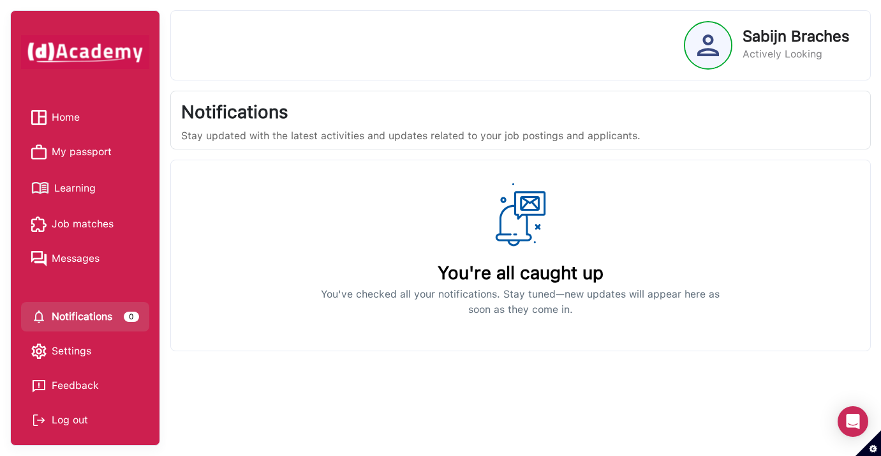
click at [64, 114] on span "Home" at bounding box center [66, 117] width 28 height 19
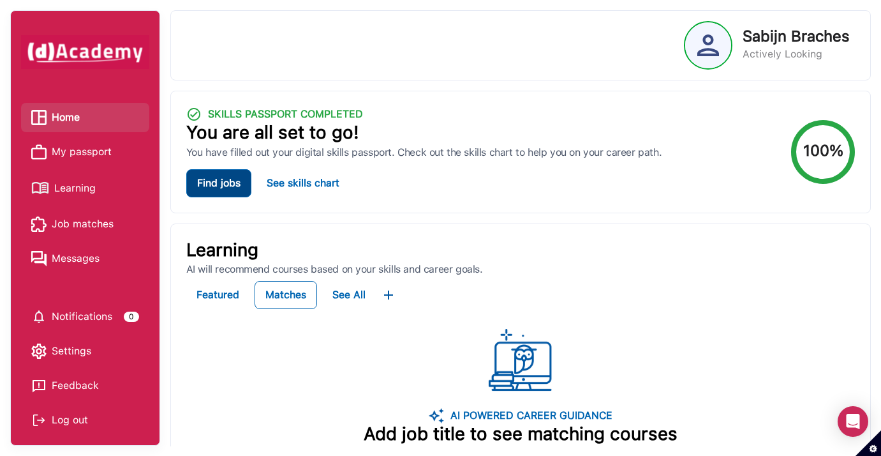
click at [223, 186] on button "Find jobs" at bounding box center [218, 183] width 65 height 28
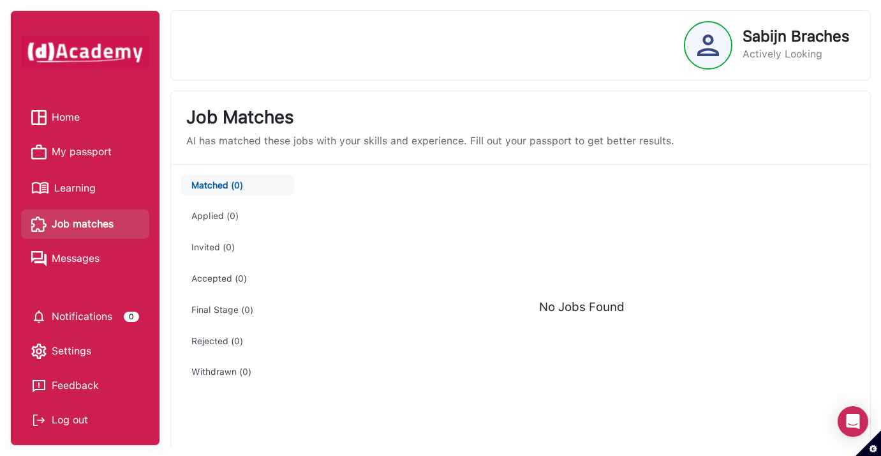
click at [107, 190] on link "Learning" at bounding box center [85, 188] width 108 height 22
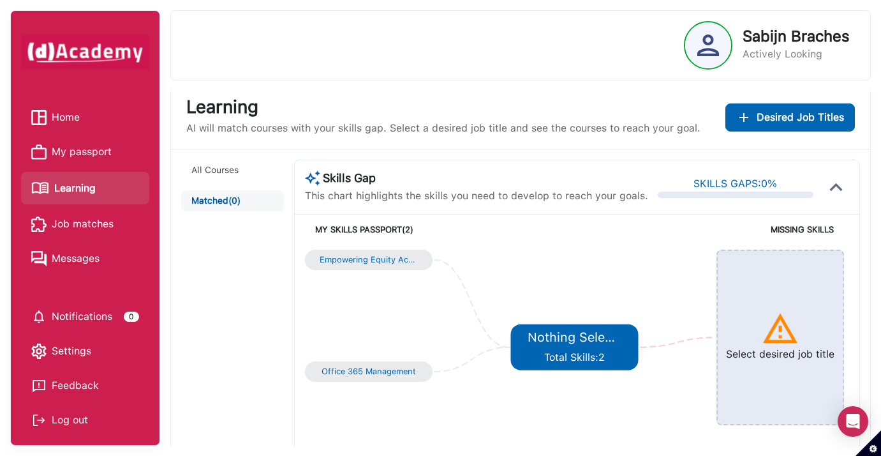
scroll to position [4, 0]
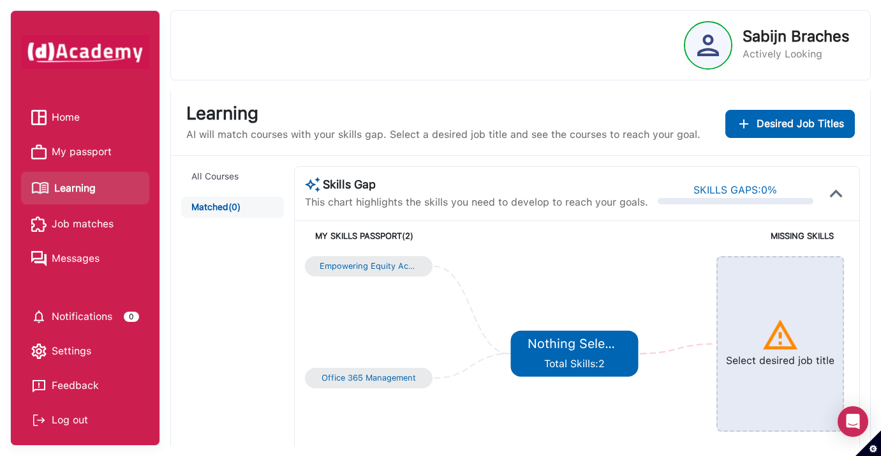
click at [785, 186] on div "SKILLS GAPS: 0 %" at bounding box center [736, 193] width 156 height 22
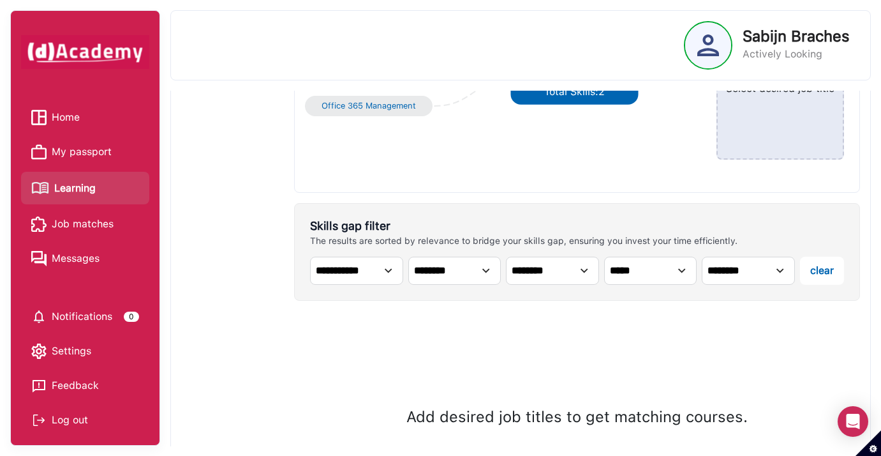
scroll to position [240, 0]
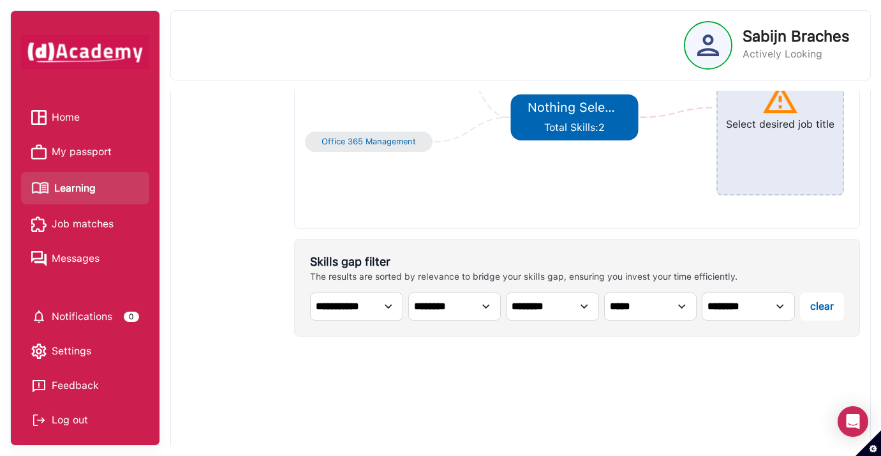
click at [87, 216] on span "Job matches" at bounding box center [83, 223] width 62 height 19
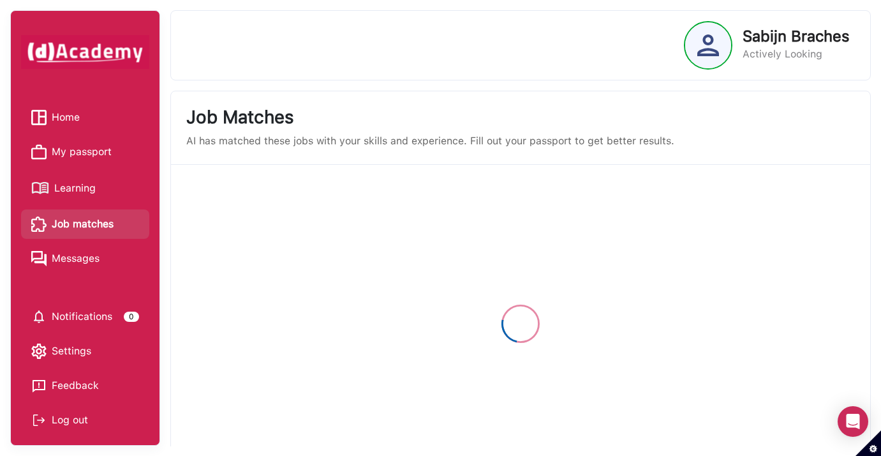
click at [77, 157] on span "My passport" at bounding box center [82, 151] width 60 height 19
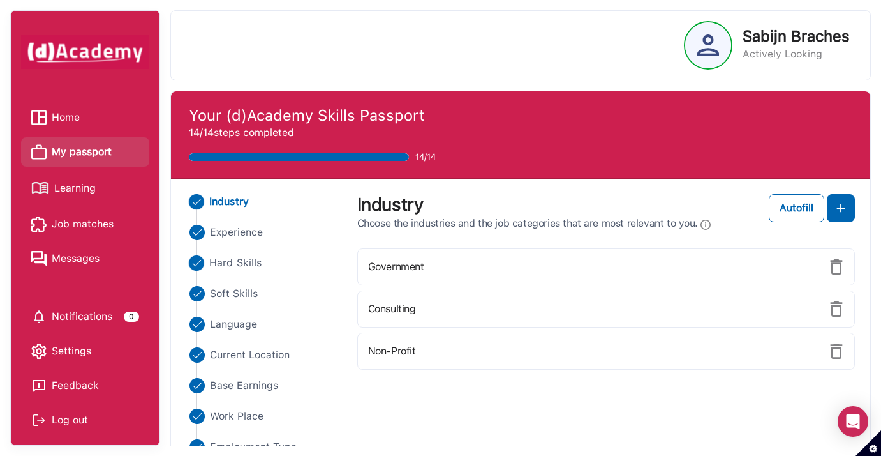
click at [228, 261] on span "Hard Skills" at bounding box center [235, 262] width 52 height 15
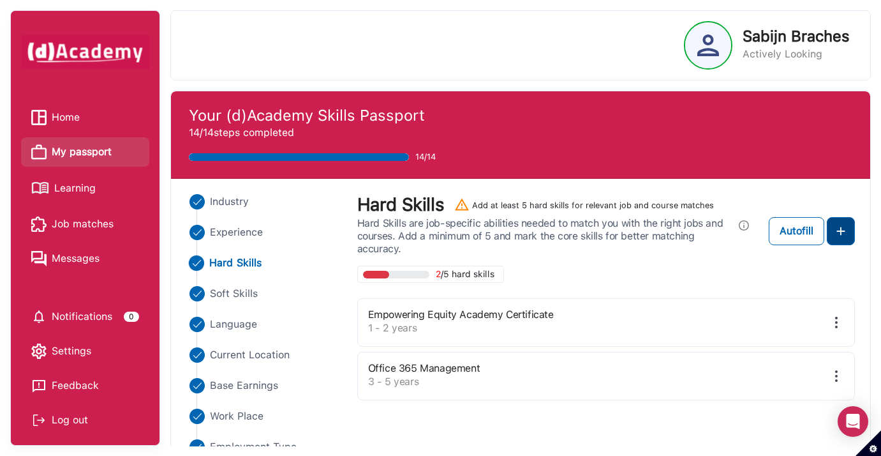
click at [837, 230] on img at bounding box center [840, 230] width 15 height 15
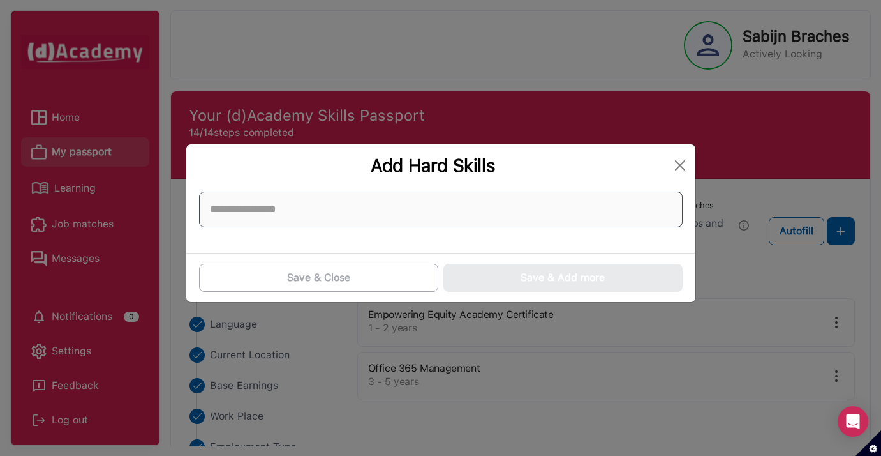
click at [549, 220] on input at bounding box center [441, 209] width 484 height 36
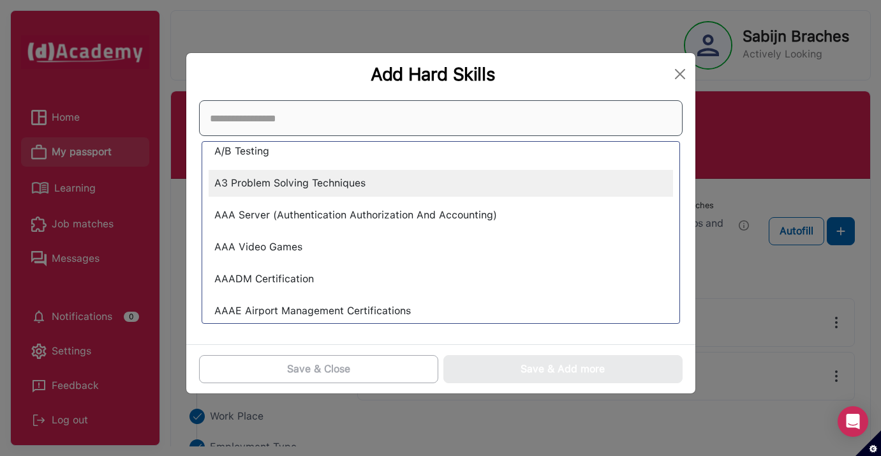
scroll to position [2756, 0]
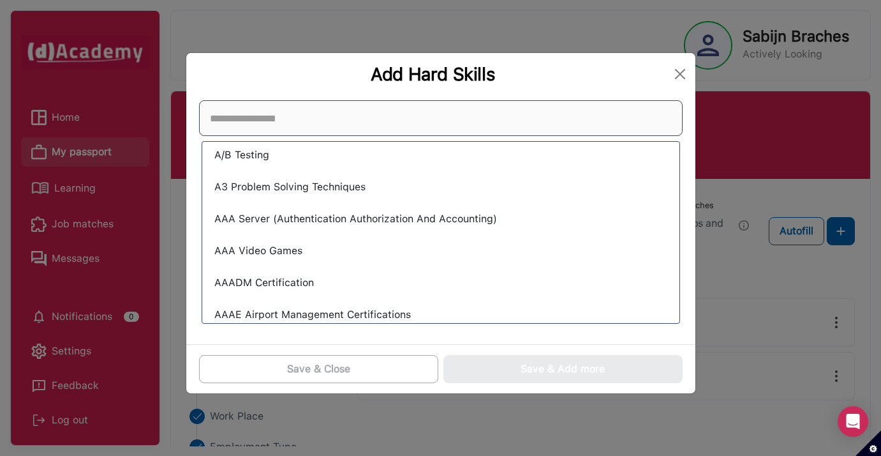
click at [477, 123] on input at bounding box center [441, 118] width 484 height 36
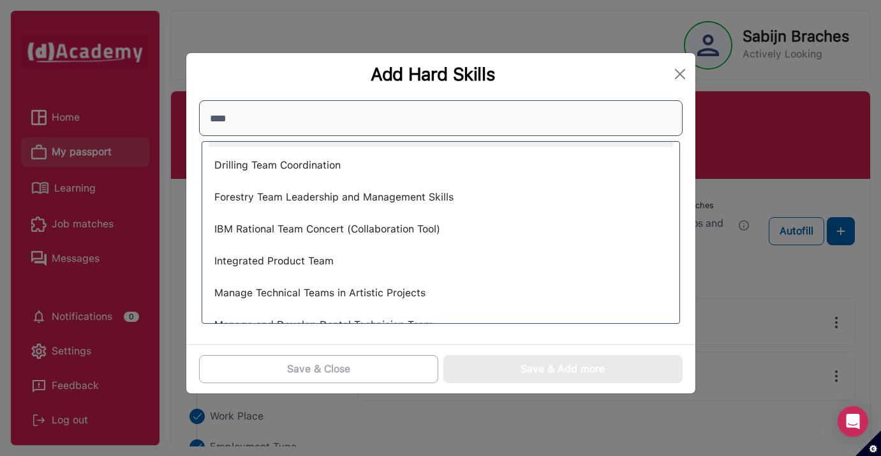
scroll to position [169, 0]
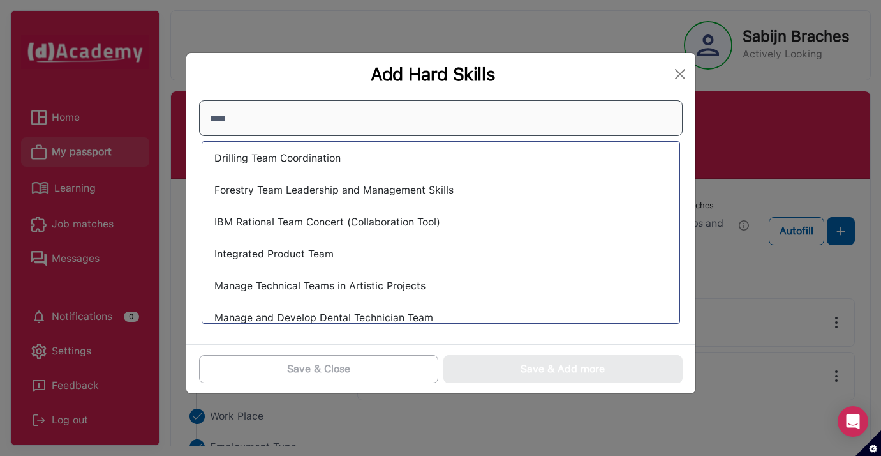
drag, startPoint x: 248, startPoint y: 112, endPoint x: 156, endPoint y: 112, distance: 91.9
click at [156, 112] on div "Add Hard Skills **** AN/PRC-148 Multiband Inter/Intra Team Radio (MBITR) Collab…" at bounding box center [440, 228] width 881 height 456
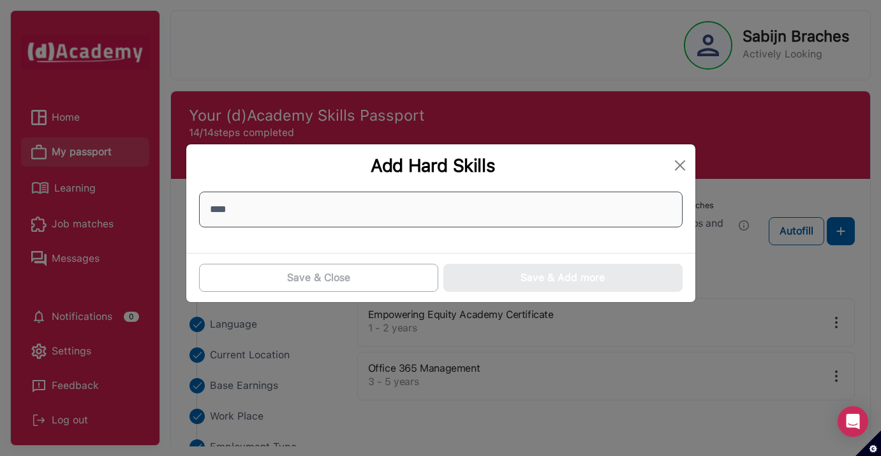
type input "*****"
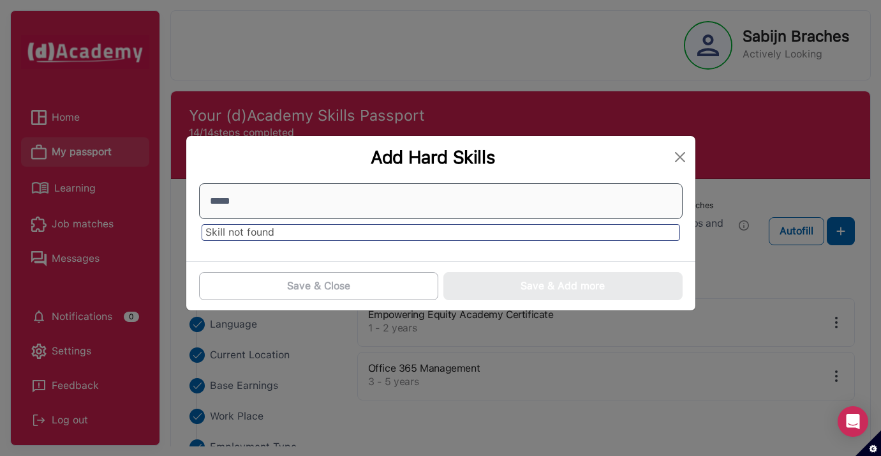
drag, startPoint x: 258, startPoint y: 211, endPoint x: 183, endPoint y: 205, distance: 74.8
click at [183, 205] on div "Add Hard Skills ***** Skill not found Save & Close Save & Add more" at bounding box center [440, 228] width 881 height 456
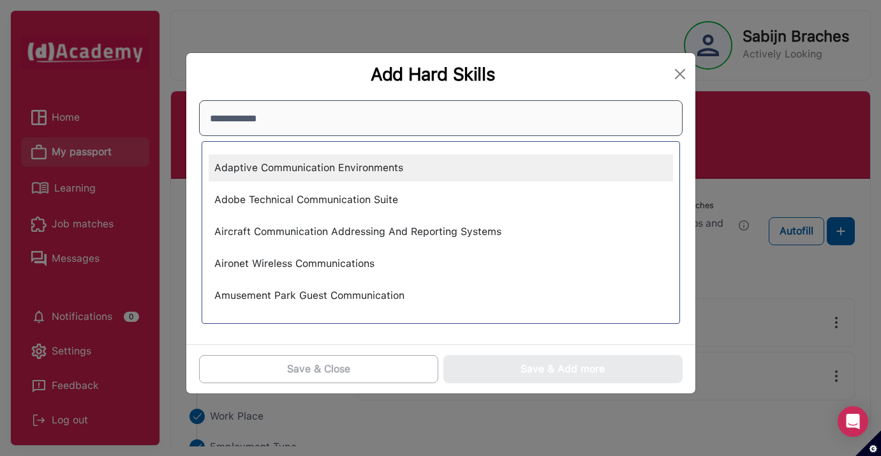
type input "**********"
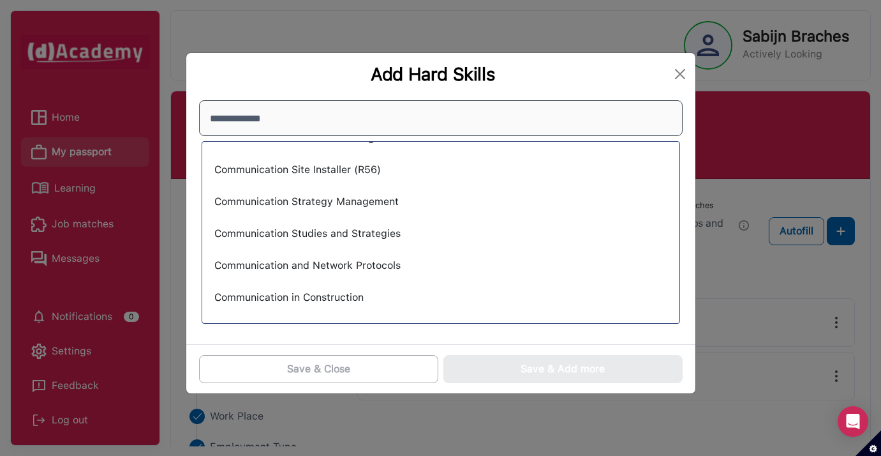
scroll to position [1017, 0]
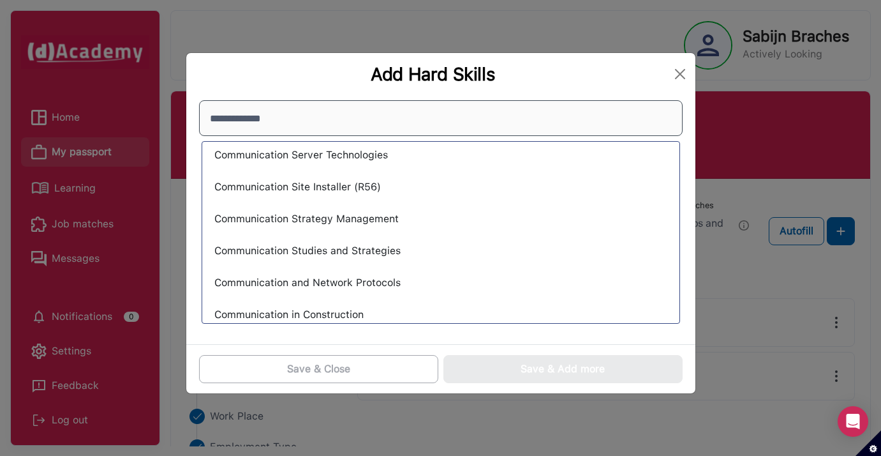
drag, startPoint x: 307, startPoint y: 115, endPoint x: 190, endPoint y: 114, distance: 116.8
click at [190, 114] on div "**********" at bounding box center [440, 219] width 509 height 249
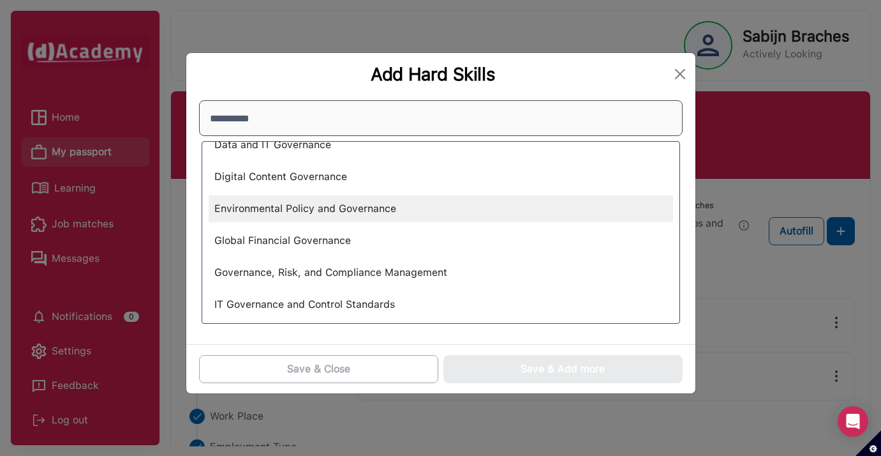
scroll to position [219, 0]
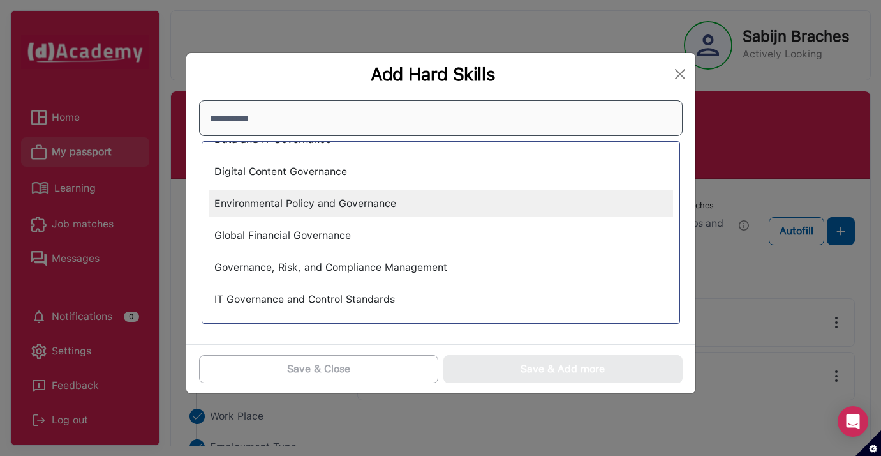
type input "**********"
click at [401, 206] on div "Environmental Policy and Governance" at bounding box center [441, 203] width 464 height 27
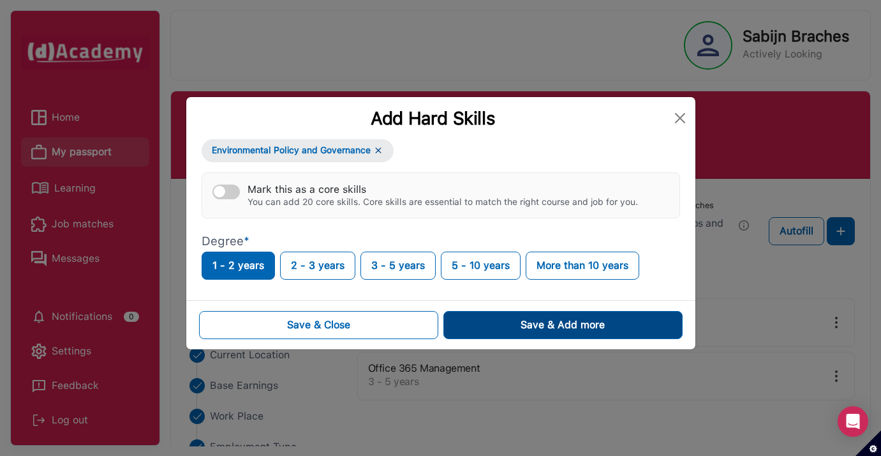
click at [479, 319] on button "Save & Add more" at bounding box center [562, 325] width 239 height 28
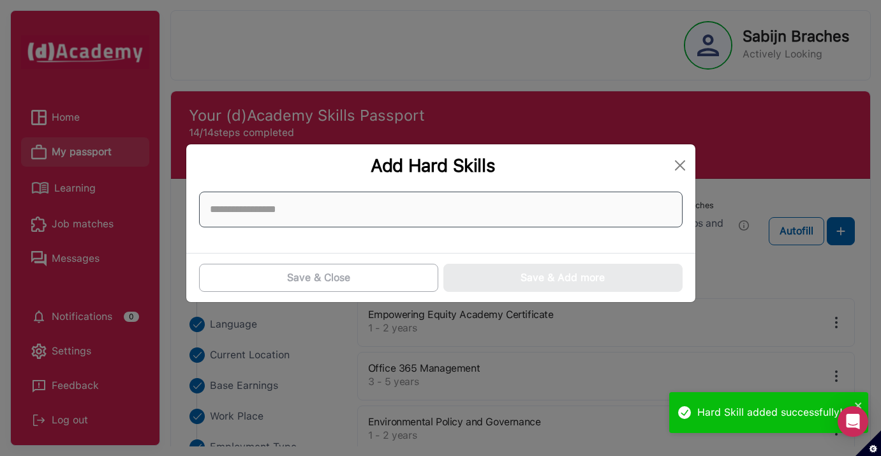
click at [577, 206] on input at bounding box center [441, 209] width 484 height 36
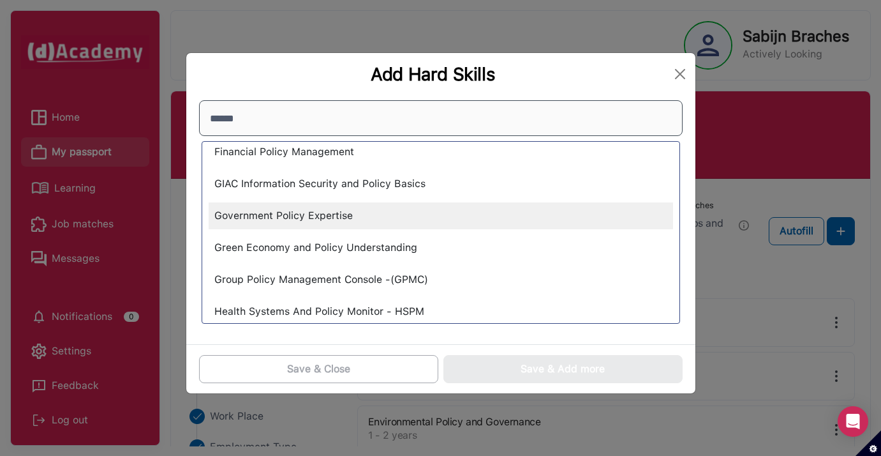
scroll to position [528, 0]
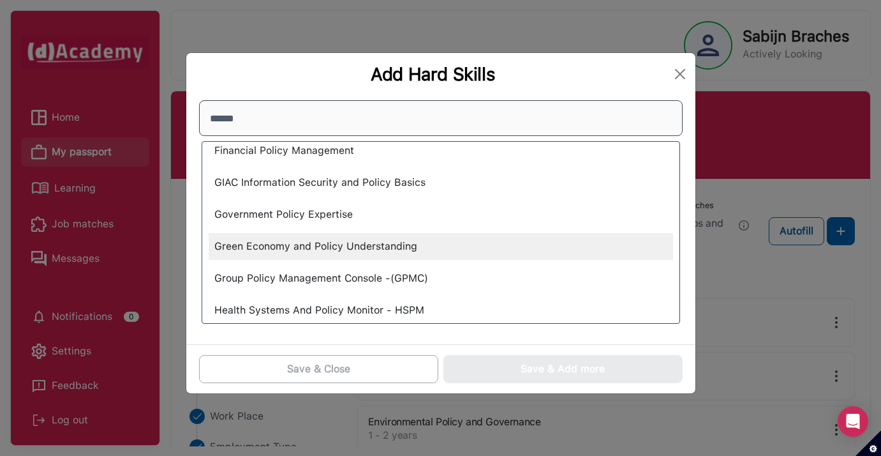
type input "******"
click at [476, 241] on div "Green Economy and Policy Understanding" at bounding box center [441, 246] width 464 height 27
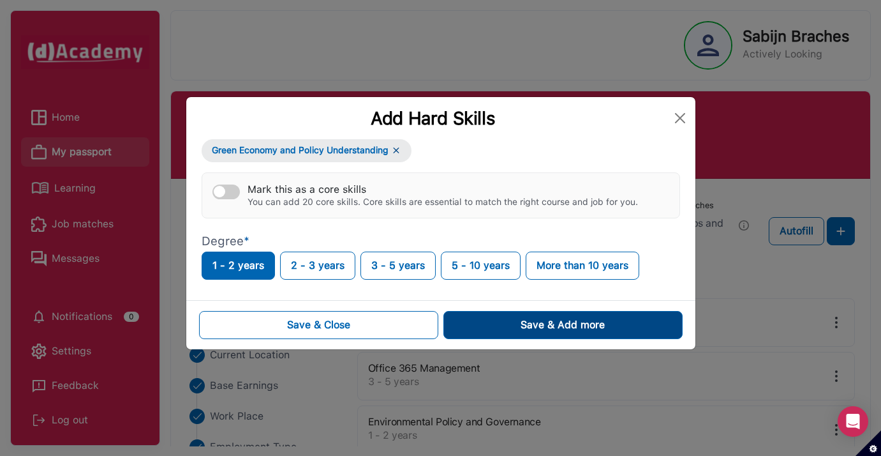
click at [521, 329] on div "Save & Add more" at bounding box center [563, 324] width 84 height 15
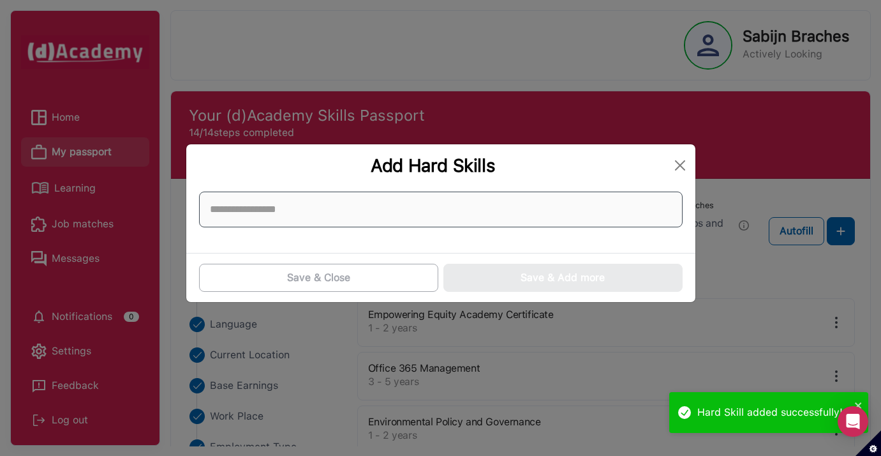
click at [584, 225] on input at bounding box center [441, 209] width 484 height 36
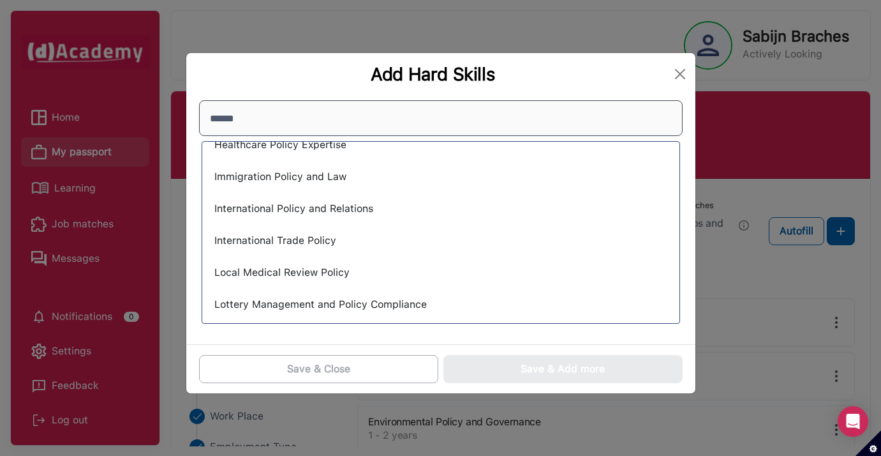
scroll to position [731, 0]
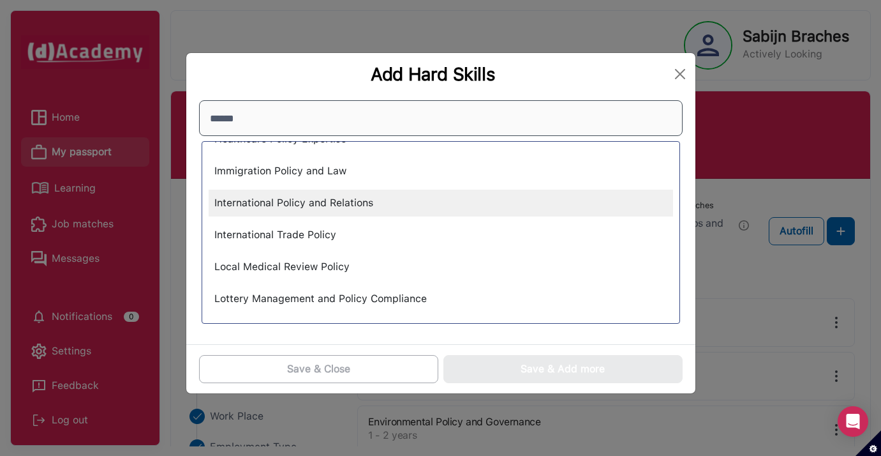
type input "******"
click at [424, 204] on div "International Policy and Relations" at bounding box center [441, 202] width 464 height 27
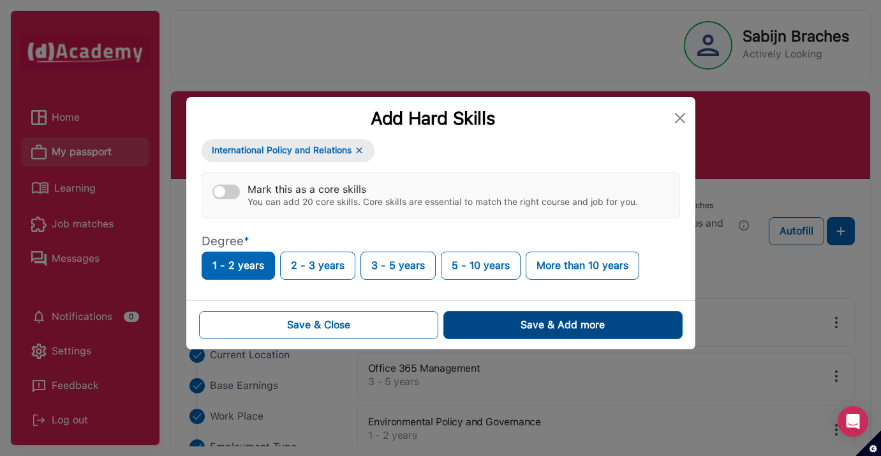
click at [514, 325] on button "Save & Add more" at bounding box center [562, 325] width 239 height 28
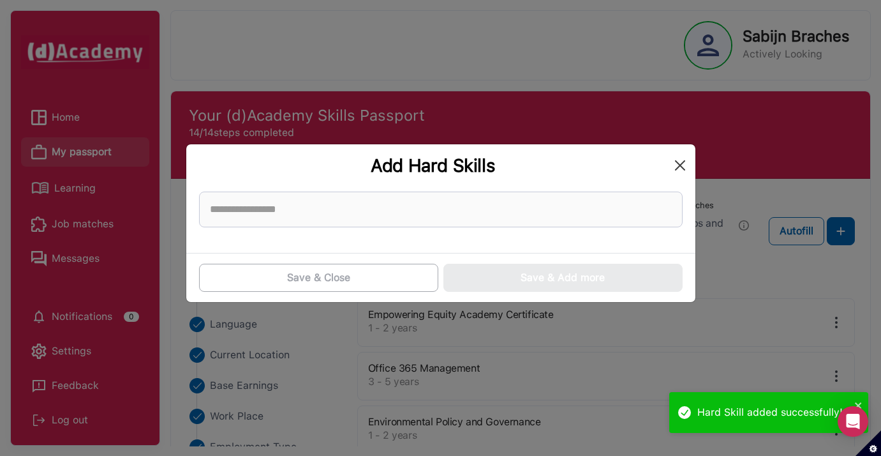
click at [682, 169] on button "Close" at bounding box center [680, 165] width 20 height 20
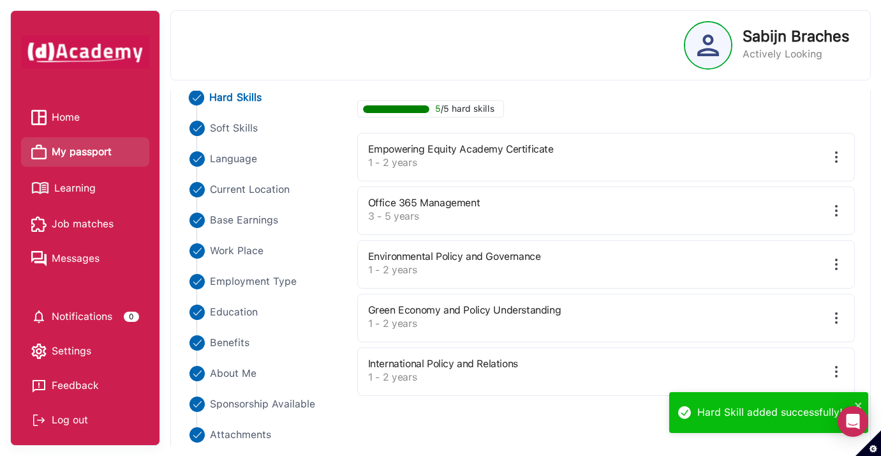
scroll to position [160, 0]
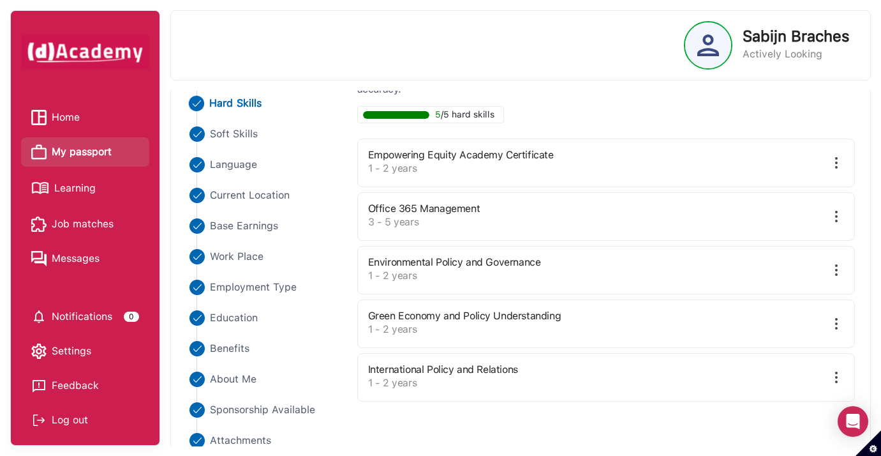
click at [103, 221] on span "Job matches" at bounding box center [83, 223] width 62 height 19
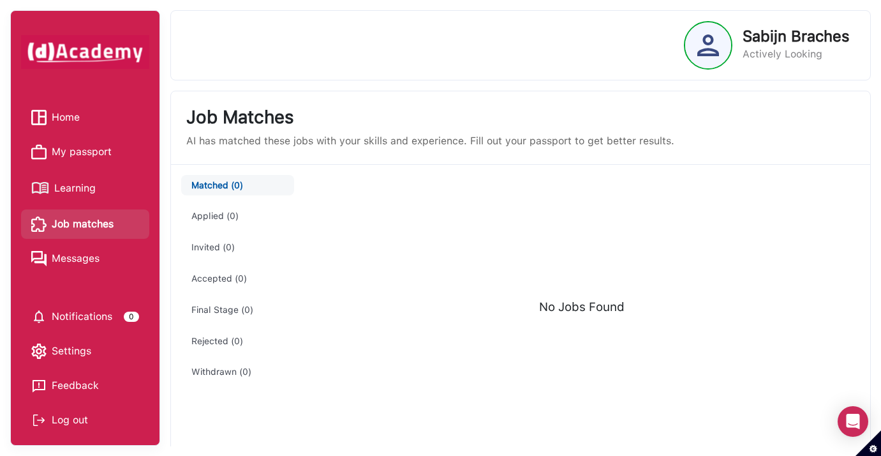
click at [96, 192] on span "Learning" at bounding box center [74, 188] width 41 height 19
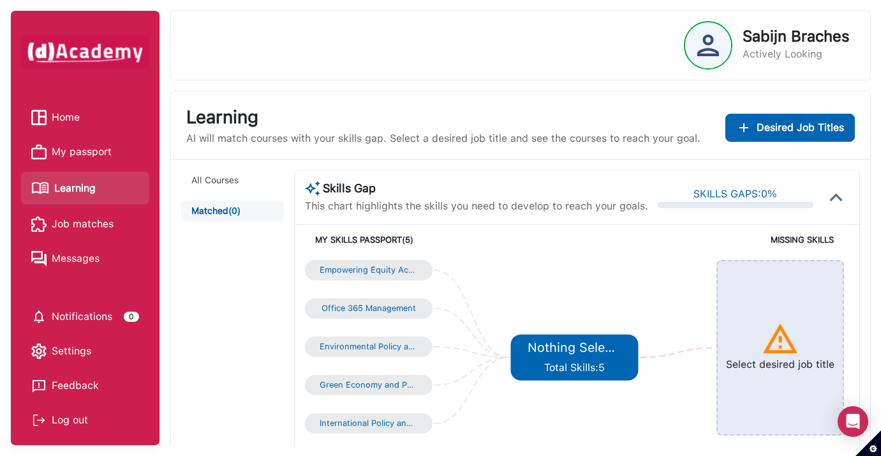
click at [387, 426] on div "International Policy and Relations" at bounding box center [369, 423] width 98 height 10
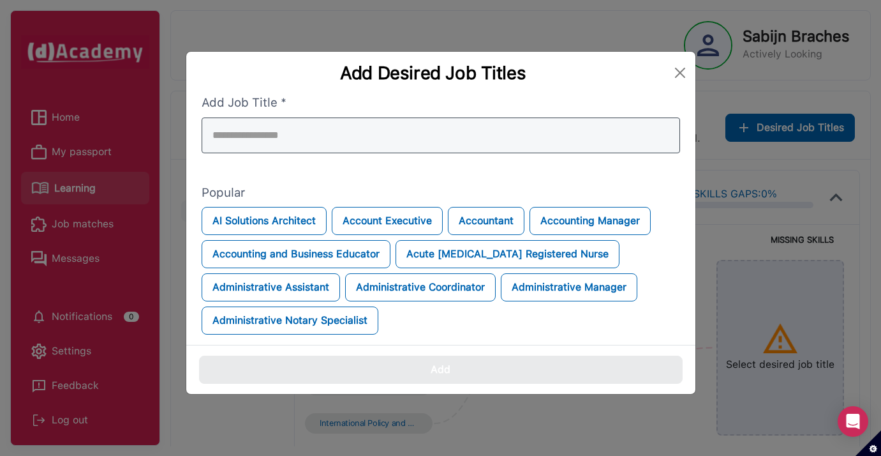
click at [620, 135] on div at bounding box center [441, 135] width 479 height 36
click at [620, 135] on input "search" at bounding box center [441, 135] width 479 height 36
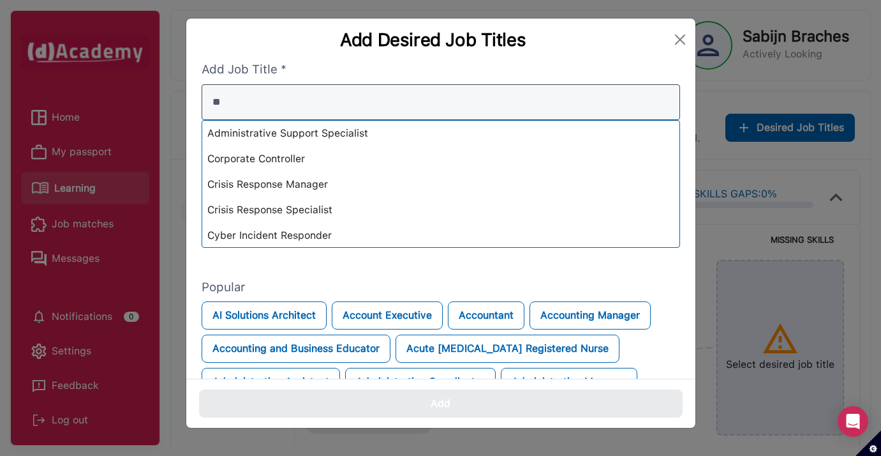
type input "*"
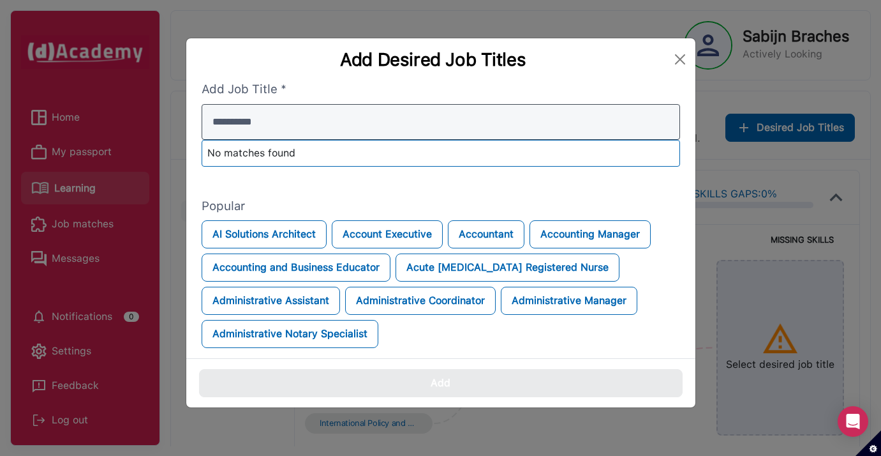
type input "**********"
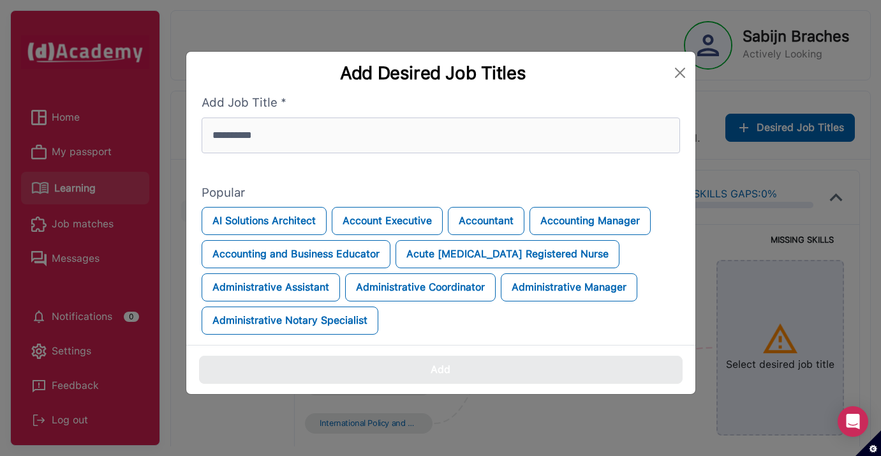
click at [678, 54] on div "Add Desired Job Titles" at bounding box center [440, 73] width 509 height 42
click at [679, 72] on button "Close" at bounding box center [680, 73] width 20 height 20
